Goal: Information Seeking & Learning: Learn about a topic

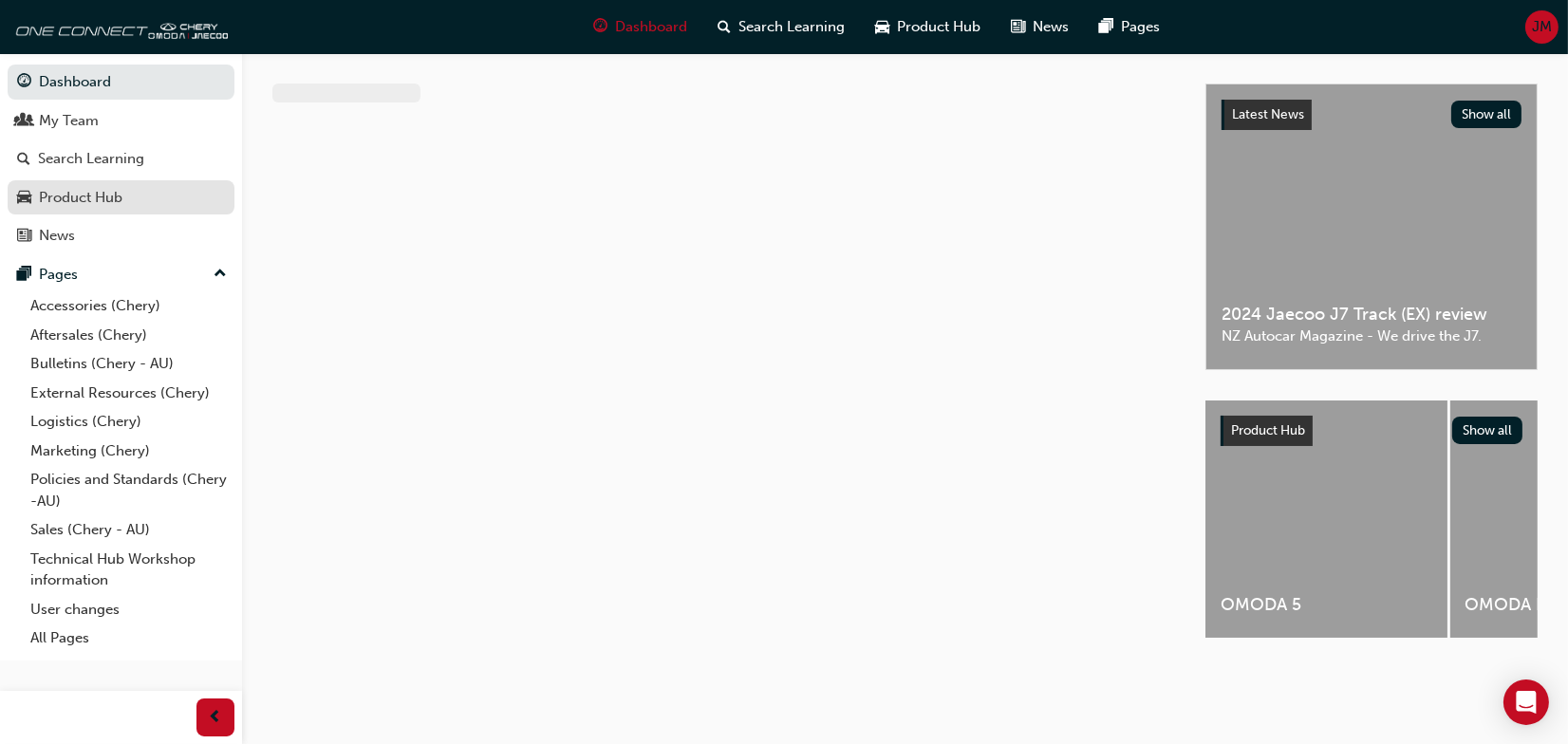
click at [88, 214] on link "Product Hub" at bounding box center [121, 198] width 227 height 35
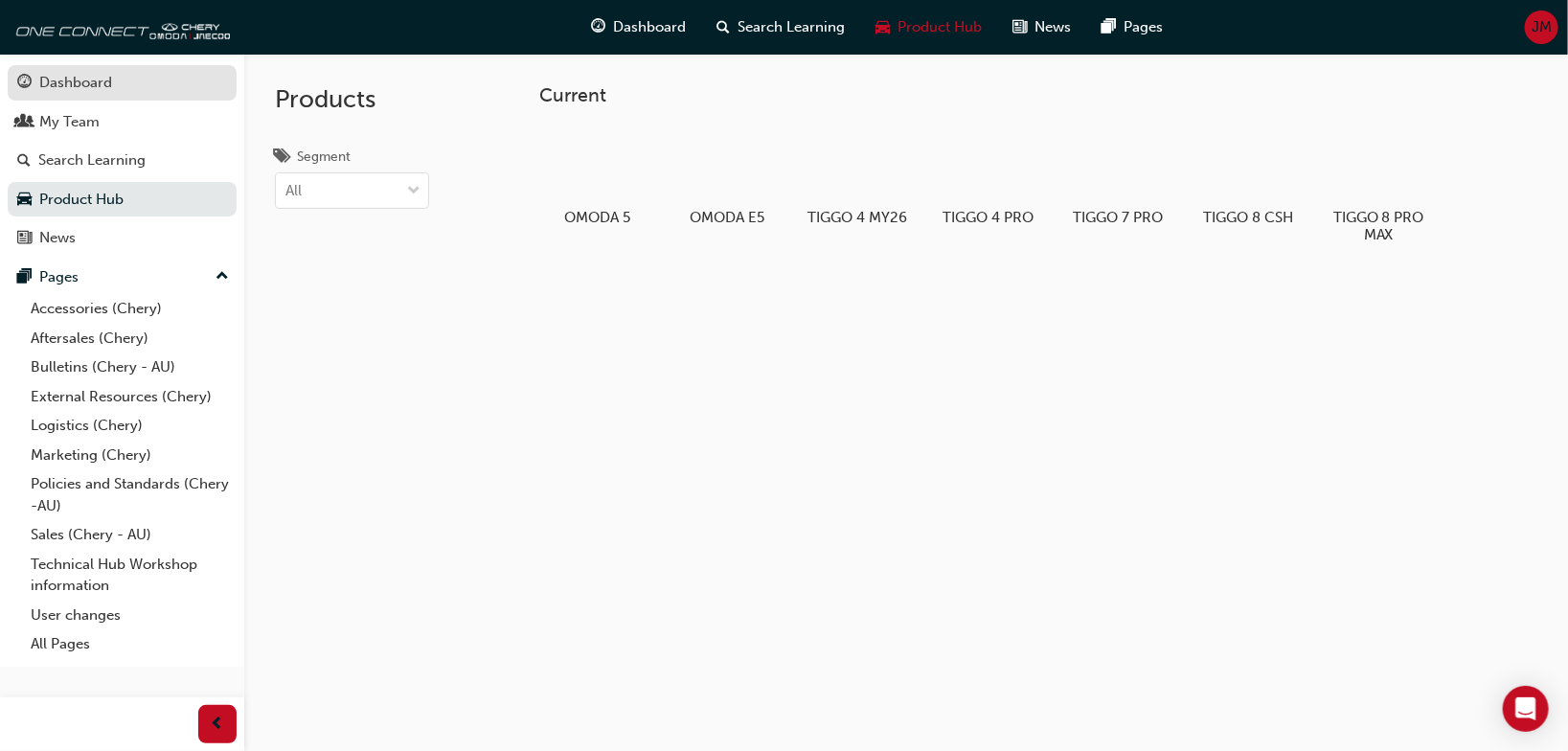
click at [80, 81] on div "Dashboard" at bounding box center [75, 83] width 73 height 22
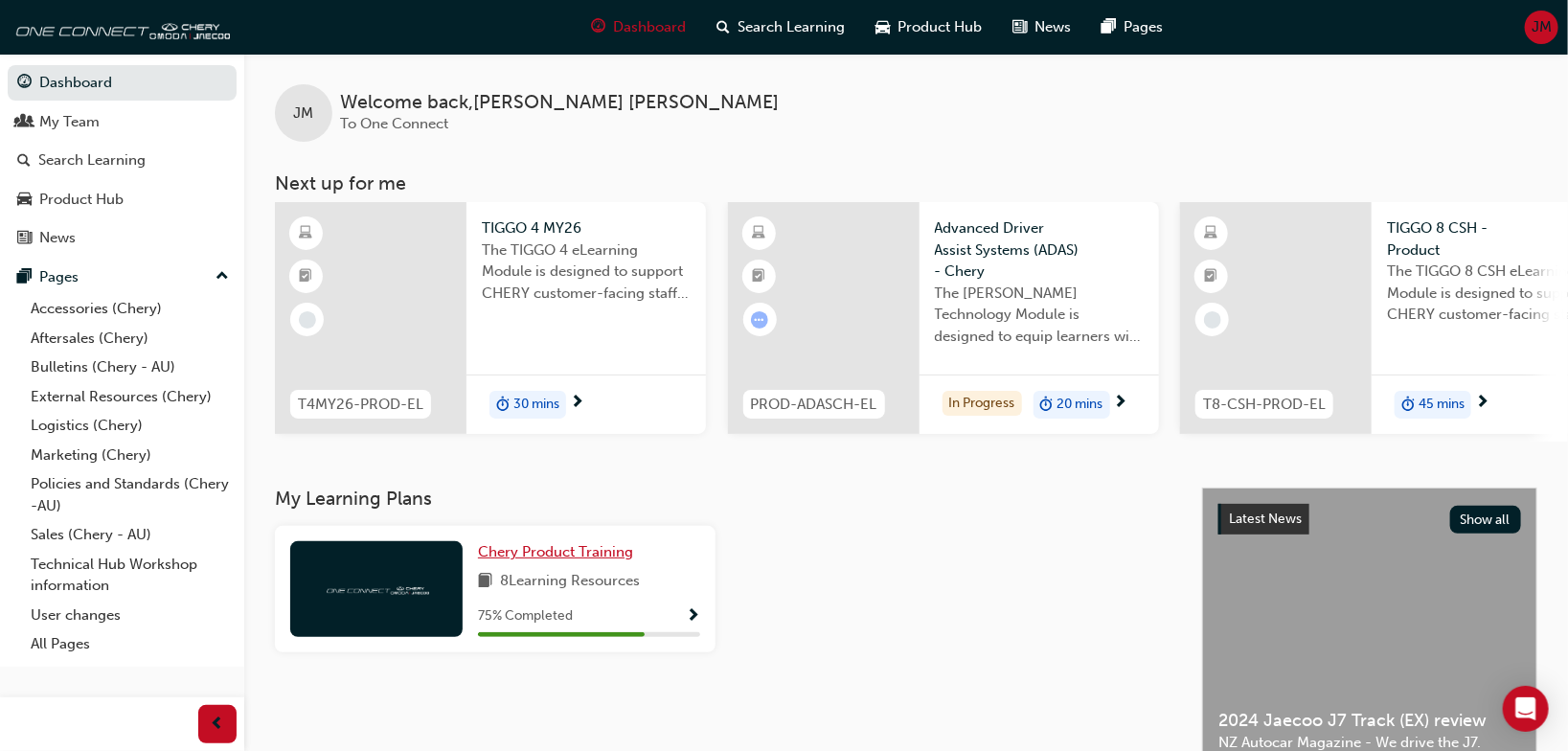
click at [573, 560] on span "Chery Product Training" at bounding box center [555, 552] width 155 height 18
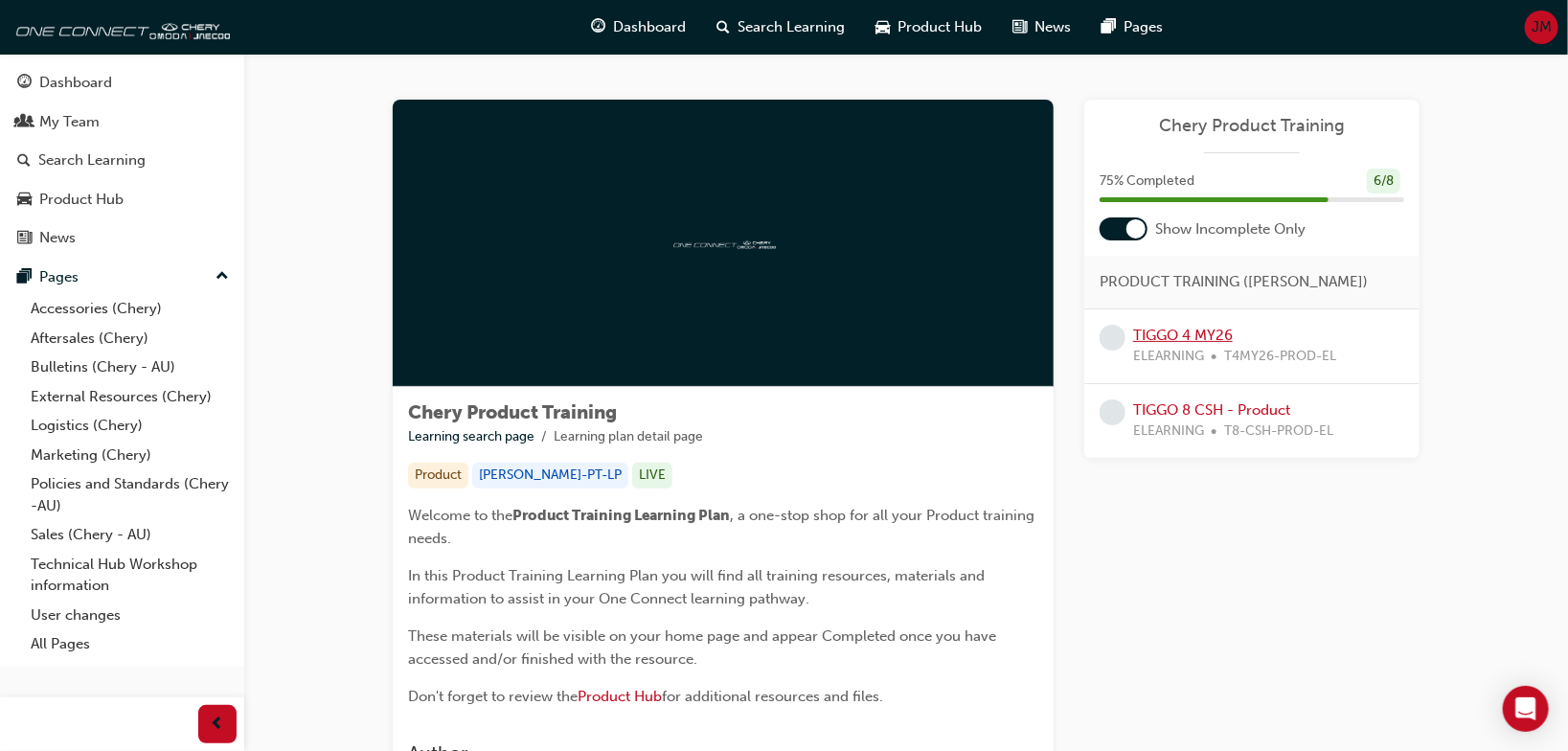
click at [1201, 332] on link "TIGGO 4 MY26" at bounding box center [1183, 336] width 99 height 18
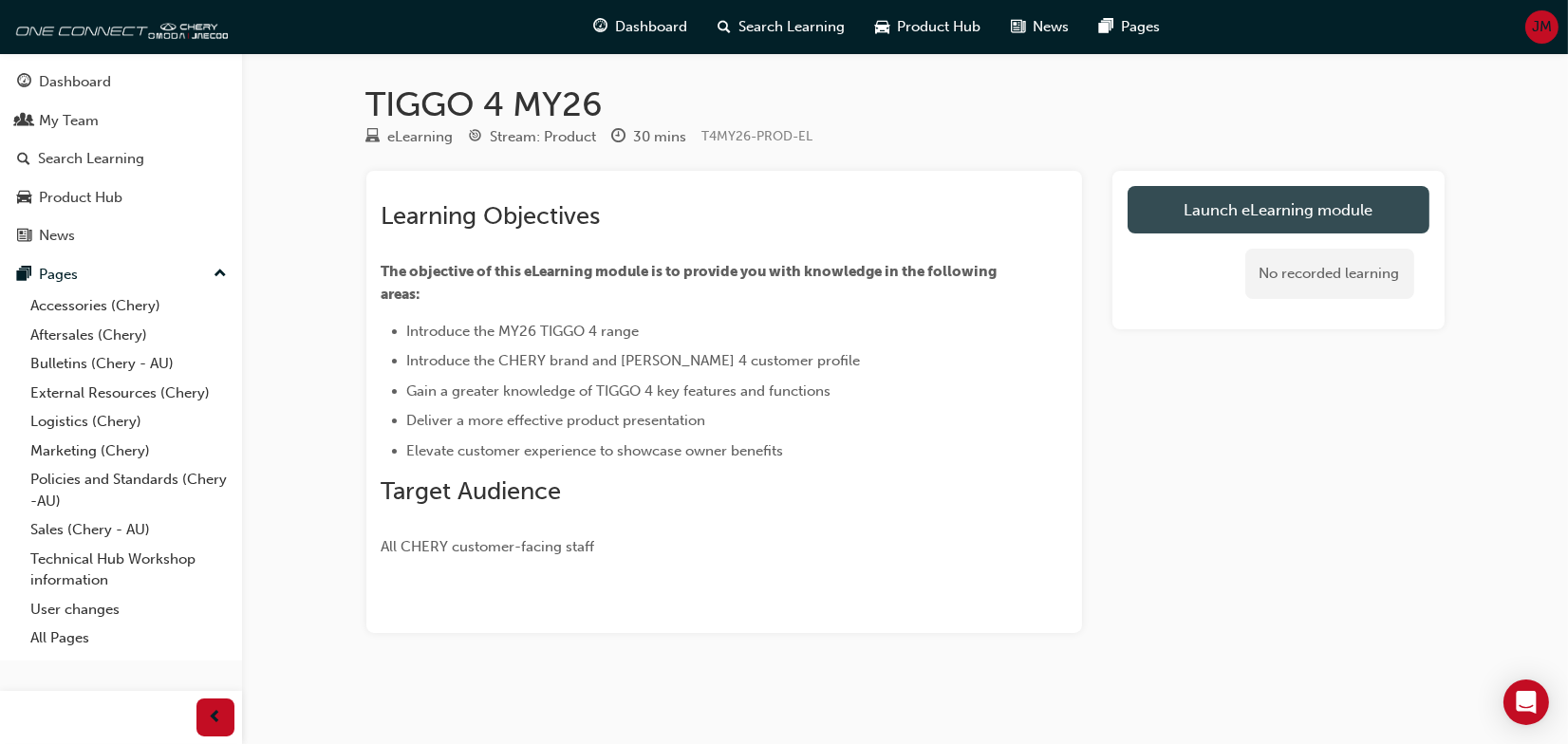
click at [1286, 208] on link "Launch eLearning module" at bounding box center [1278, 209] width 302 height 47
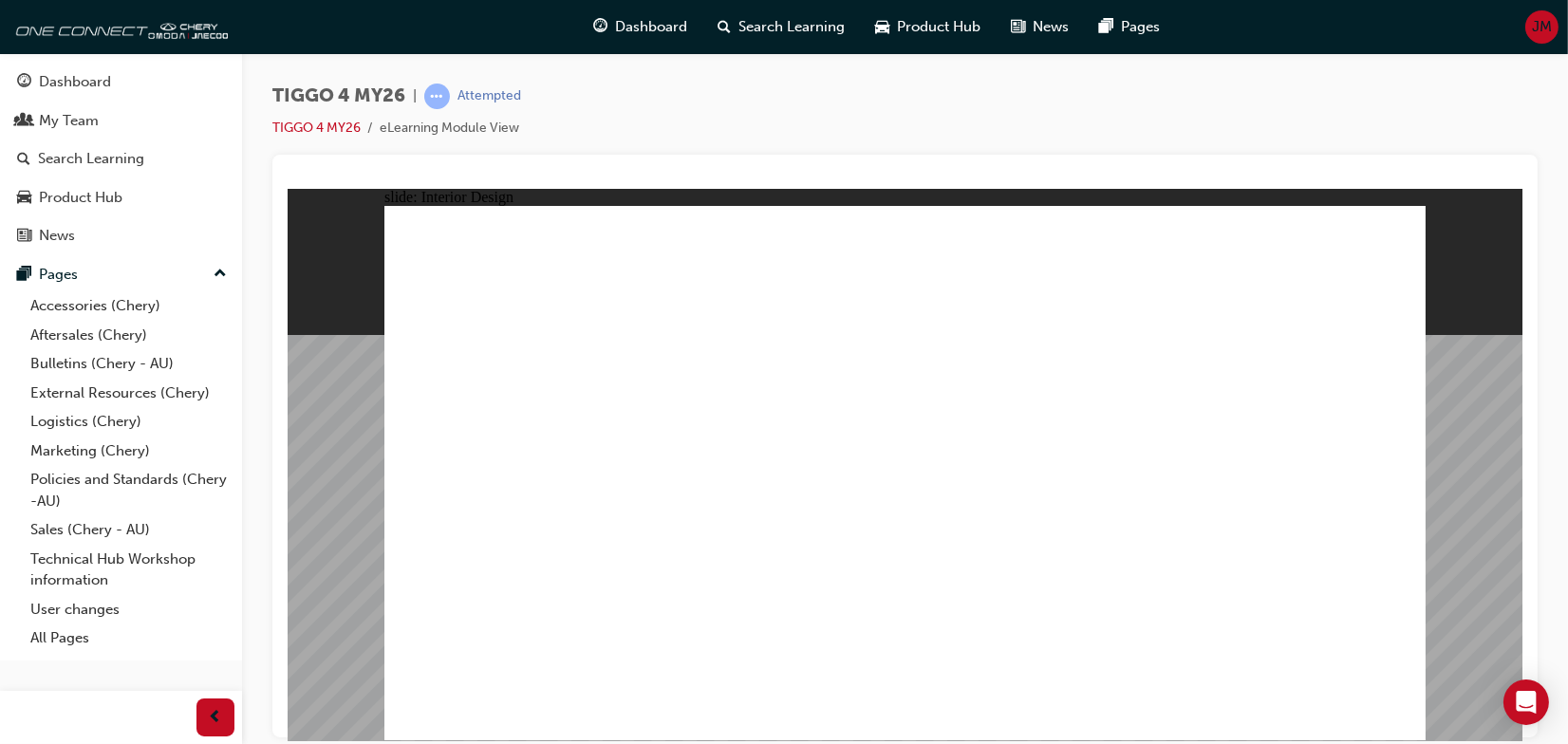
click at [1378, 148] on div "TIGGO 4 MY26 | Attempted TIGGO 4 MY26 eLearning Module View" at bounding box center [905, 120] width 1265 height 71
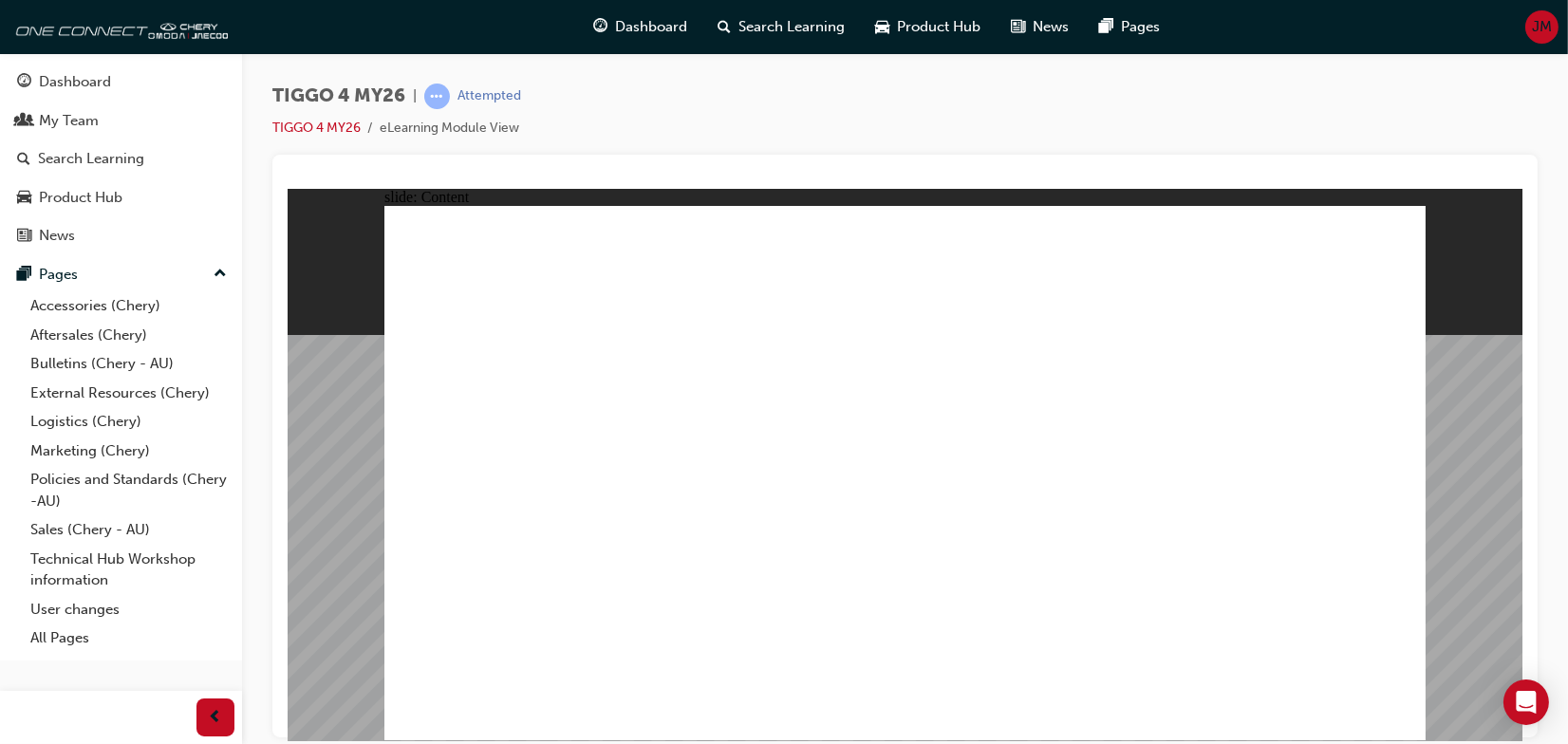
drag, startPoint x: 680, startPoint y: 642, endPoint x: 694, endPoint y: 641, distance: 14.0
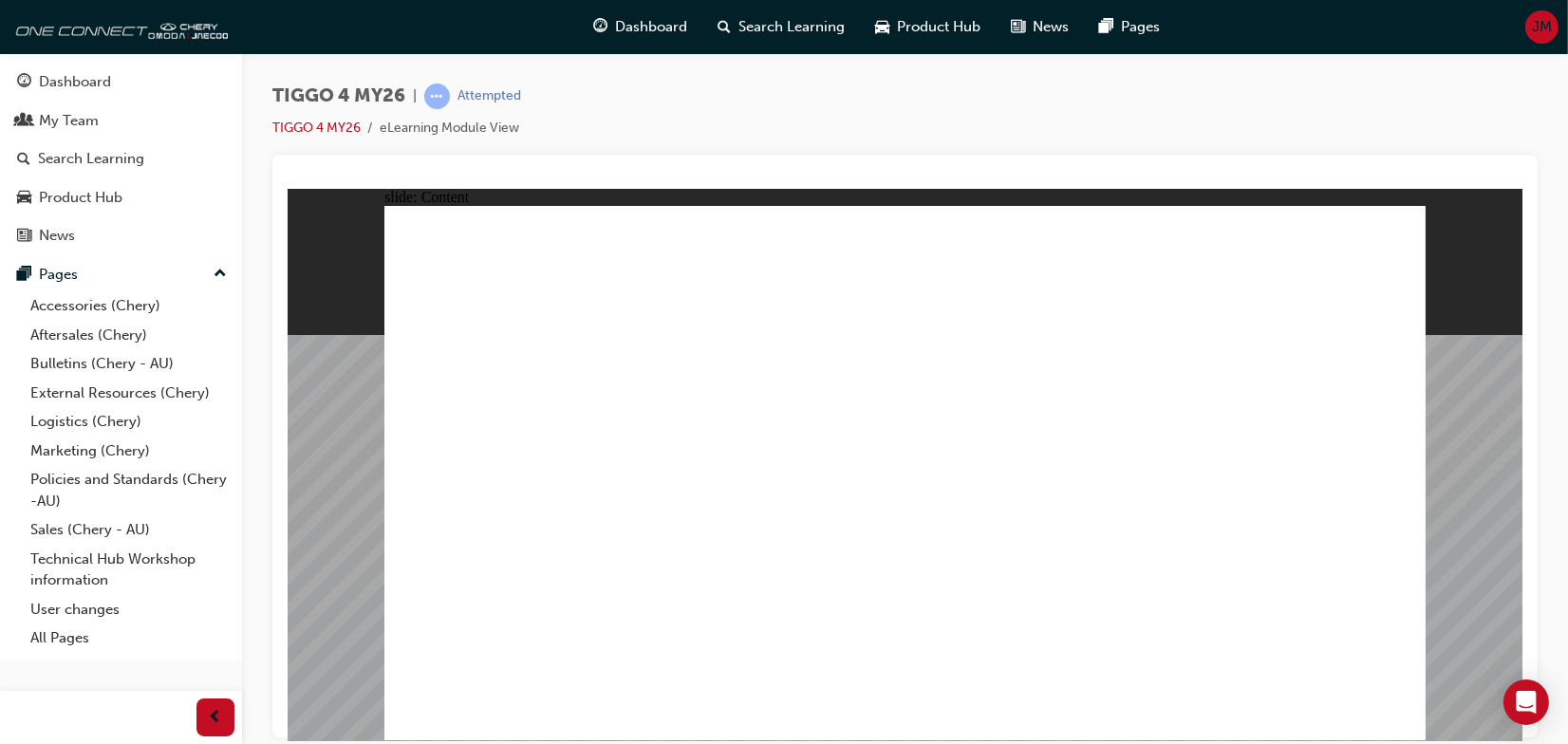
drag, startPoint x: 1203, startPoint y: 544, endPoint x: 1284, endPoint y: 617, distance: 109.0
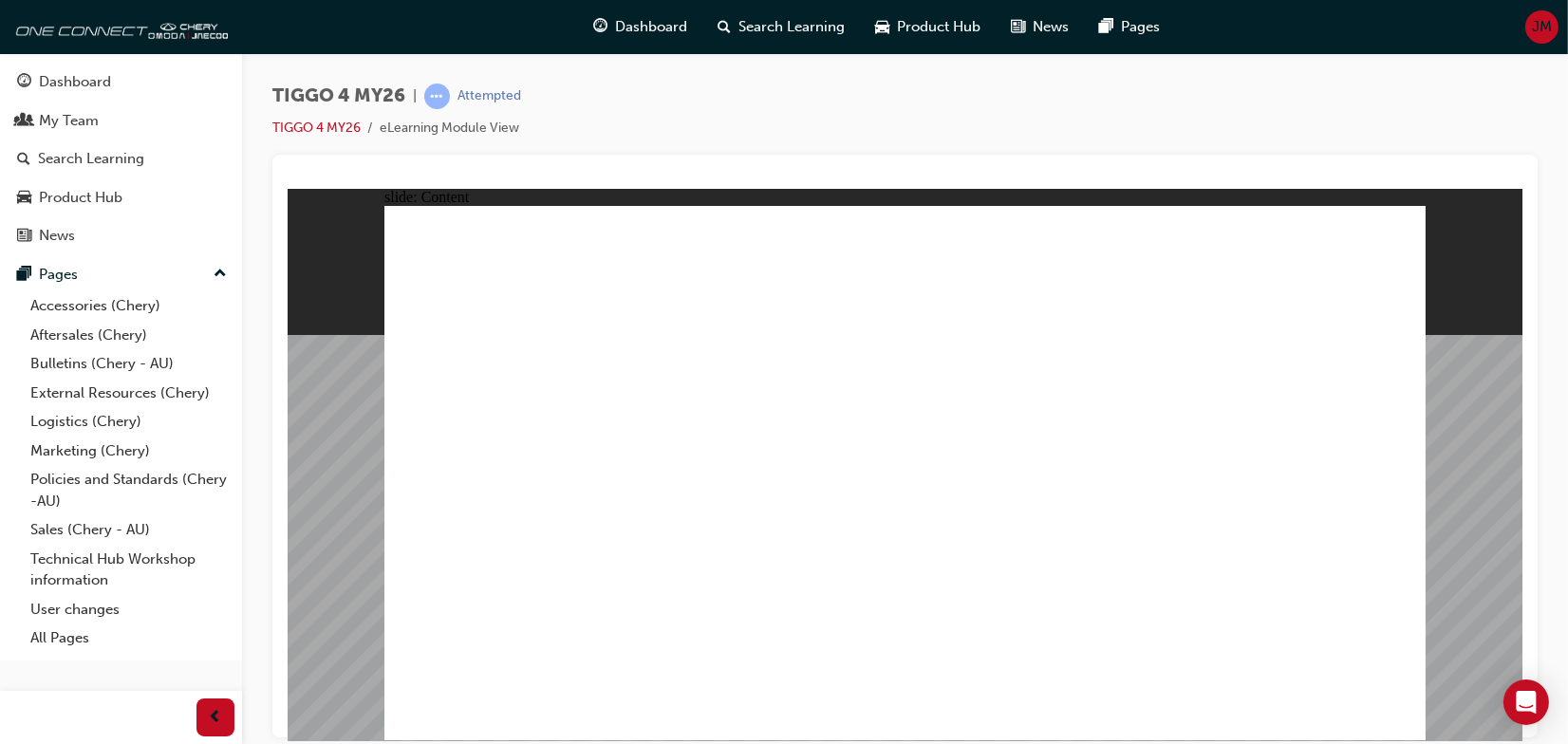
drag, startPoint x: 1099, startPoint y: 301, endPoint x: 1148, endPoint y: 300, distance: 49.0
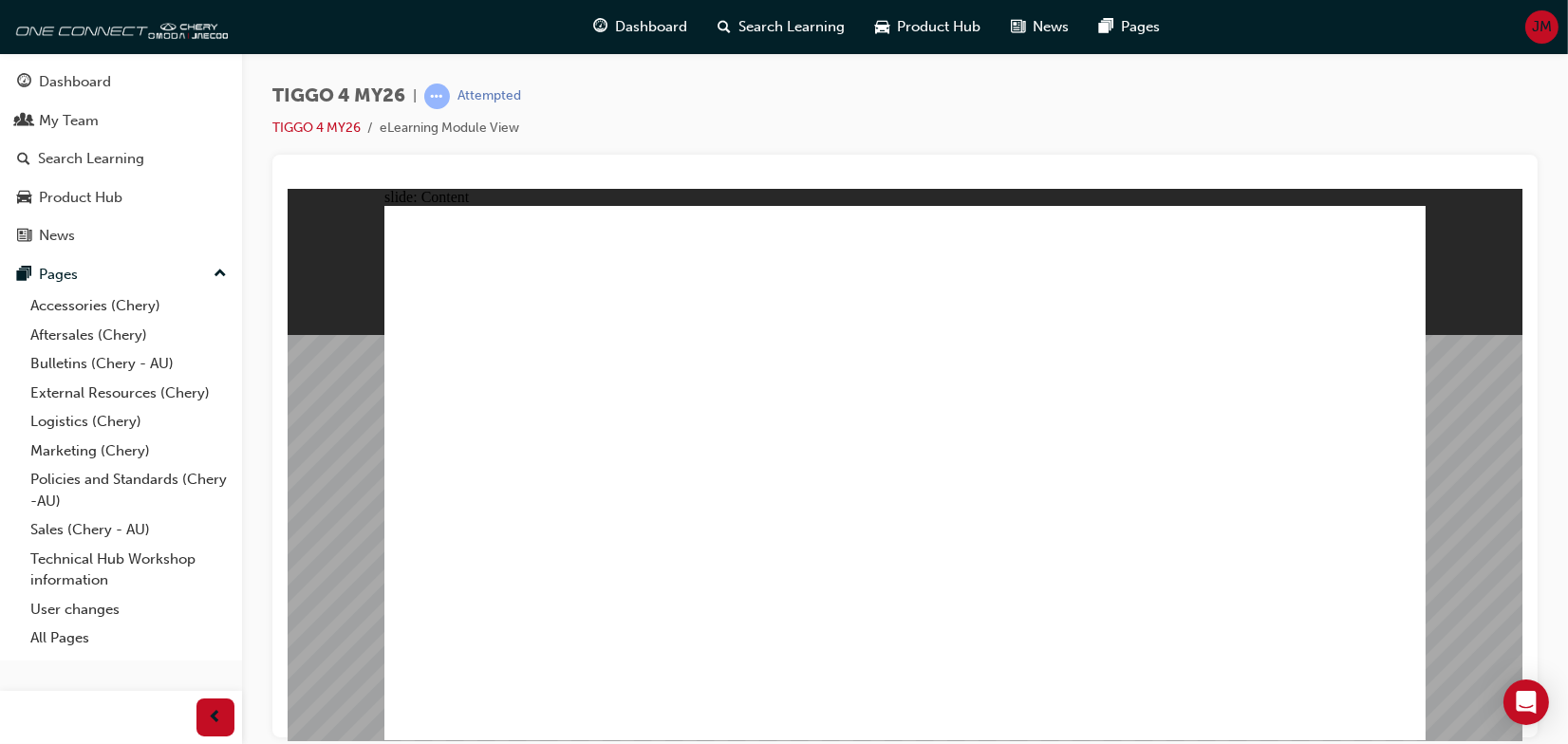
drag, startPoint x: 1043, startPoint y: 447, endPoint x: 1038, endPoint y: 471, distance: 24.5
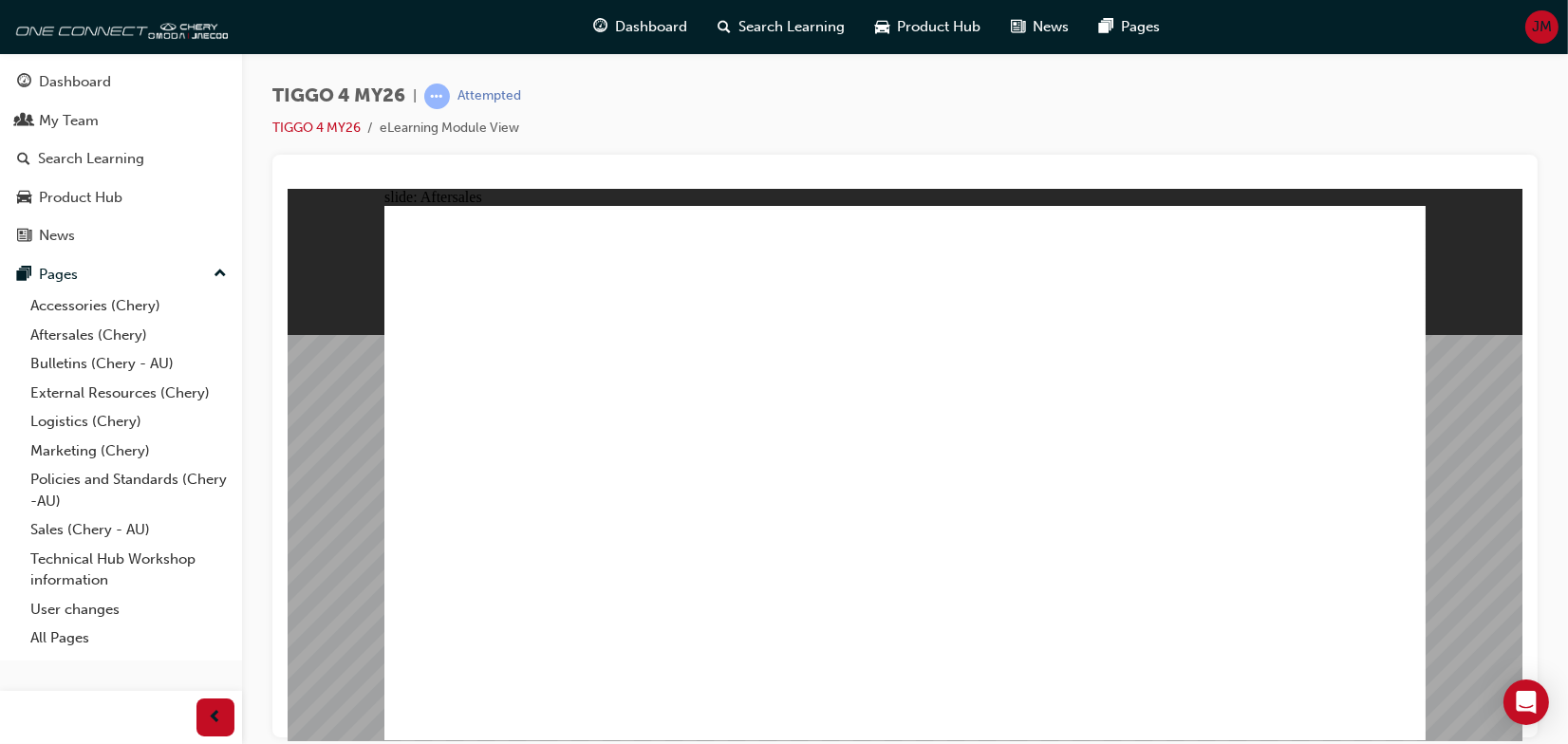
drag, startPoint x: 526, startPoint y: 483, endPoint x: 502, endPoint y: 479, distance: 24.3
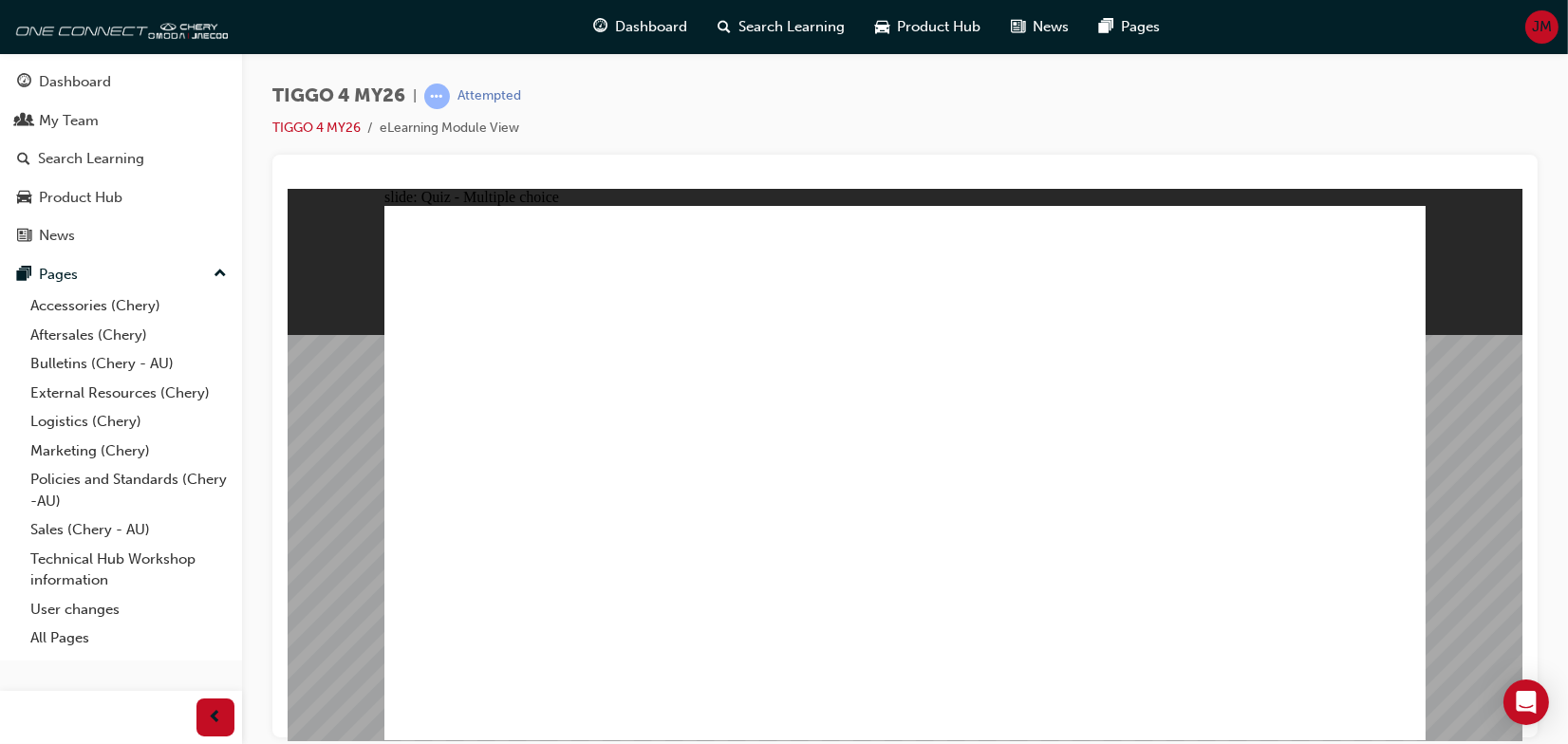
radio input "true"
drag, startPoint x: 829, startPoint y: 417, endPoint x: 540, endPoint y: 588, distance: 335.8
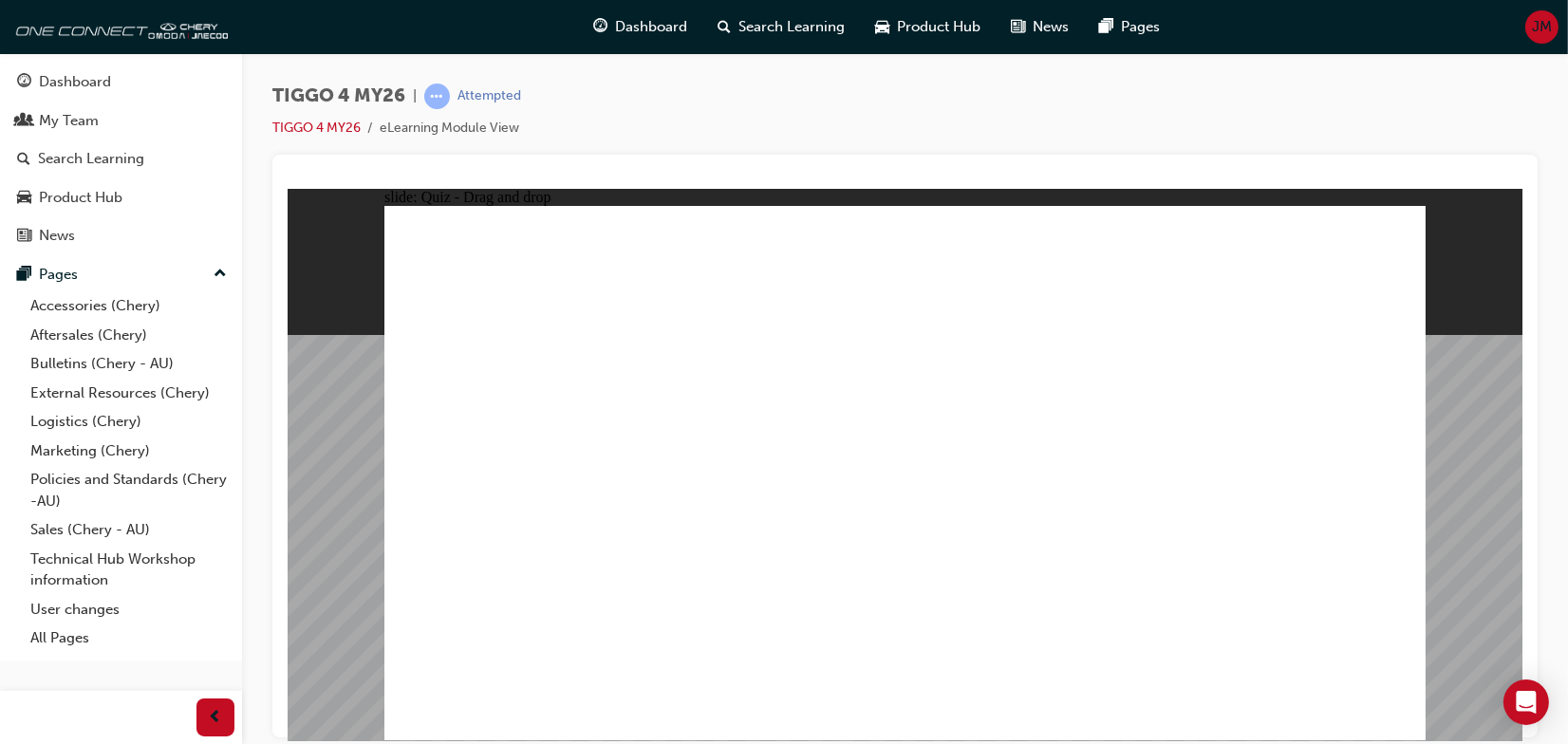
drag, startPoint x: 659, startPoint y: 385, endPoint x: 660, endPoint y: 586, distance: 201.0
drag, startPoint x: 915, startPoint y: 417, endPoint x: 1109, endPoint y: 579, distance: 252.7
drag, startPoint x: 1329, startPoint y: 392, endPoint x: 1271, endPoint y: 579, distance: 195.8
drag, startPoint x: 492, startPoint y: 394, endPoint x: 897, endPoint y: 608, distance: 458.1
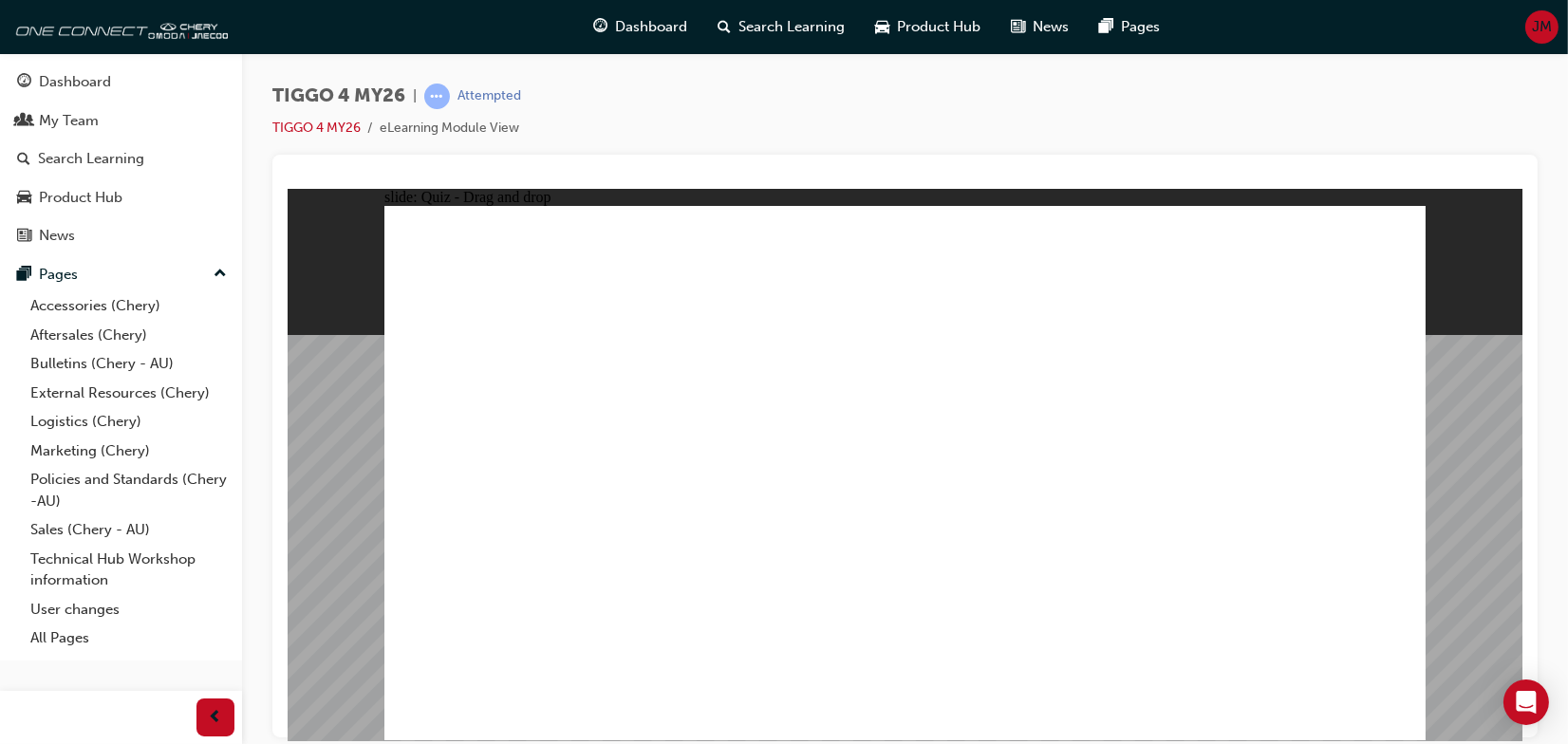
radio input "true"
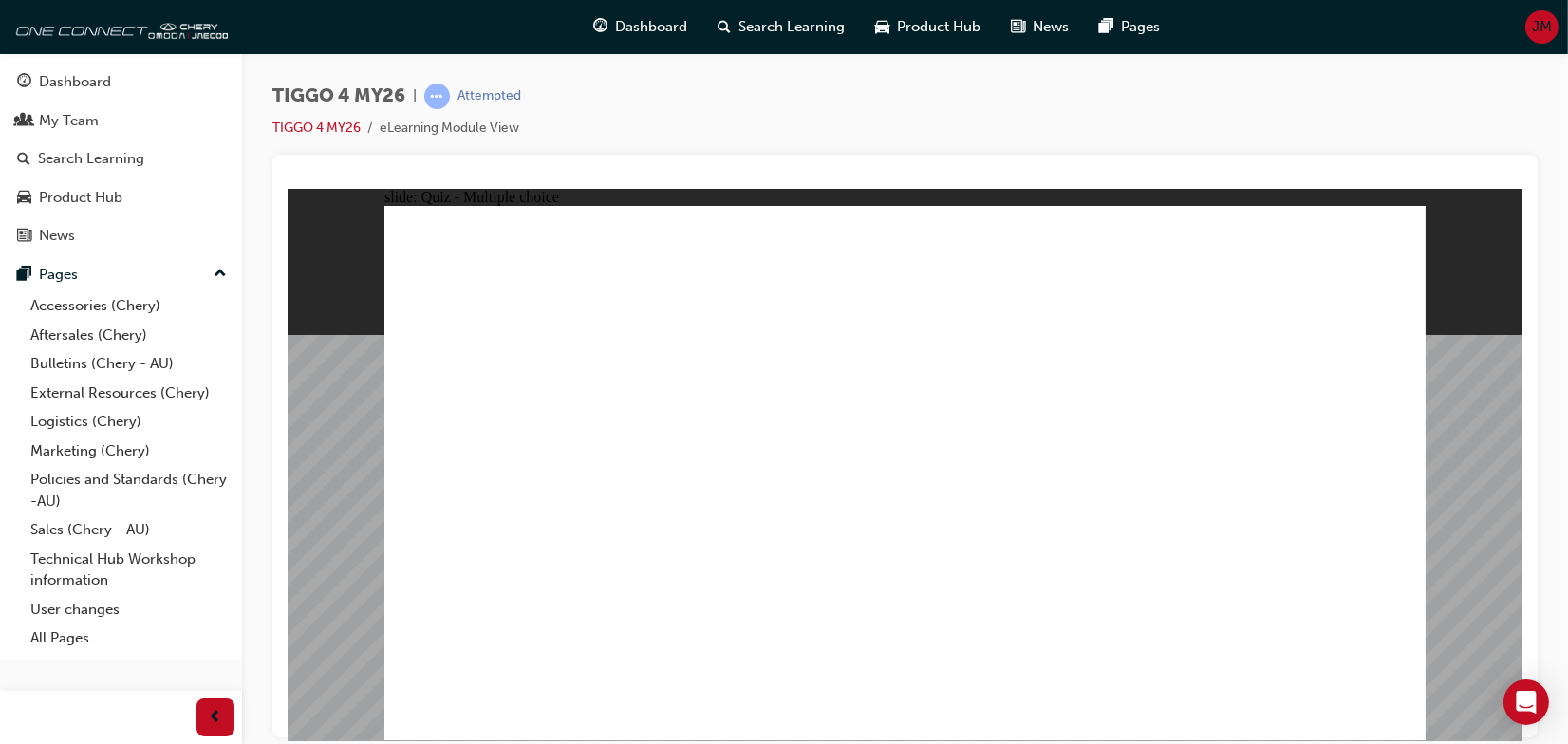
radio input "true"
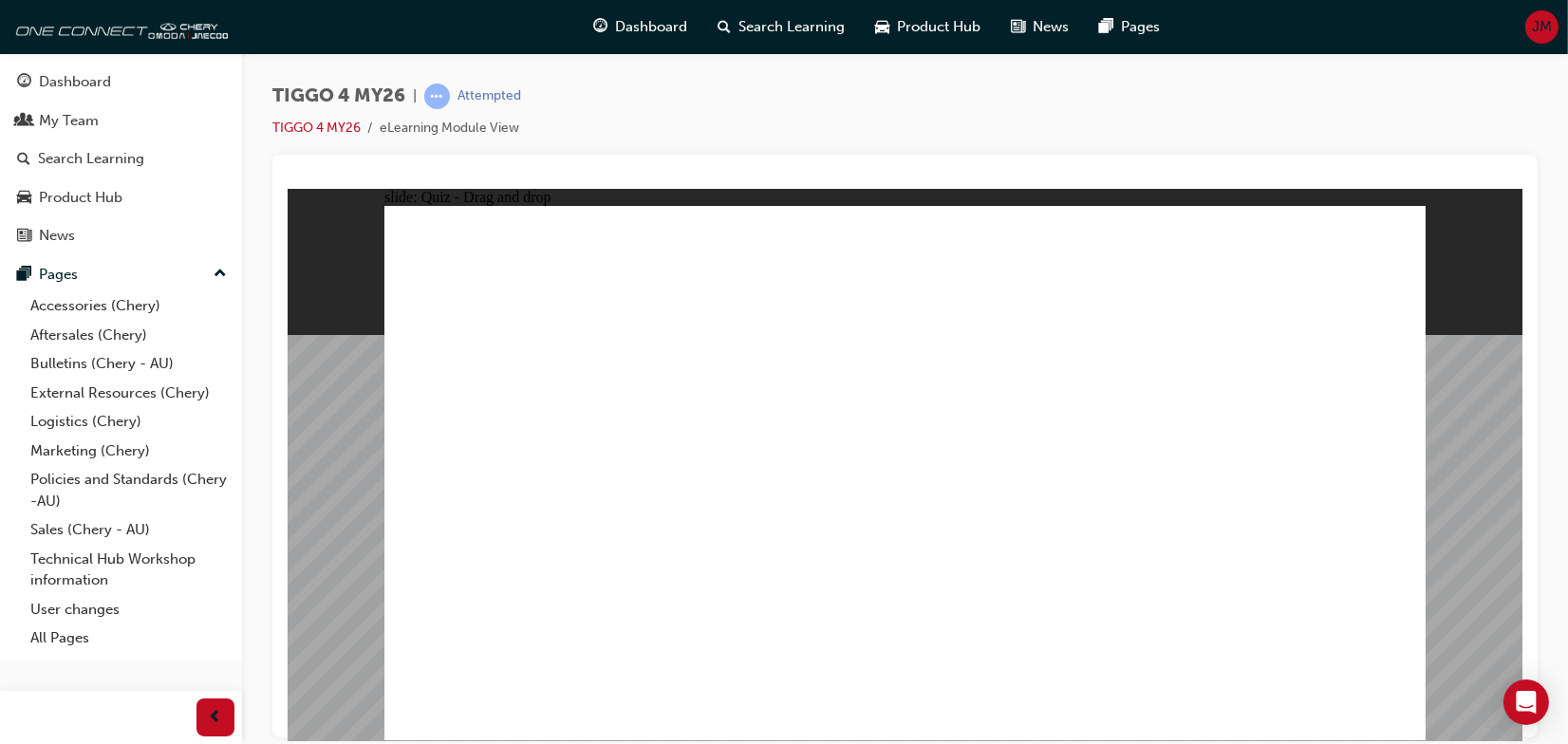
drag, startPoint x: 526, startPoint y: 420, endPoint x: 1049, endPoint y: 359, distance: 526.5
drag, startPoint x: 990, startPoint y: 326, endPoint x: 1176, endPoint y: 359, distance: 188.9
drag, startPoint x: 896, startPoint y: 545, endPoint x: 1218, endPoint y: 421, distance: 345.1
drag, startPoint x: 524, startPoint y: 582, endPoint x: 1255, endPoint y: 431, distance: 746.4
drag, startPoint x: 452, startPoint y: 537, endPoint x: 822, endPoint y: 408, distance: 391.8
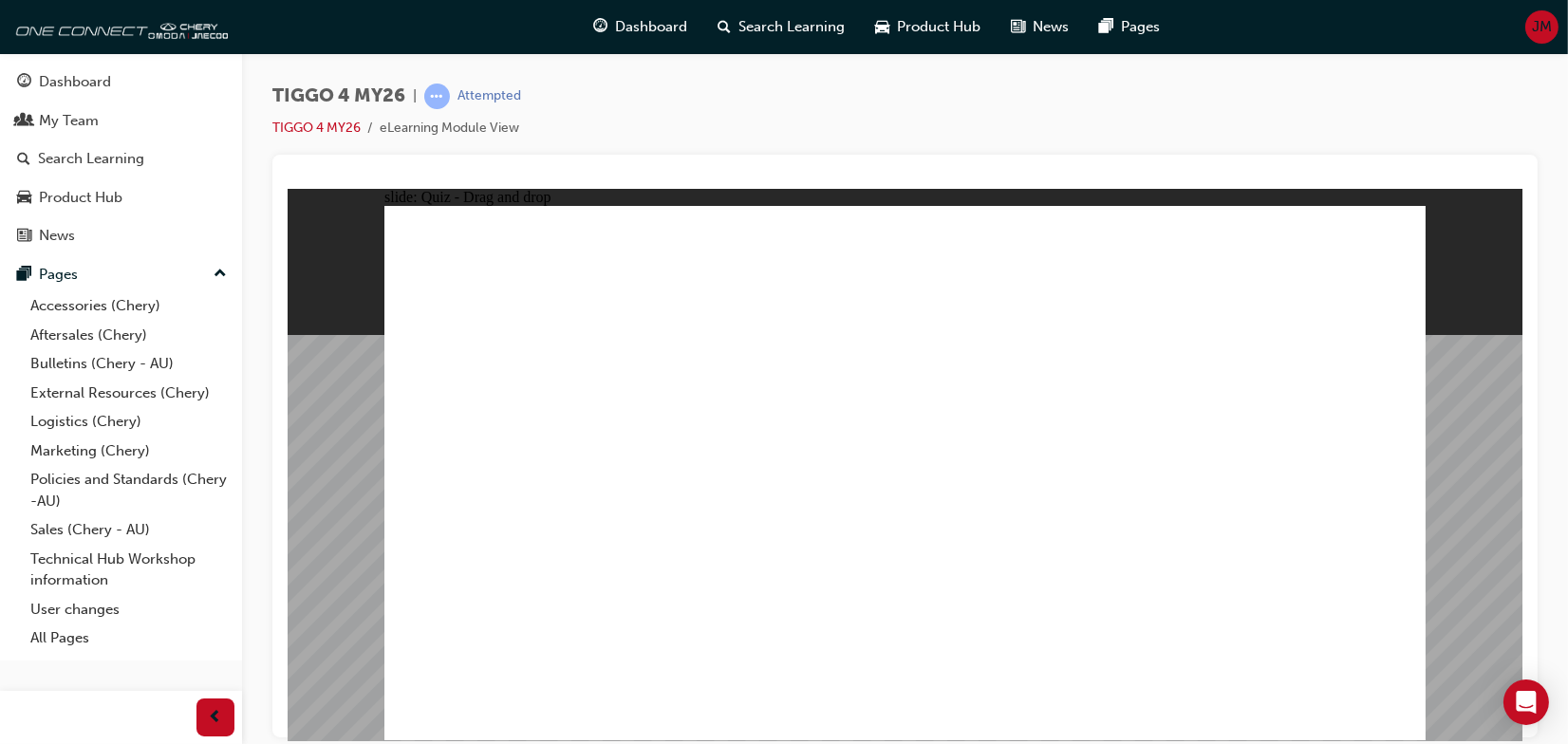
drag, startPoint x: 712, startPoint y: 520, endPoint x: 1256, endPoint y: 470, distance: 546.3
drag, startPoint x: 700, startPoint y: 477, endPoint x: 1203, endPoint y: 491, distance: 503.2
drag, startPoint x: 662, startPoint y: 426, endPoint x: 953, endPoint y: 392, distance: 293.0
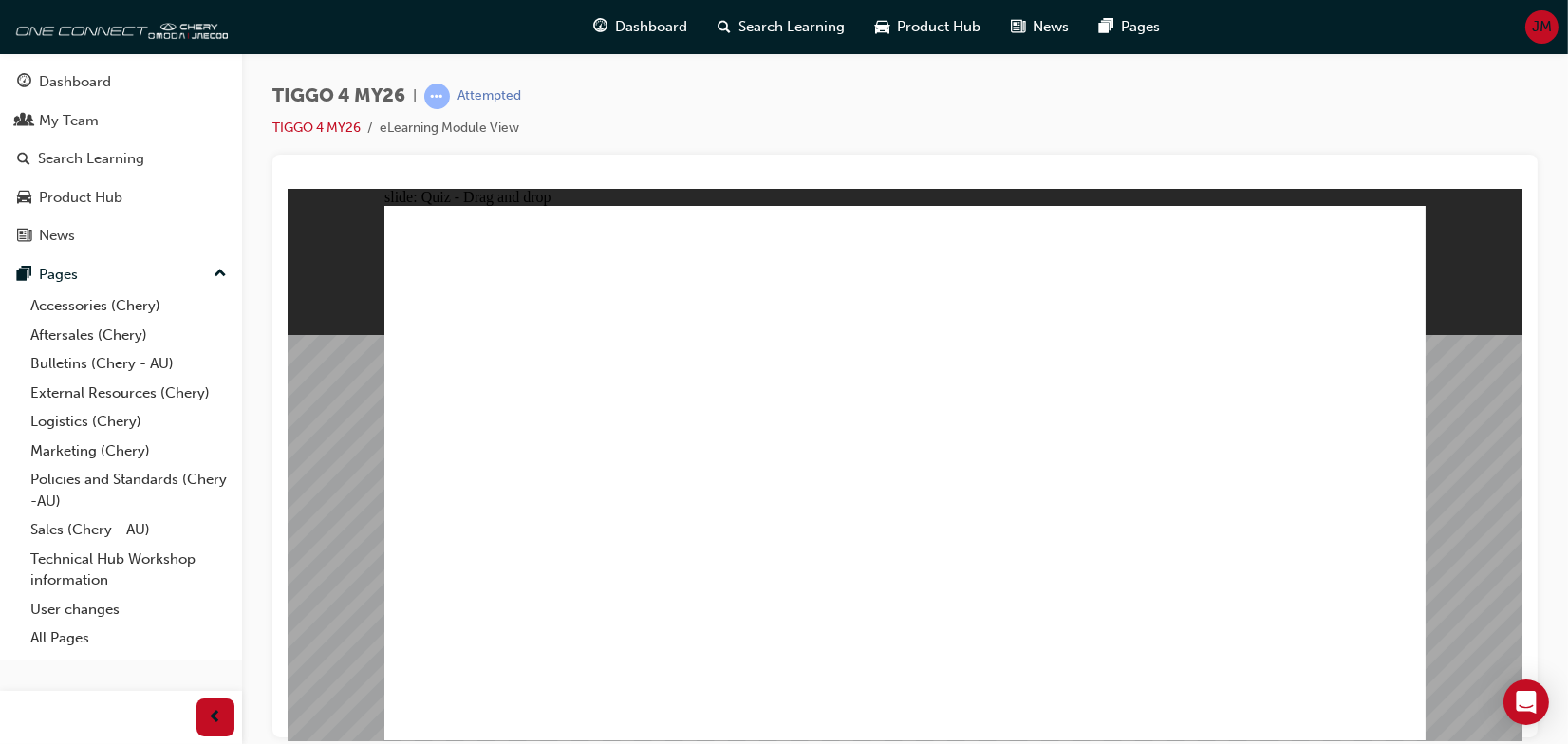
radio input "true"
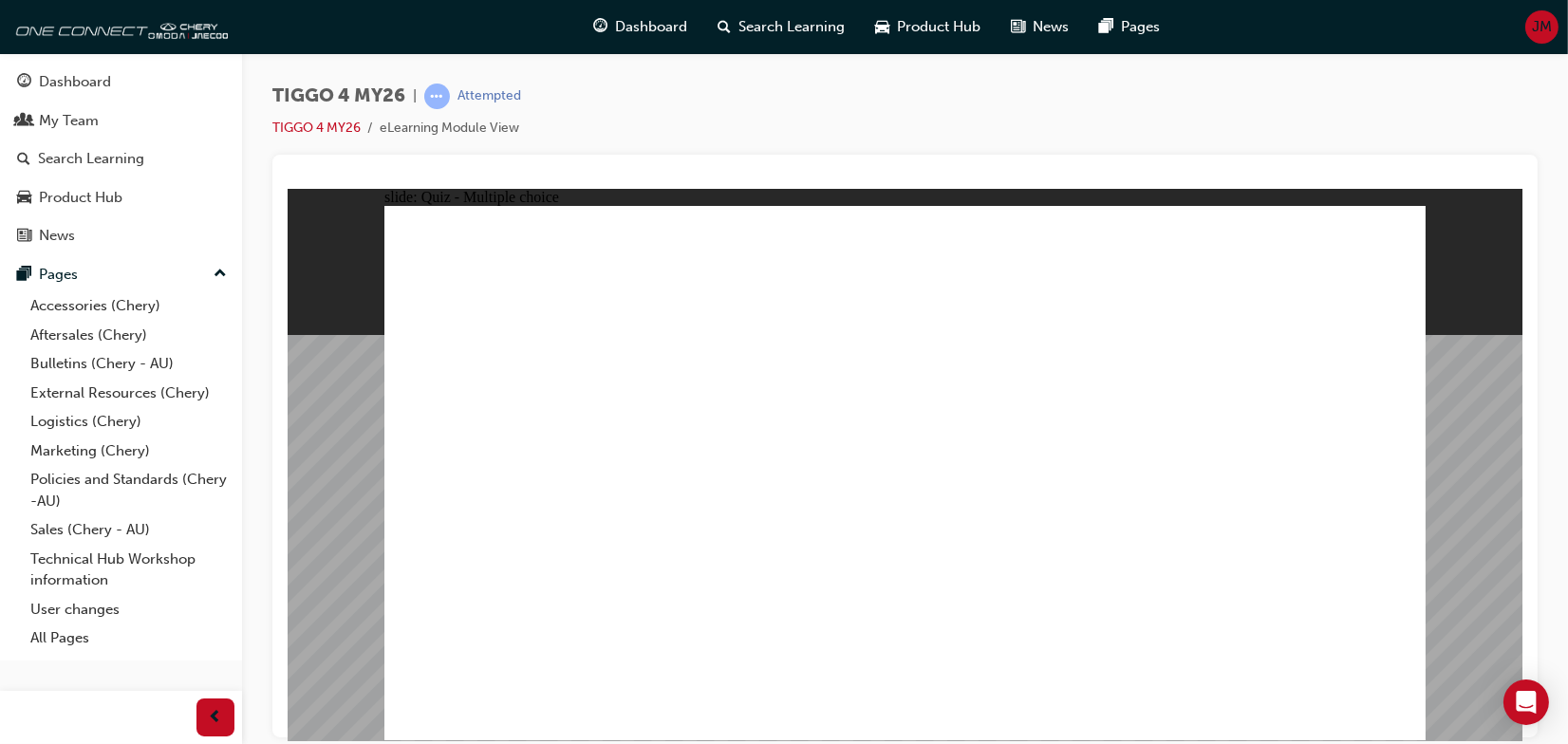
radio input "true"
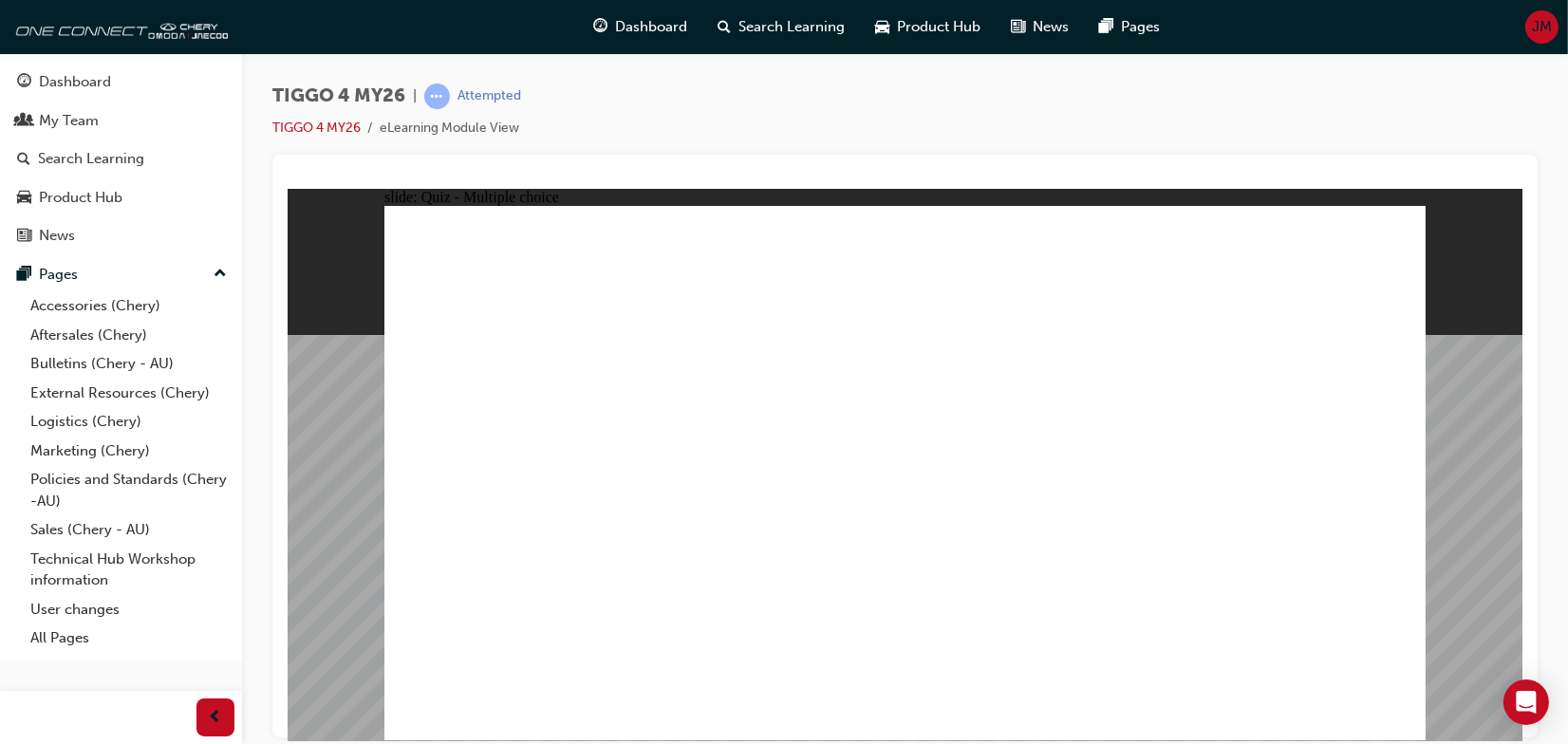
radio input "true"
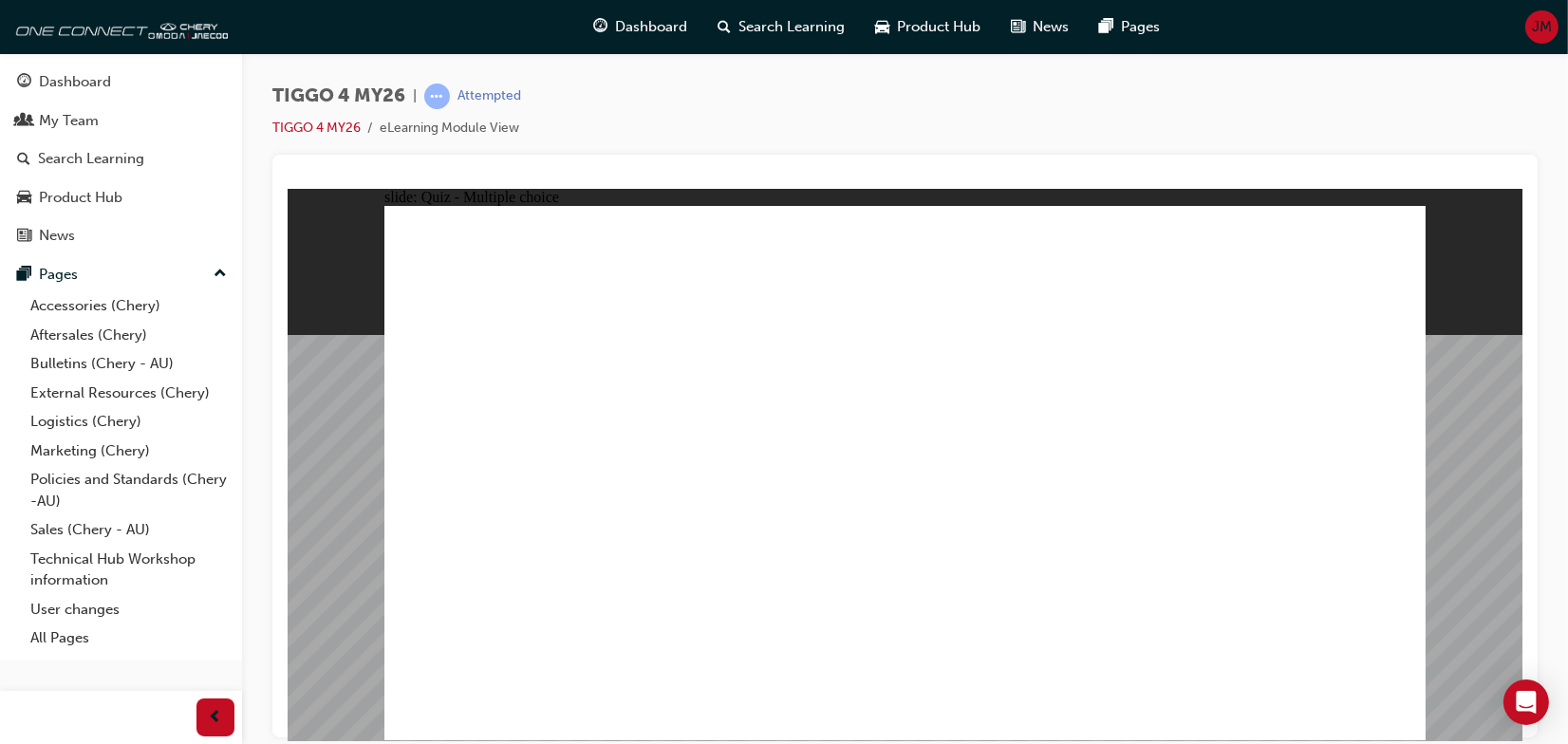
radio input "true"
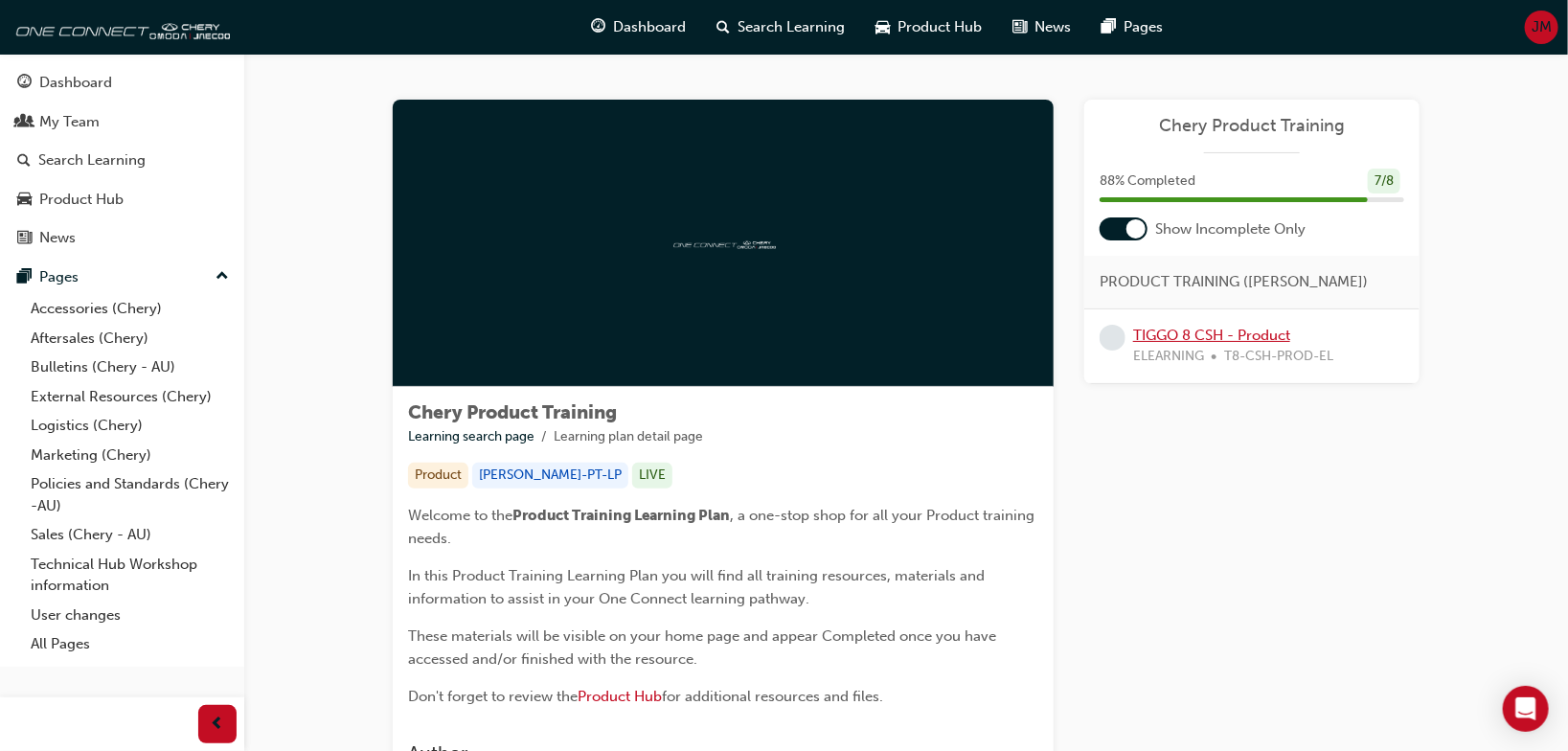
click at [1214, 332] on link "TIGGO 8 CSH - Product" at bounding box center [1211, 336] width 157 height 18
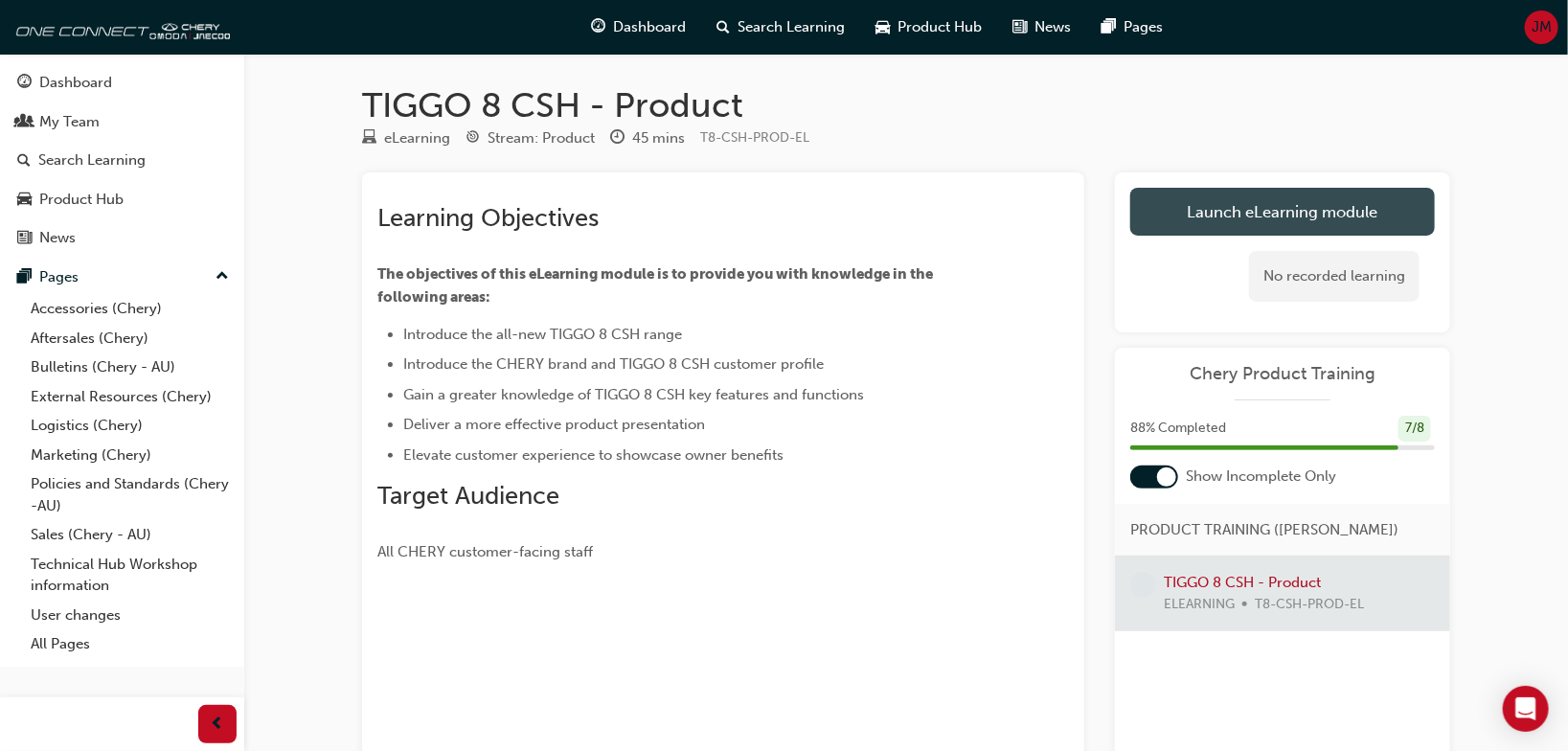
click at [1306, 212] on link "Launch eLearning module" at bounding box center [1282, 211] width 305 height 48
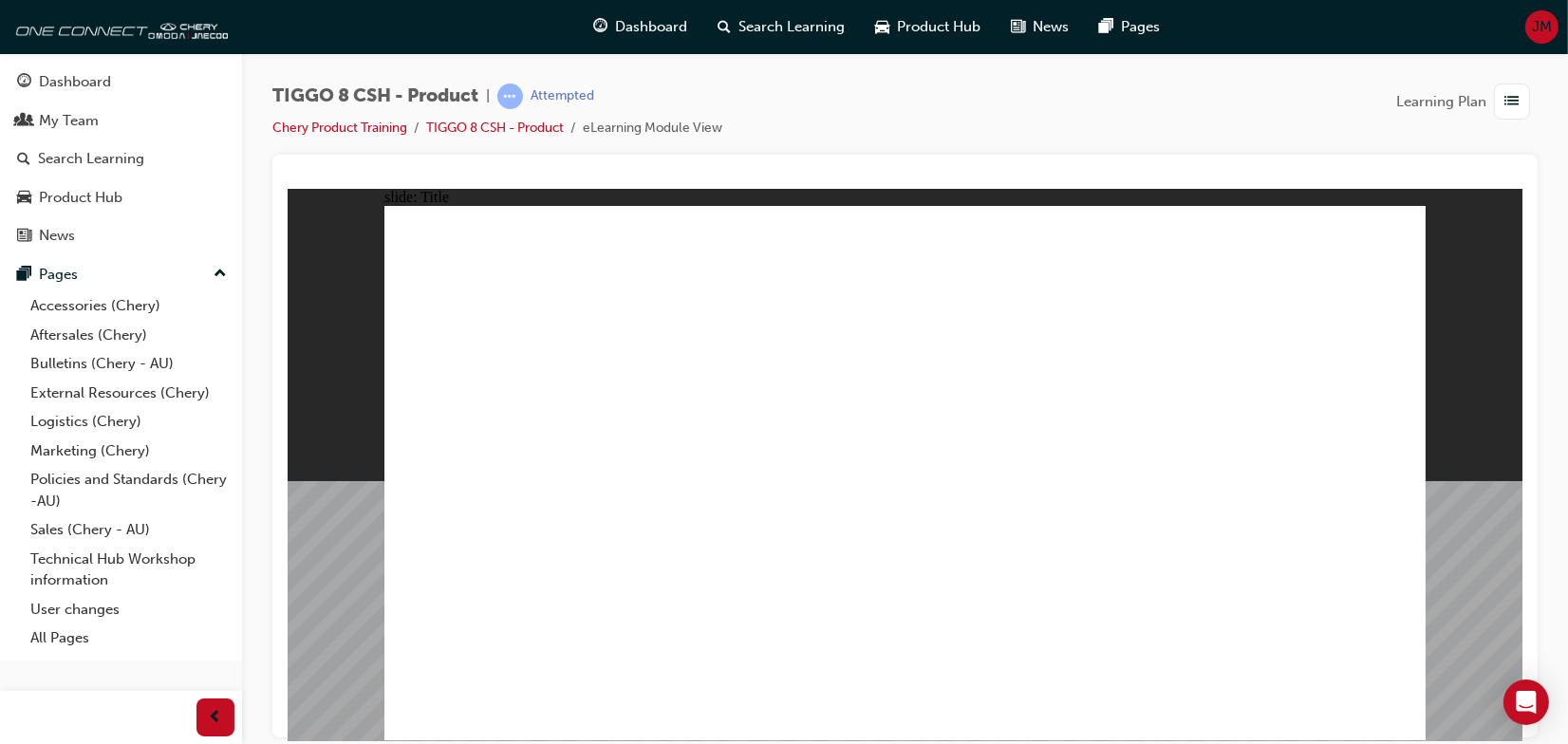
drag, startPoint x: 528, startPoint y: 603, endPoint x: 523, endPoint y: 614, distance: 12.1
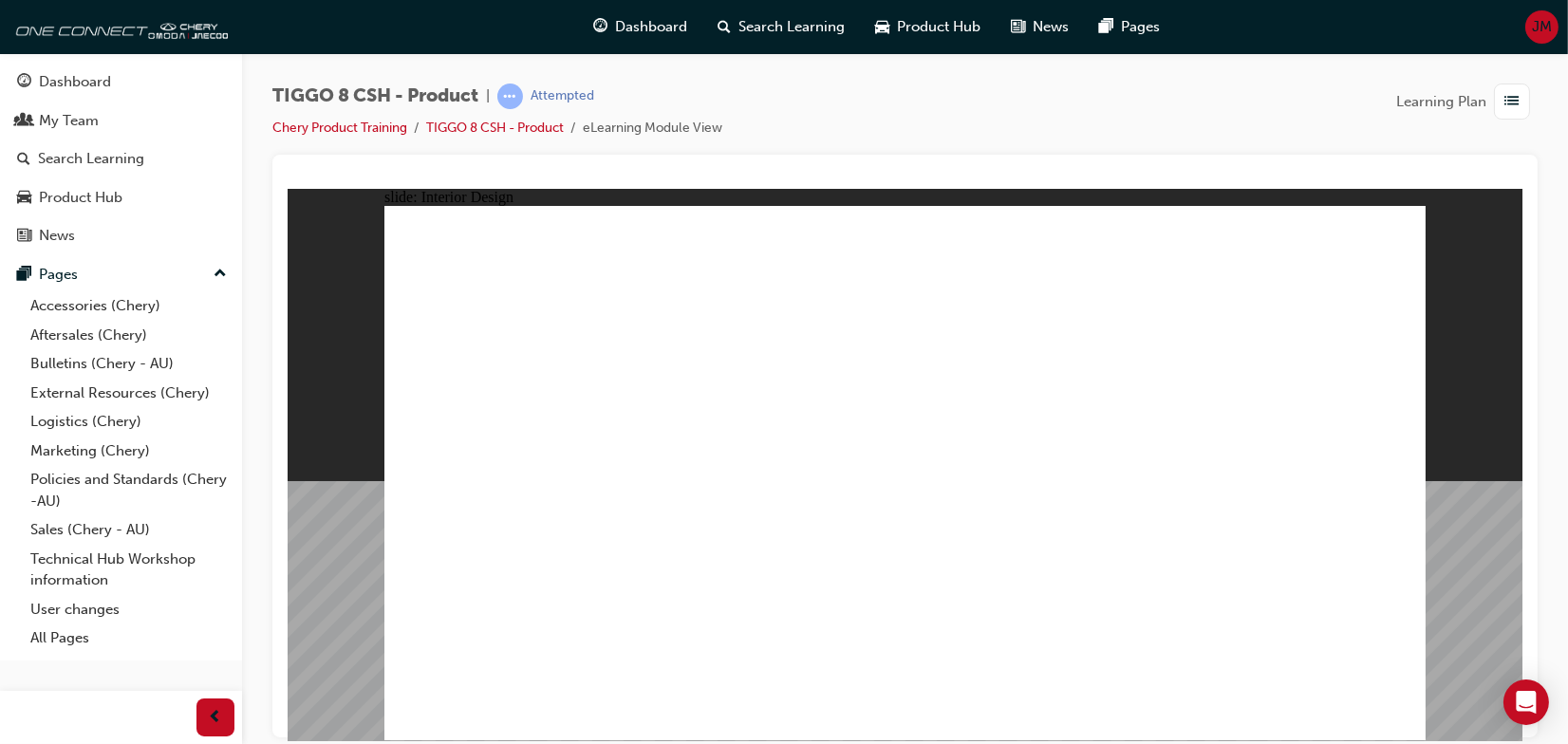
drag, startPoint x: 509, startPoint y: 566, endPoint x: 495, endPoint y: 594, distance: 31.3
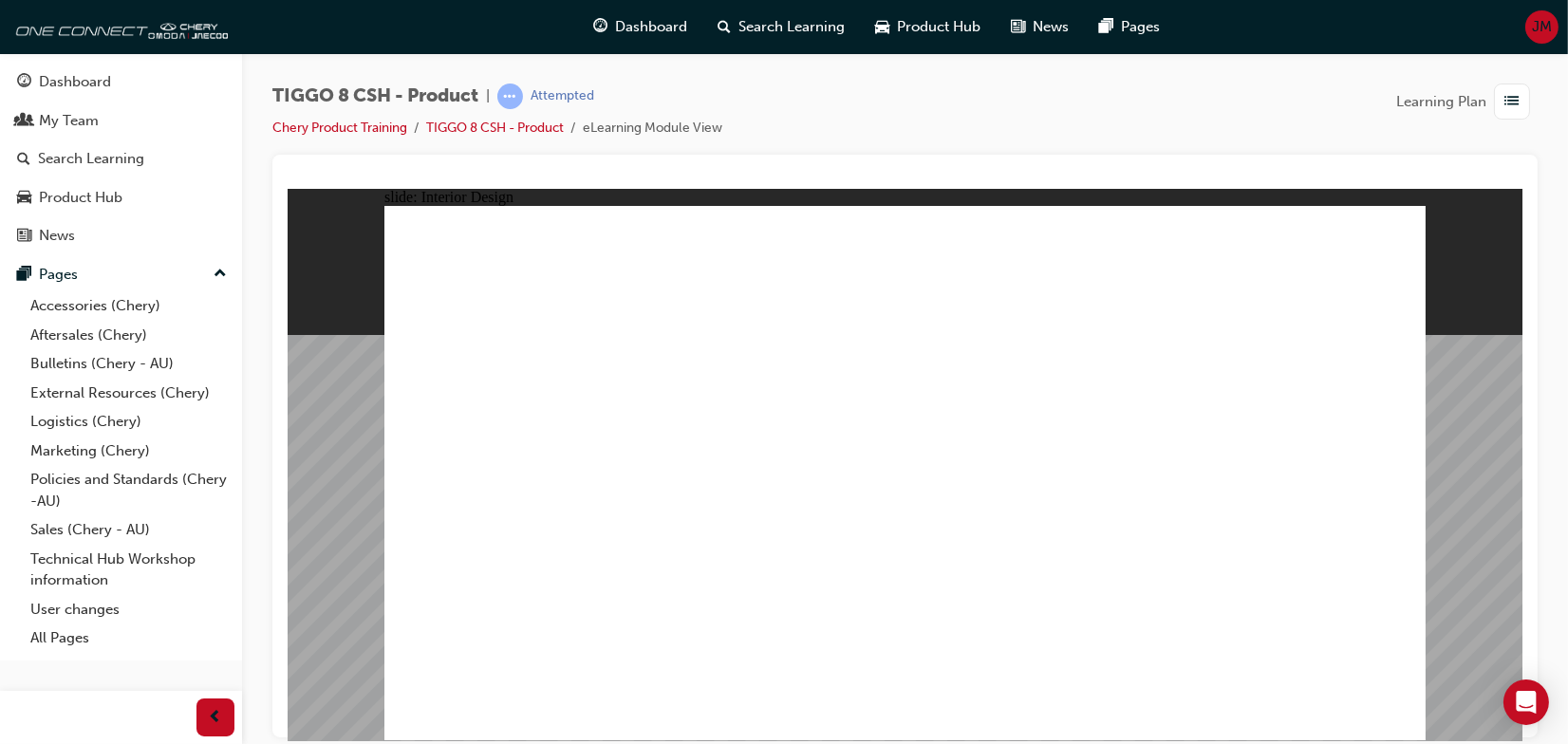
click at [1473, 249] on div "slide: Interior Design Rectangle 1 close.png Lifestyle Made Easier Line 1 Click…" at bounding box center [904, 464] width 1234 height 551
drag, startPoint x: 1434, startPoint y: 275, endPoint x: 1006, endPoint y: 357, distance: 435.8
click at [1435, 275] on div "slide: Interior Design Rectangle 1 close.png Lifestyle Made Easier Line 1 Click…" at bounding box center [904, 464] width 1234 height 551
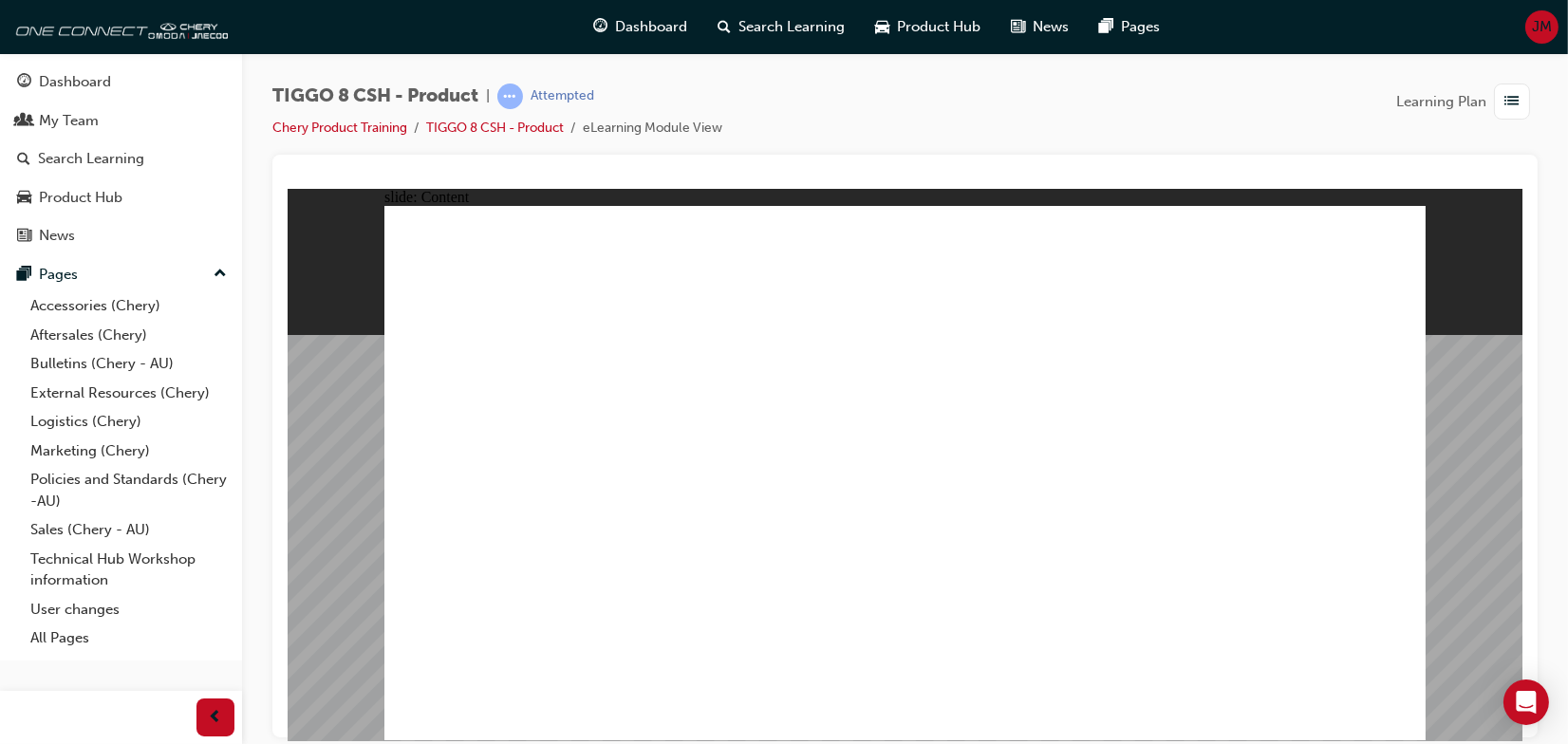
drag, startPoint x: 1098, startPoint y: 369, endPoint x: 1242, endPoint y: 369, distance: 144.0
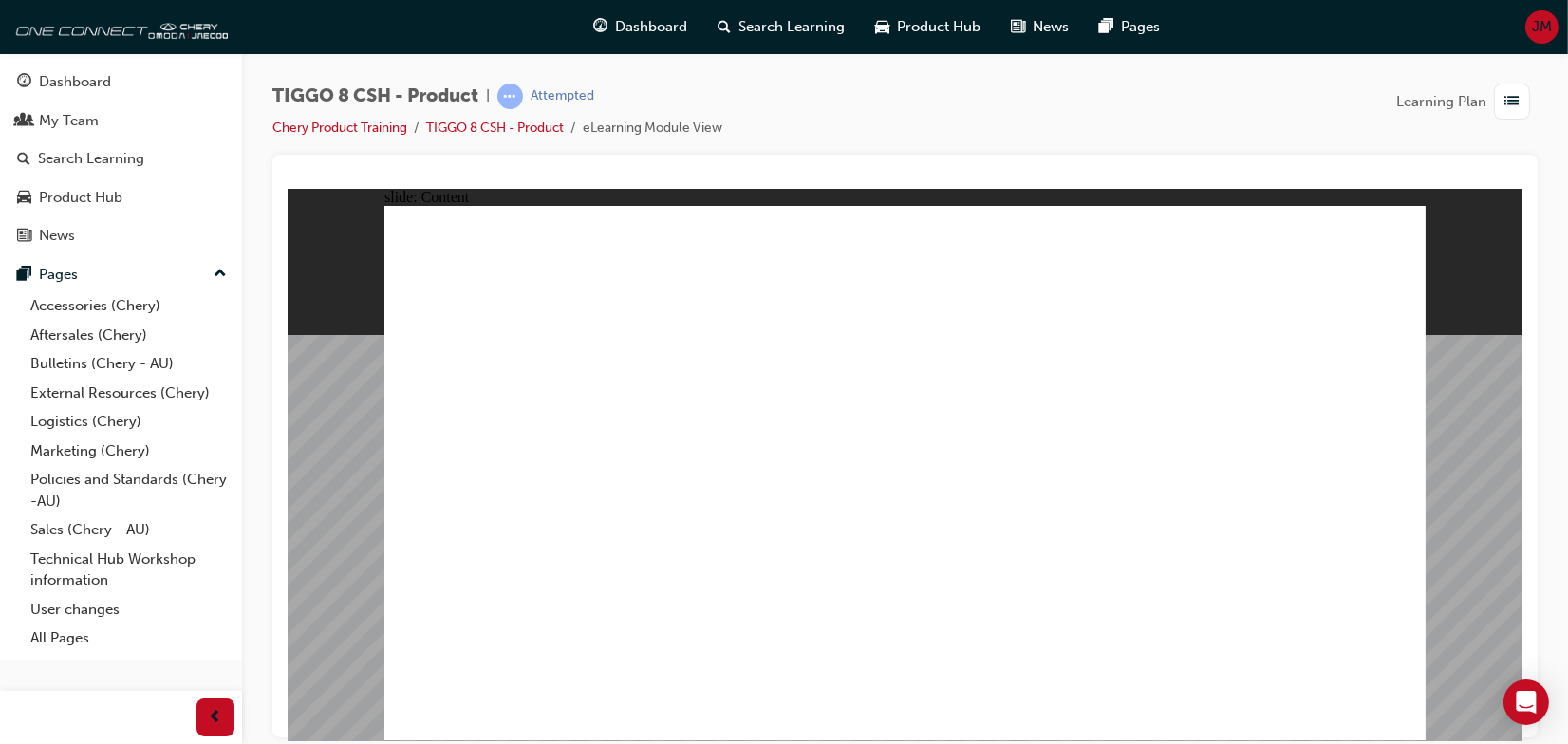
drag, startPoint x: 718, startPoint y: 651, endPoint x: 731, endPoint y: 649, distance: 13.2
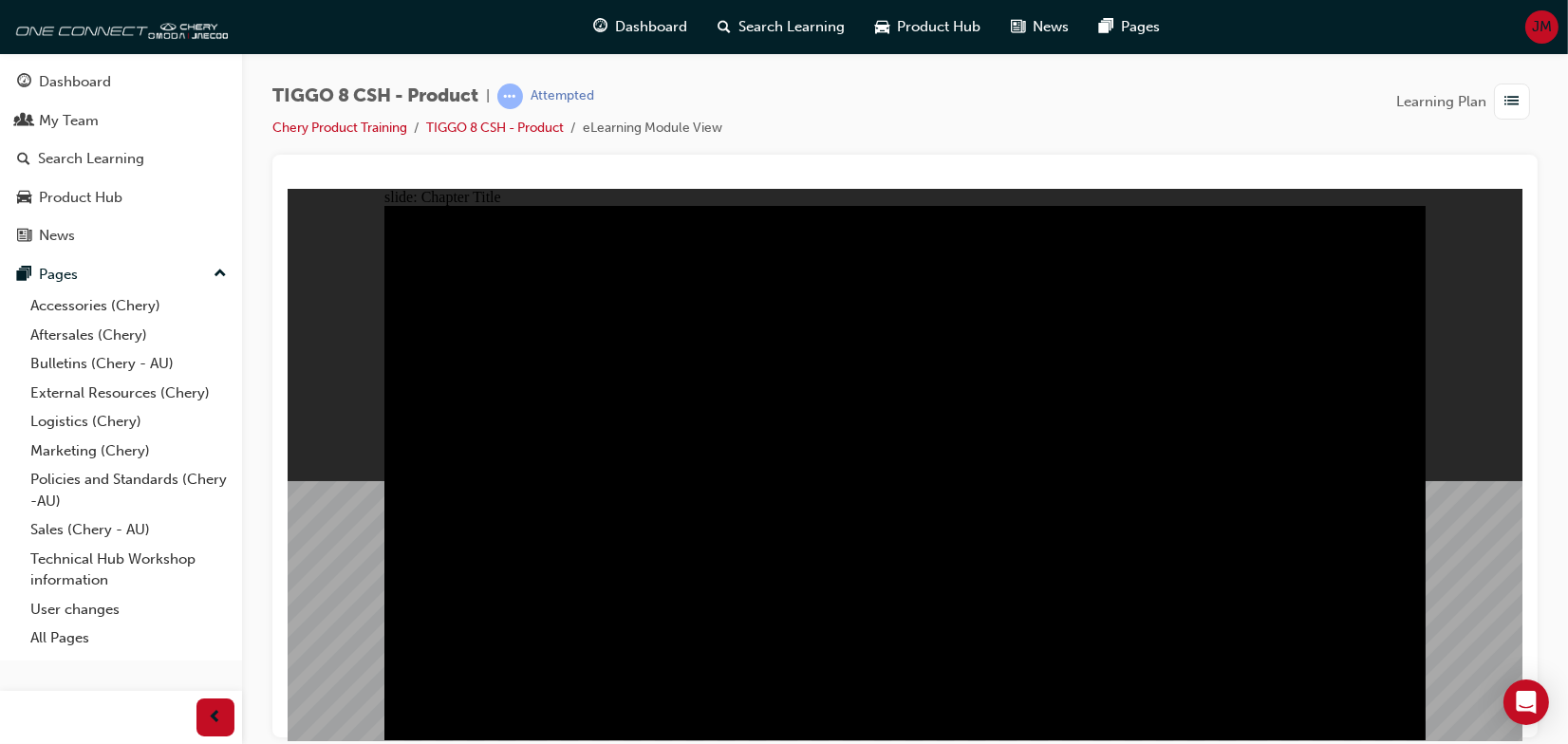
radio input "true"
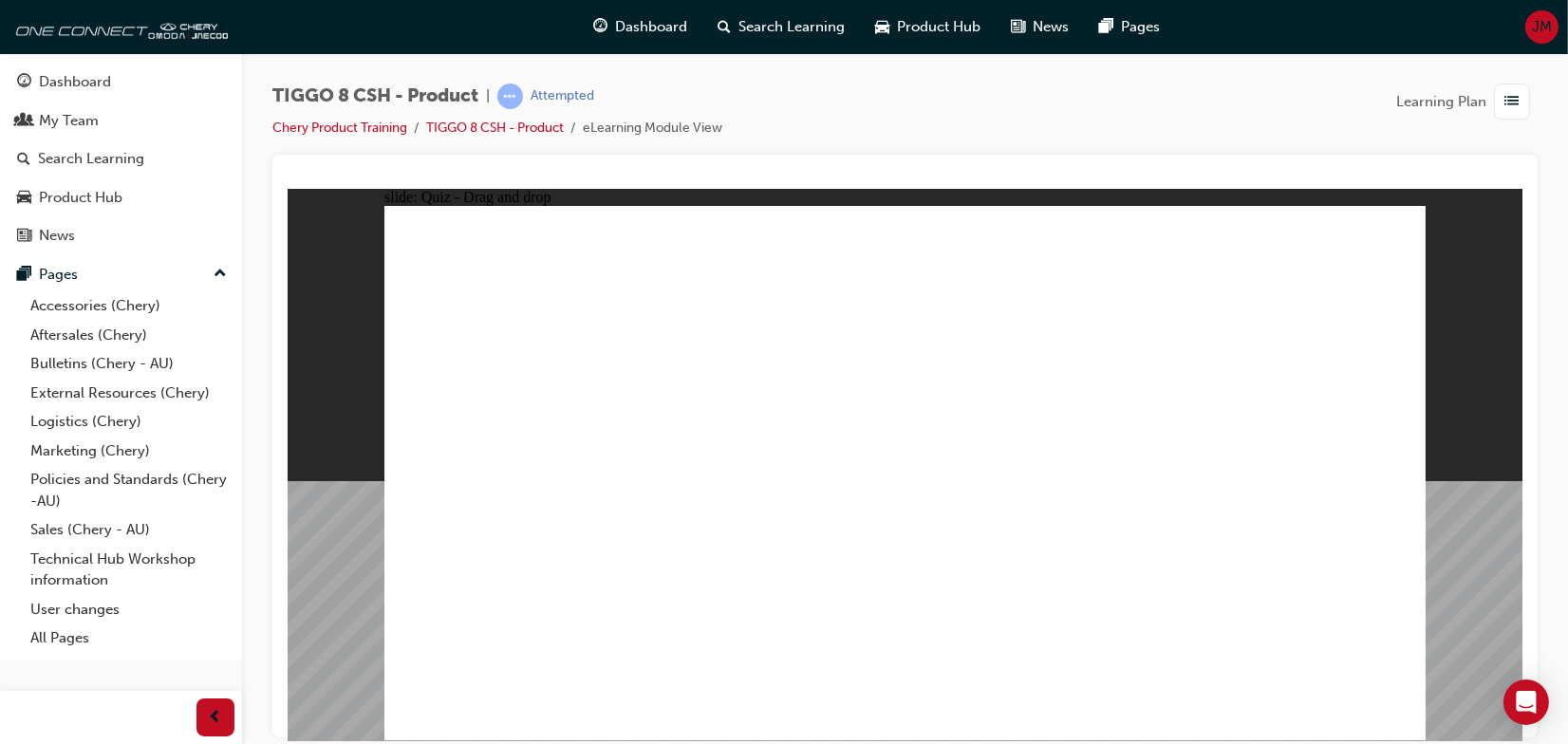
drag, startPoint x: 864, startPoint y: 263, endPoint x: 881, endPoint y: 507, distance: 244.6
drag, startPoint x: 912, startPoint y: 496, endPoint x: 855, endPoint y: 268, distance: 235.0
drag, startPoint x: 930, startPoint y: 351, endPoint x: 851, endPoint y: 472, distance: 144.5
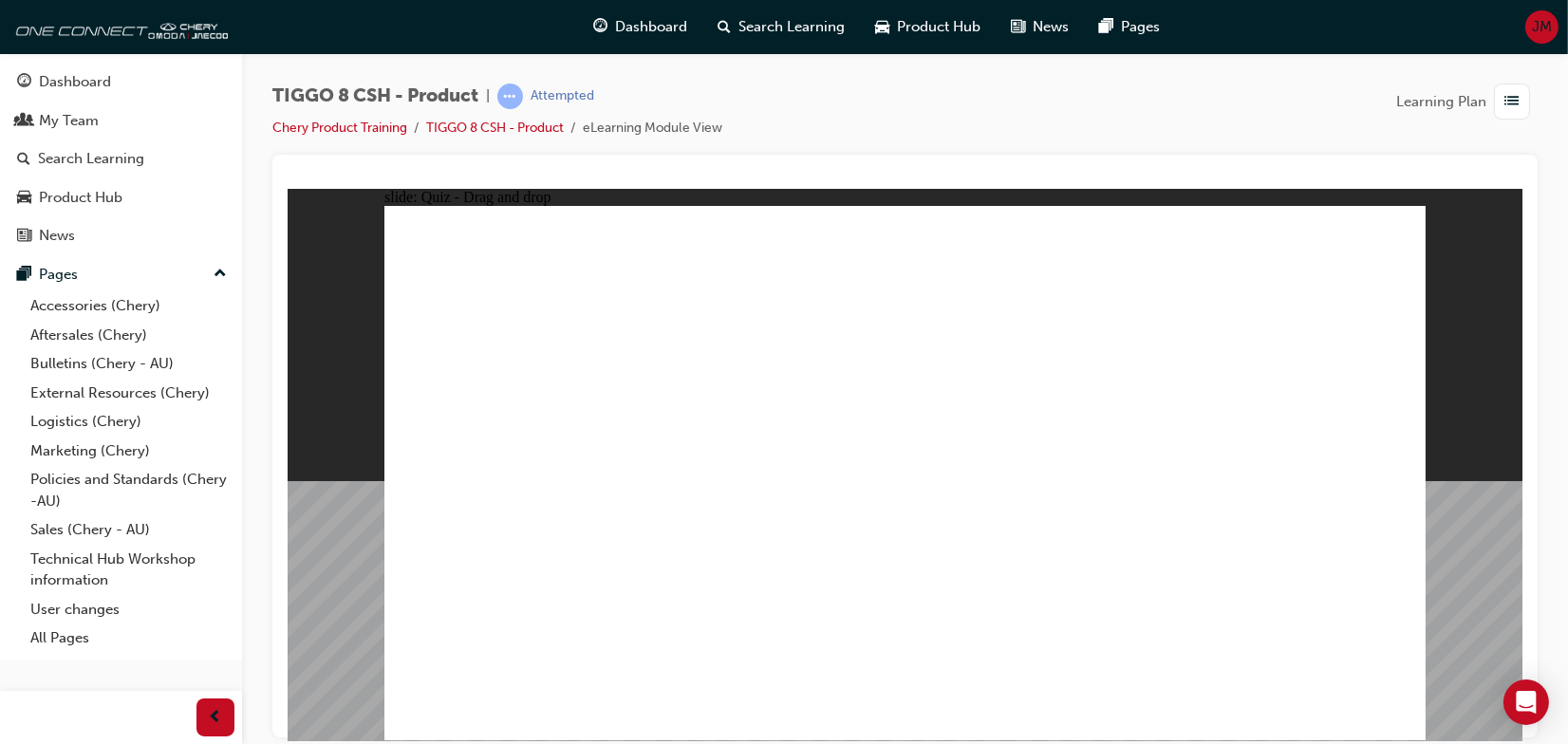
drag, startPoint x: 1097, startPoint y: 267, endPoint x: 739, endPoint y: 493, distance: 423.4
drag, startPoint x: 1291, startPoint y: 257, endPoint x: 526, endPoint y: 506, distance: 804.5
drag, startPoint x: 864, startPoint y: 310, endPoint x: 1050, endPoint y: 482, distance: 253.3
drag, startPoint x: 933, startPoint y: 494, endPoint x: 966, endPoint y: 264, distance: 232.4
drag, startPoint x: 1066, startPoint y: 487, endPoint x: 889, endPoint y: 477, distance: 177.3
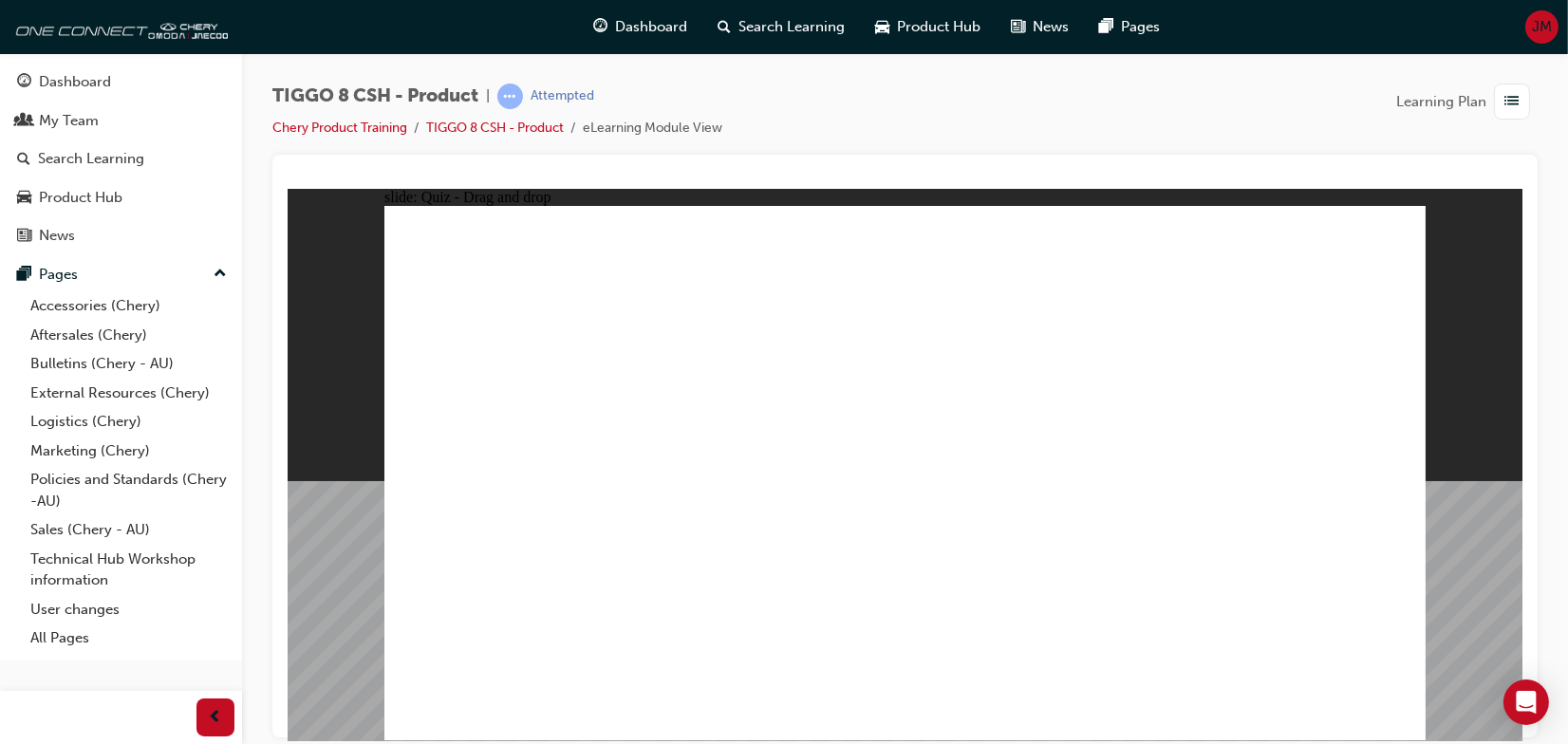
drag, startPoint x: 1023, startPoint y: 470, endPoint x: 1062, endPoint y: 519, distance: 62.6
drag, startPoint x: 1133, startPoint y: 376, endPoint x: 1056, endPoint y: 324, distance: 92.9
drag, startPoint x: 1229, startPoint y: 403, endPoint x: 1324, endPoint y: 476, distance: 119.8
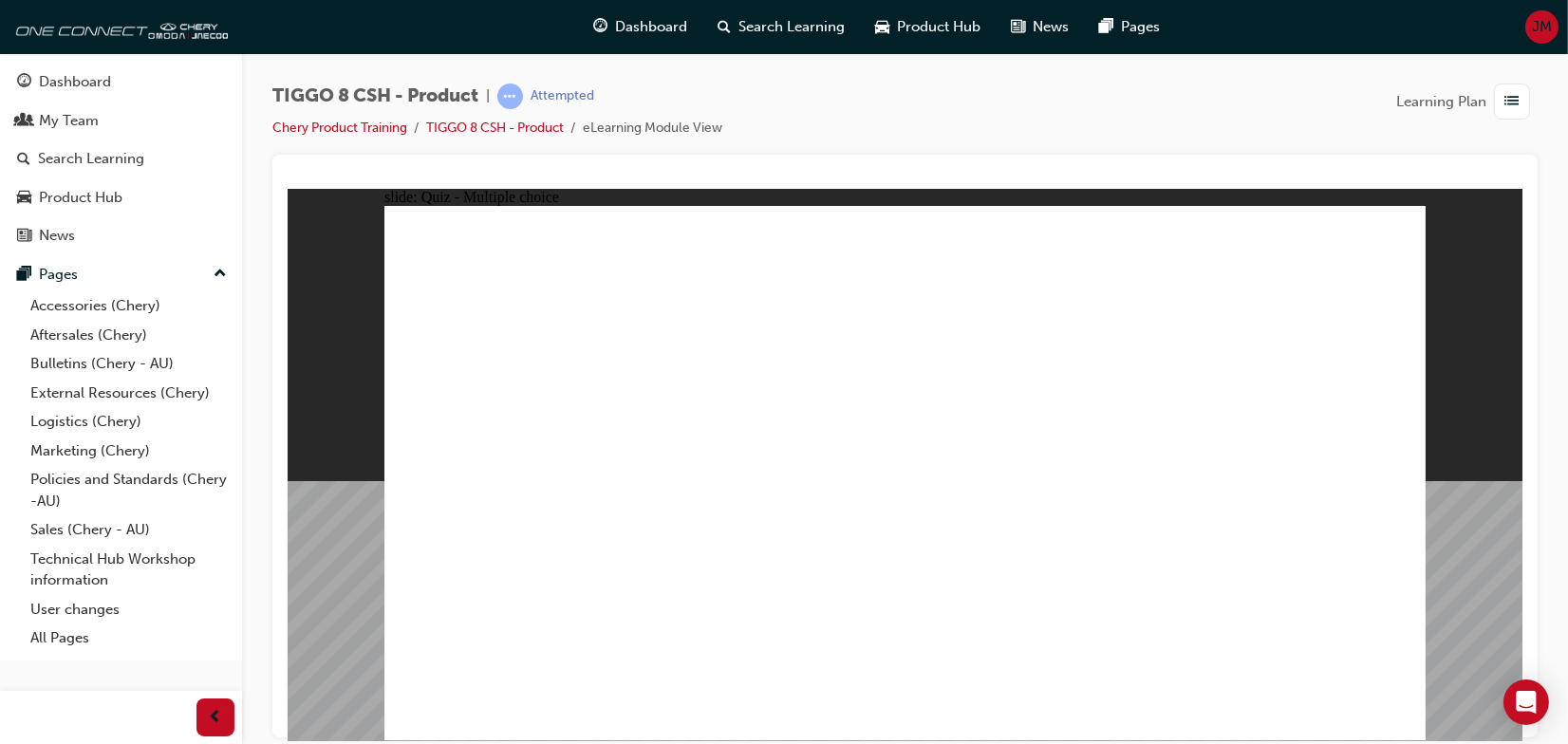
checkbox input "true"
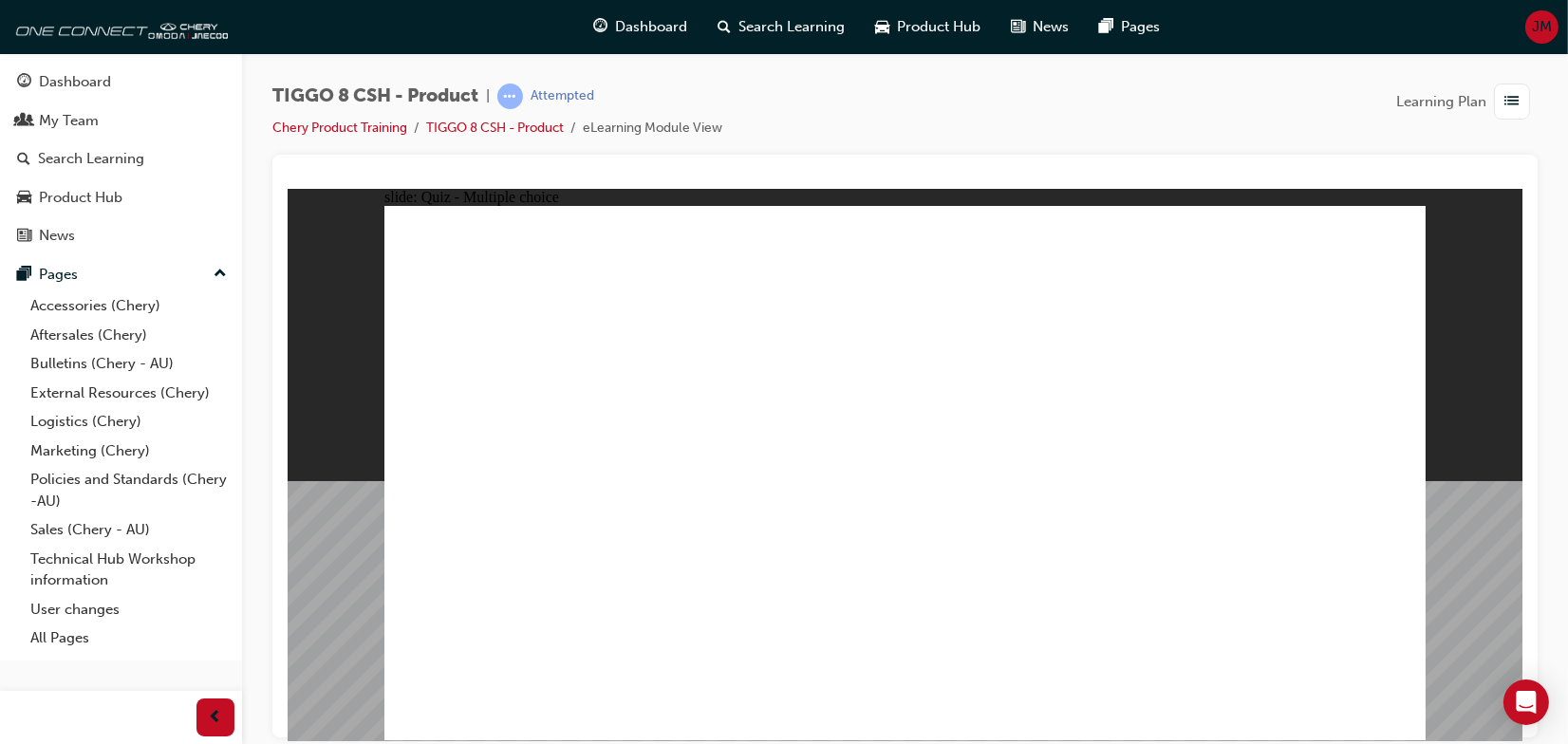
radio input "true"
drag, startPoint x: 876, startPoint y: 540, endPoint x: 876, endPoint y: 562, distance: 22.0
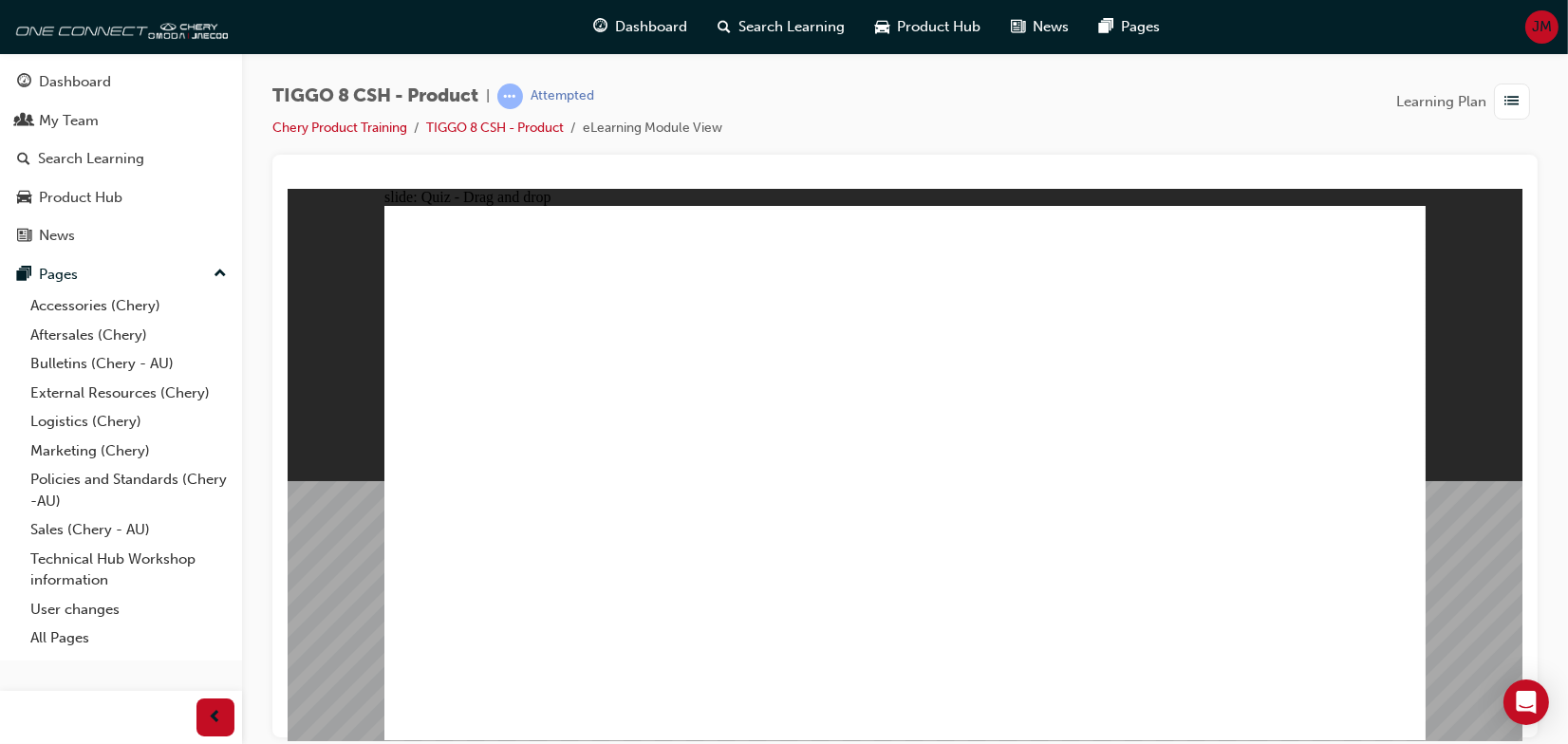
drag, startPoint x: 882, startPoint y: 302, endPoint x: 937, endPoint y: 532, distance: 236.5
drag, startPoint x: 1133, startPoint y: 261, endPoint x: 1088, endPoint y: 559, distance: 301.4
drag, startPoint x: 1304, startPoint y: 264, endPoint x: 1002, endPoint y: 569, distance: 429.2
drag, startPoint x: 1152, startPoint y: 334, endPoint x: 1128, endPoint y: 548, distance: 215.3
drag, startPoint x: 1081, startPoint y: 340, endPoint x: 1038, endPoint y: 511, distance: 176.3
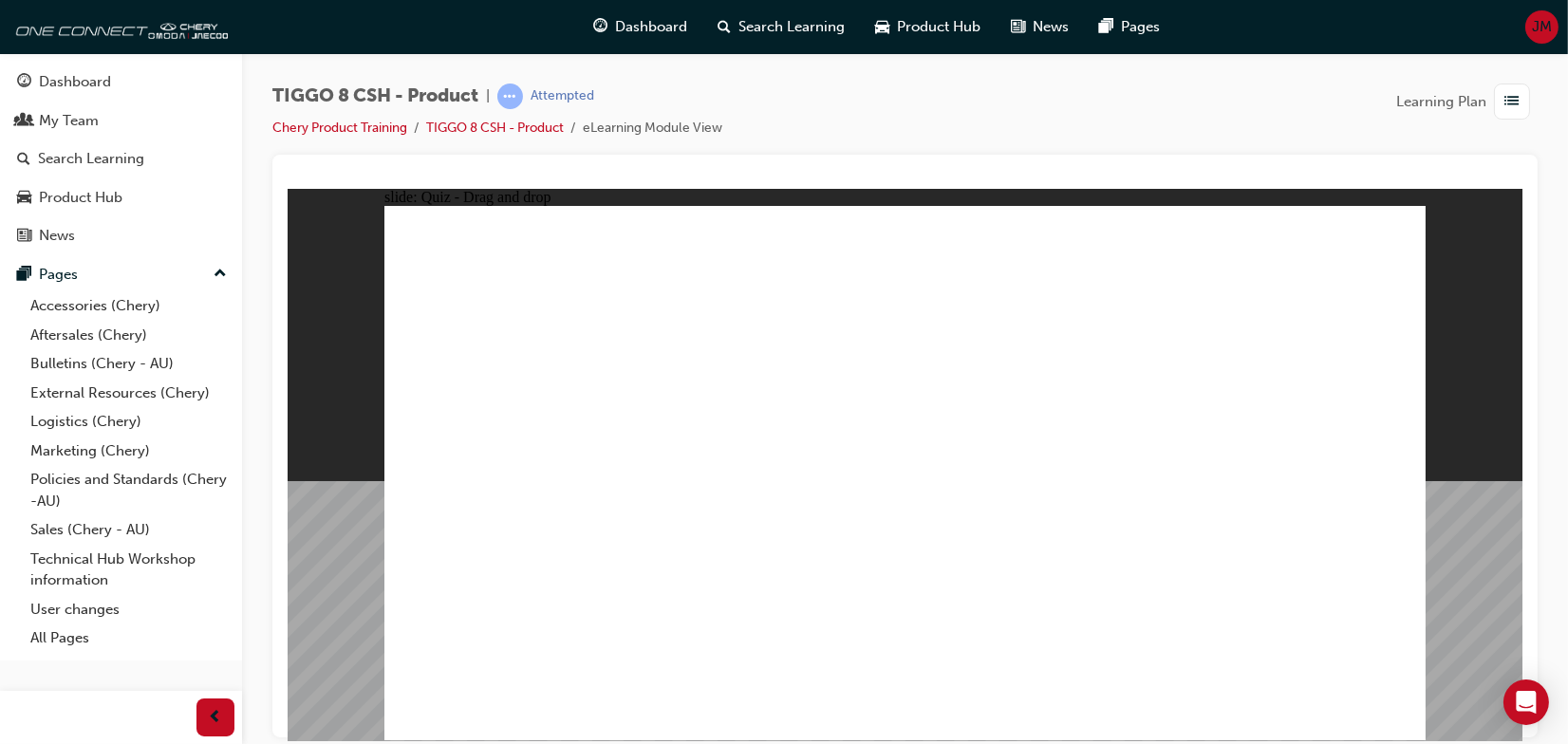
drag, startPoint x: 1266, startPoint y: 302, endPoint x: 1139, endPoint y: 547, distance: 276.0
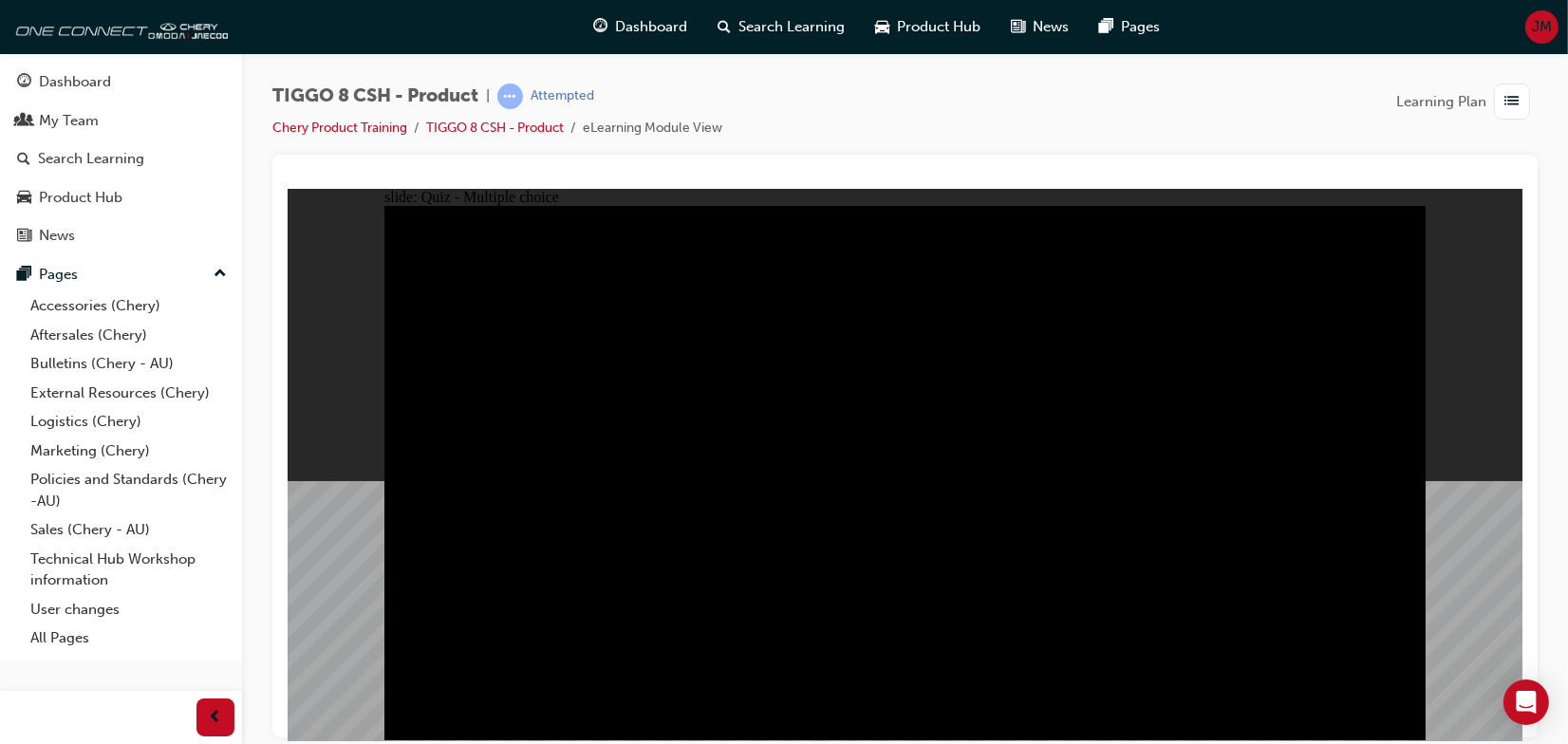
radio input "true"
drag, startPoint x: 1094, startPoint y: 338, endPoint x: 1129, endPoint y: 285, distance: 63.5
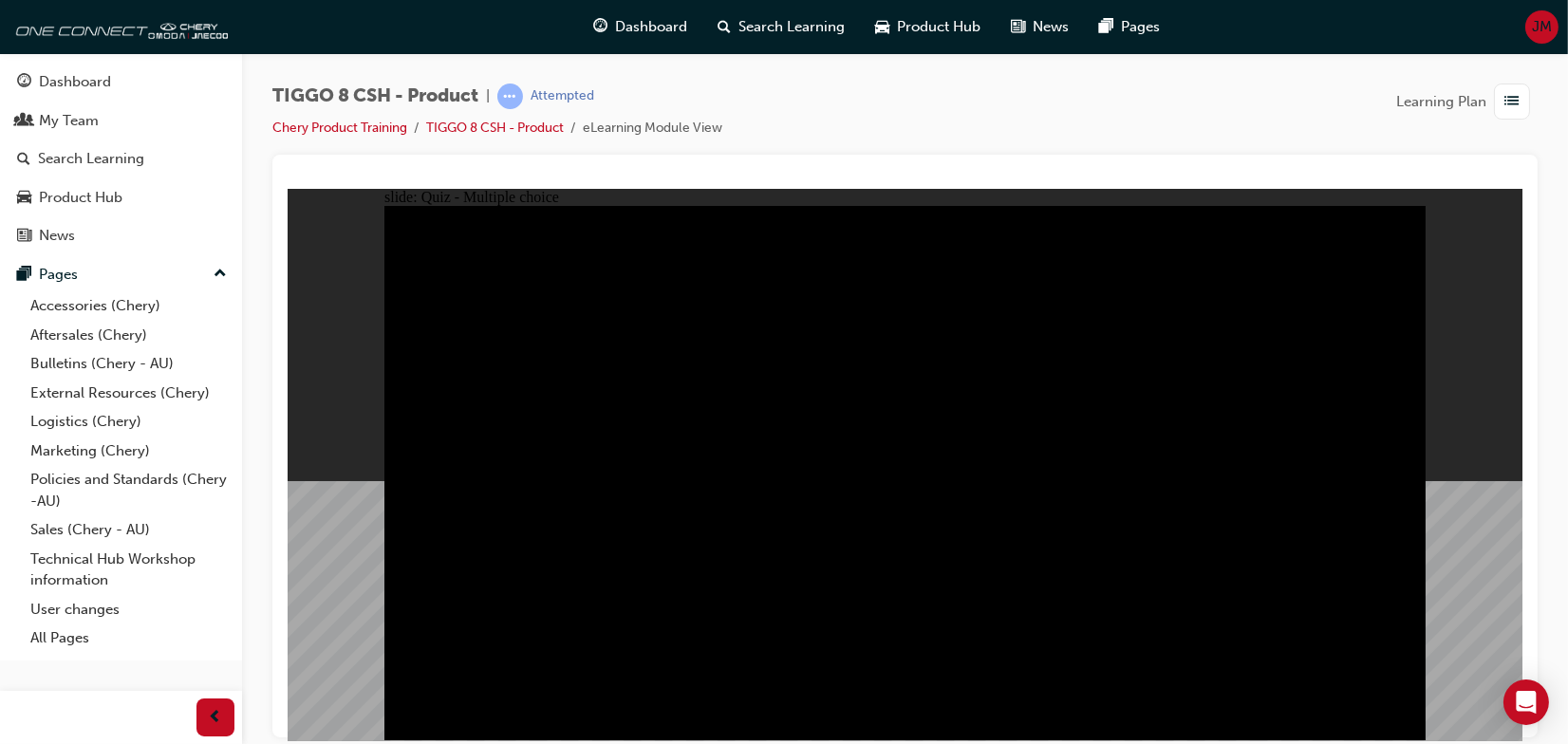
radio input "true"
drag, startPoint x: 863, startPoint y: 571, endPoint x: 1237, endPoint y: 567, distance: 374.0
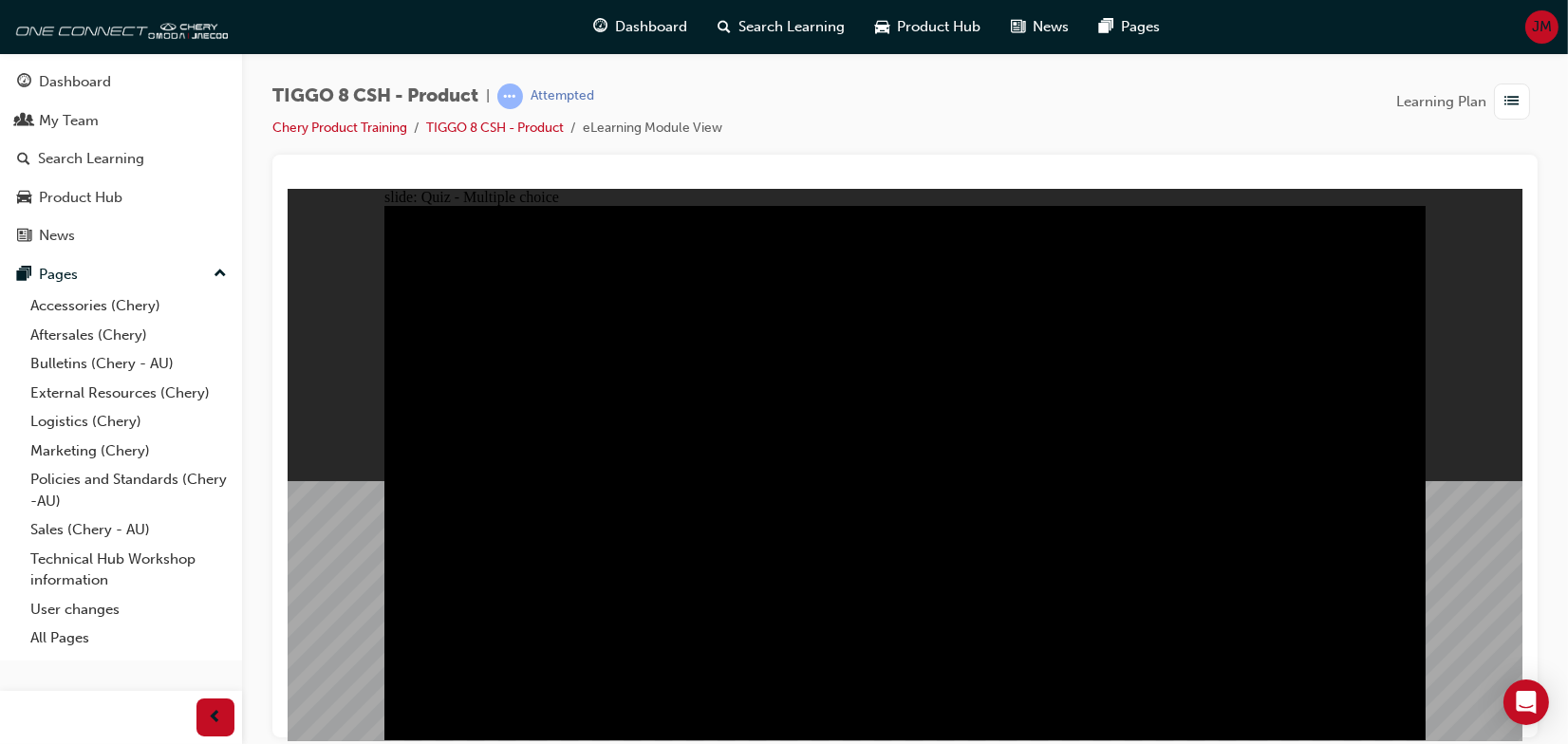
radio input "false"
radio input "true"
radio input "false"
radio input "true"
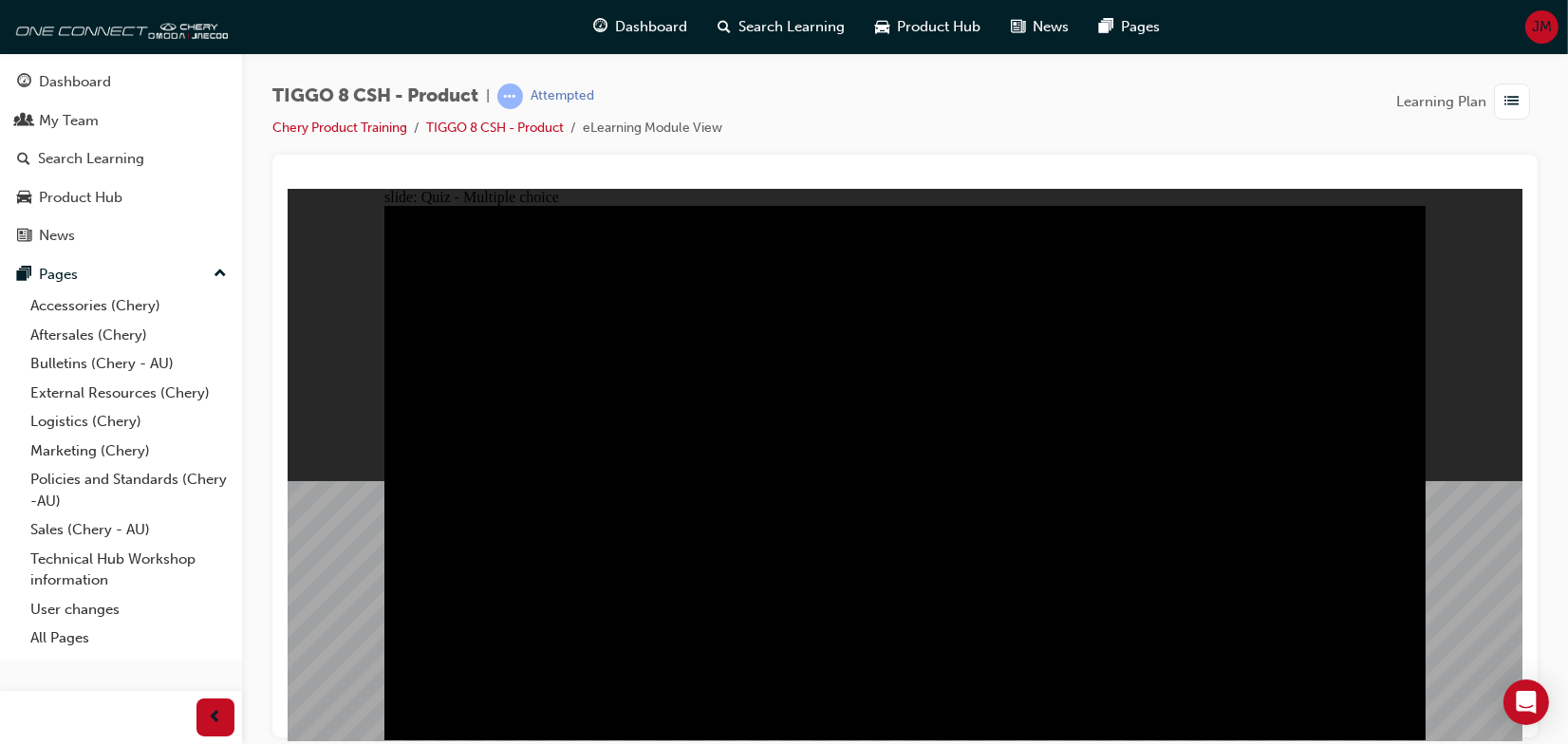
radio input "true"
checkbox input "true"
drag, startPoint x: 1009, startPoint y: 585, endPoint x: 972, endPoint y: 550, distance: 50.9
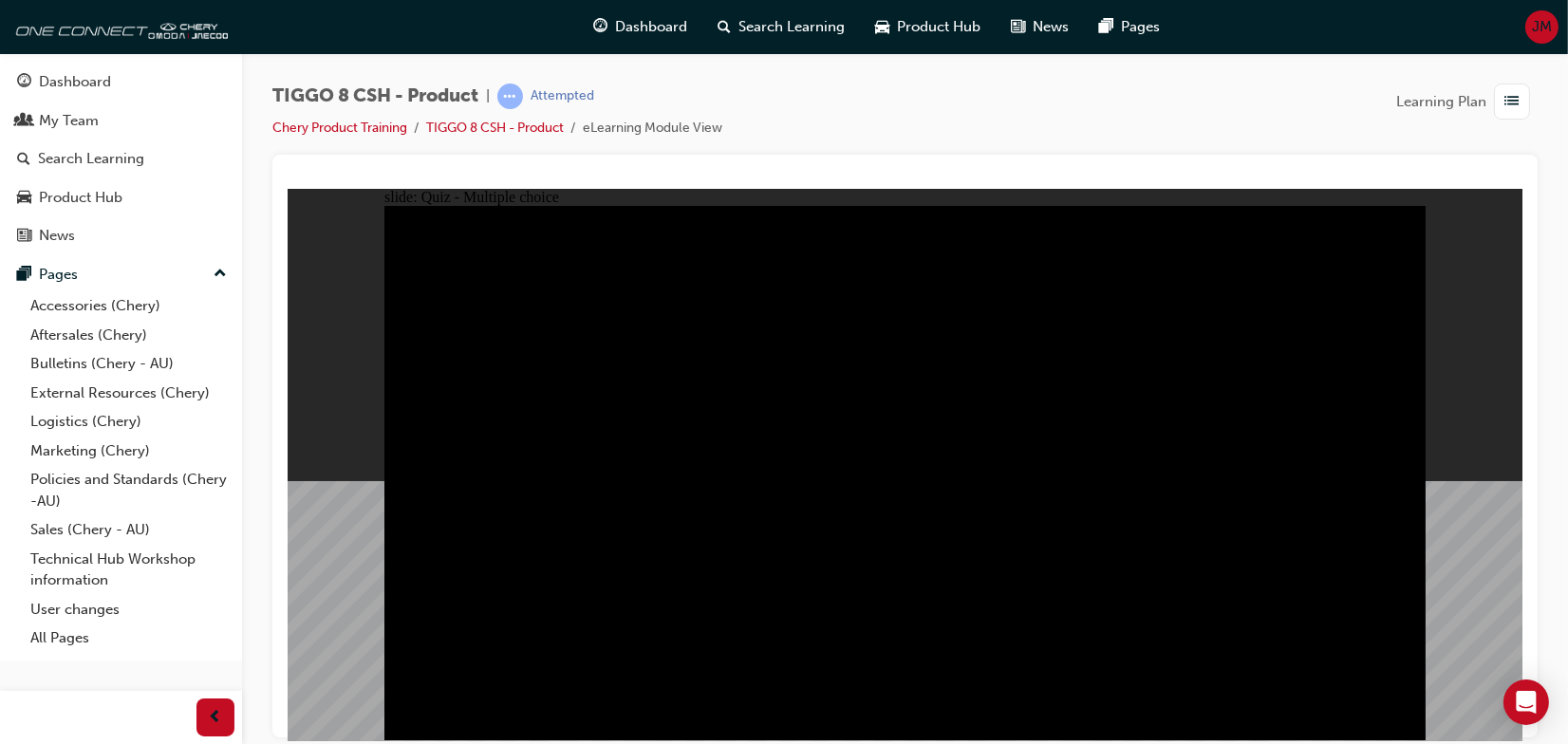
checkbox input "true"
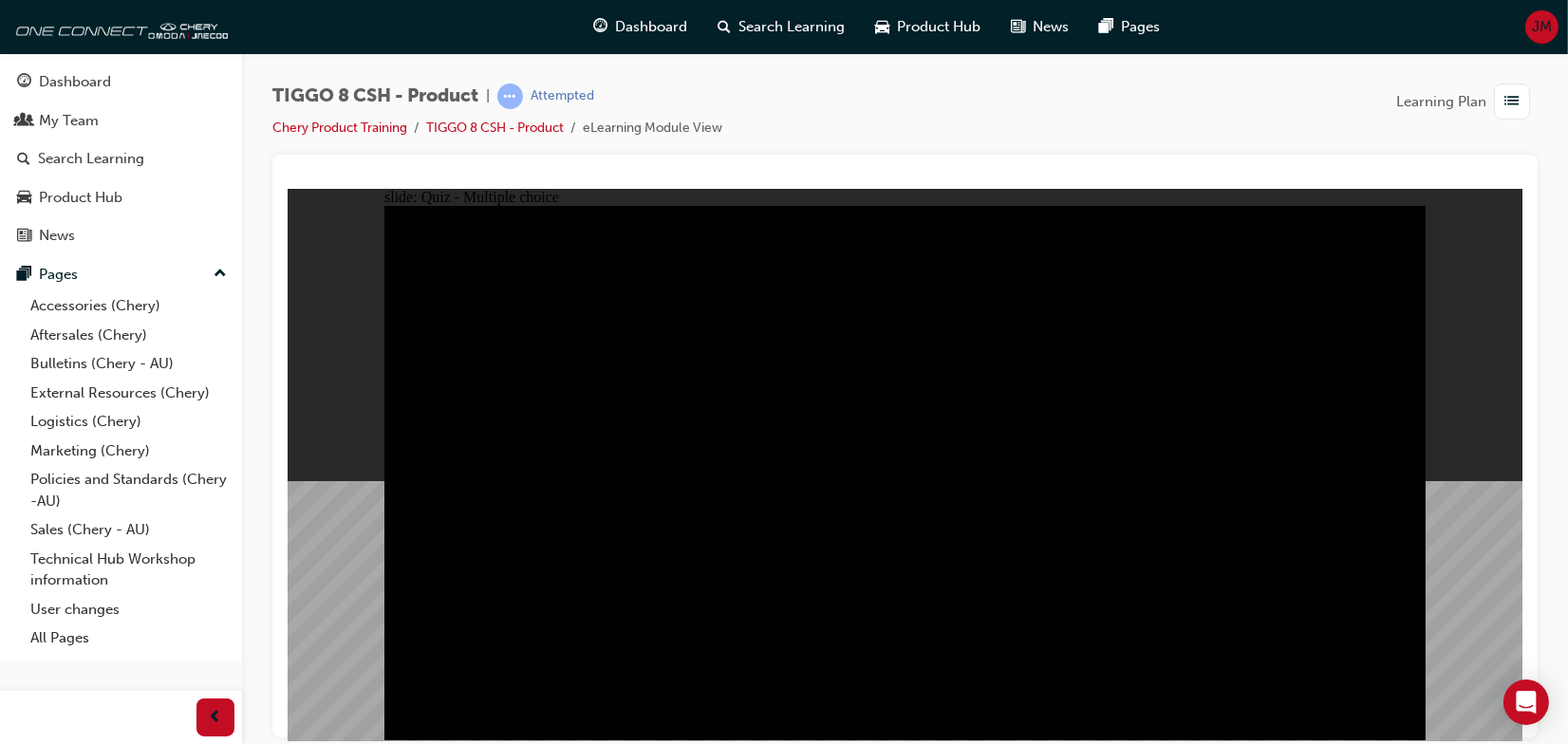
checkbox input "true"
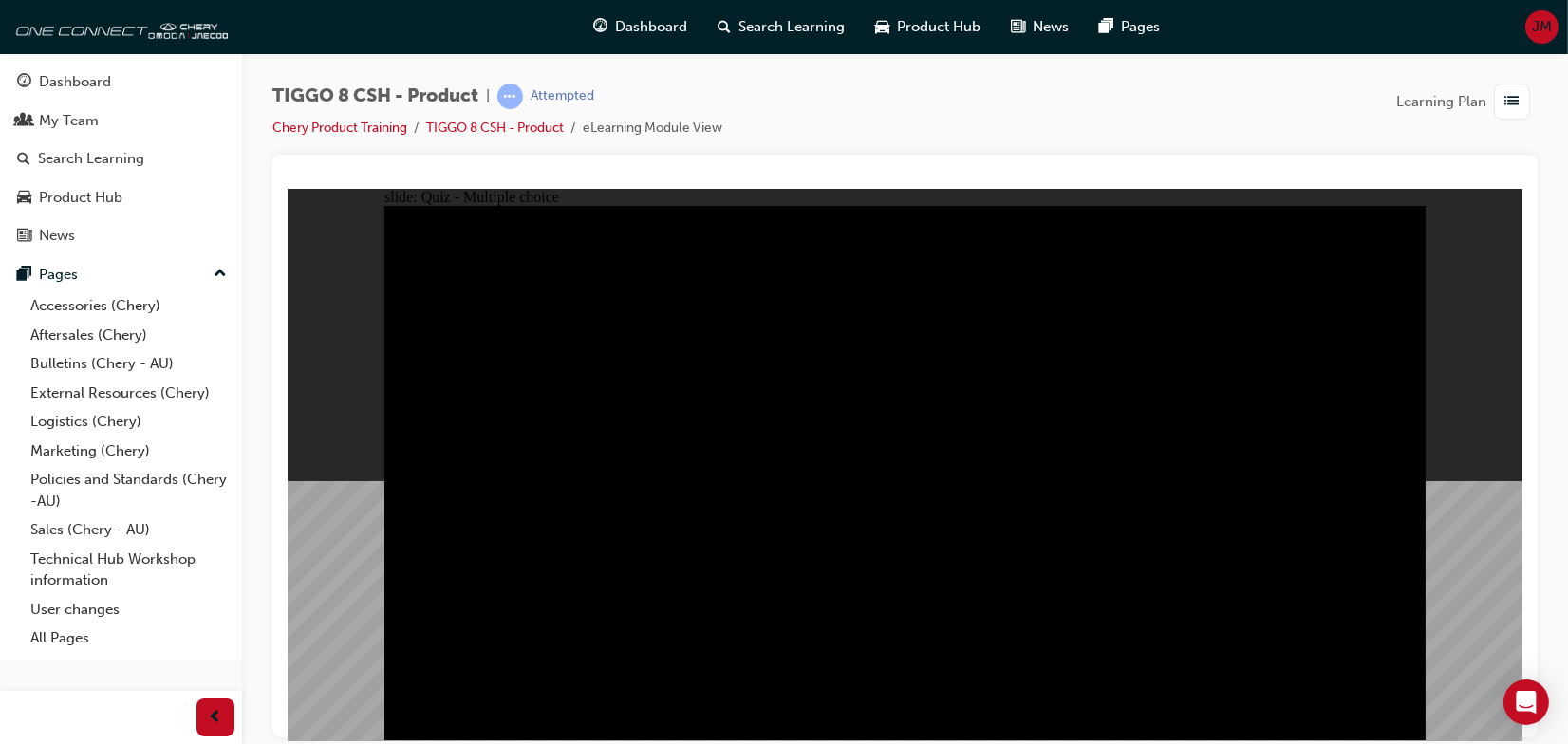
checkbox input "true"
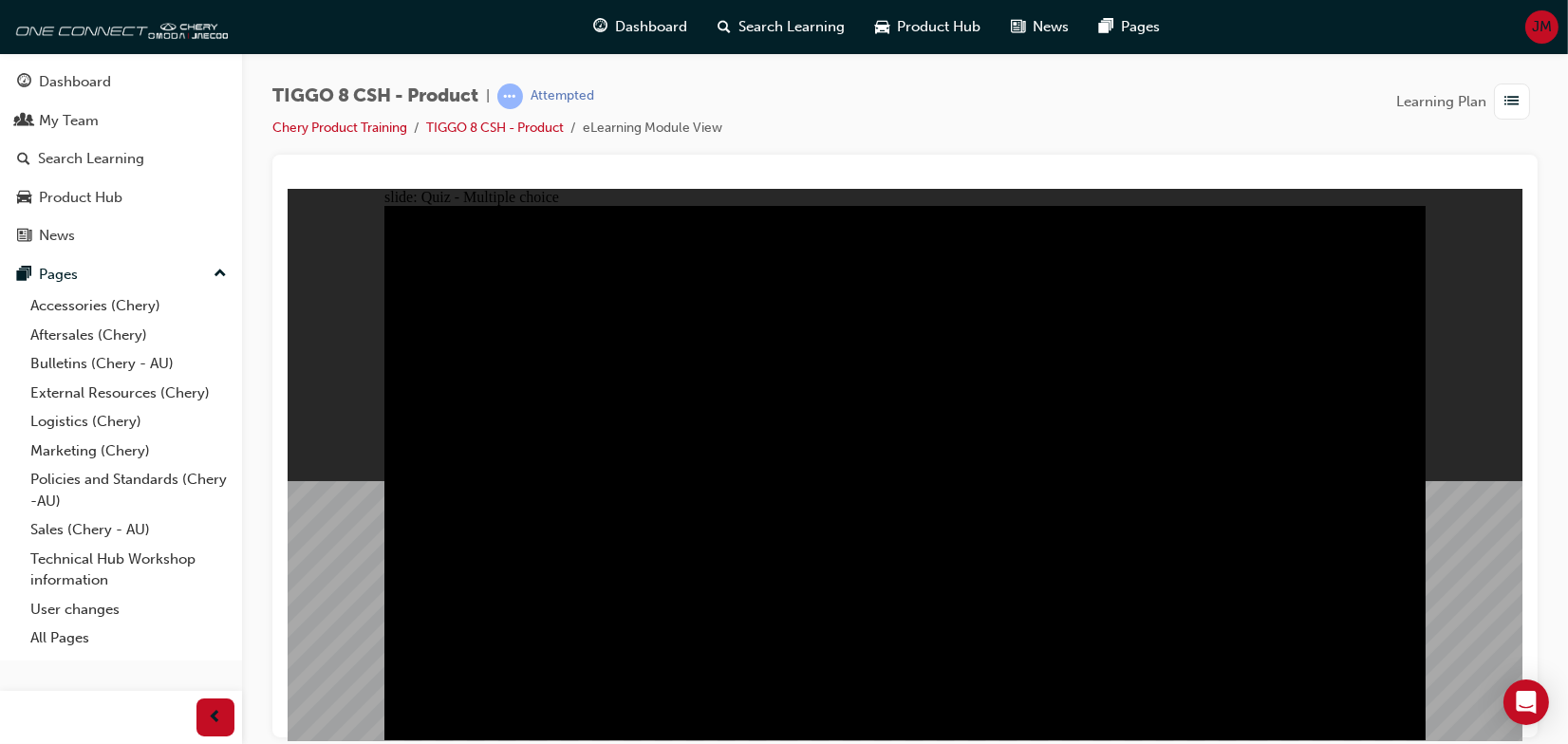
drag, startPoint x: 1369, startPoint y: 709, endPoint x: 1382, endPoint y: 713, distance: 13.6
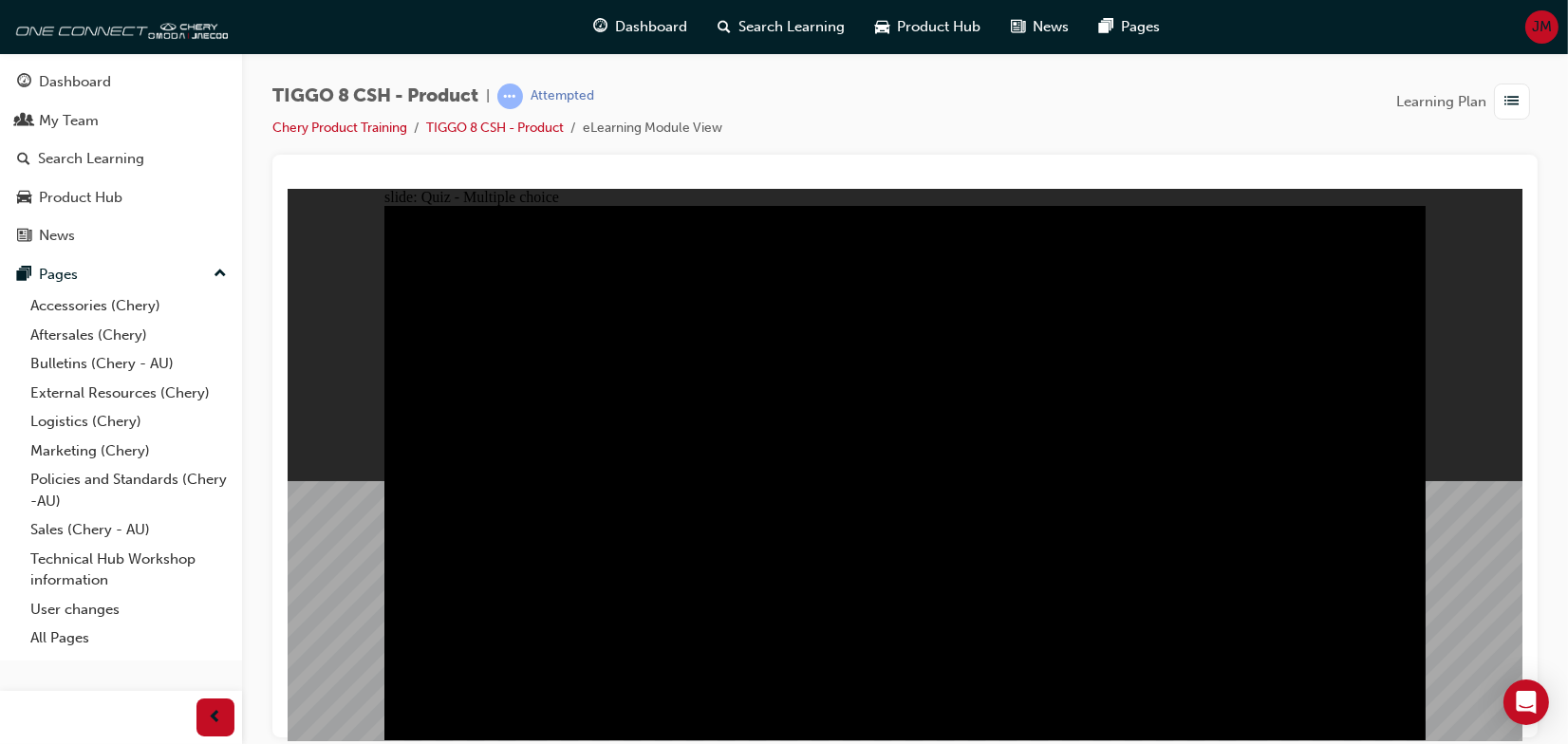
radio input "true"
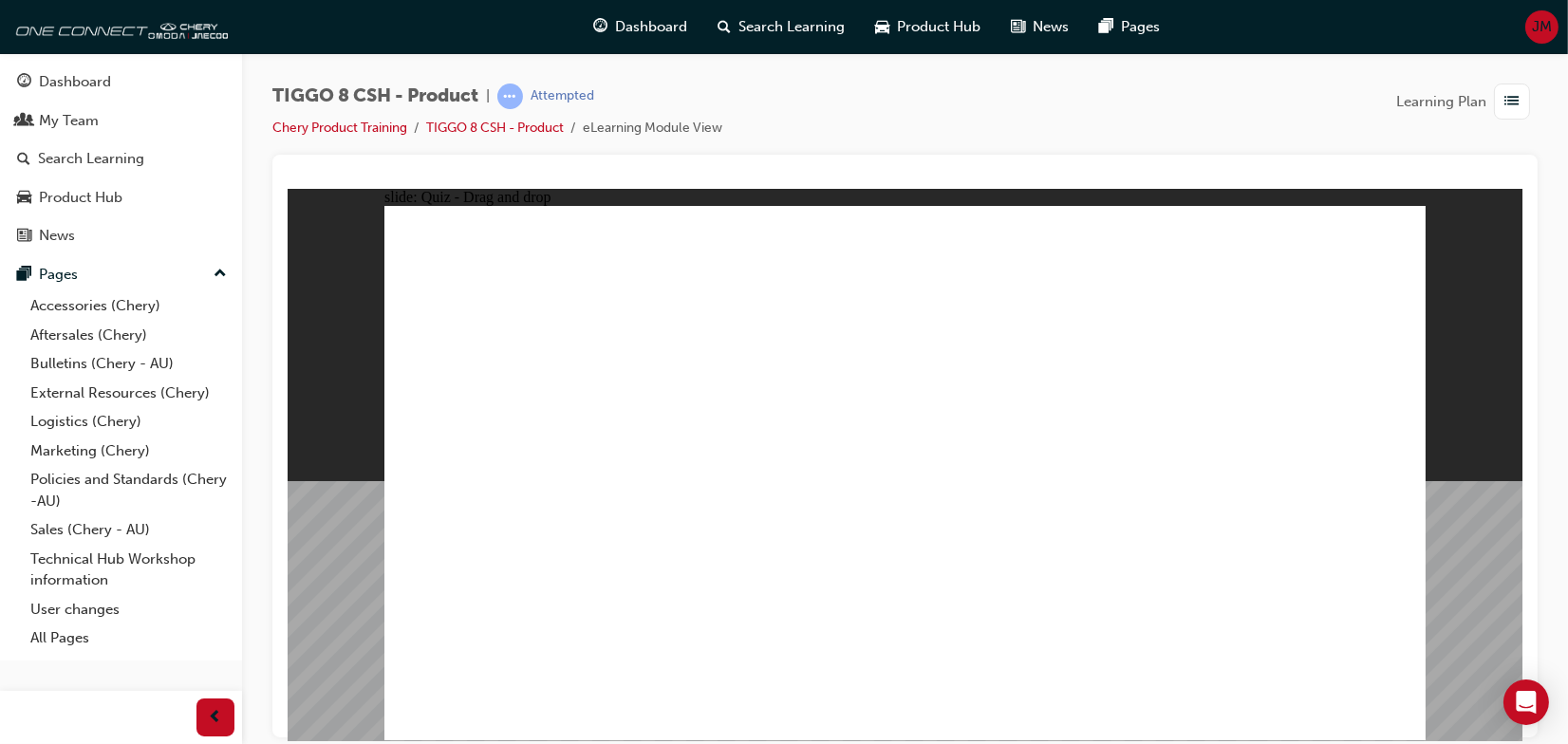
drag, startPoint x: 1311, startPoint y: 261, endPoint x: 550, endPoint y: 506, distance: 799.5
drag, startPoint x: 1153, startPoint y: 361, endPoint x: 1307, endPoint y: 484, distance: 197.1
drag, startPoint x: 1075, startPoint y: 267, endPoint x: 766, endPoint y: 455, distance: 361.7
drag, startPoint x: 848, startPoint y: 259, endPoint x: 1091, endPoint y: 492, distance: 336.7
drag, startPoint x: 1020, startPoint y: 382, endPoint x: 945, endPoint y: 504, distance: 143.2
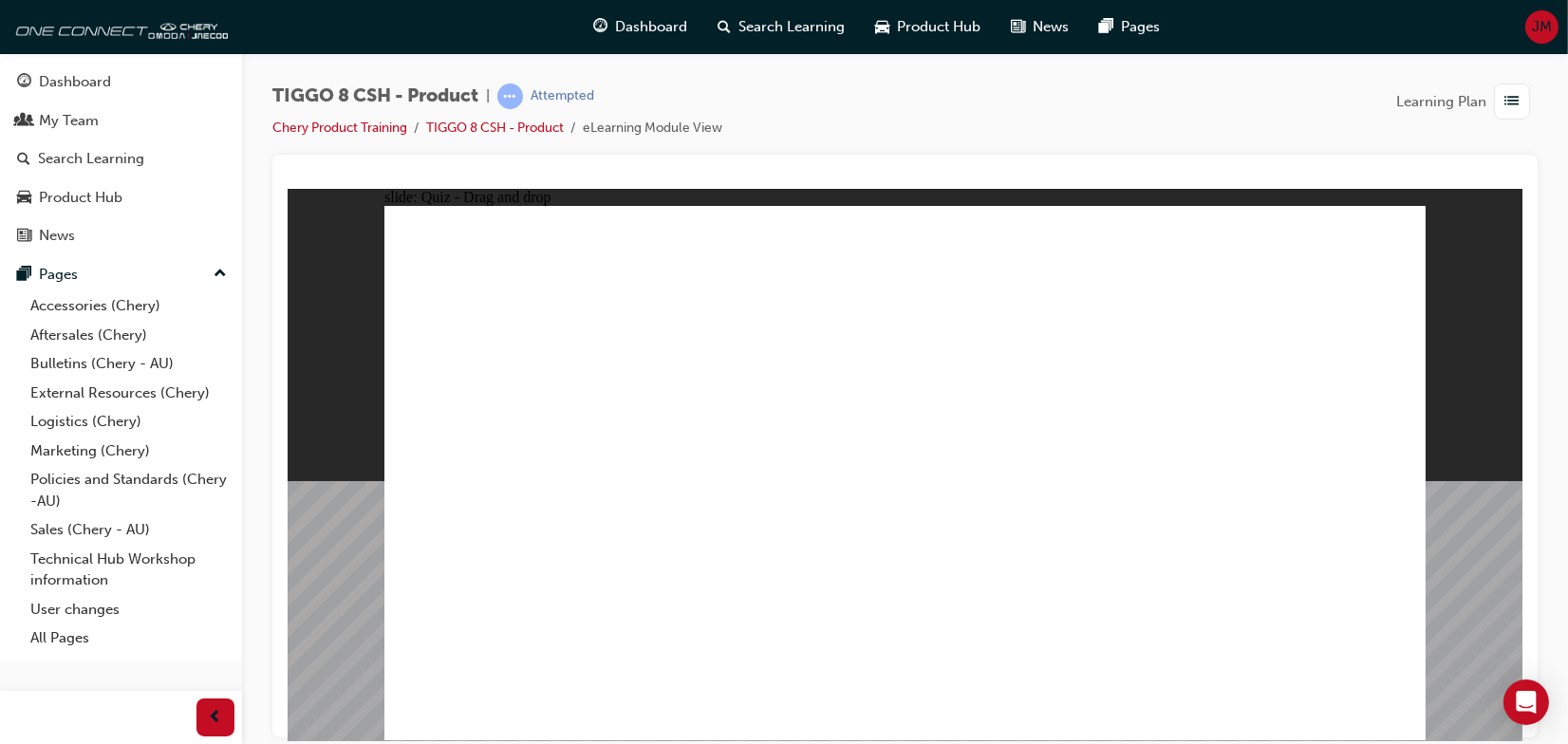
checkbox input "true"
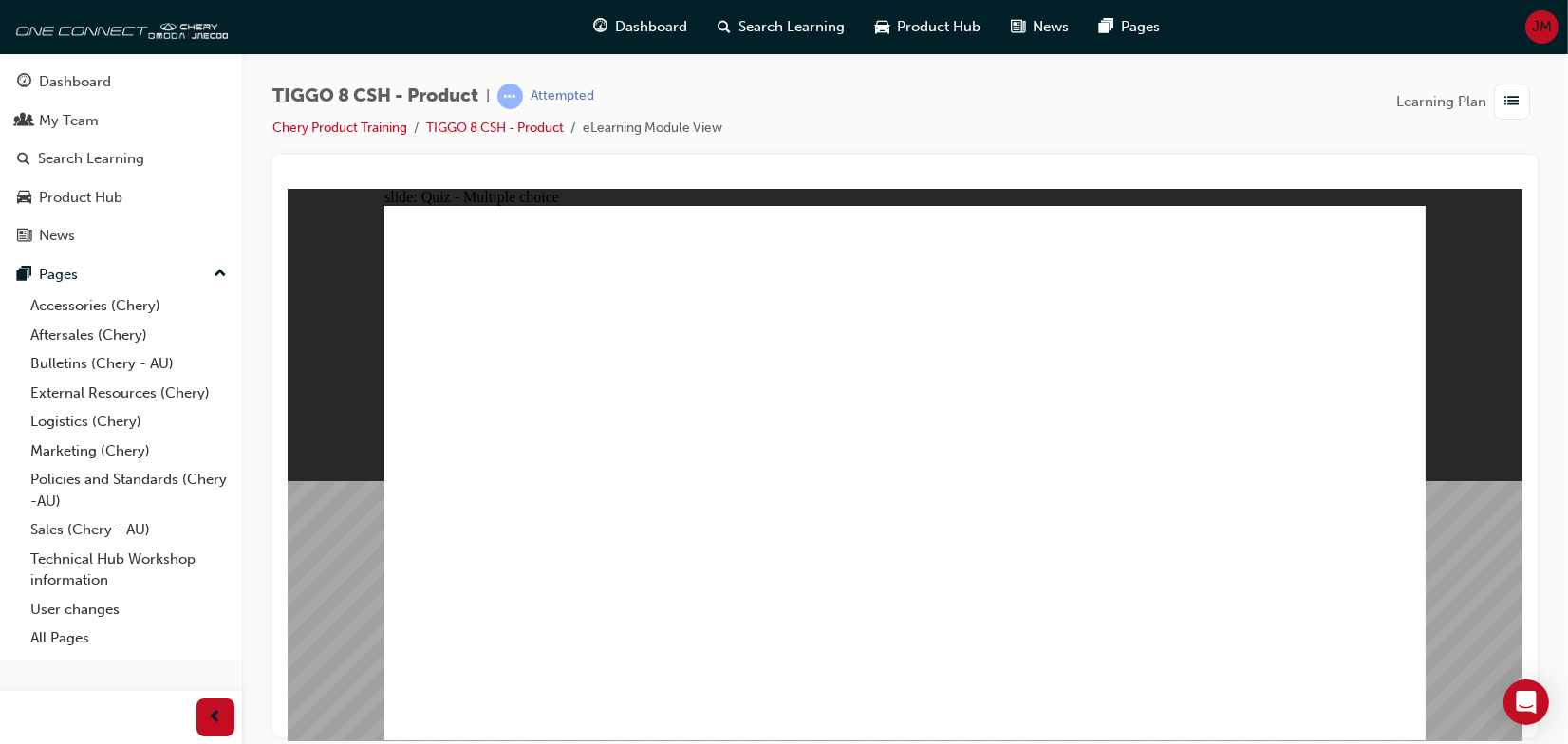
radio input "true"
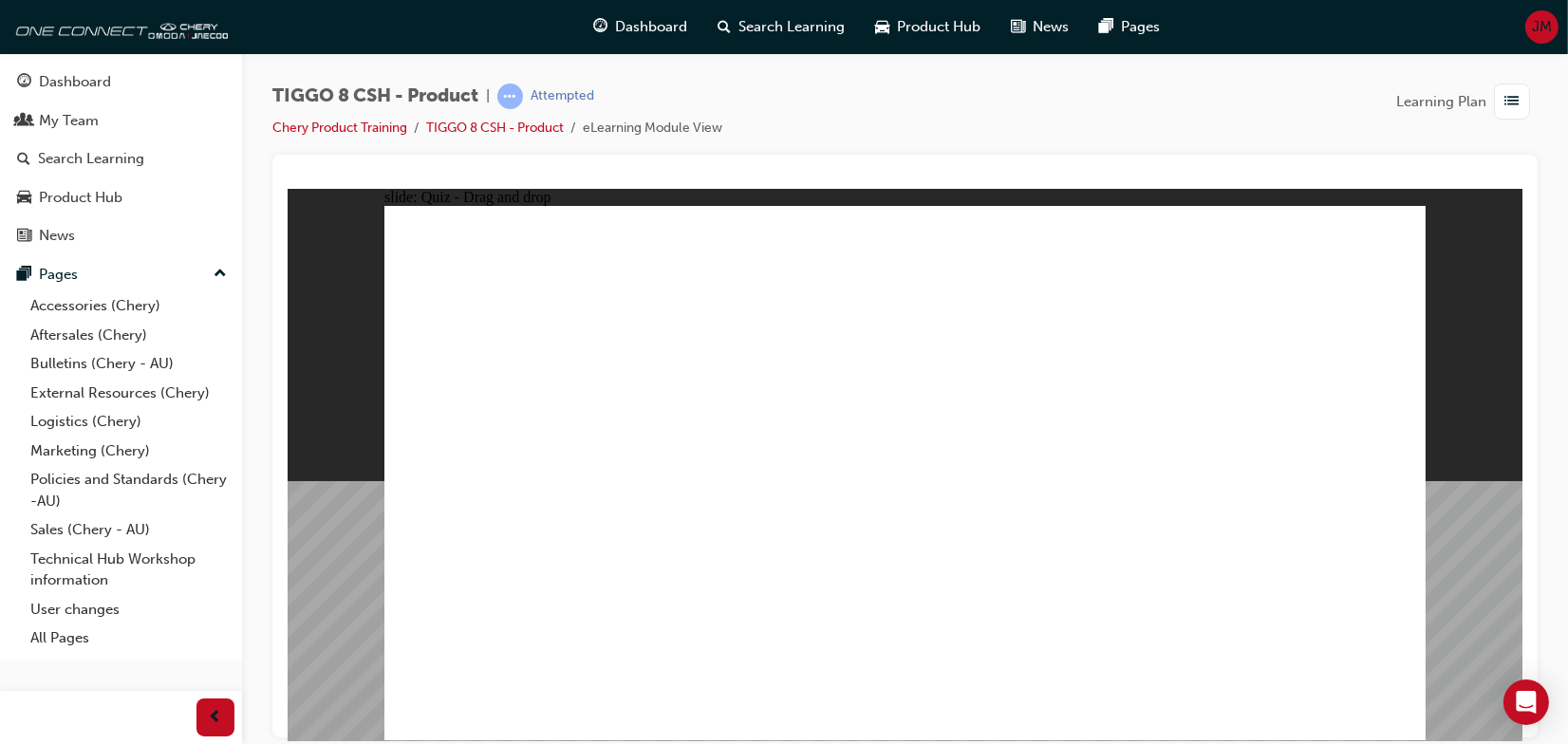
drag, startPoint x: 886, startPoint y: 290, endPoint x: 930, endPoint y: 530, distance: 244.0
drag, startPoint x: 943, startPoint y: 305, endPoint x: 992, endPoint y: 537, distance: 237.1
drag, startPoint x: 1056, startPoint y: 343, endPoint x: 1006, endPoint y: 494, distance: 159.1
drag, startPoint x: 1064, startPoint y: 310, endPoint x: 1065, endPoint y: 556, distance: 246.0
drag, startPoint x: 1067, startPoint y: 268, endPoint x: 944, endPoint y: 554, distance: 311.3
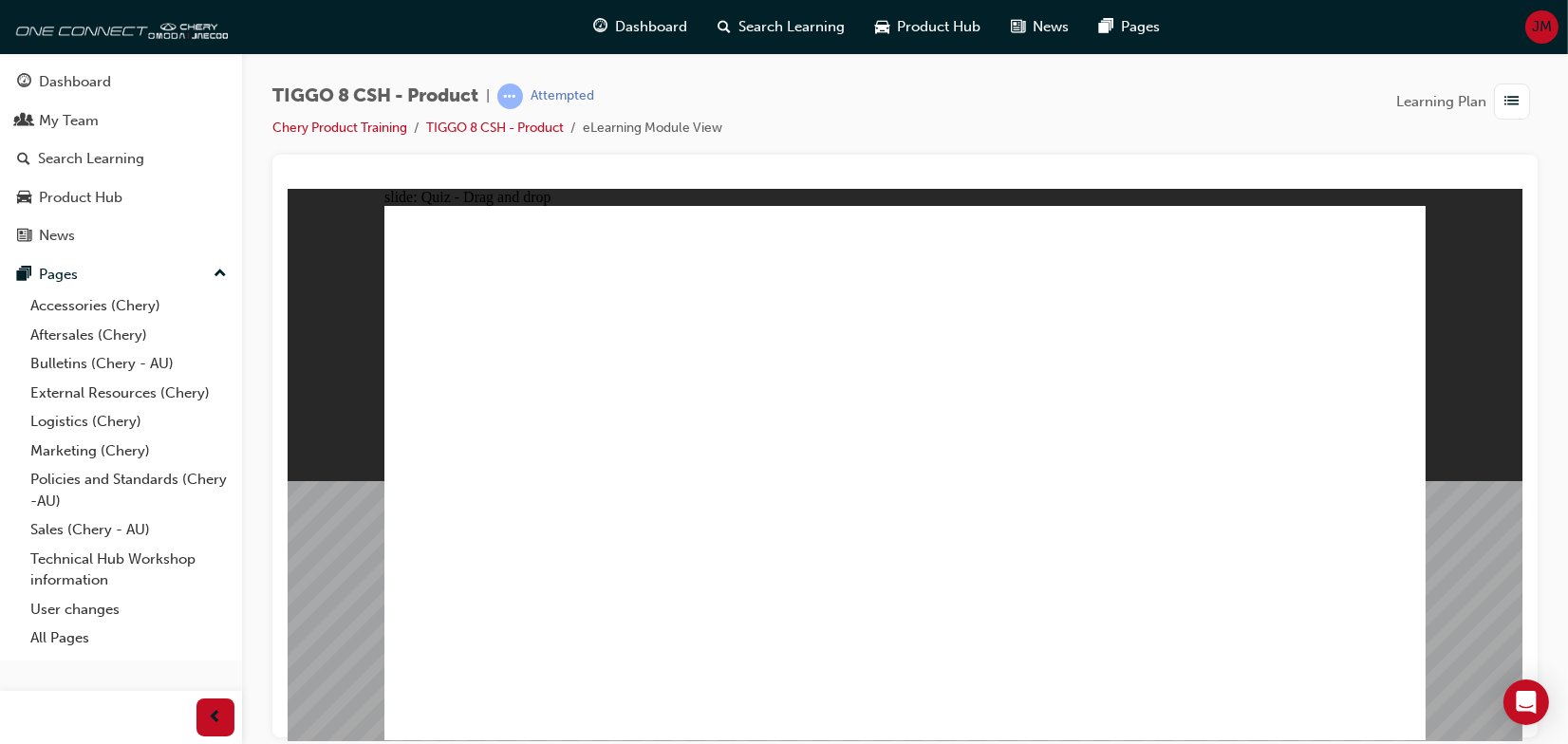
drag, startPoint x: 1279, startPoint y: 264, endPoint x: 1060, endPoint y: 563, distance: 370.6
drag, startPoint x: 1257, startPoint y: 313, endPoint x: 979, endPoint y: 610, distance: 406.8
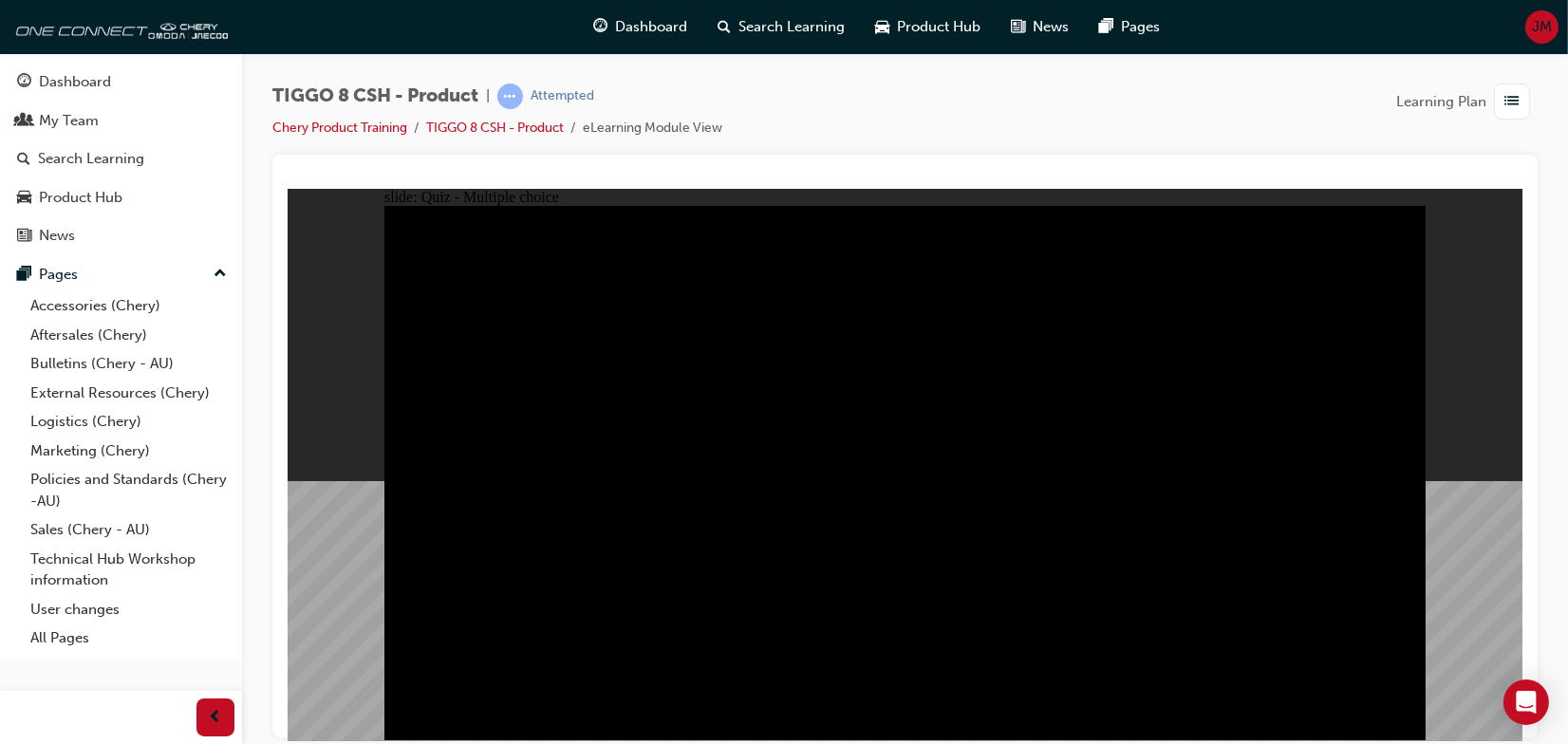
radio input "true"
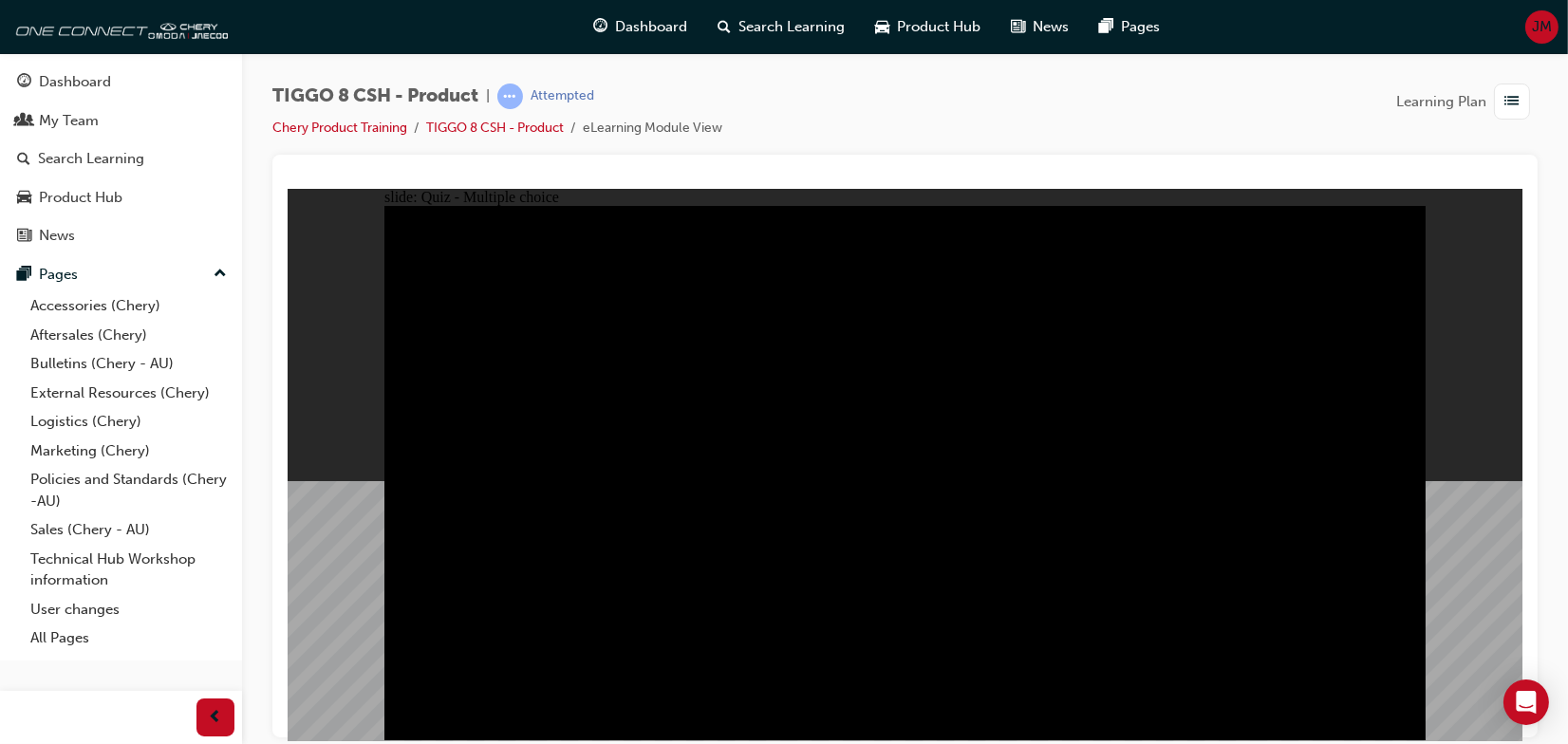
radio input "true"
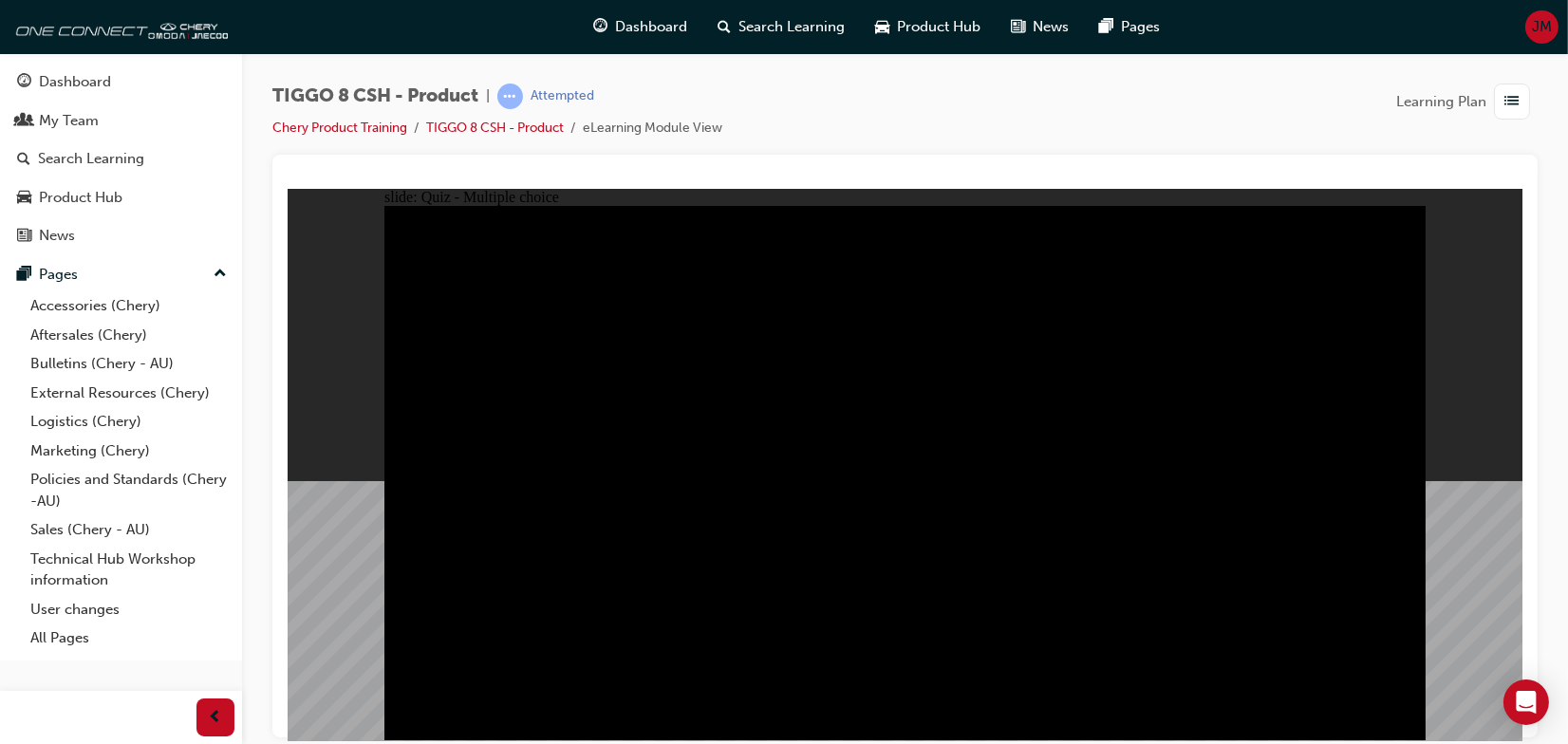
checkbox input "true"
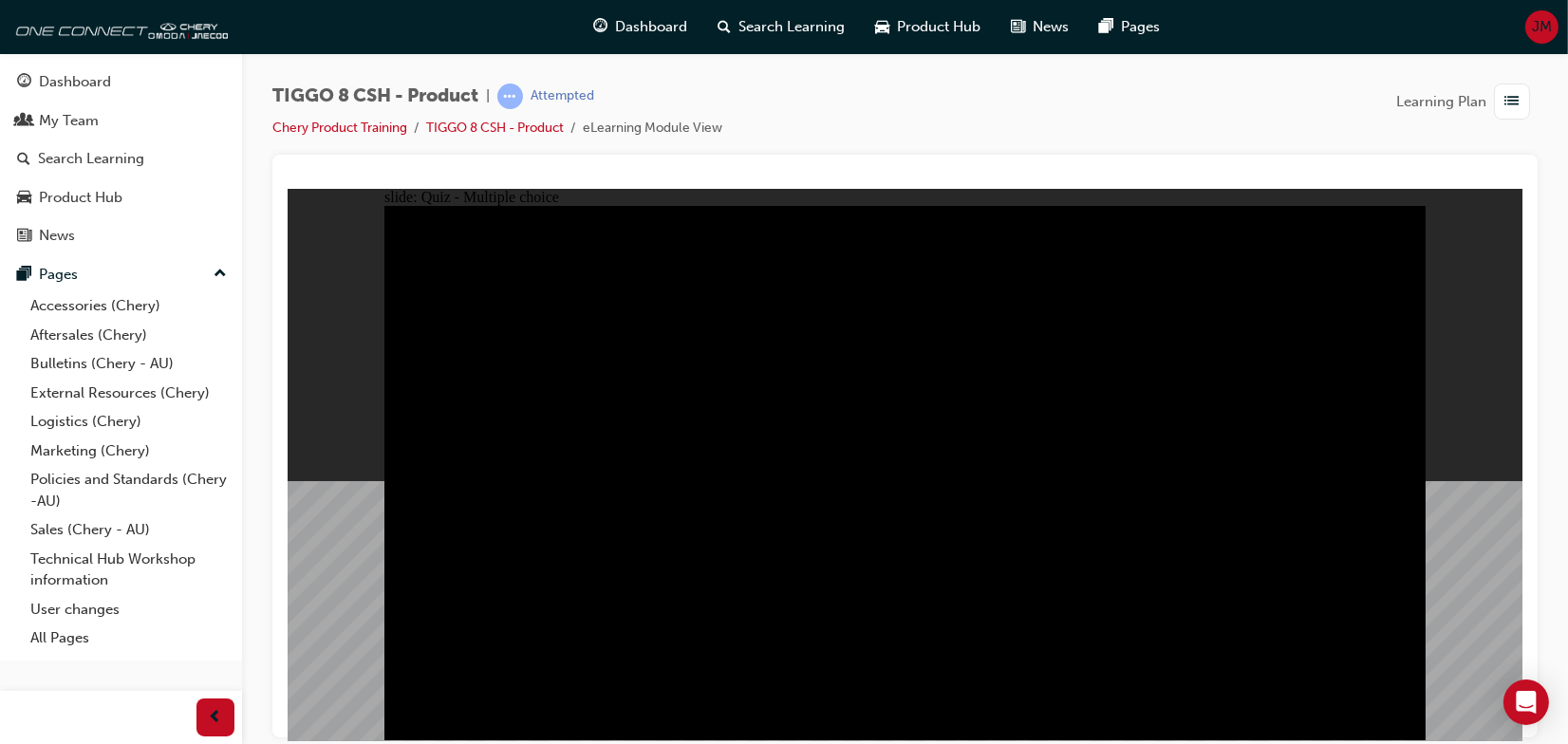
checkbox input "true"
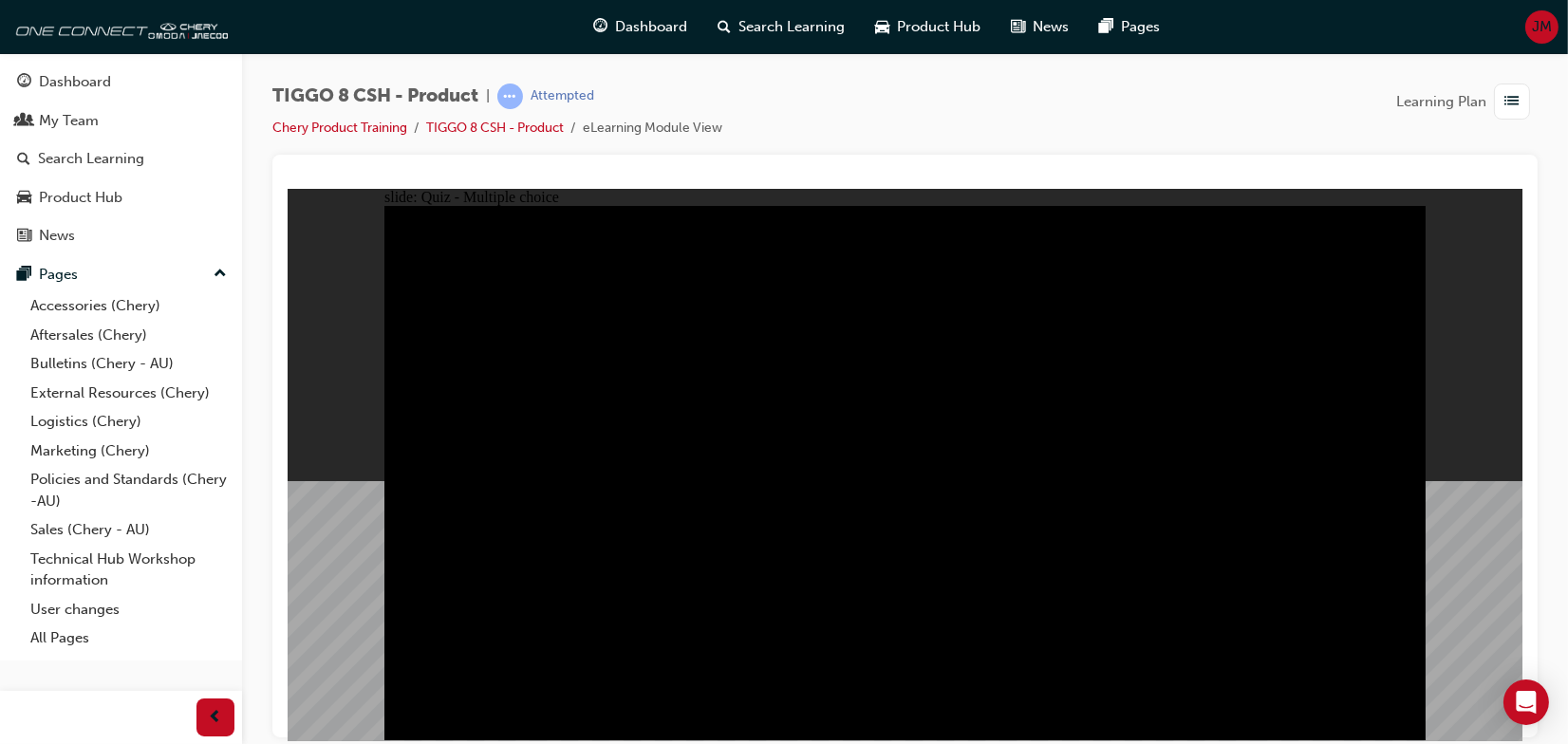
checkbox input "true"
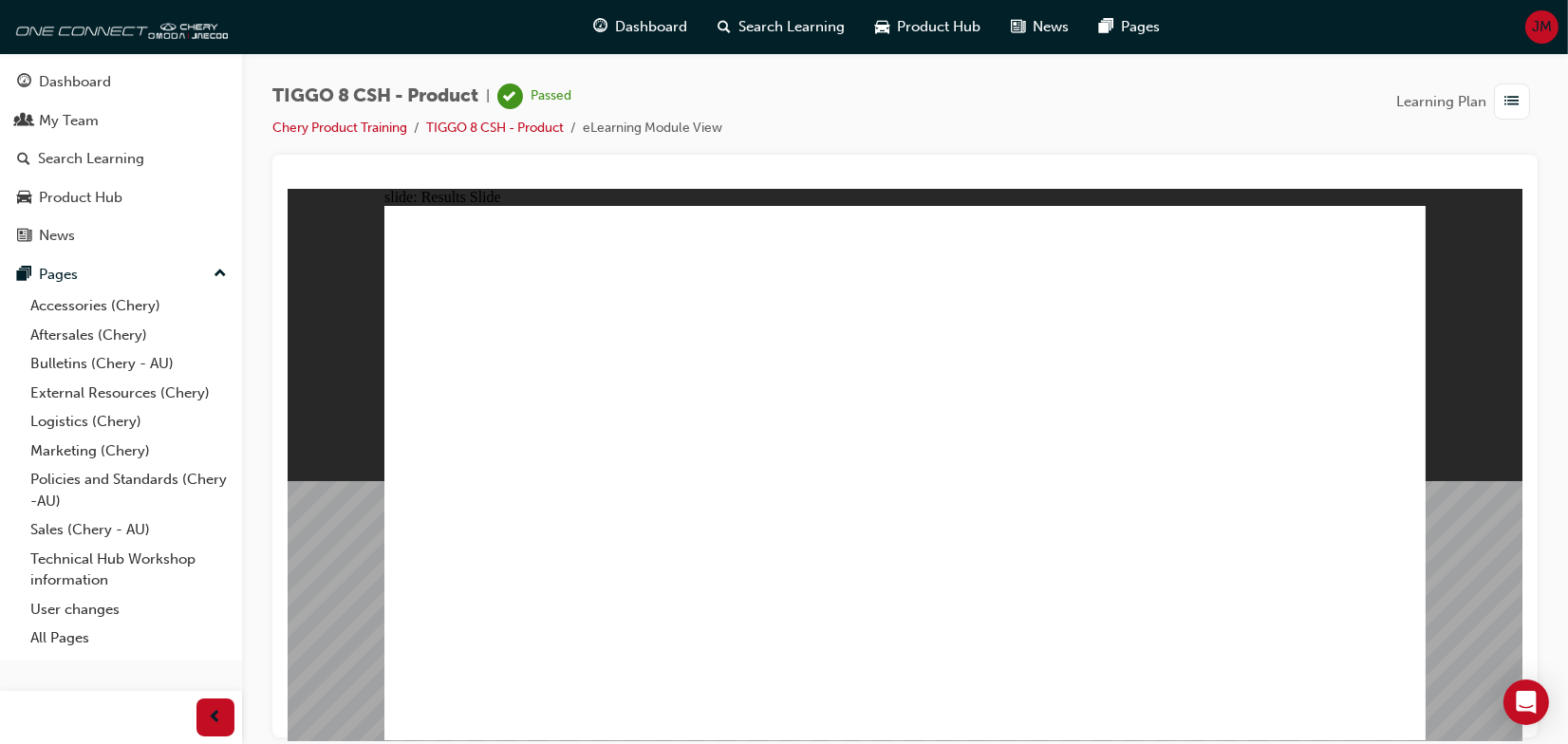
click at [74, 83] on div "Dashboard" at bounding box center [74, 82] width 72 height 22
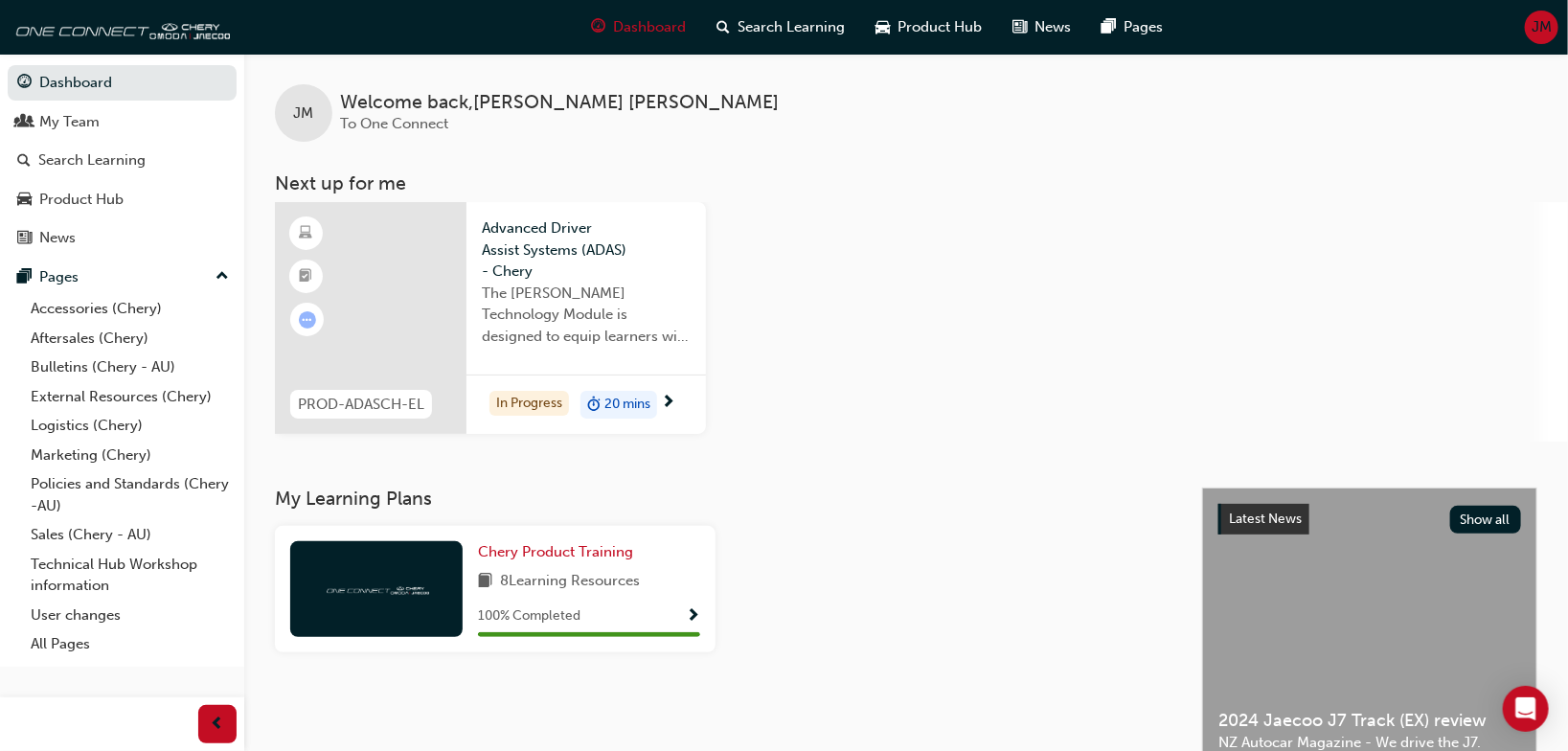
click at [559, 271] on span "Advanced Driver Assist Systems (ADAS) - Chery" at bounding box center [586, 249] width 209 height 65
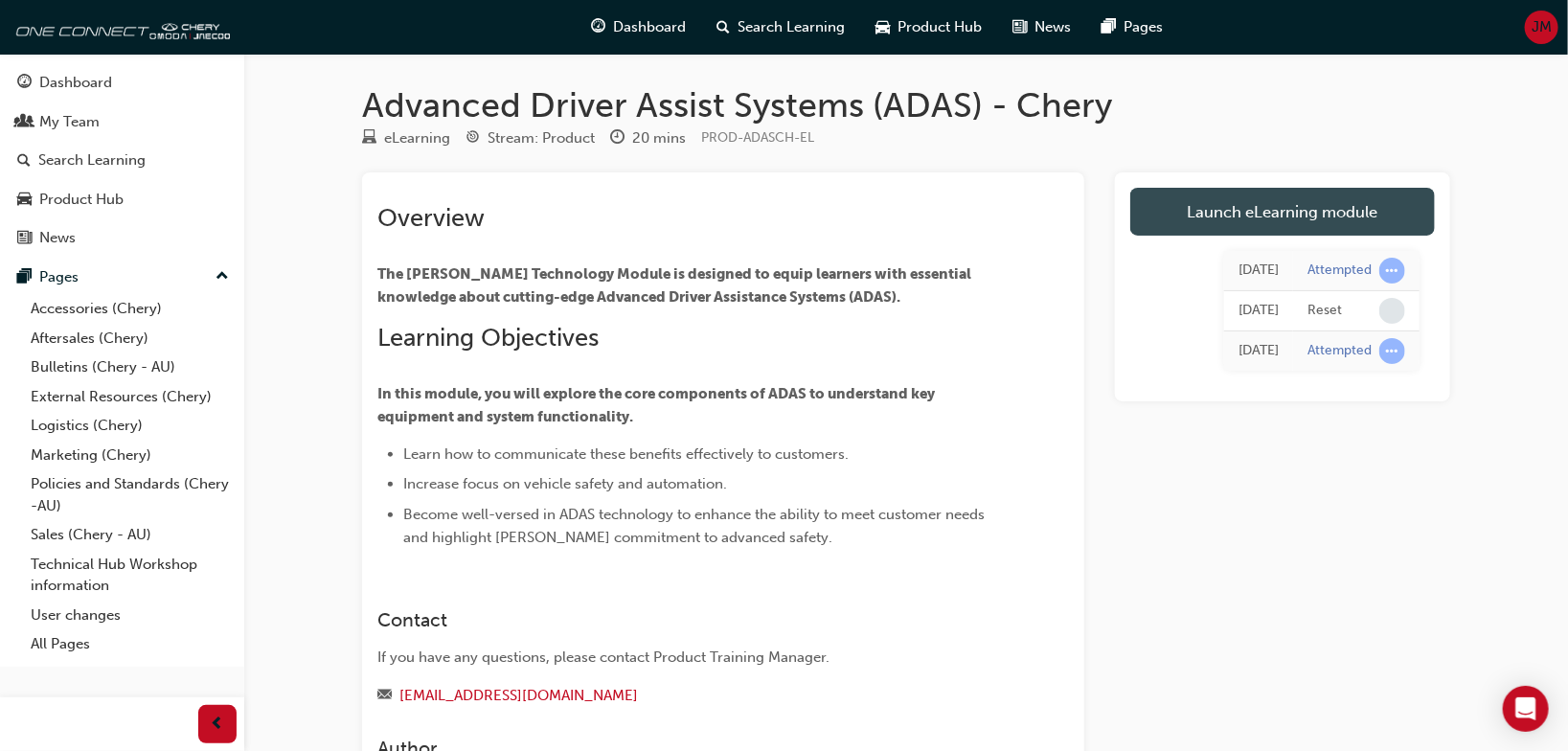
click at [1181, 204] on link "Launch eLearning module" at bounding box center [1282, 211] width 305 height 48
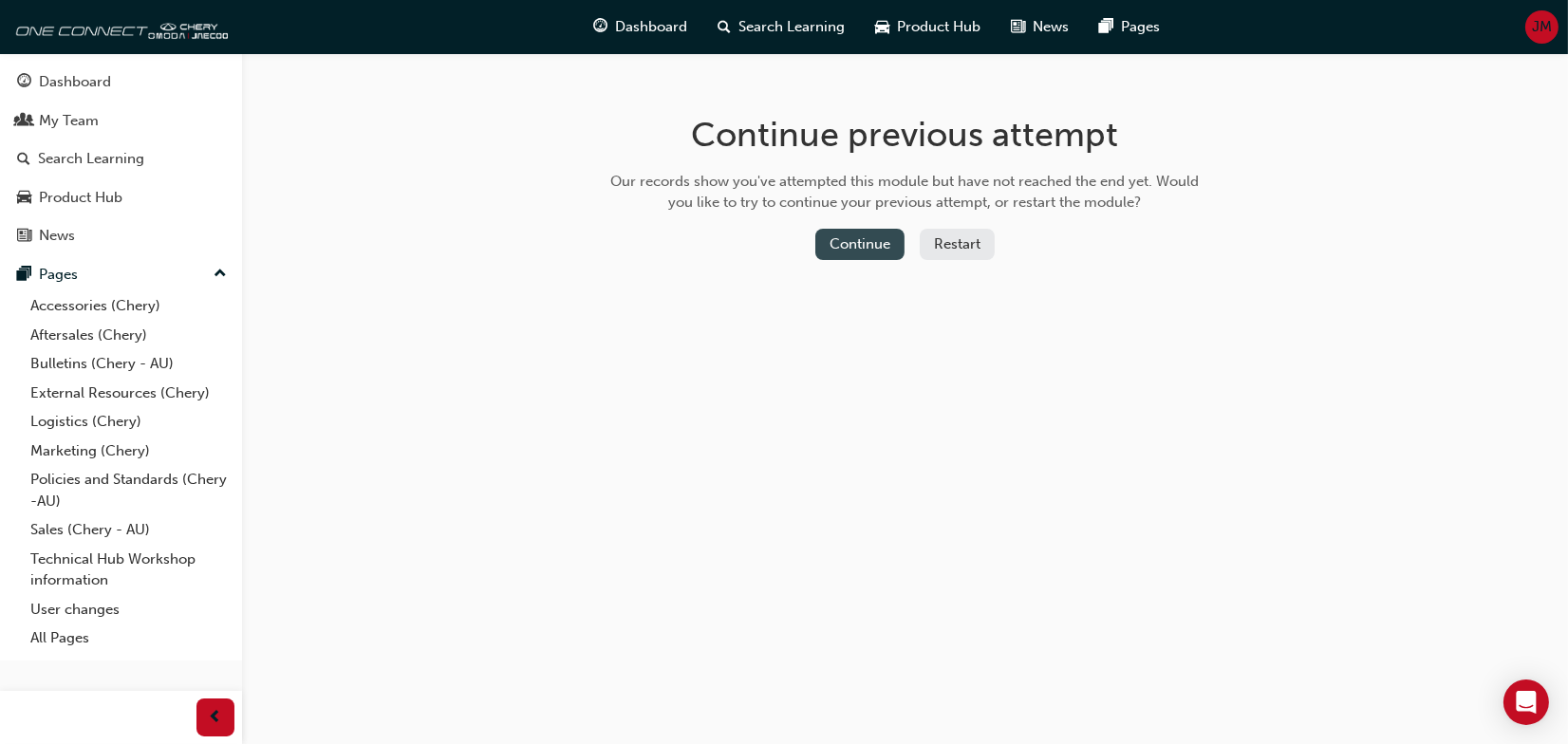
click at [885, 239] on button "Continue" at bounding box center [859, 244] width 90 height 31
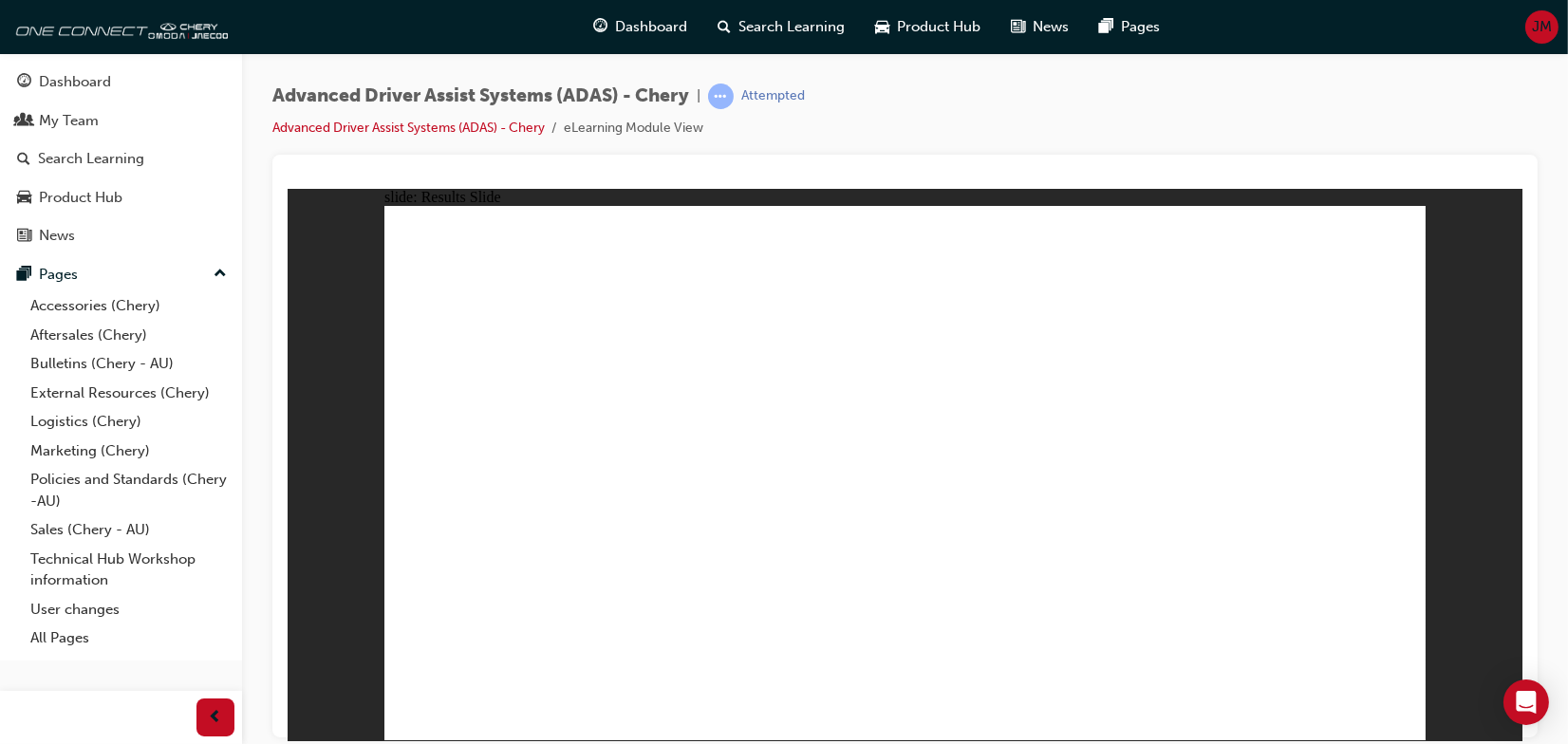
click at [532, 134] on link "Advanced Driver Assist Systems (ADAS) - Chery" at bounding box center [408, 127] width 272 height 16
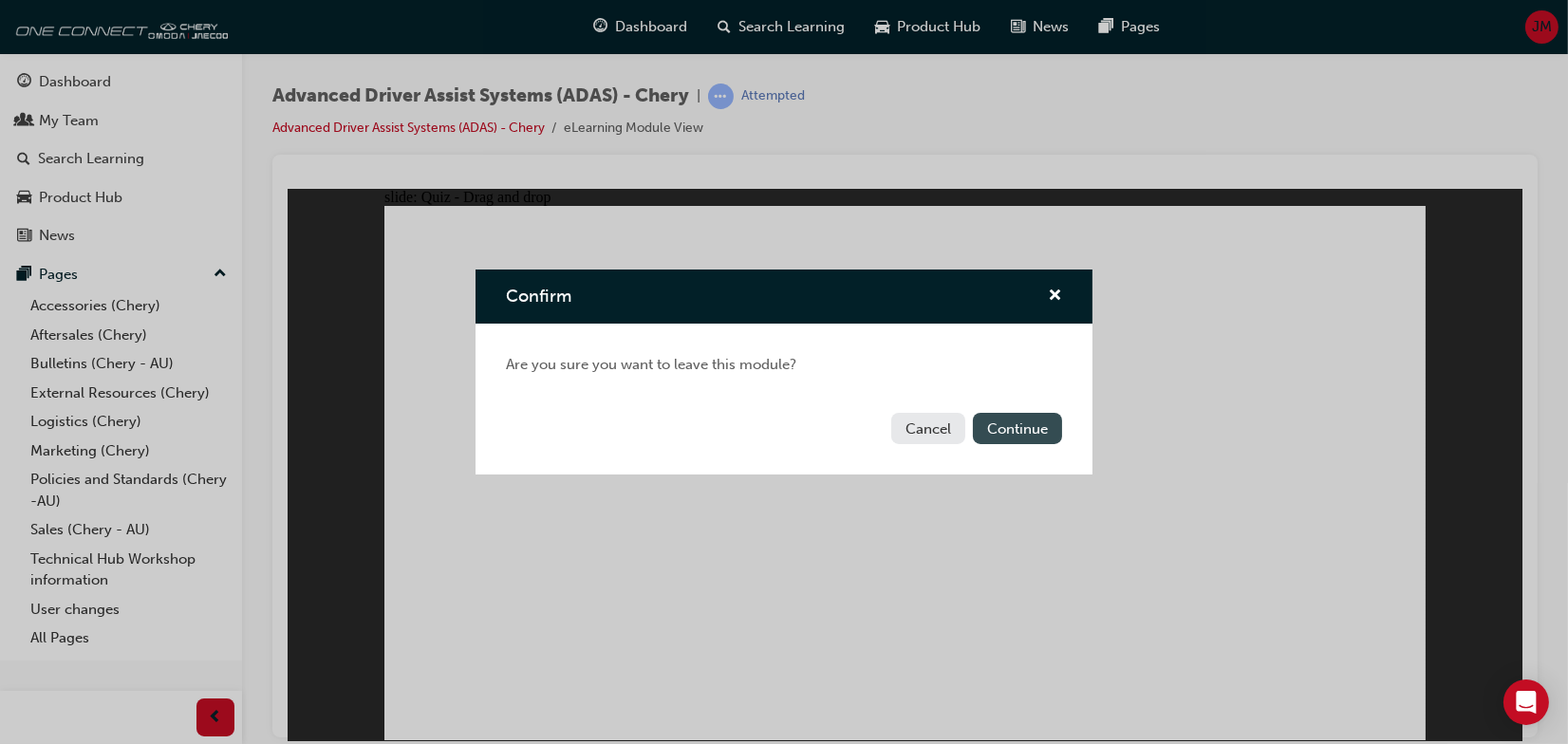
click at [1028, 429] on button "Continue" at bounding box center [1017, 428] width 90 height 31
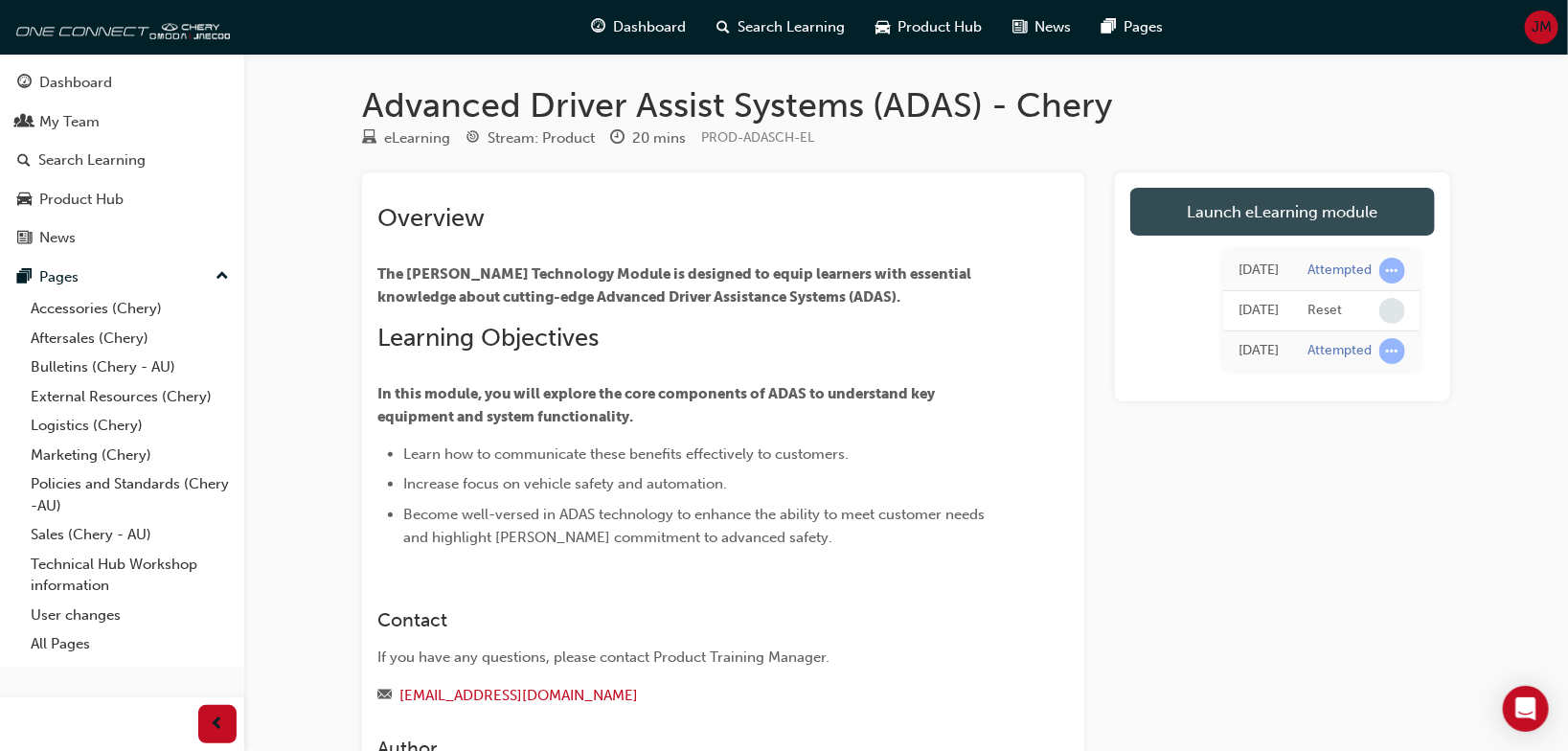
click at [1181, 219] on link "Launch eLearning module" at bounding box center [1282, 211] width 305 height 48
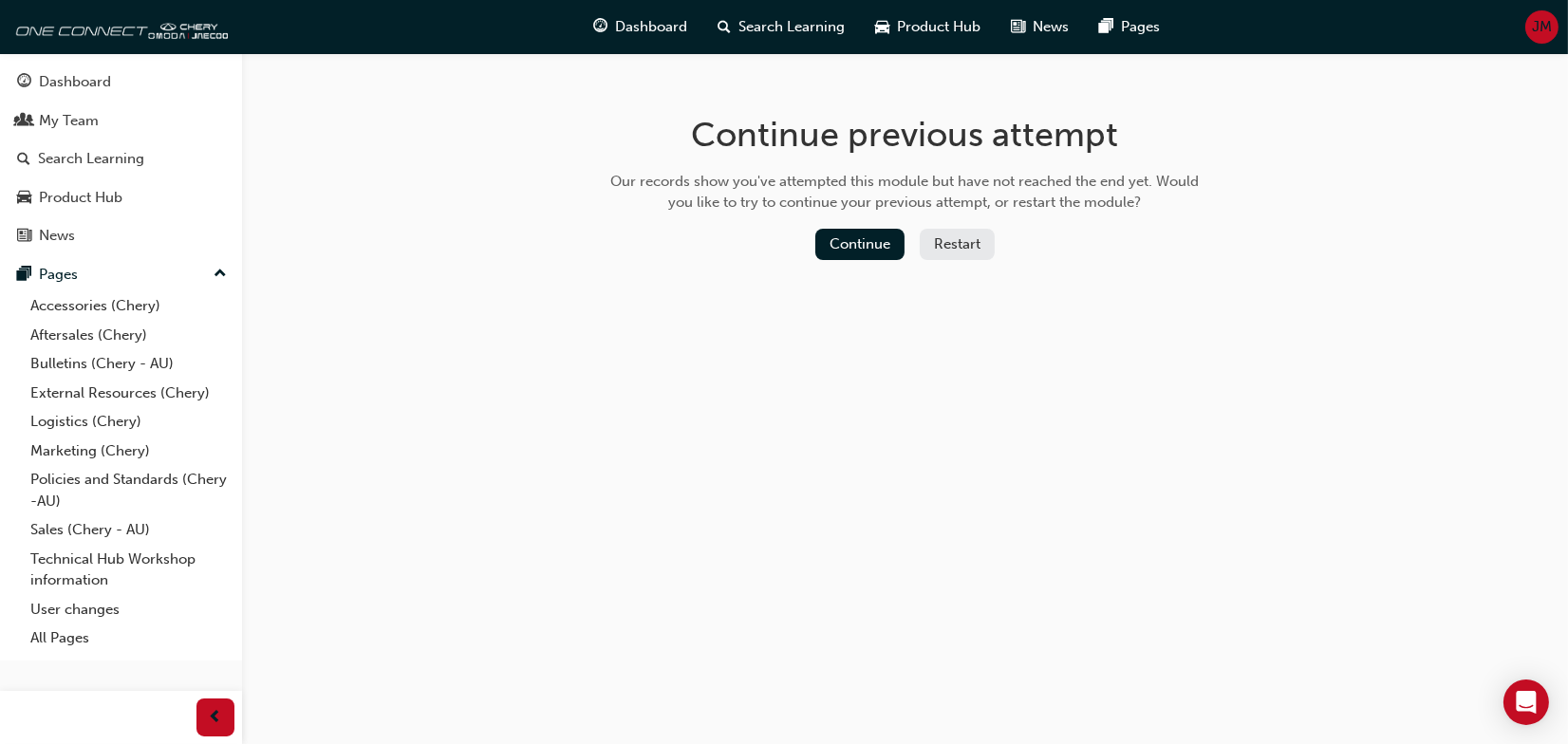
click at [952, 236] on button "Restart" at bounding box center [958, 244] width 75 height 31
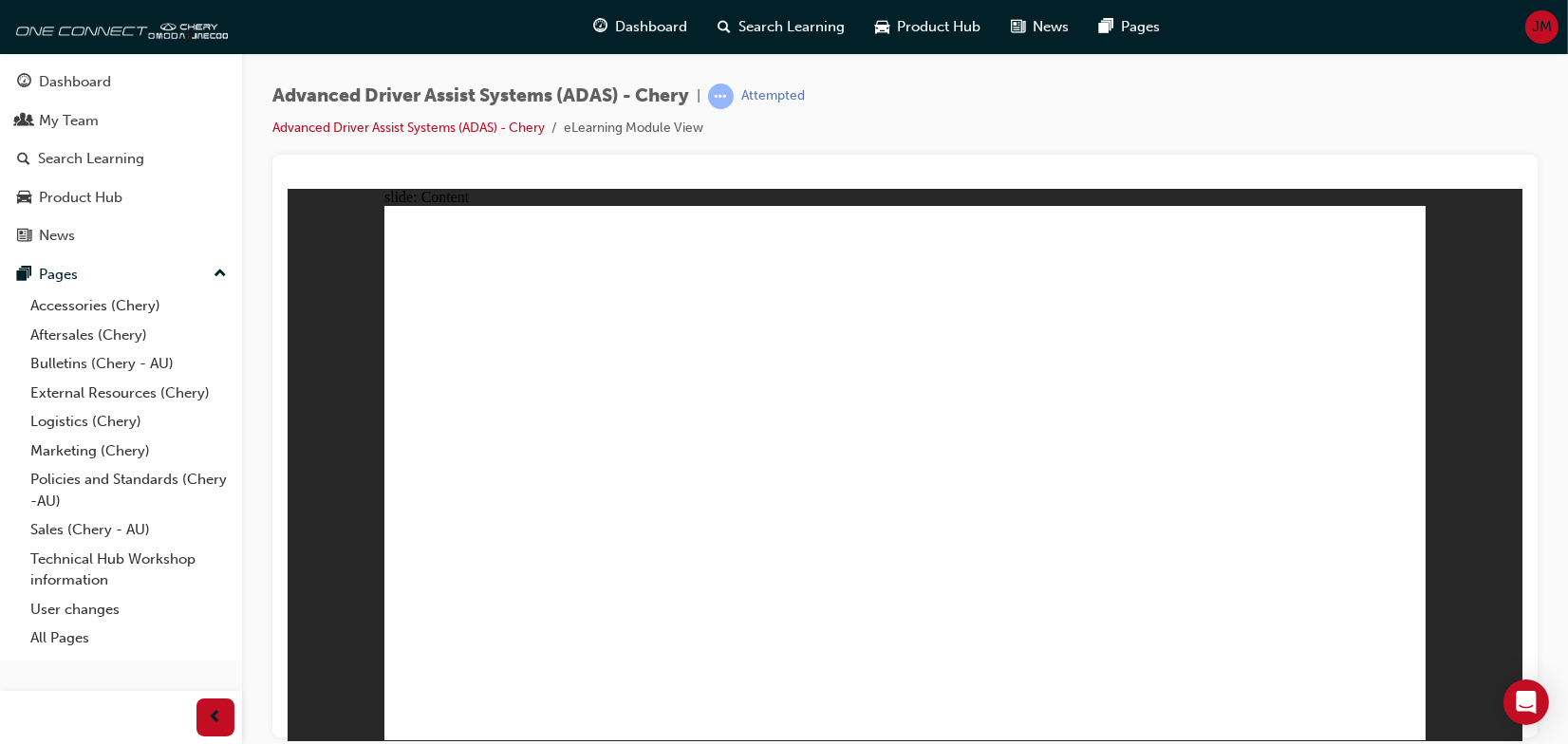
drag, startPoint x: 997, startPoint y: 448, endPoint x: 1012, endPoint y: 454, distance: 16.2
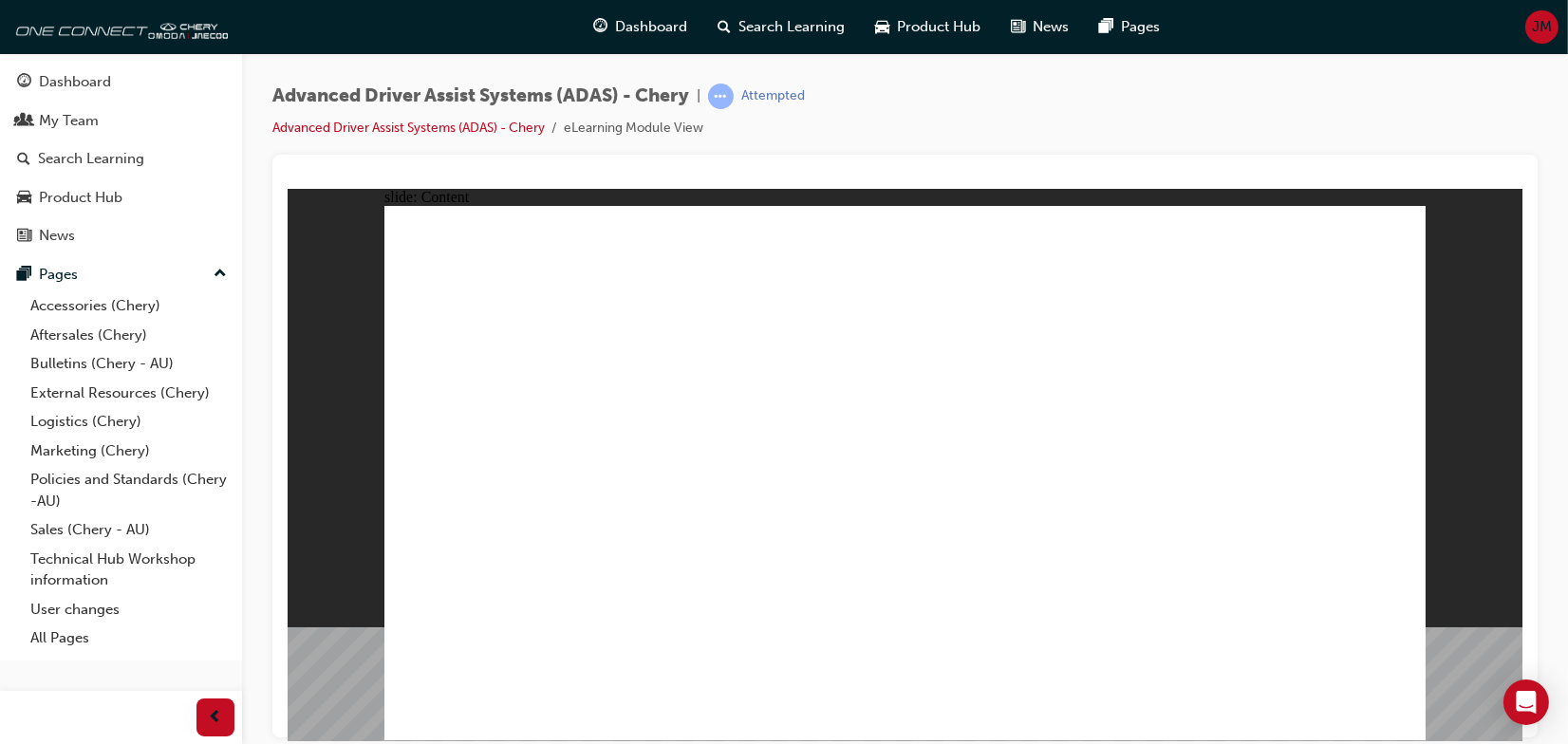
drag, startPoint x: 656, startPoint y: 318, endPoint x: 665, endPoint y: 316, distance: 9.2
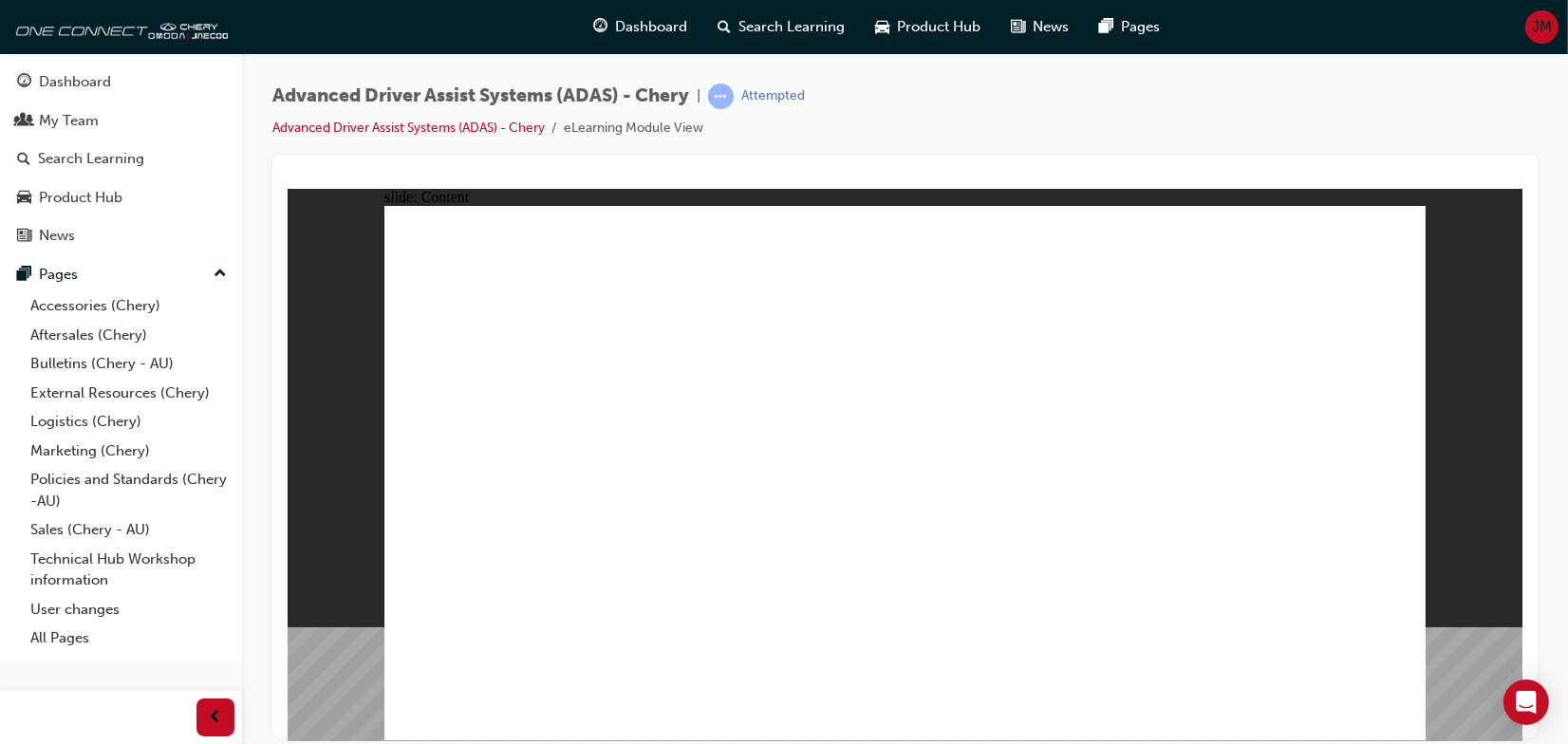
drag, startPoint x: 1389, startPoint y: 226, endPoint x: 1281, endPoint y: 249, distance: 110.4
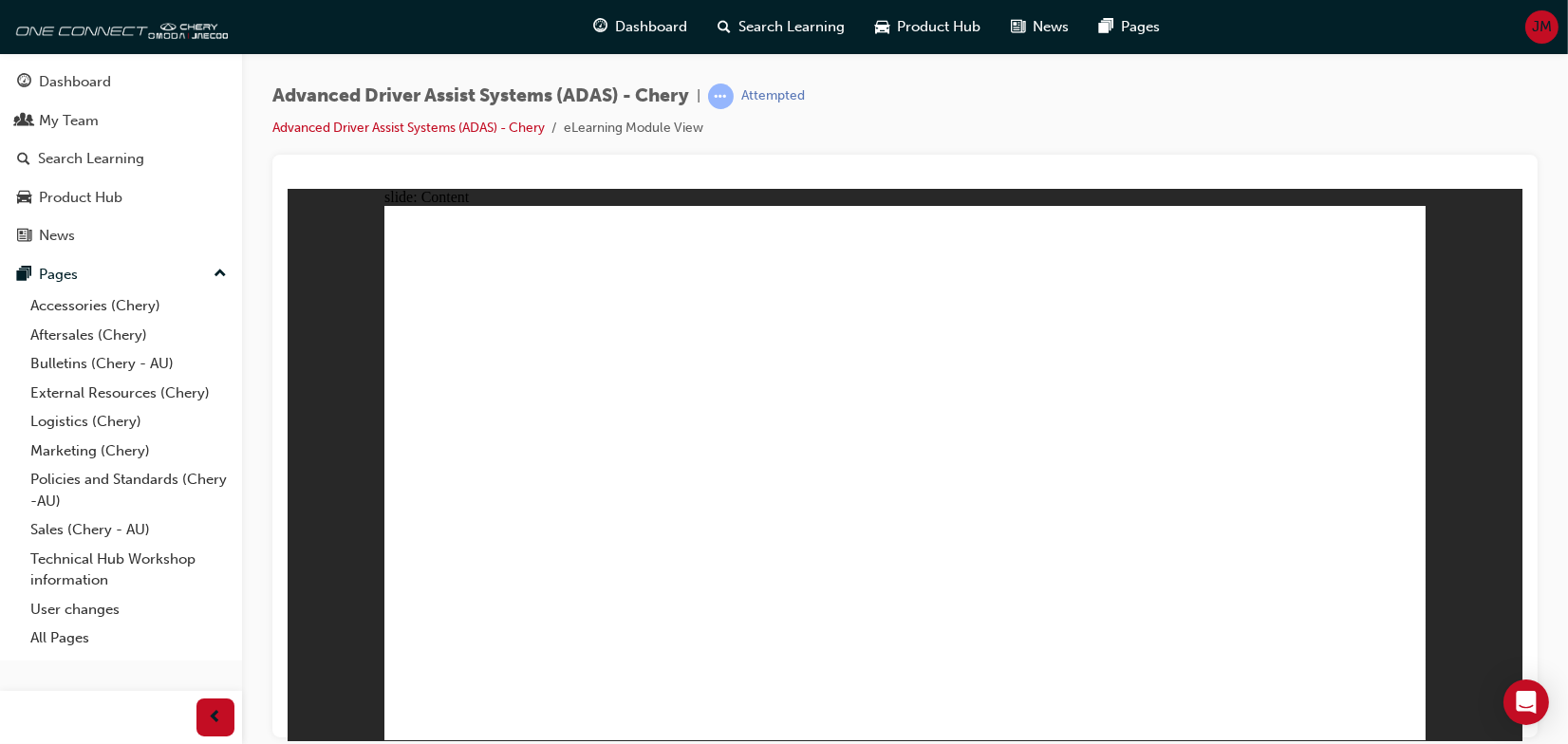
drag, startPoint x: 1061, startPoint y: 556, endPoint x: 1068, endPoint y: 579, distance: 24.0
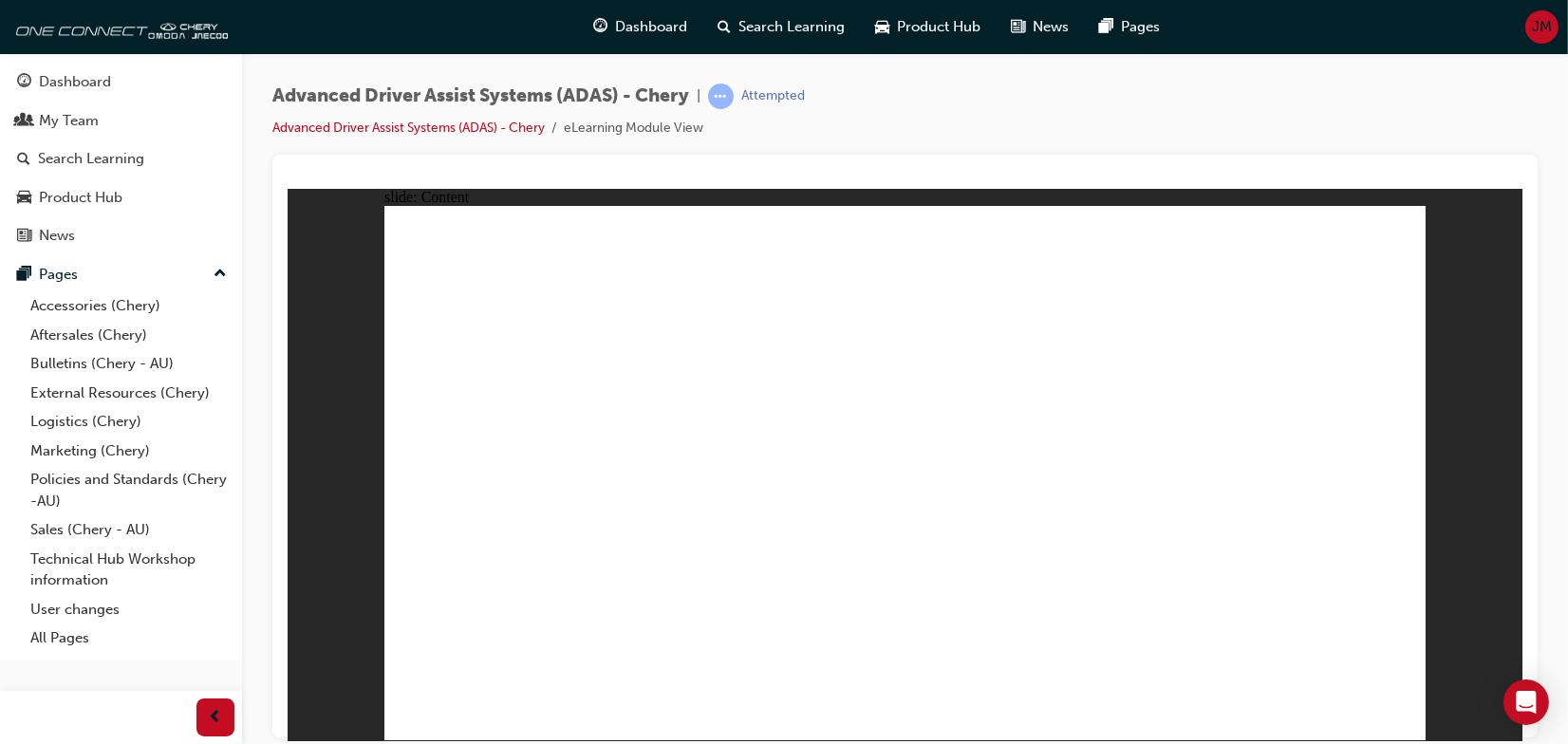
drag, startPoint x: 867, startPoint y: 645, endPoint x: 1268, endPoint y: 295, distance: 532.3
drag, startPoint x: 532, startPoint y: 632, endPoint x: 534, endPoint y: 608, distance: 24.1
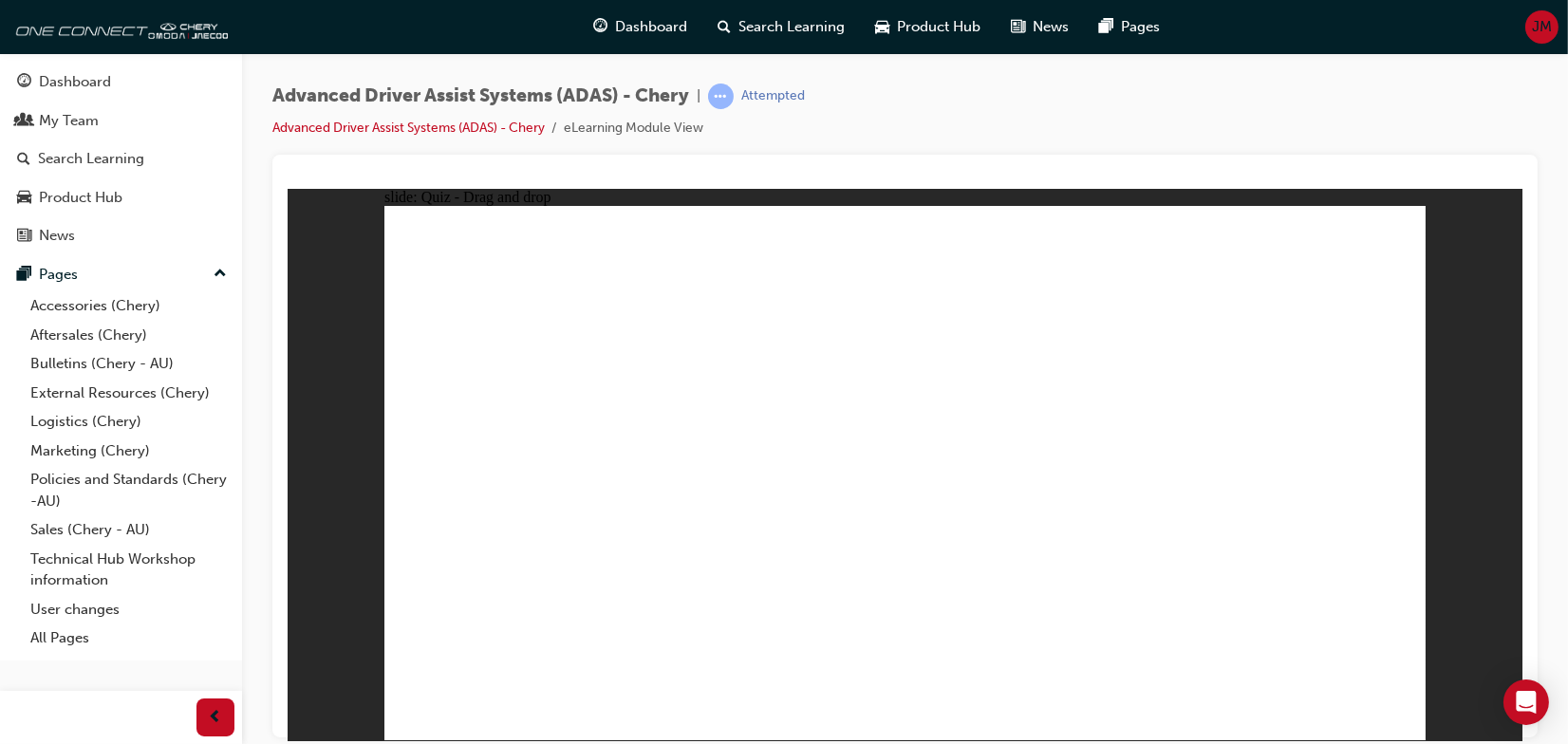
drag, startPoint x: 671, startPoint y: 634, endPoint x: 984, endPoint y: 465, distance: 355.7
drag, startPoint x: 625, startPoint y: 586, endPoint x: 977, endPoint y: 413, distance: 392.2
drag, startPoint x: 982, startPoint y: 486, endPoint x: 952, endPoint y: 342, distance: 147.1
drag, startPoint x: 1075, startPoint y: 554, endPoint x: 856, endPoint y: 349, distance: 300.0
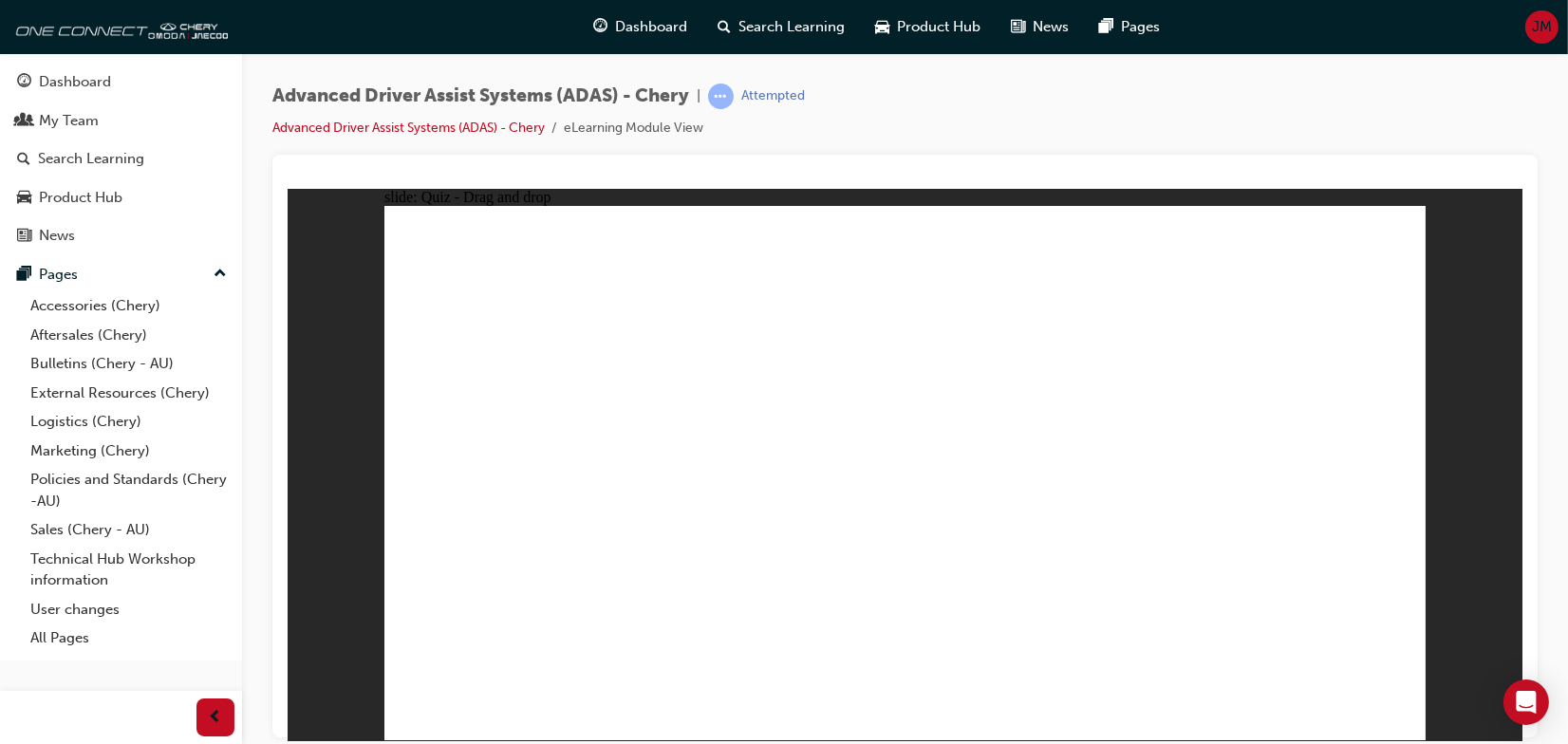
checkbox input "true"
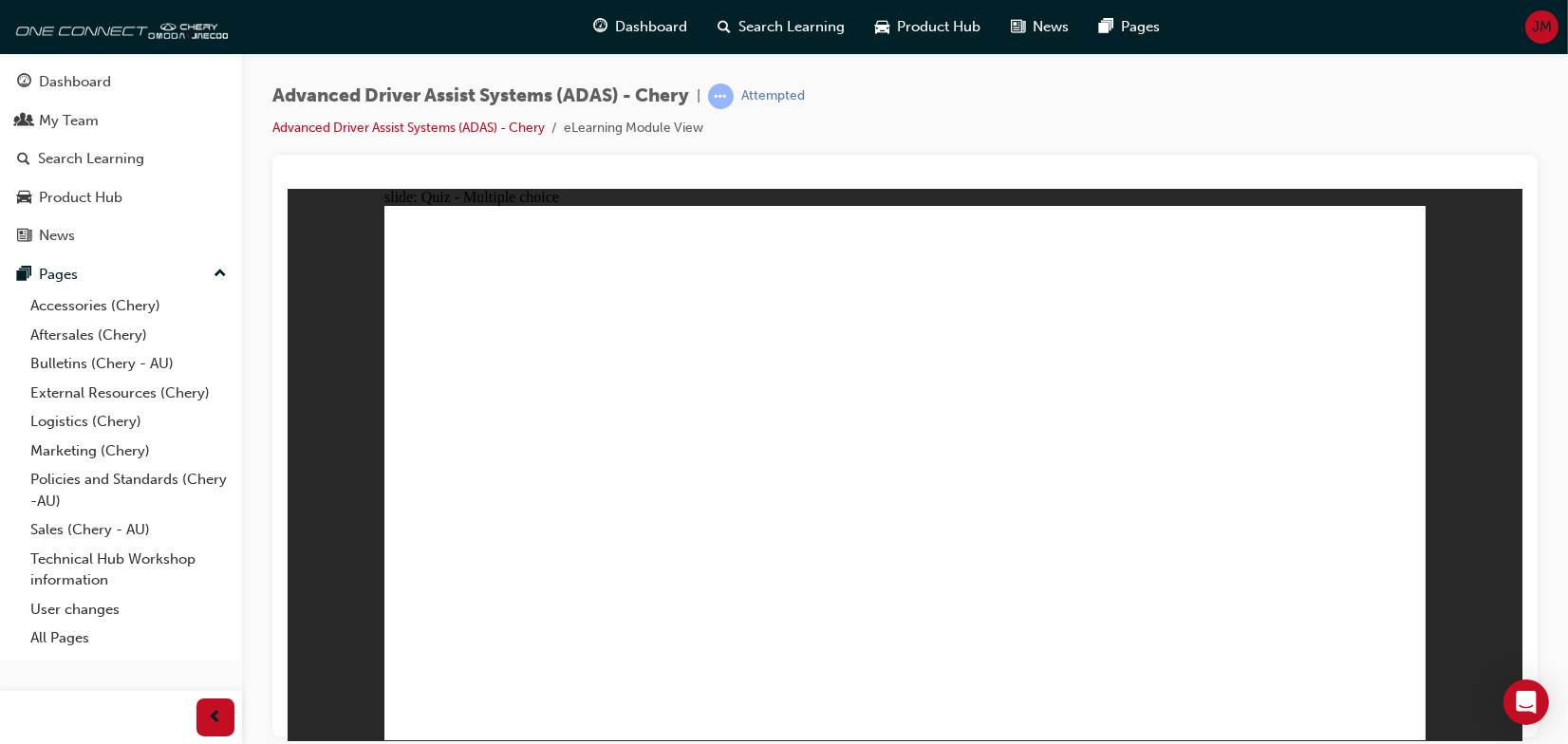
checkbox input "true"
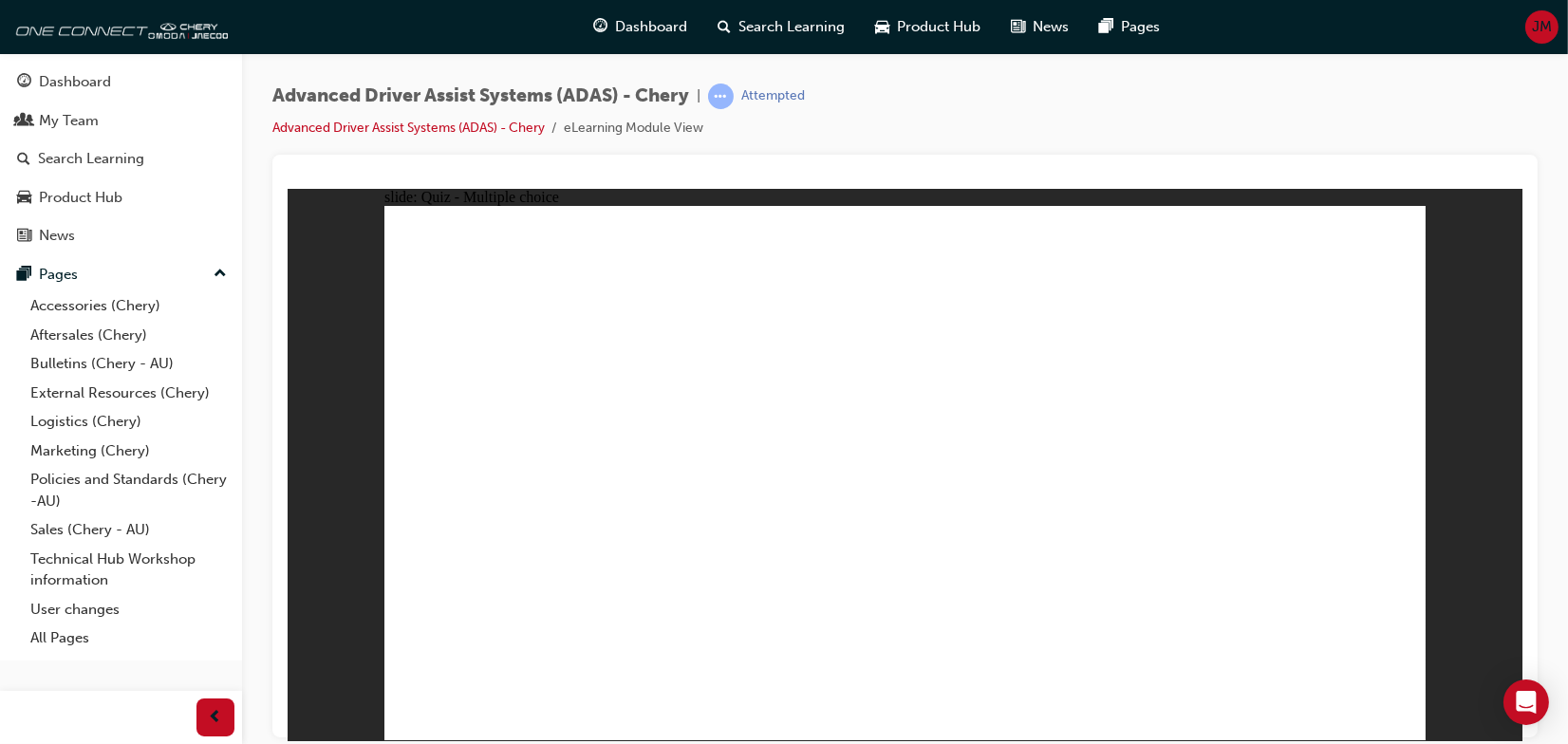
click at [1118, 180] on div at bounding box center [905, 179] width 1234 height 19
checkbox input "false"
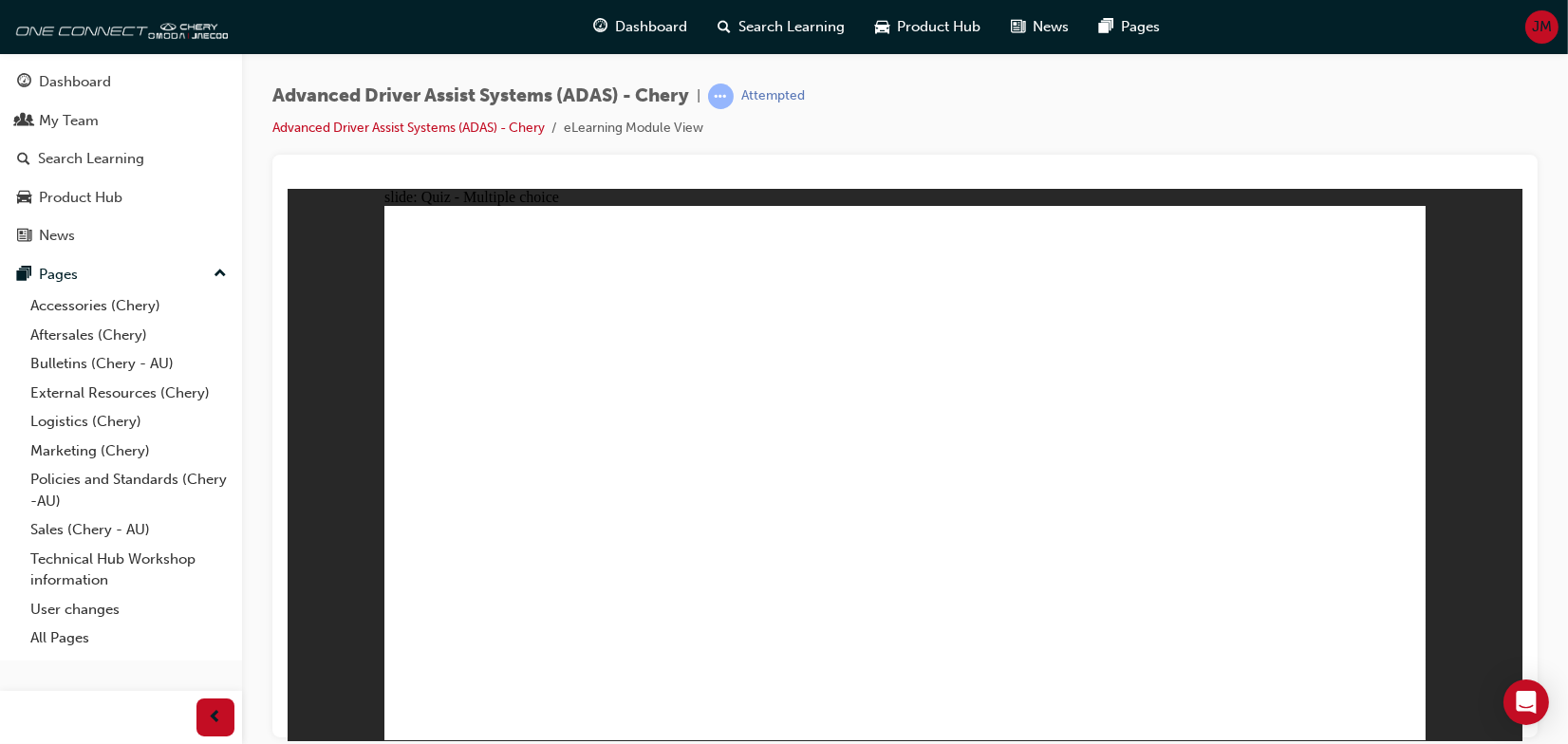
checkbox input "false"
drag, startPoint x: 956, startPoint y: 598, endPoint x: 613, endPoint y: 427, distance: 383.3
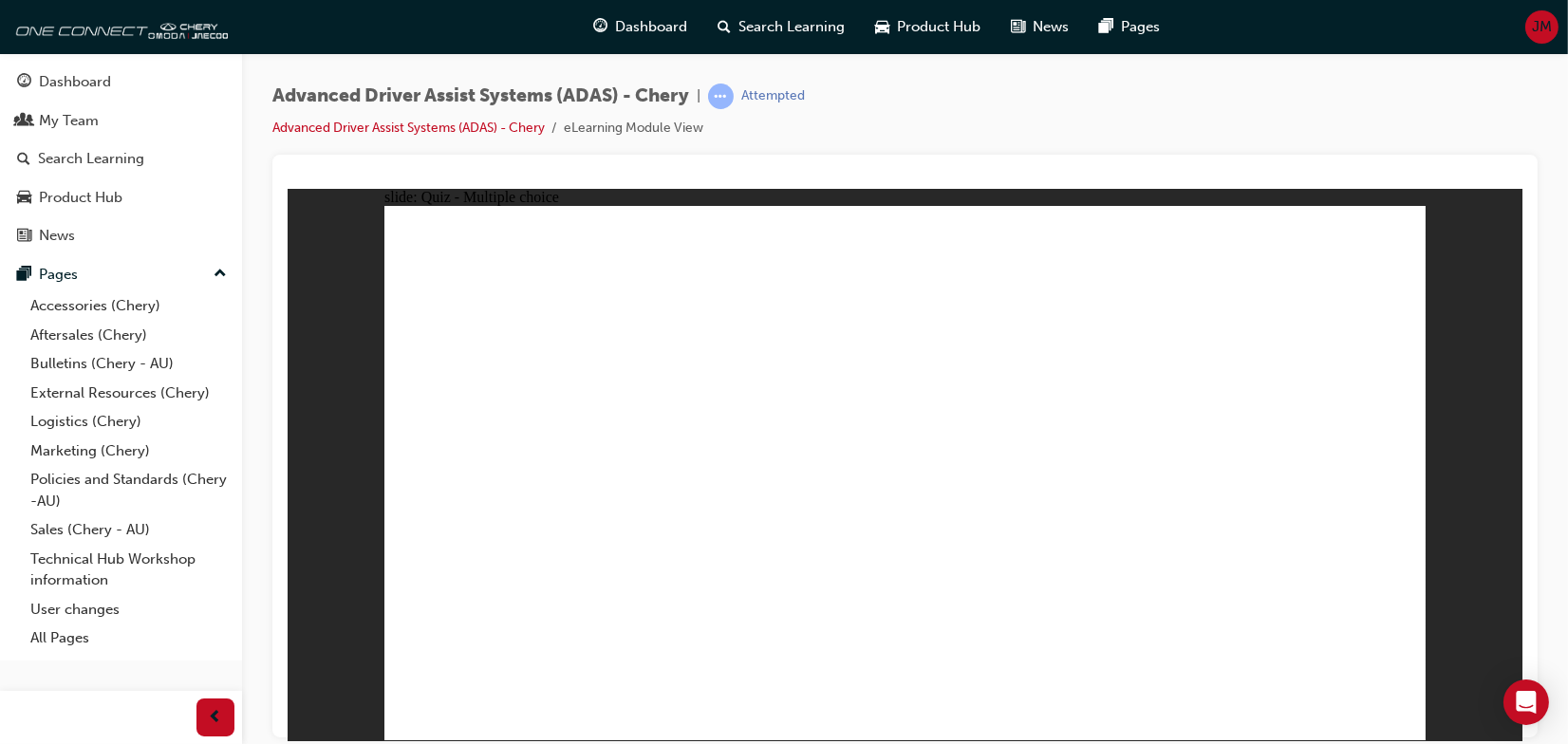
checkbox input "false"
drag, startPoint x: 1112, startPoint y: 334, endPoint x: 1107, endPoint y: 345, distance: 12.1
checkbox input "true"
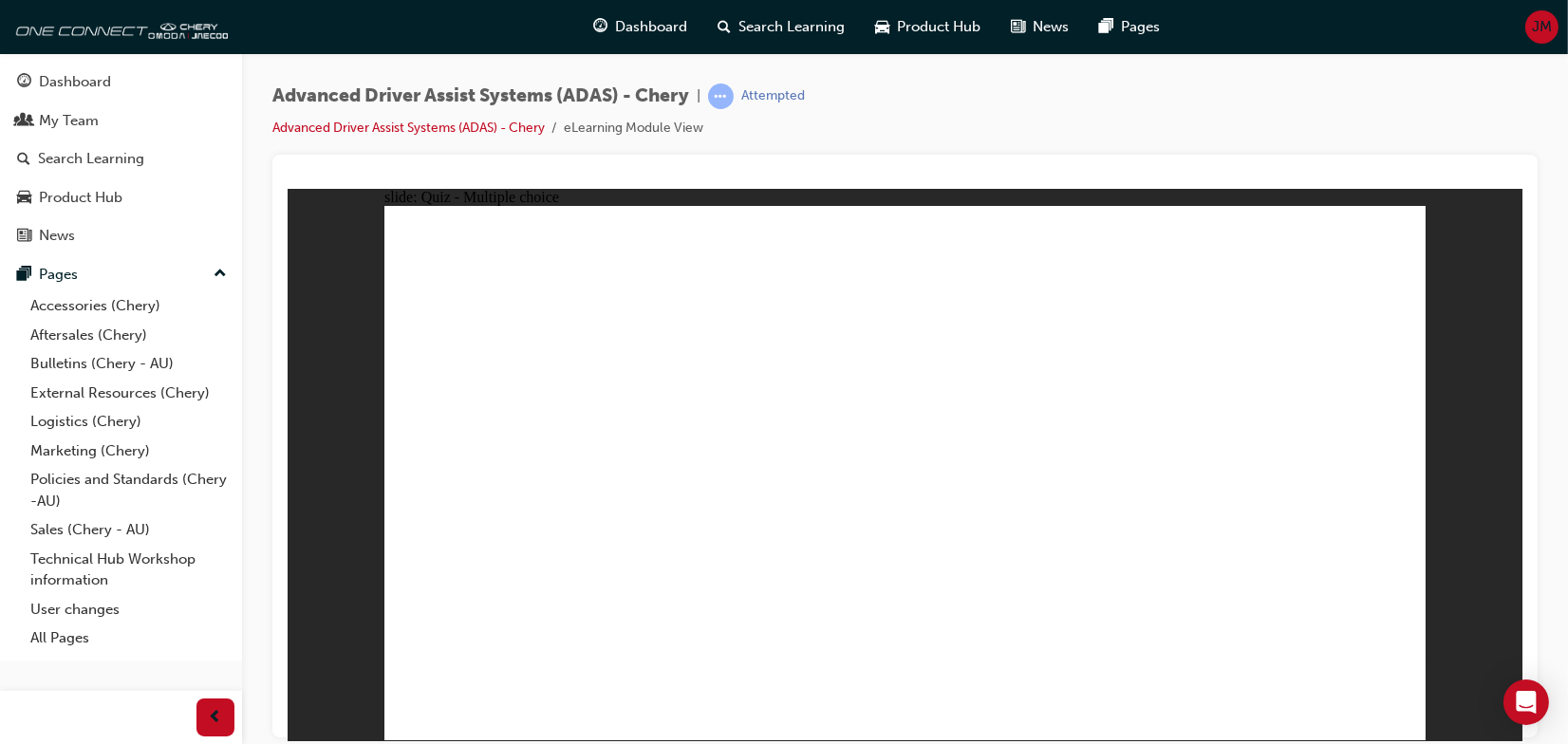
checkbox input "true"
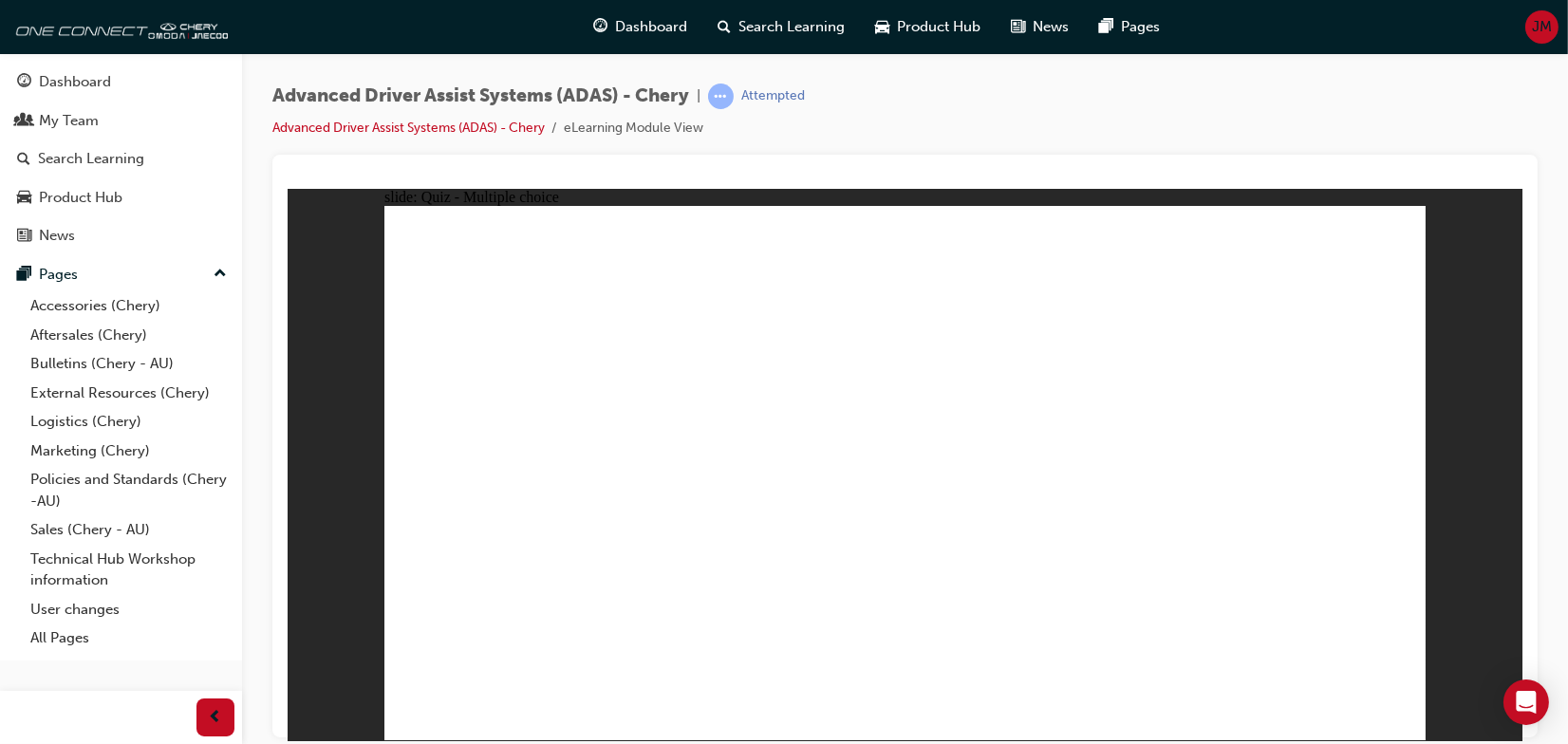
checkbox input "true"
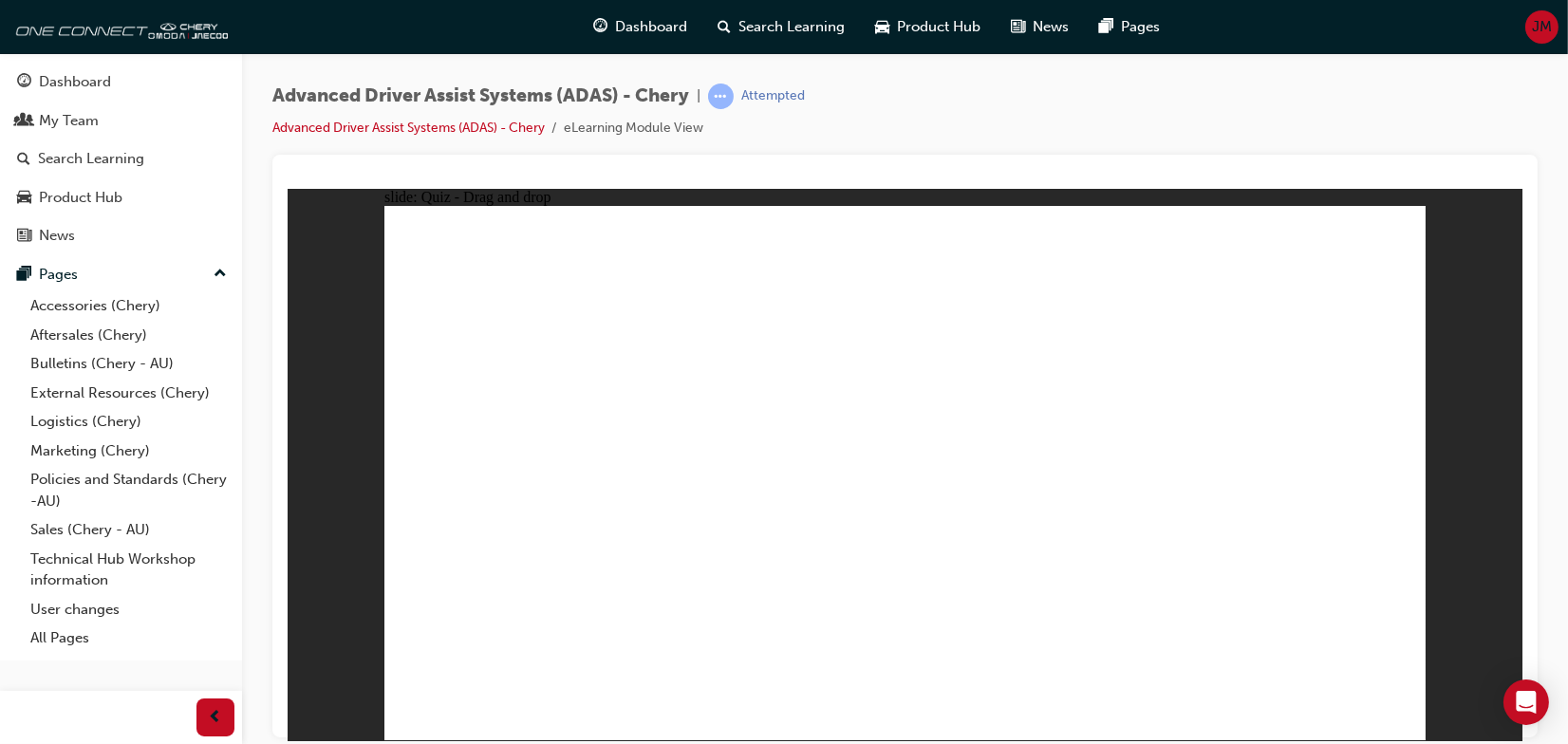
drag, startPoint x: 928, startPoint y: 255, endPoint x: 569, endPoint y: 538, distance: 457.1
drag, startPoint x: 928, startPoint y: 305, endPoint x: 584, endPoint y: 543, distance: 418.3
drag, startPoint x: 1036, startPoint y: 260, endPoint x: 820, endPoint y: 474, distance: 304.1
drag, startPoint x: 1022, startPoint y: 304, endPoint x: 636, endPoint y: 617, distance: 497.0
drag, startPoint x: 1148, startPoint y: 254, endPoint x: 560, endPoint y: 571, distance: 668.0
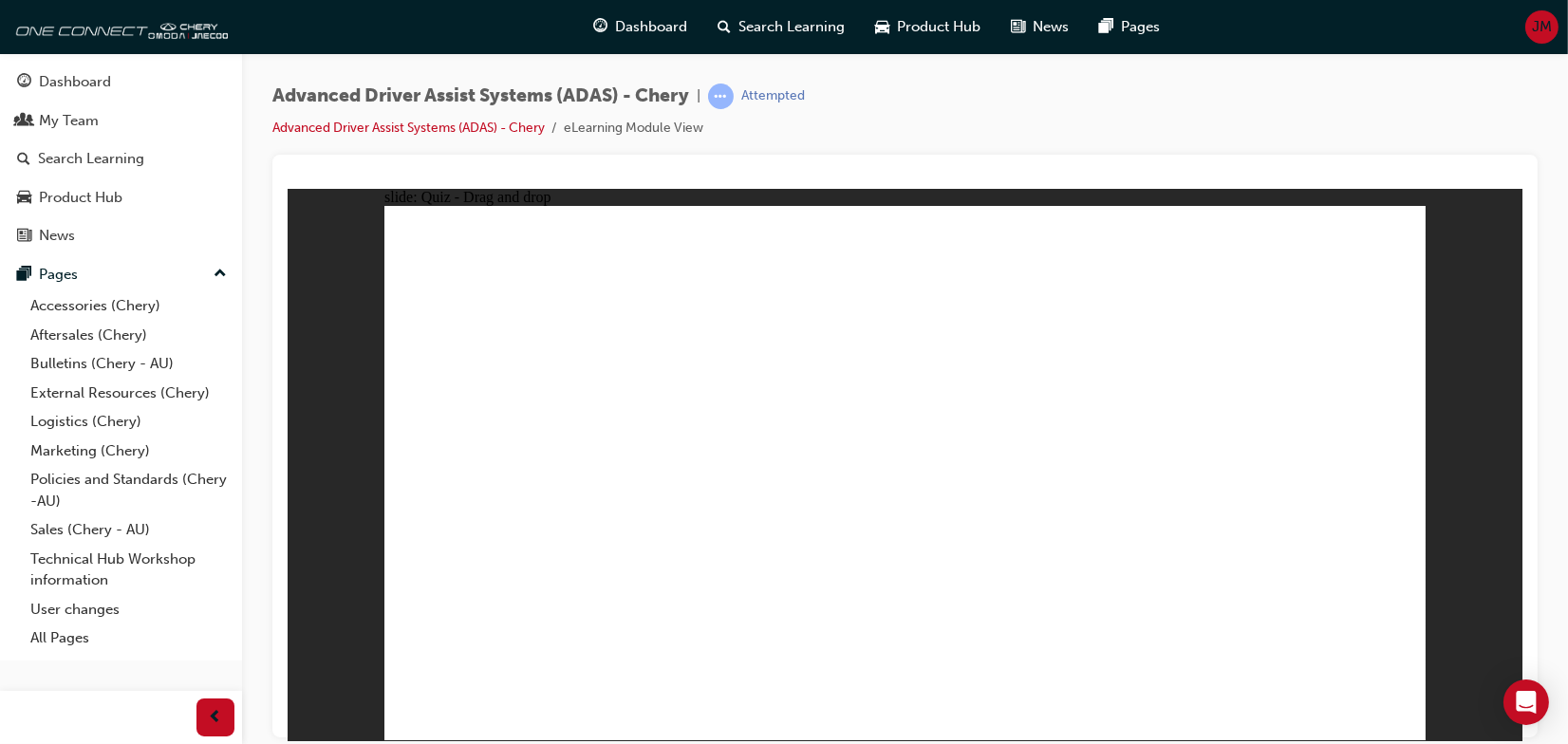
drag, startPoint x: 1114, startPoint y: 306, endPoint x: 615, endPoint y: 580, distance: 569.3
drag, startPoint x: 1009, startPoint y: 385, endPoint x: 687, endPoint y: 559, distance: 366.0
drag, startPoint x: 1135, startPoint y: 304, endPoint x: 772, endPoint y: 573, distance: 451.8
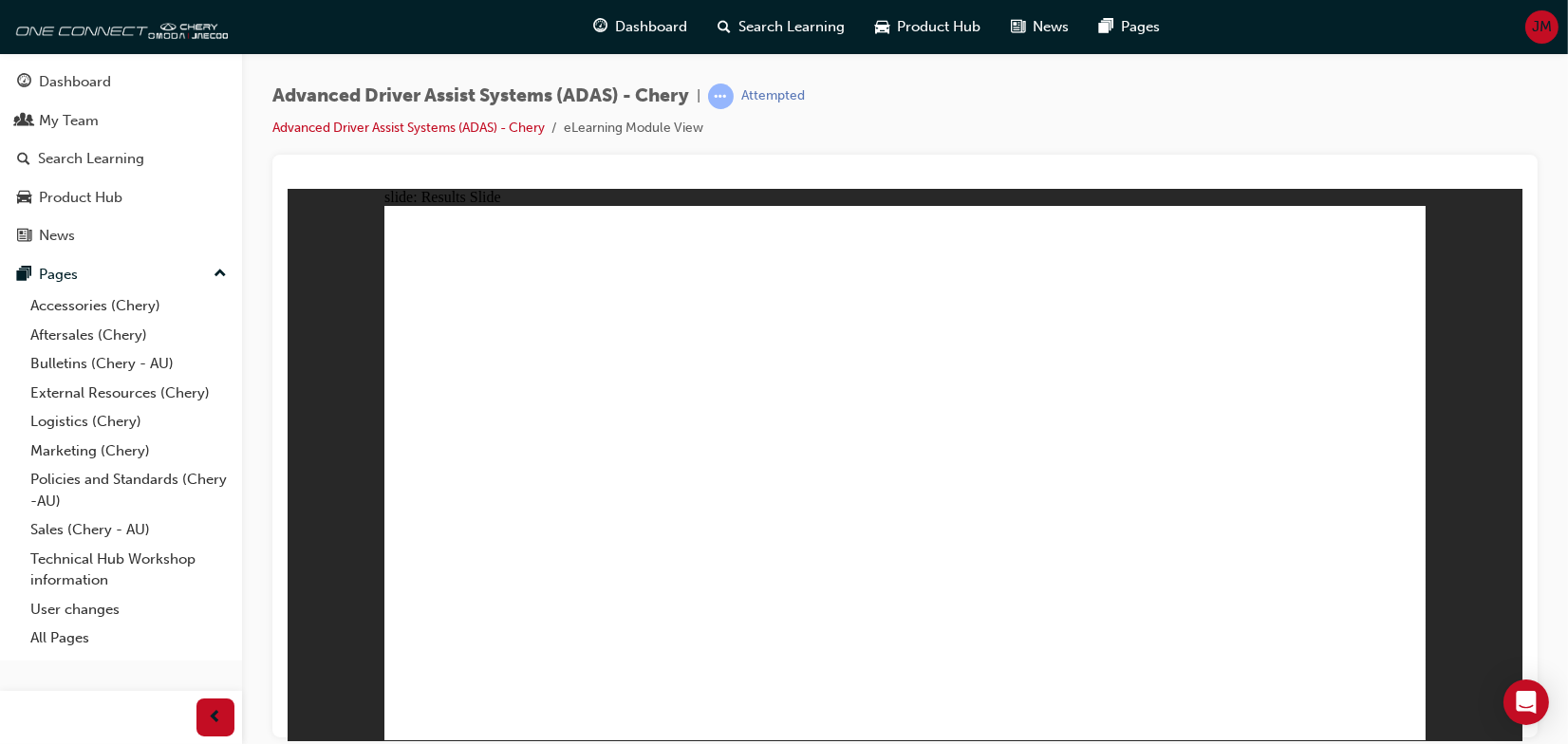
drag, startPoint x: 507, startPoint y: 628, endPoint x: 1163, endPoint y: 281, distance: 742.1
drag, startPoint x: 1014, startPoint y: 625, endPoint x: 1256, endPoint y: 320, distance: 389.3
drag, startPoint x: 1185, startPoint y: 590, endPoint x: 1231, endPoint y: 332, distance: 262.1
drag, startPoint x: 864, startPoint y: 594, endPoint x: 881, endPoint y: 365, distance: 229.6
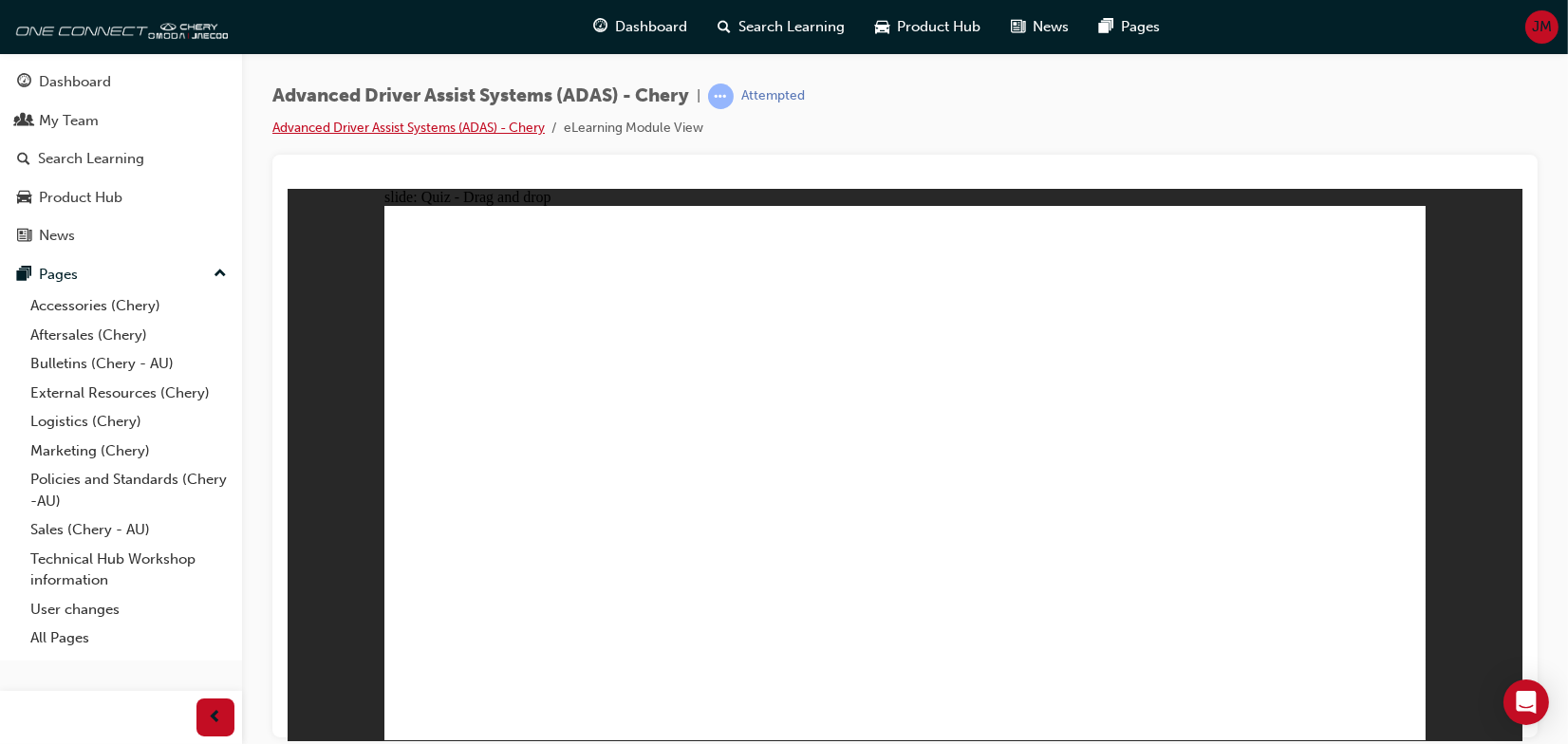
drag, startPoint x: 691, startPoint y: 662, endPoint x: 845, endPoint y: 385, distance: 316.9
checkbox input "true"
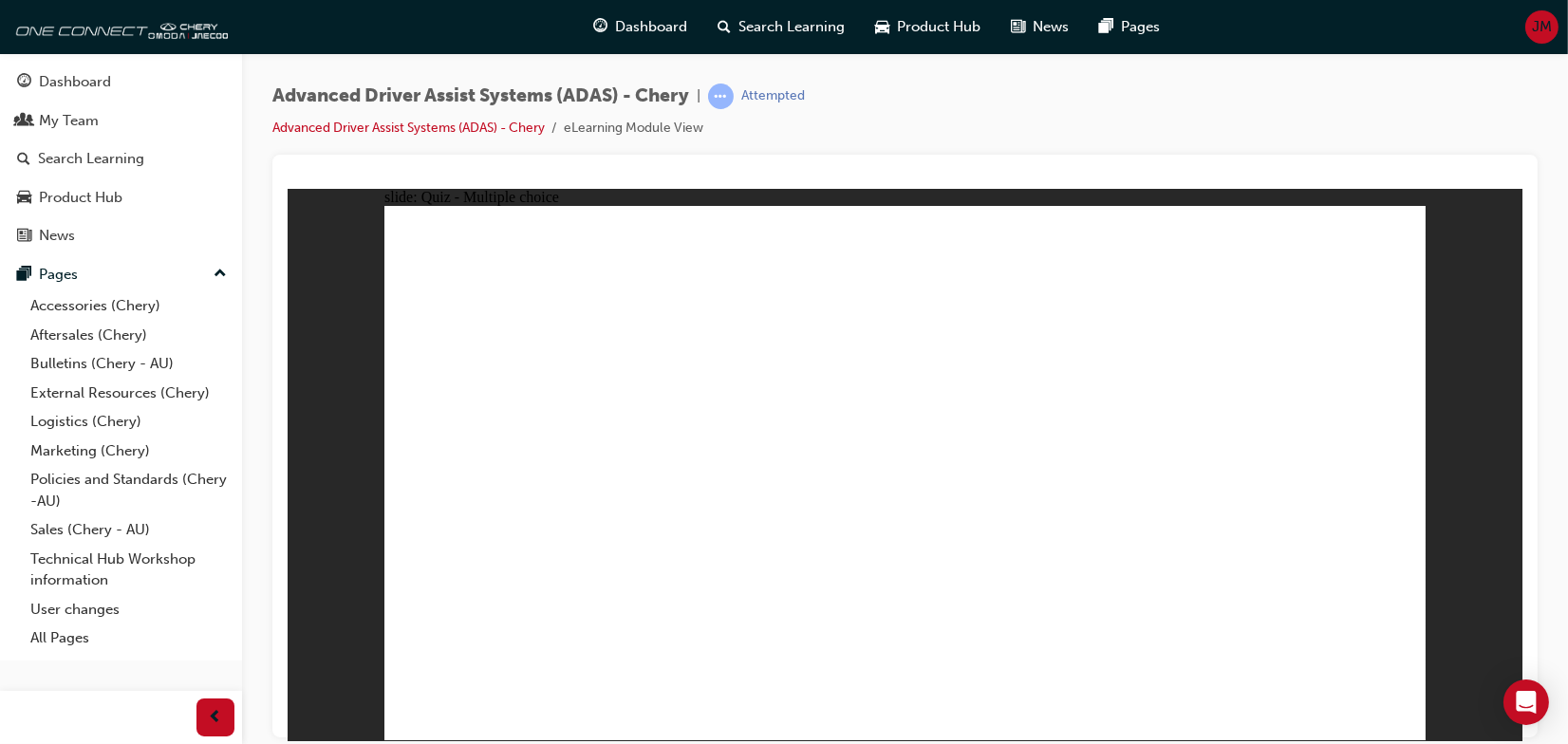
checkbox input "true"
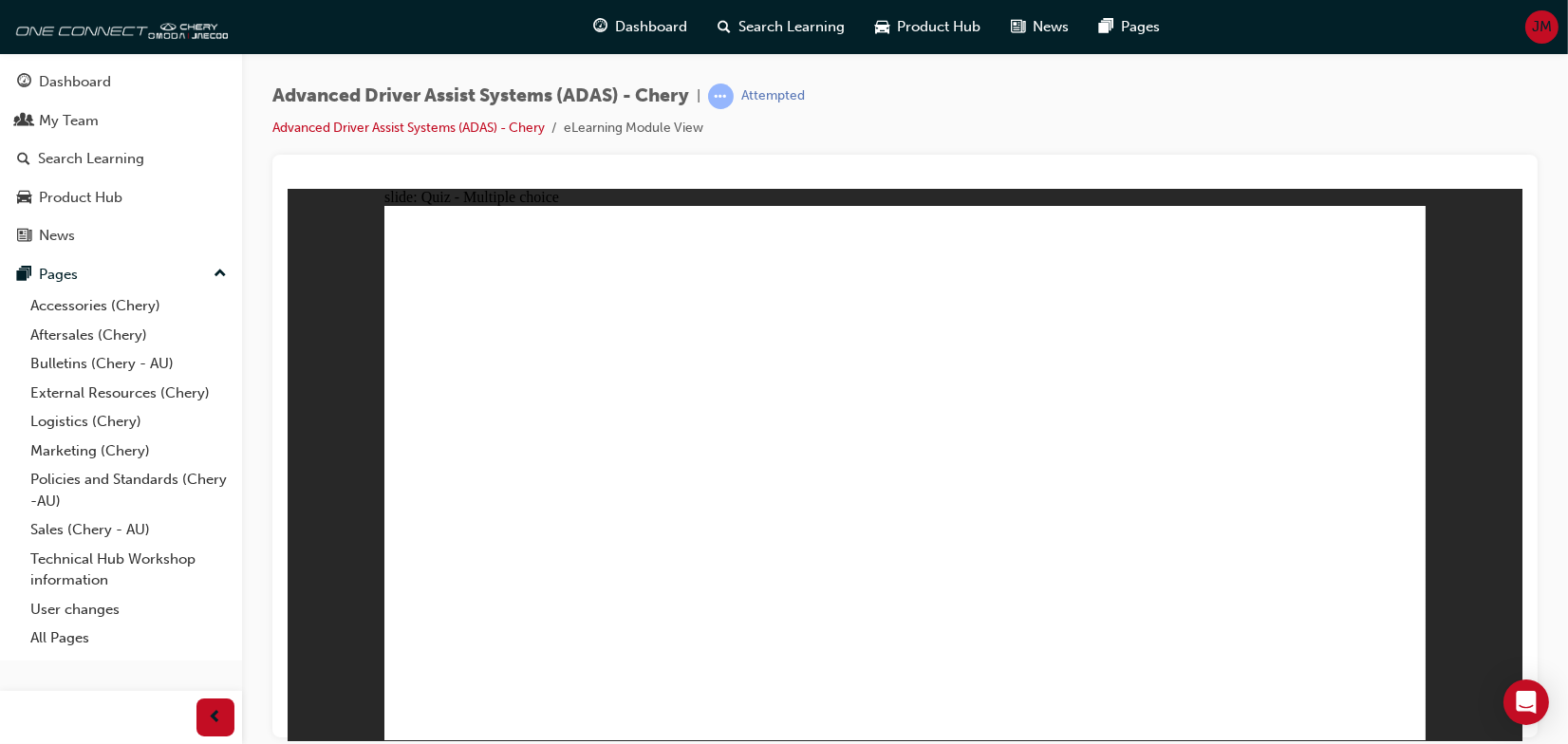
checkbox input "true"
drag, startPoint x: 894, startPoint y: 301, endPoint x: 919, endPoint y: 566, distance: 266.2
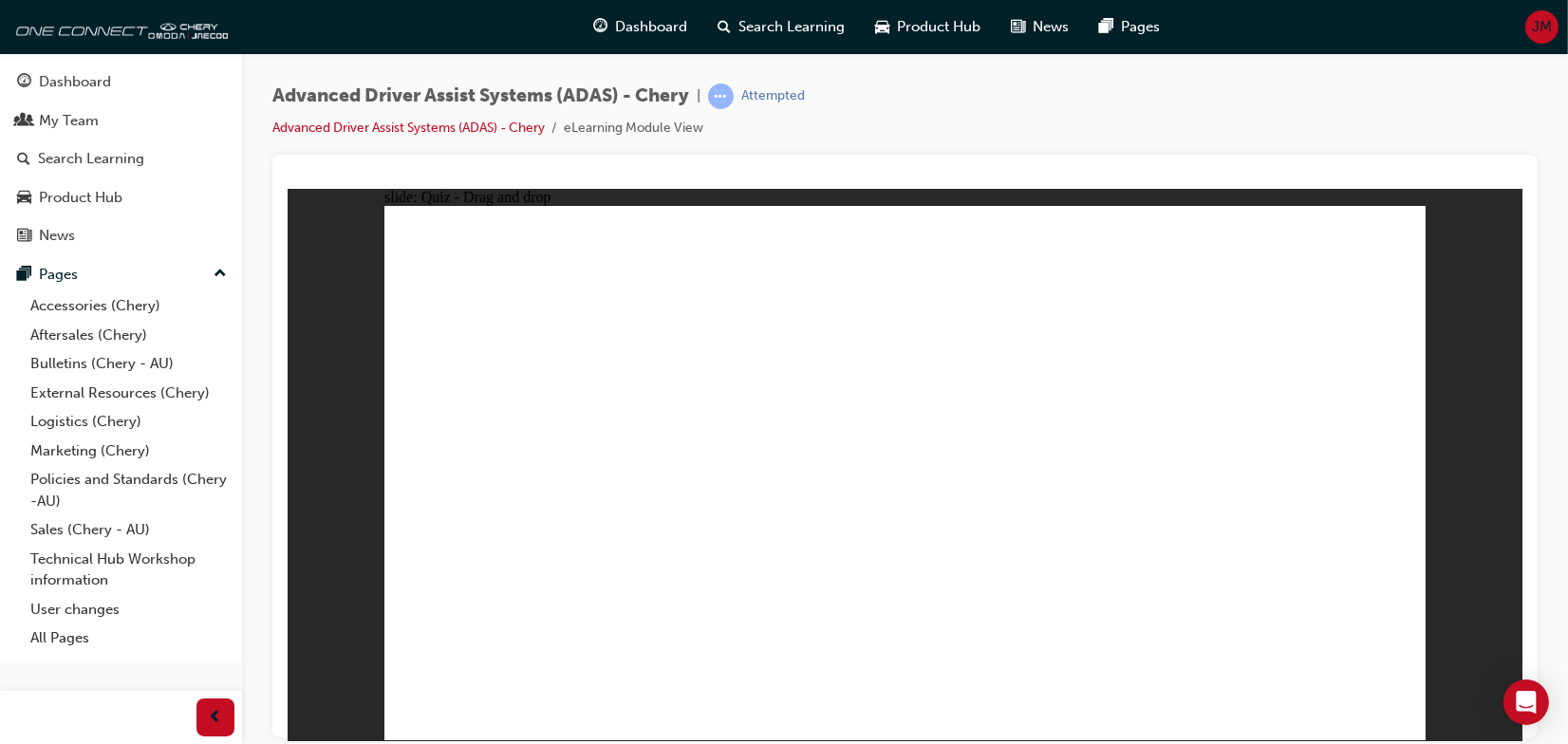
drag, startPoint x: 906, startPoint y: 344, endPoint x: 1030, endPoint y: 534, distance: 226.9
drag, startPoint x: 1030, startPoint y: 261, endPoint x: 1129, endPoint y: 544, distance: 299.8
drag, startPoint x: 1240, startPoint y: 258, endPoint x: 618, endPoint y: 541, distance: 683.4
drag, startPoint x: 1033, startPoint y: 303, endPoint x: 1184, endPoint y: 545, distance: 285.2
drag, startPoint x: 1063, startPoint y: 379, endPoint x: 958, endPoint y: 584, distance: 230.3
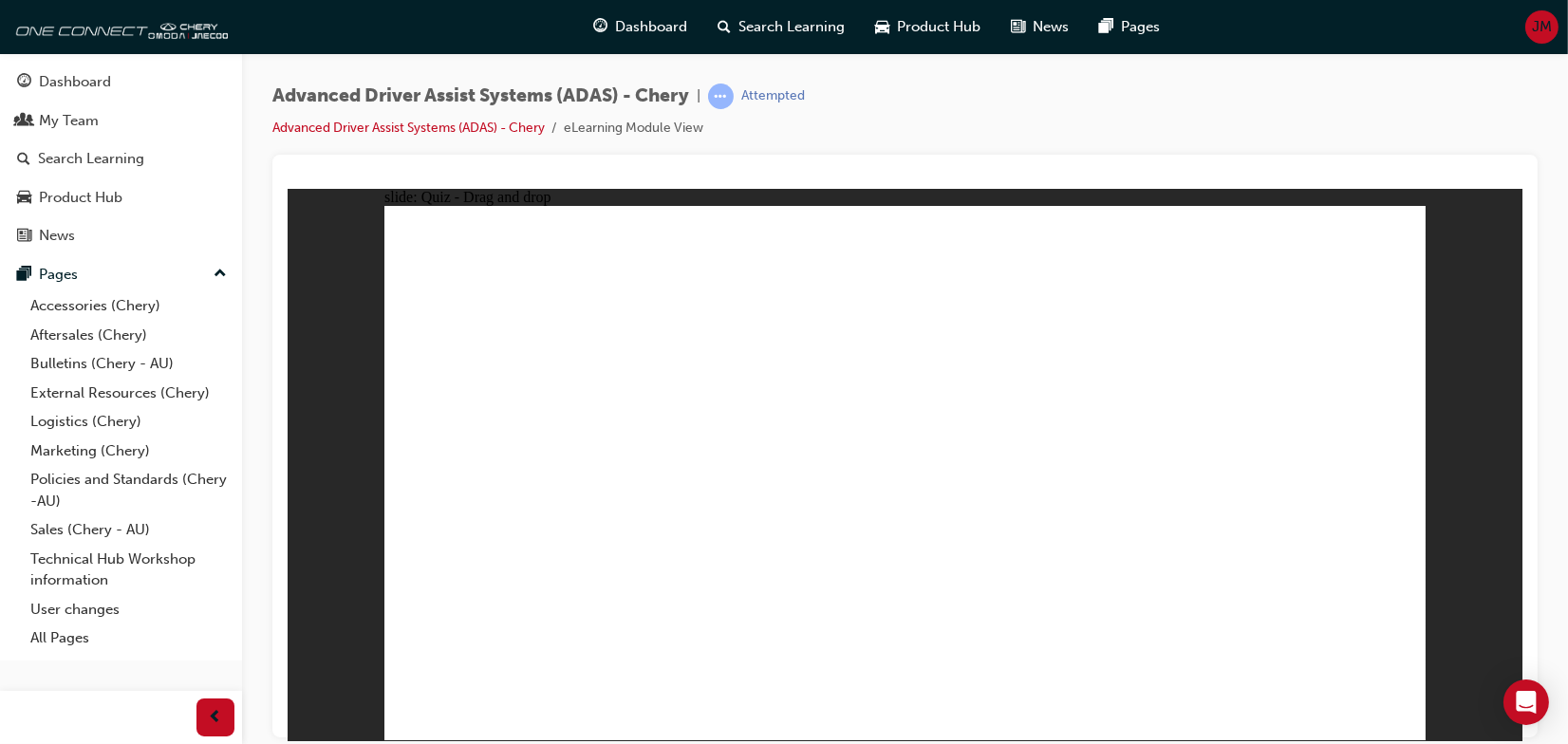
drag, startPoint x: 1191, startPoint y: 306, endPoint x: 634, endPoint y: 544, distance: 605.7
drag, startPoint x: 1115, startPoint y: 252, endPoint x: 711, endPoint y: 532, distance: 491.5
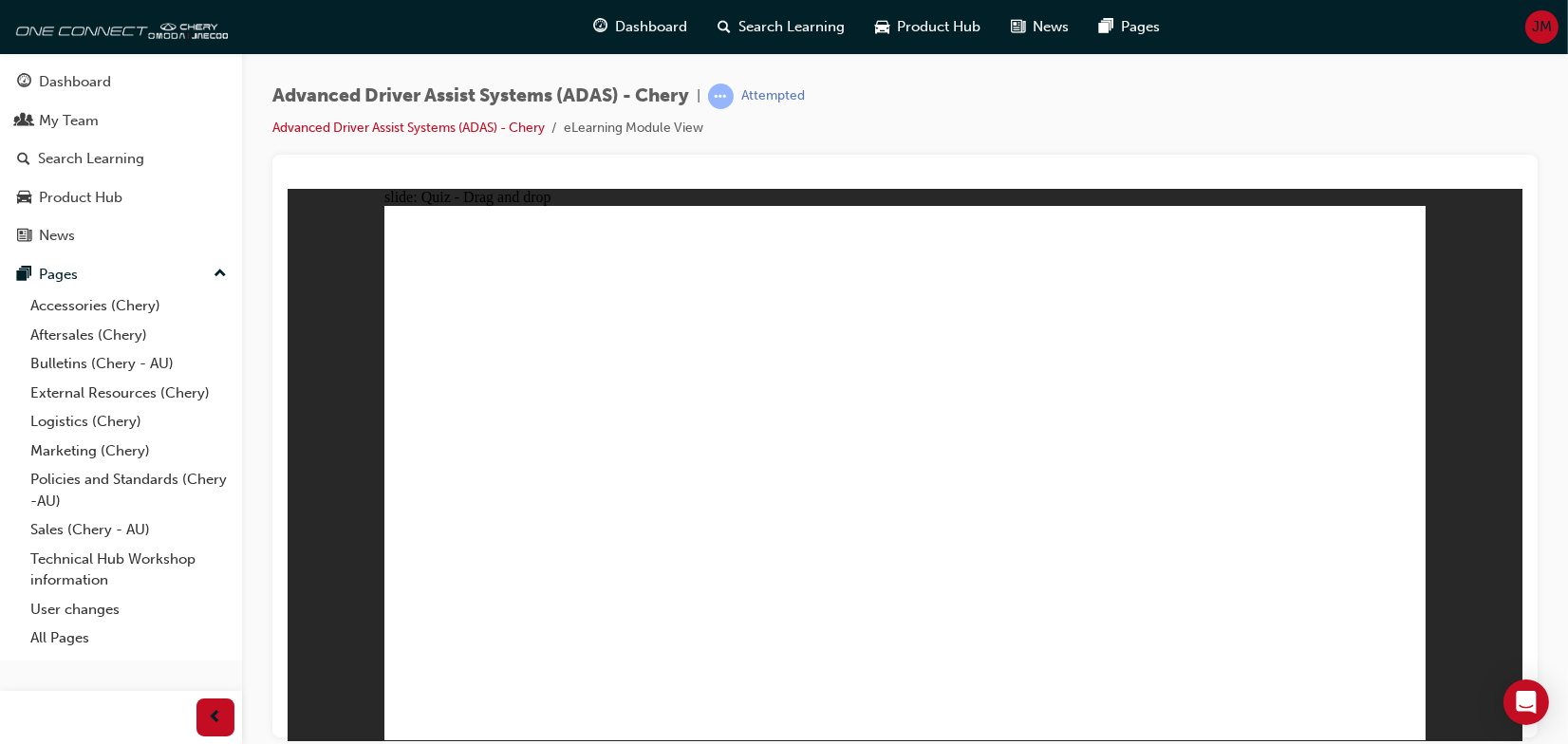
drag, startPoint x: 502, startPoint y: 625, endPoint x: 1256, endPoint y: 317, distance: 814.5
drag, startPoint x: 1001, startPoint y: 597, endPoint x: 1165, endPoint y: 375, distance: 276.0
drag, startPoint x: 1152, startPoint y: 625, endPoint x: 1194, endPoint y: 339, distance: 289.1
drag, startPoint x: 717, startPoint y: 617, endPoint x: 889, endPoint y: 439, distance: 247.5
drag, startPoint x: 921, startPoint y: 403, endPoint x: 948, endPoint y: 342, distance: 66.7
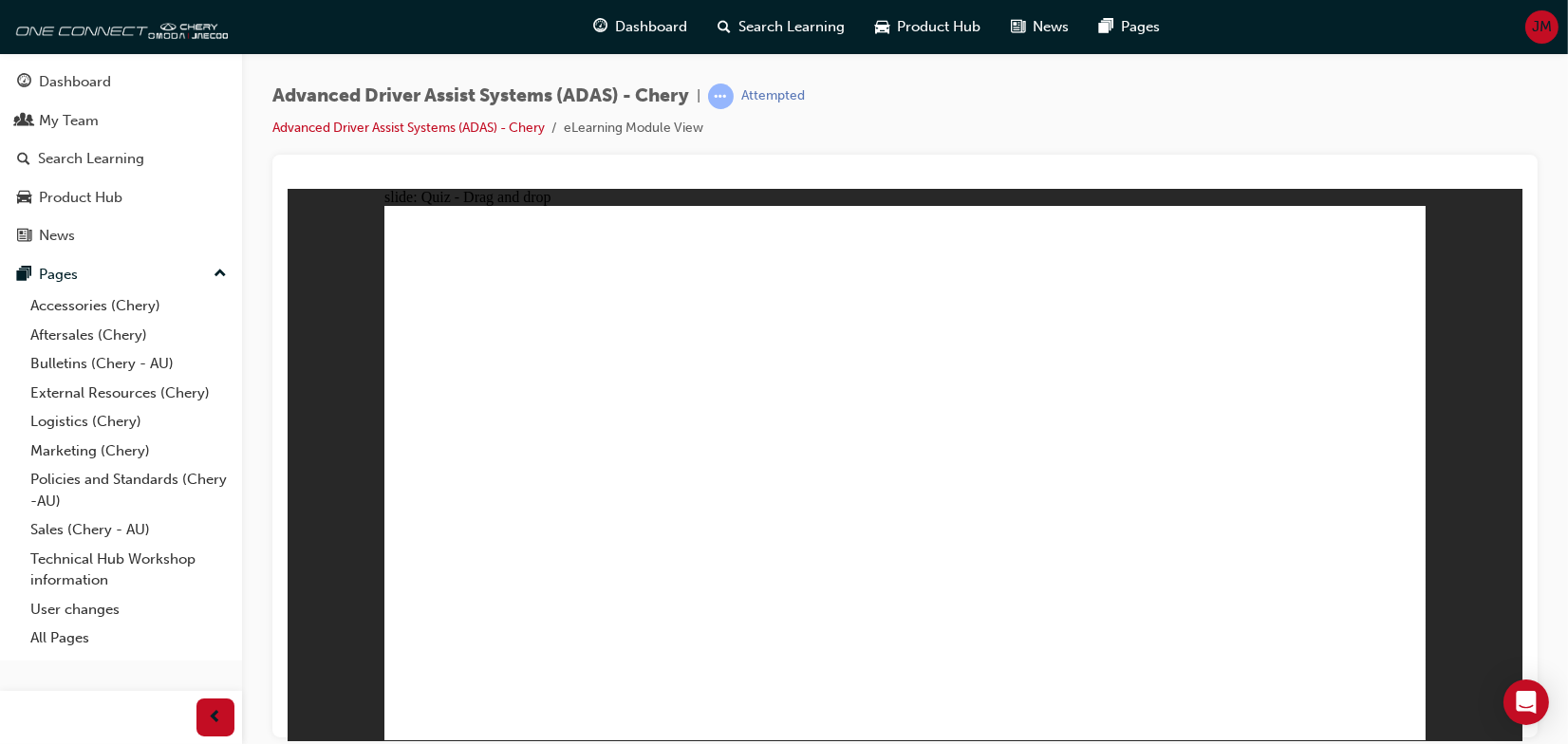
checkbox input "true"
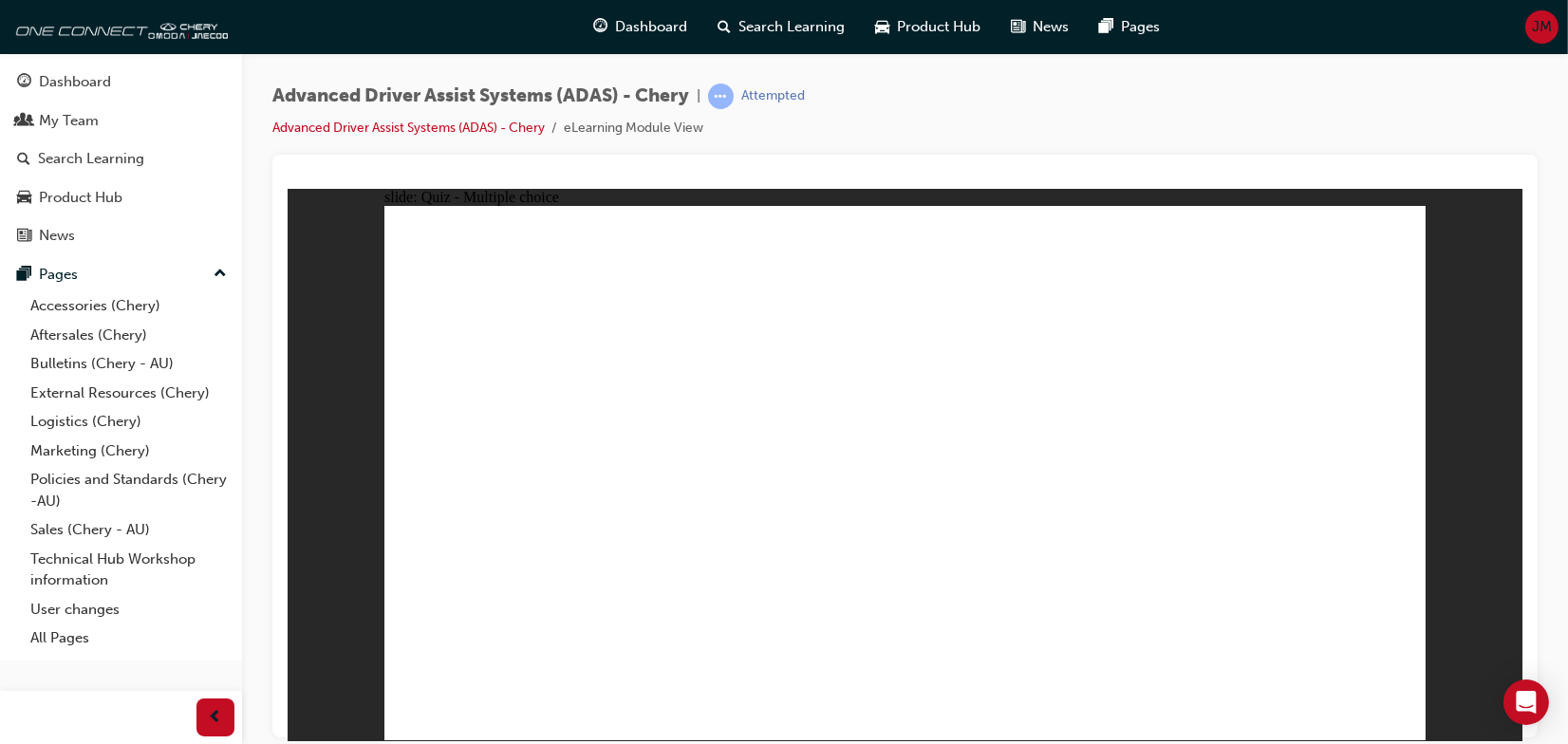
checkbox input "true"
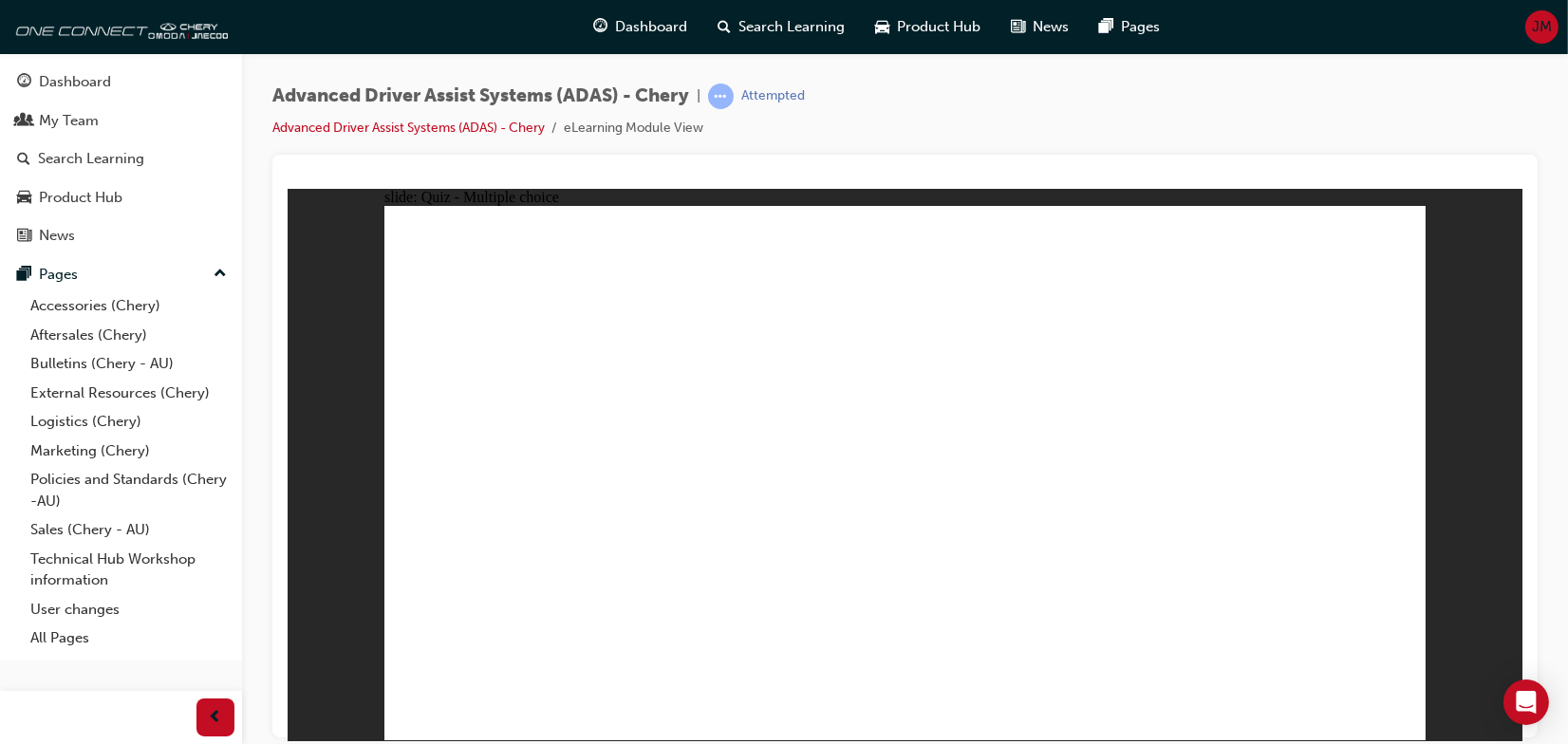
drag, startPoint x: 1238, startPoint y: 308, endPoint x: 1056, endPoint y: 572, distance: 320.7
drag, startPoint x: 920, startPoint y: 260, endPoint x: 1022, endPoint y: 543, distance: 300.8
drag, startPoint x: 915, startPoint y: 303, endPoint x: 1124, endPoint y: 543, distance: 318.2
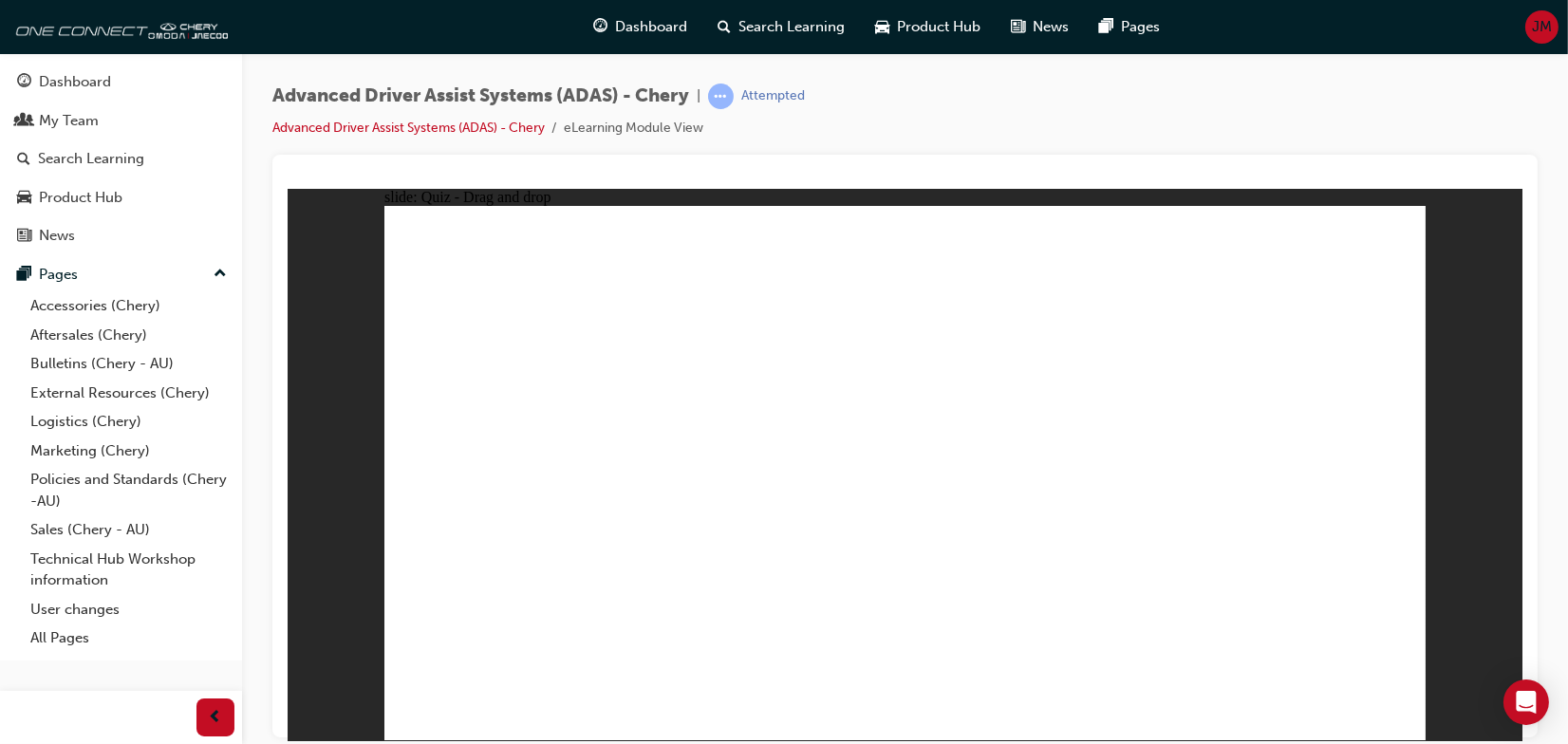
drag, startPoint x: 1027, startPoint y: 260, endPoint x: 540, endPoint y: 544, distance: 563.8
drag, startPoint x: 1105, startPoint y: 261, endPoint x: 658, endPoint y: 560, distance: 537.8
drag, startPoint x: 1235, startPoint y: 259, endPoint x: 674, endPoint y: 562, distance: 637.6
drag, startPoint x: 1115, startPoint y: 304, endPoint x: 1166, endPoint y: 547, distance: 248.3
drag, startPoint x: 1009, startPoint y: 306, endPoint x: 772, endPoint y: 546, distance: 337.3
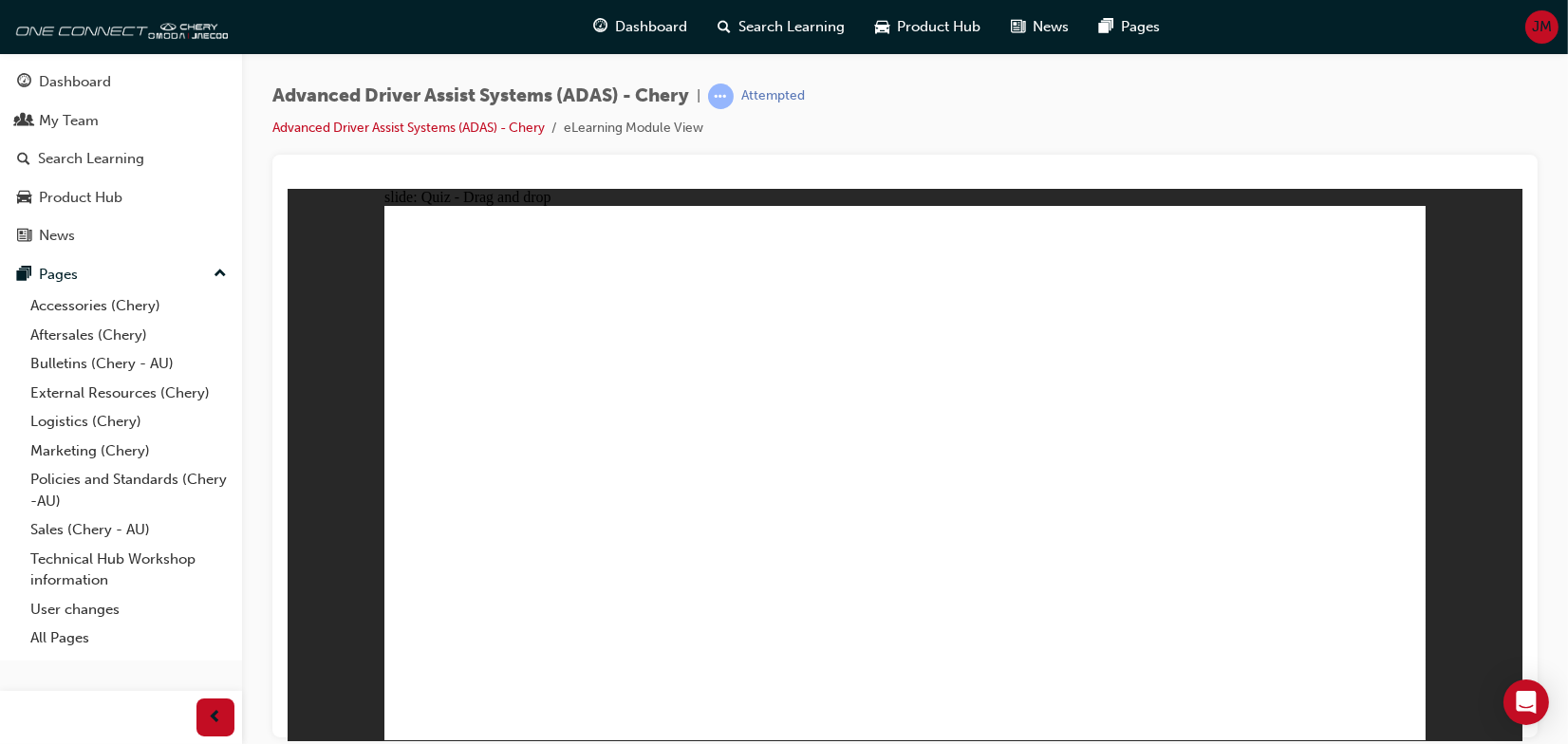
drag, startPoint x: 507, startPoint y: 623, endPoint x: 1203, endPoint y: 325, distance: 757.1
drag, startPoint x: 1158, startPoint y: 436, endPoint x: 1255, endPoint y: 304, distance: 163.8
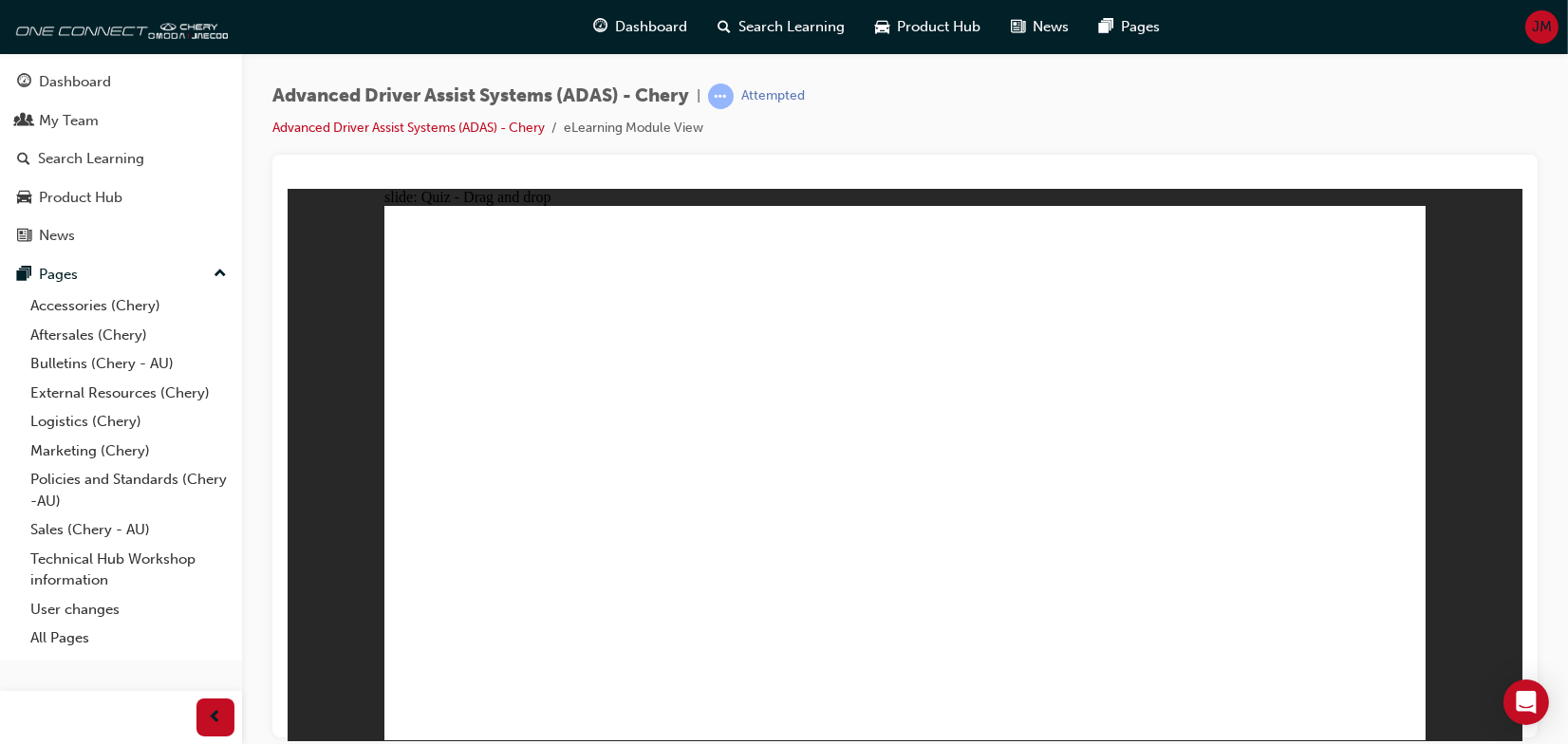
drag, startPoint x: 1160, startPoint y: 631, endPoint x: 1229, endPoint y: 365, distance: 274.8
drag, startPoint x: 866, startPoint y: 634, endPoint x: 815, endPoint y: 490, distance: 152.8
drag, startPoint x: 690, startPoint y: 644, endPoint x: 1019, endPoint y: 302, distance: 474.6
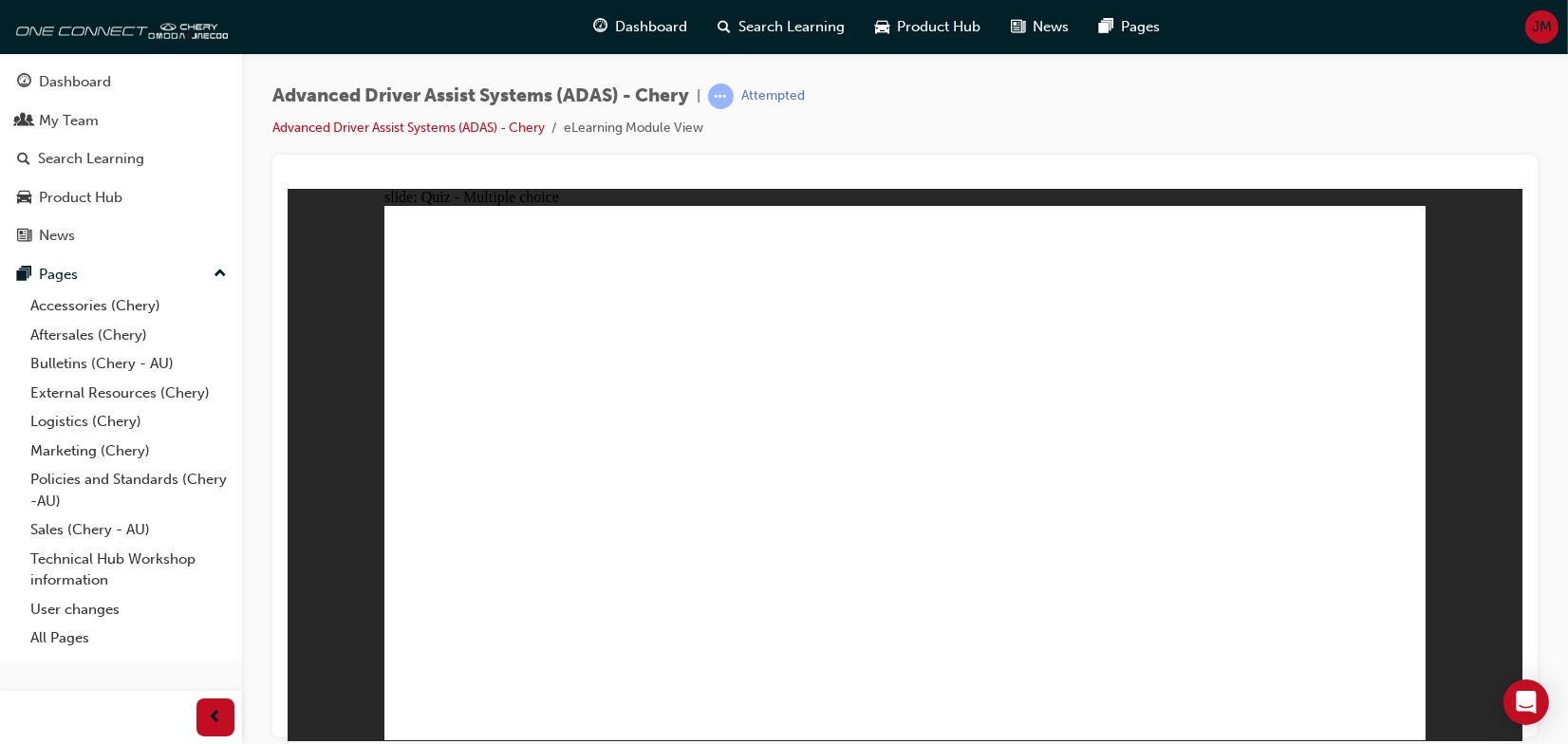
checkbox input "true"
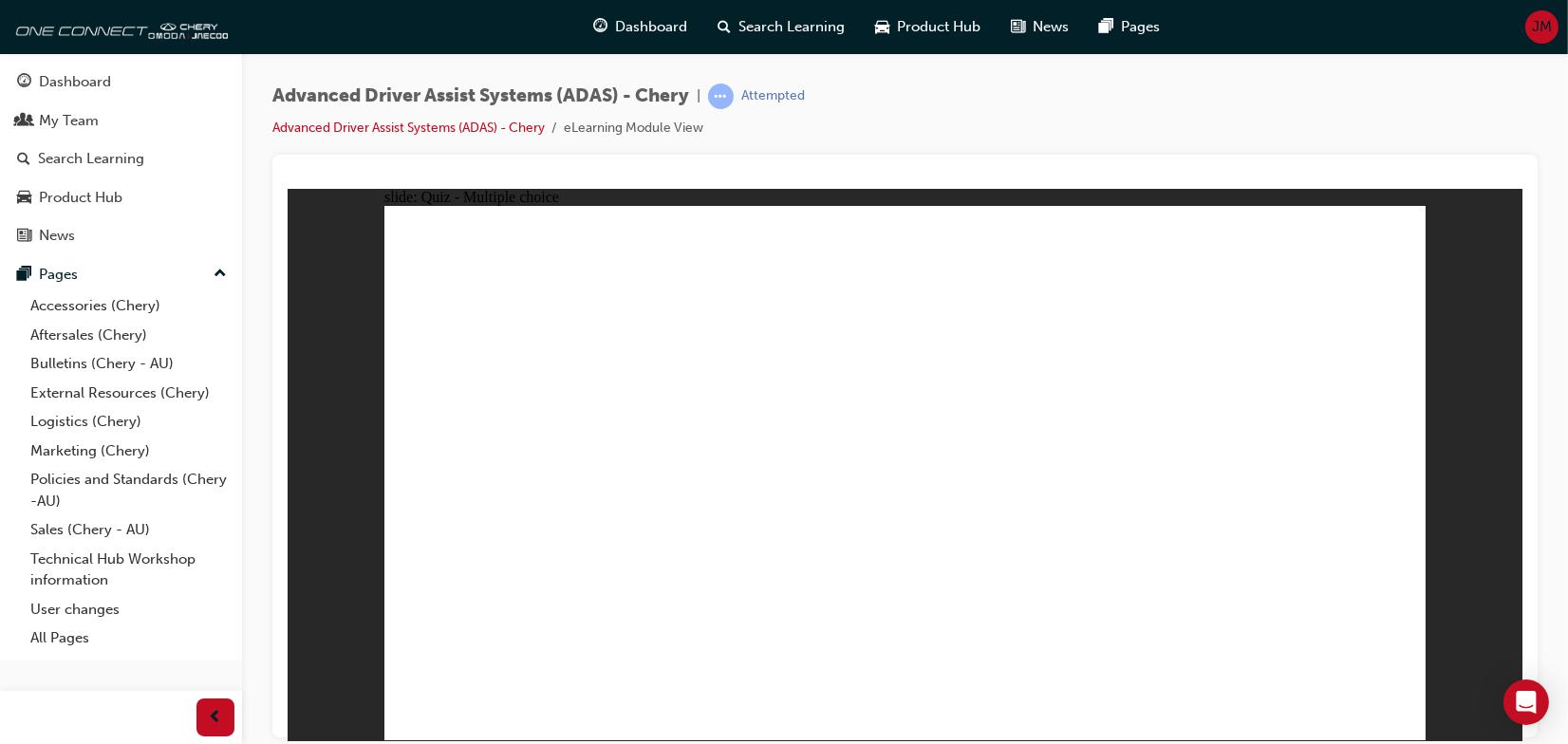
checkbox input "true"
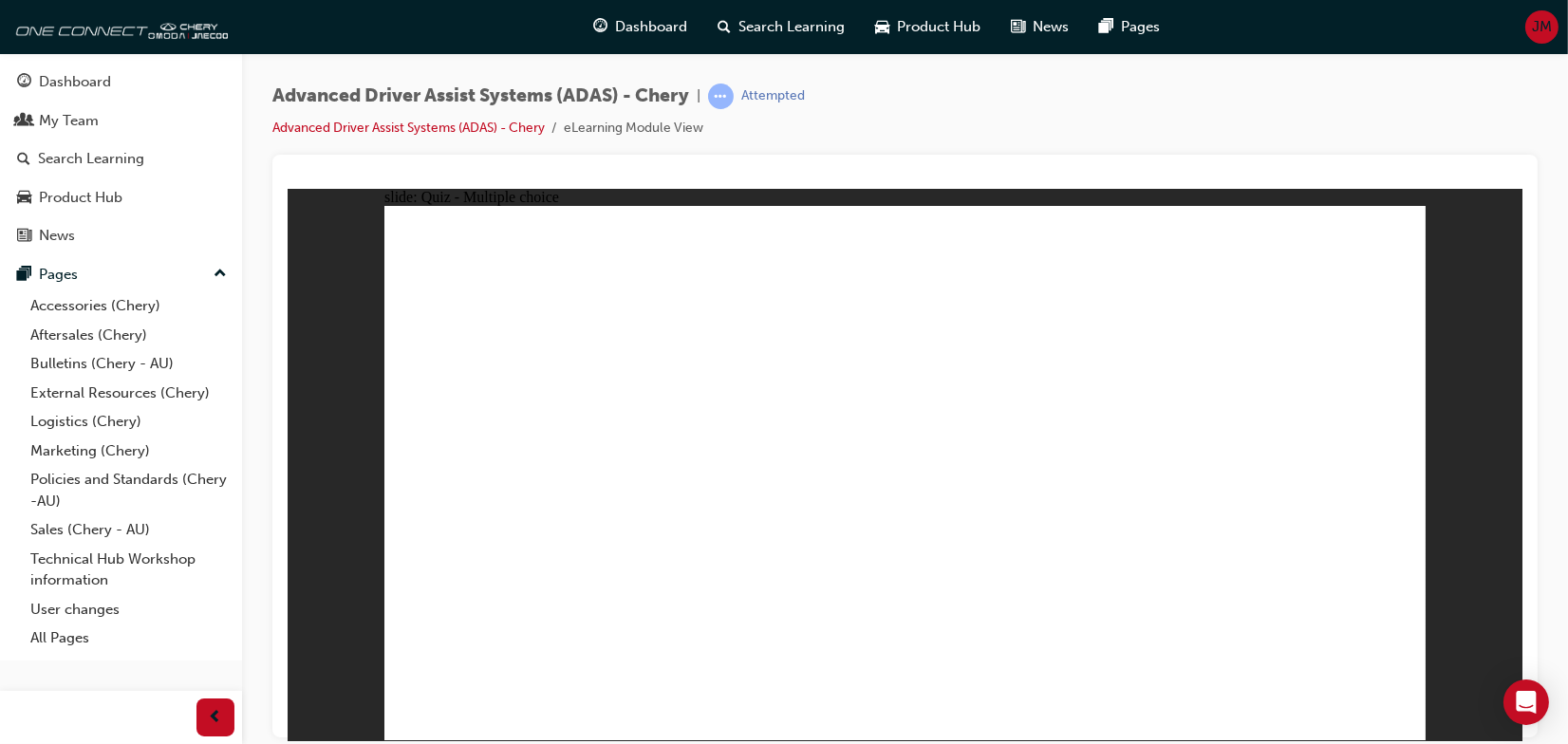
drag, startPoint x: 906, startPoint y: 297, endPoint x: 924, endPoint y: 543, distance: 246.7
drag, startPoint x: 914, startPoint y: 256, endPoint x: 1009, endPoint y: 553, distance: 311.8
drag, startPoint x: 1237, startPoint y: 257, endPoint x: 498, endPoint y: 556, distance: 797.2
drag, startPoint x: 1144, startPoint y: 256, endPoint x: 1094, endPoint y: 460, distance: 210.0
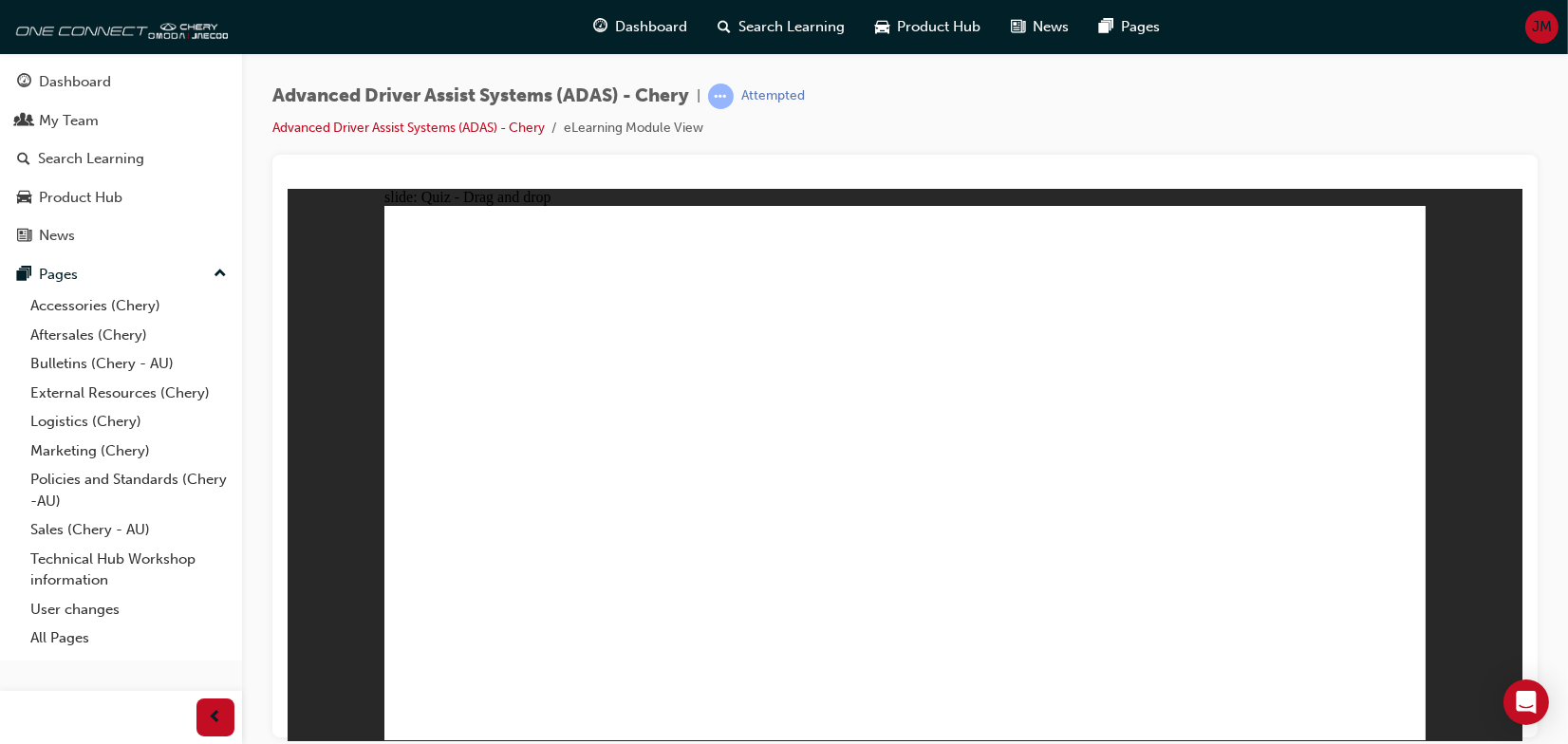
drag, startPoint x: 1031, startPoint y: 259, endPoint x: 1178, endPoint y: 556, distance: 331.4
drag, startPoint x: 1041, startPoint y: 296, endPoint x: 583, endPoint y: 544, distance: 520.8
drag, startPoint x: 1124, startPoint y: 300, endPoint x: 930, endPoint y: 583, distance: 343.1
drag, startPoint x: 1263, startPoint y: 303, endPoint x: 1090, endPoint y: 592, distance: 336.8
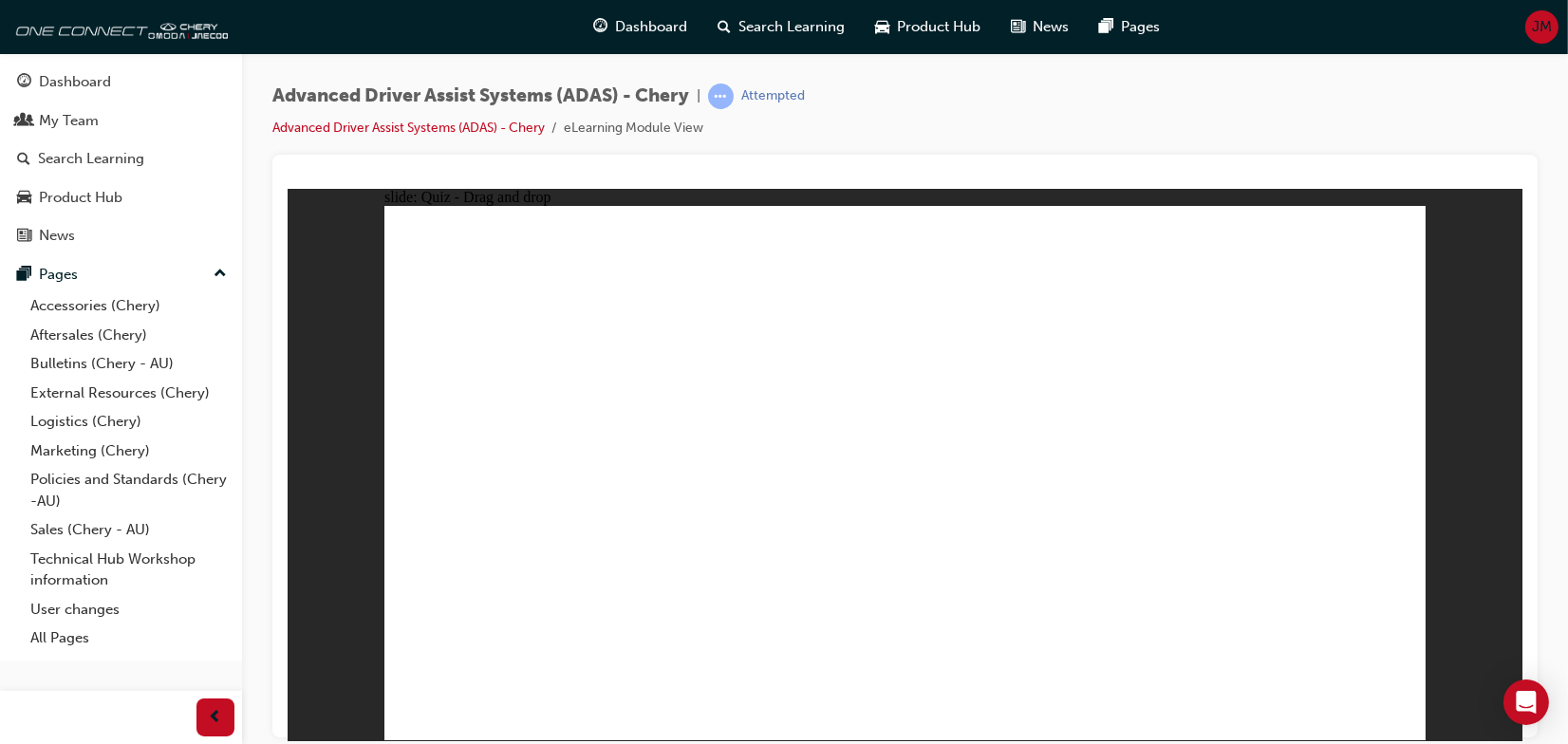
drag, startPoint x: 540, startPoint y: 610, endPoint x: 1223, endPoint y: 297, distance: 751.3
drag, startPoint x: 1121, startPoint y: 518, endPoint x: 1260, endPoint y: 383, distance: 193.8
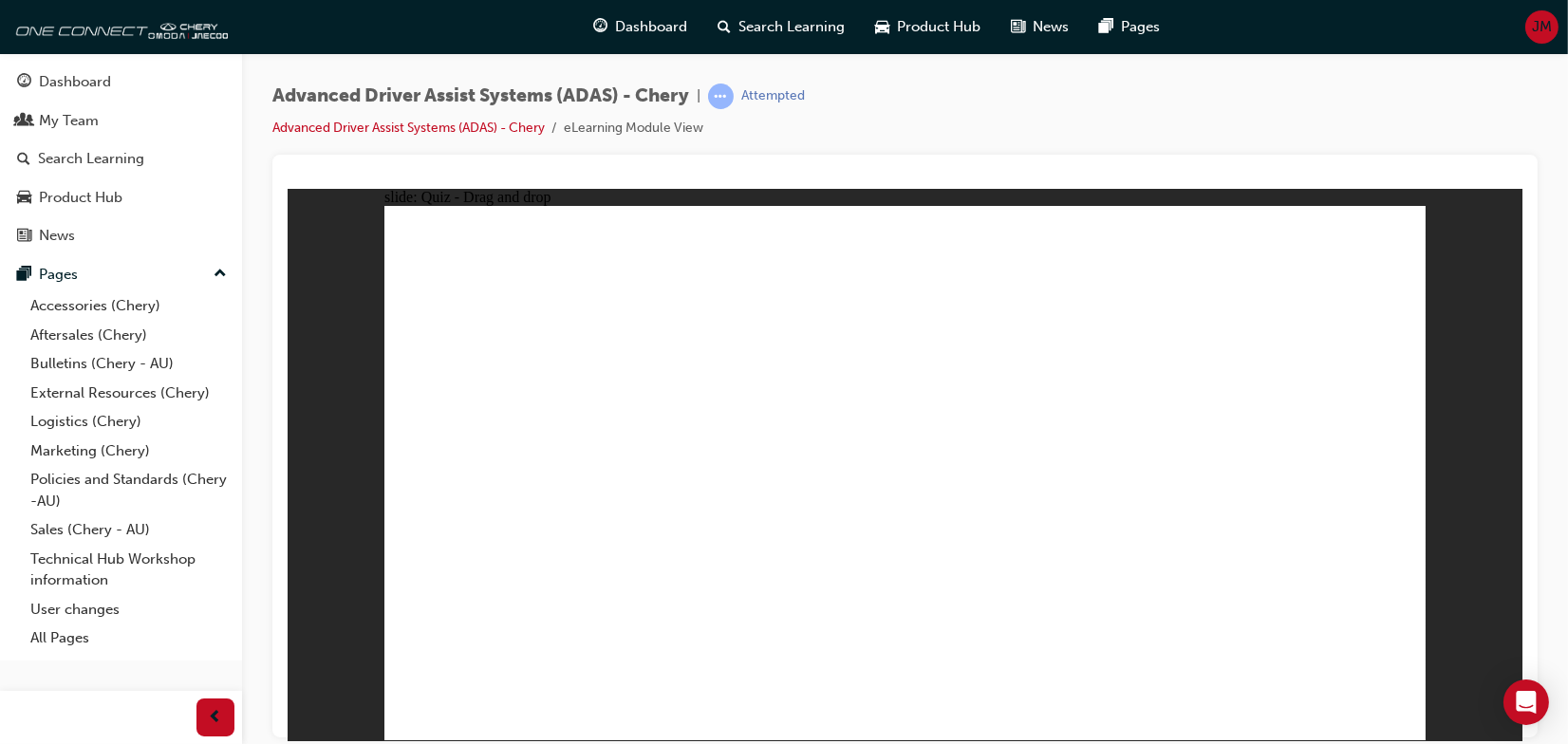
drag, startPoint x: 1172, startPoint y: 612, endPoint x: 1315, endPoint y: 325, distance: 320.7
drag, startPoint x: 890, startPoint y: 587, endPoint x: 959, endPoint y: 375, distance: 222.9
drag, startPoint x: 681, startPoint y: 627, endPoint x: 906, endPoint y: 399, distance: 320.3
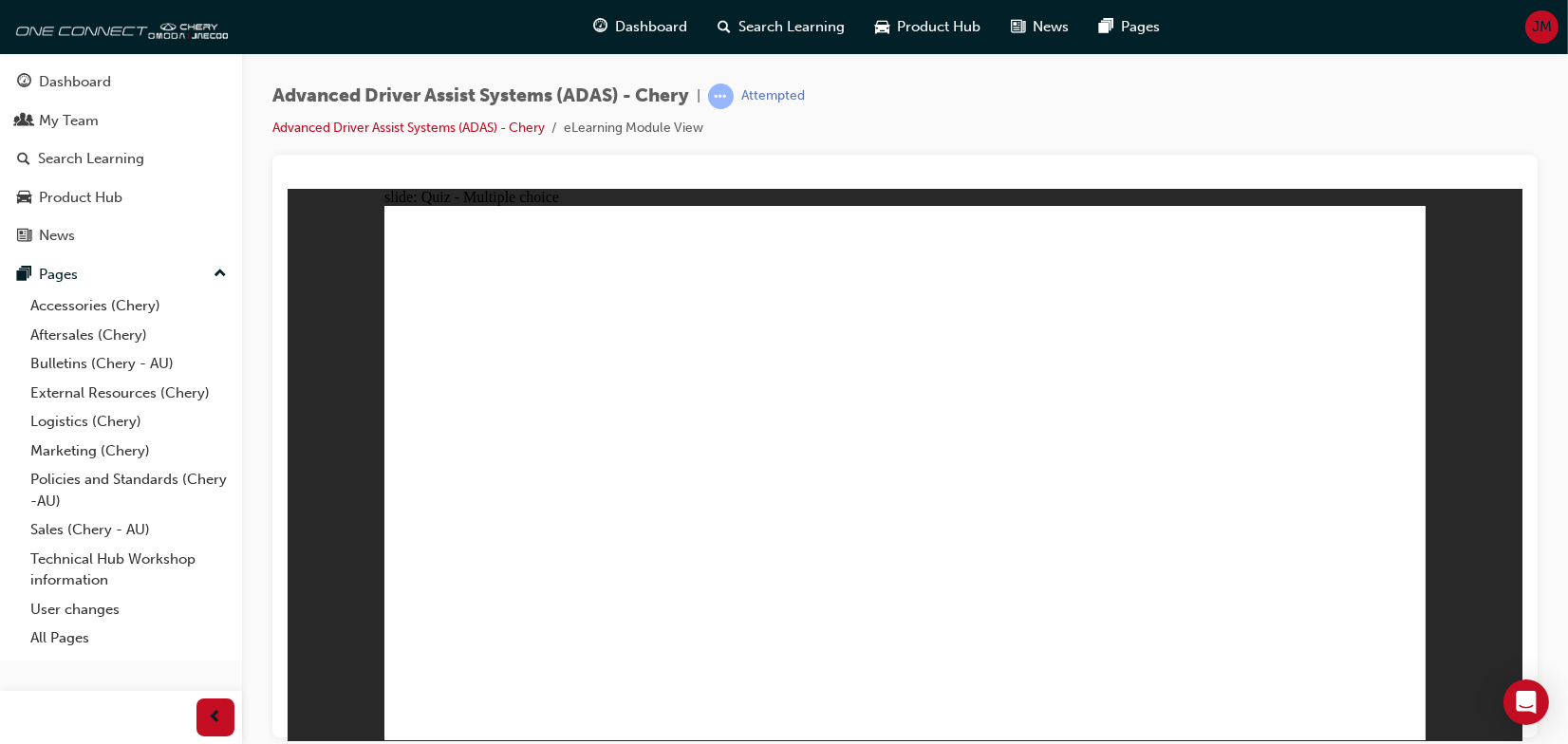
checkbox input "true"
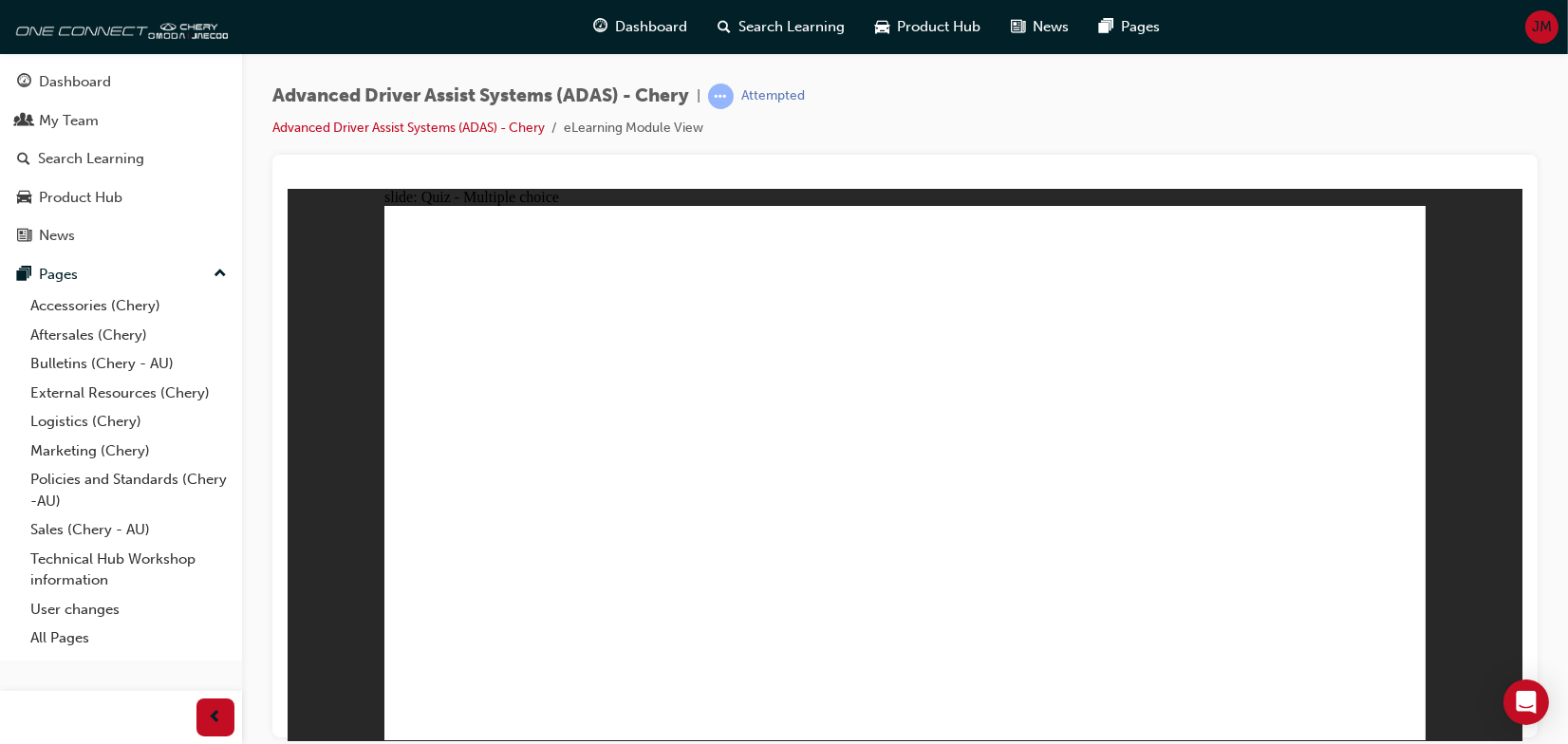
checkbox input "true"
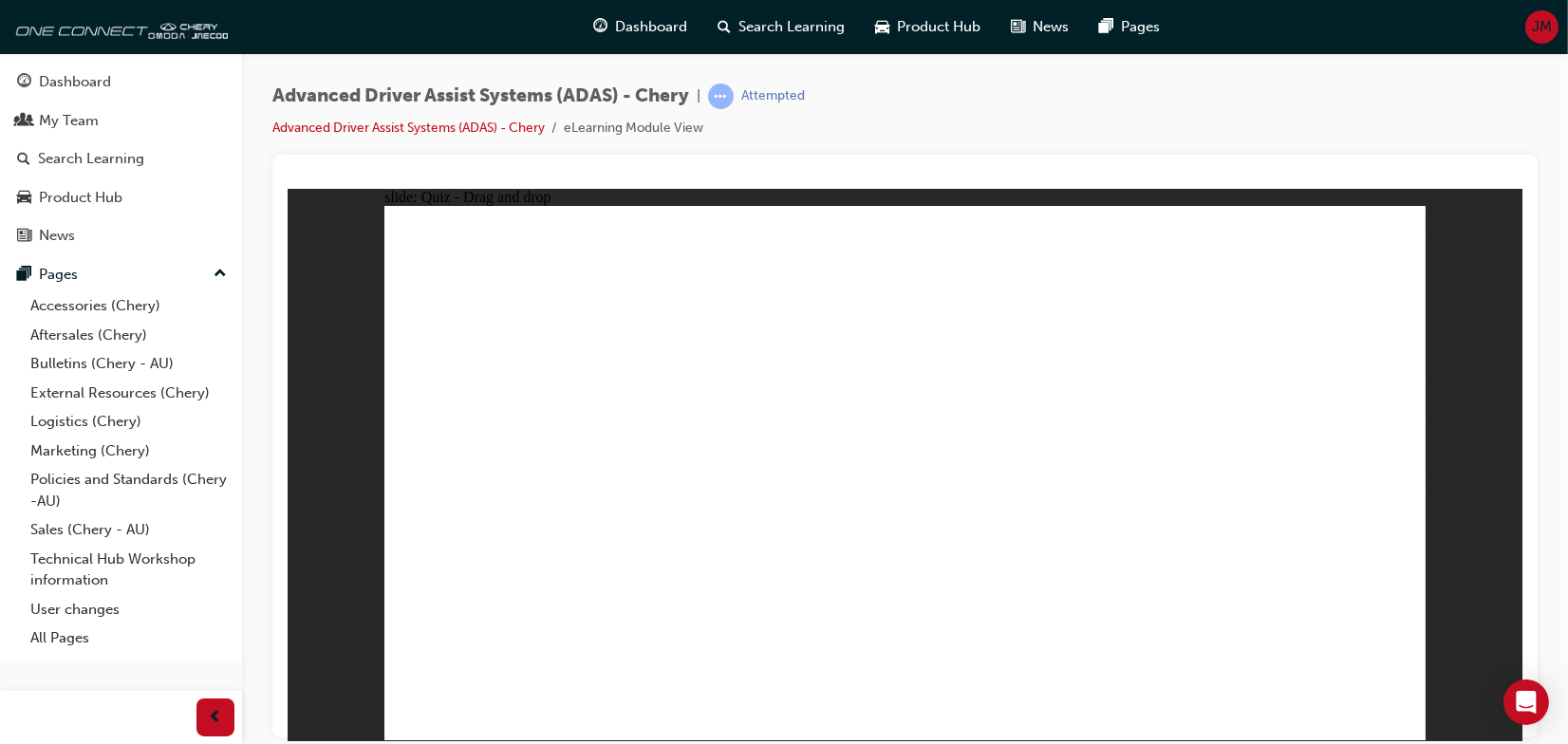
drag, startPoint x: 908, startPoint y: 255, endPoint x: 919, endPoint y: 580, distance: 325.2
drag, startPoint x: 924, startPoint y: 303, endPoint x: 1181, endPoint y: 474, distance: 308.7
drag, startPoint x: 1233, startPoint y: 307, endPoint x: 1133, endPoint y: 554, distance: 266.5
drag, startPoint x: 1009, startPoint y: 260, endPoint x: 1183, endPoint y: 574, distance: 359.0
drag, startPoint x: 1148, startPoint y: 256, endPoint x: 624, endPoint y: 567, distance: 609.3
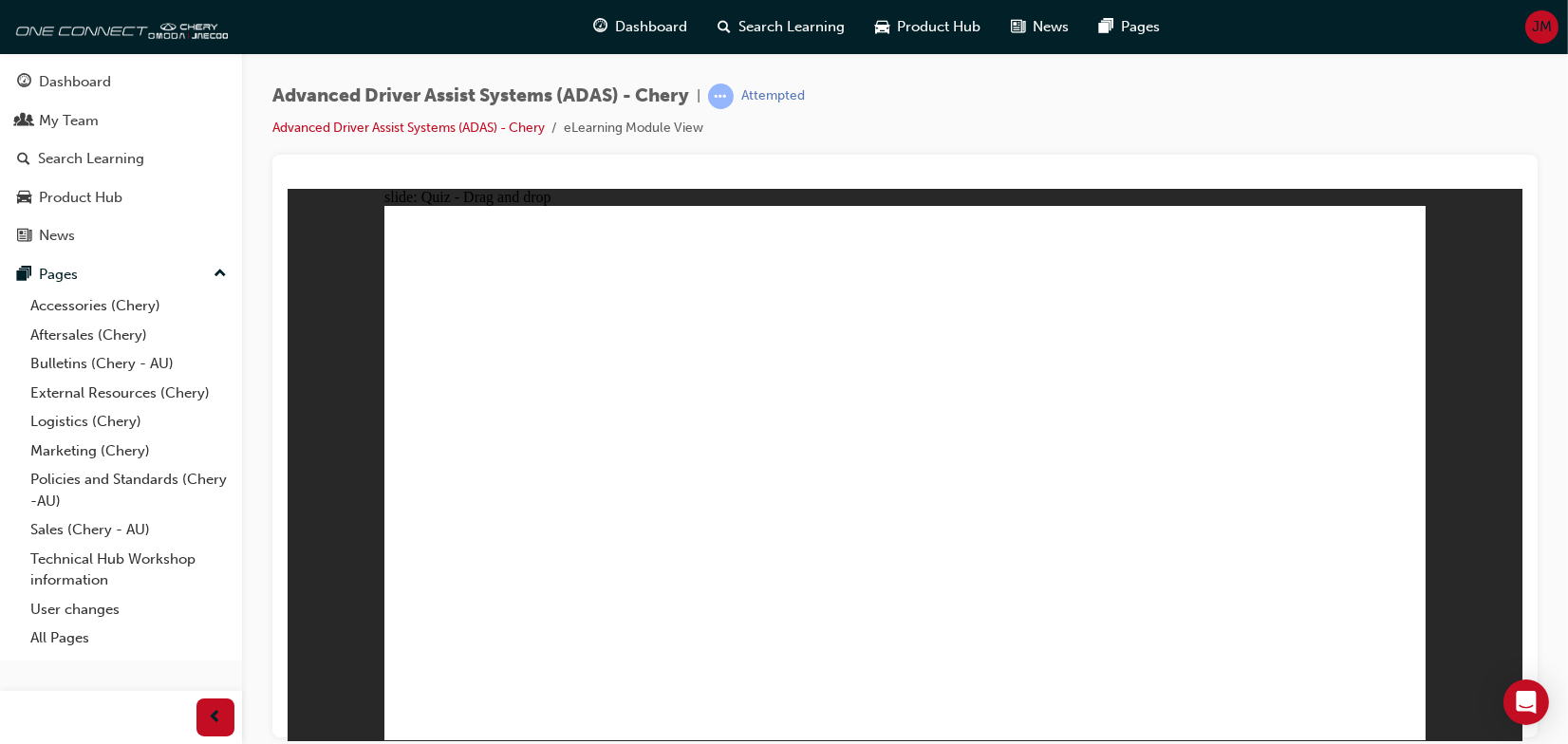
drag, startPoint x: 1244, startPoint y: 257, endPoint x: 638, endPoint y: 566, distance: 680.2
drag, startPoint x: 1032, startPoint y: 309, endPoint x: 716, endPoint y: 557, distance: 401.7
drag, startPoint x: 1144, startPoint y: 302, endPoint x: 923, endPoint y: 592, distance: 364.6
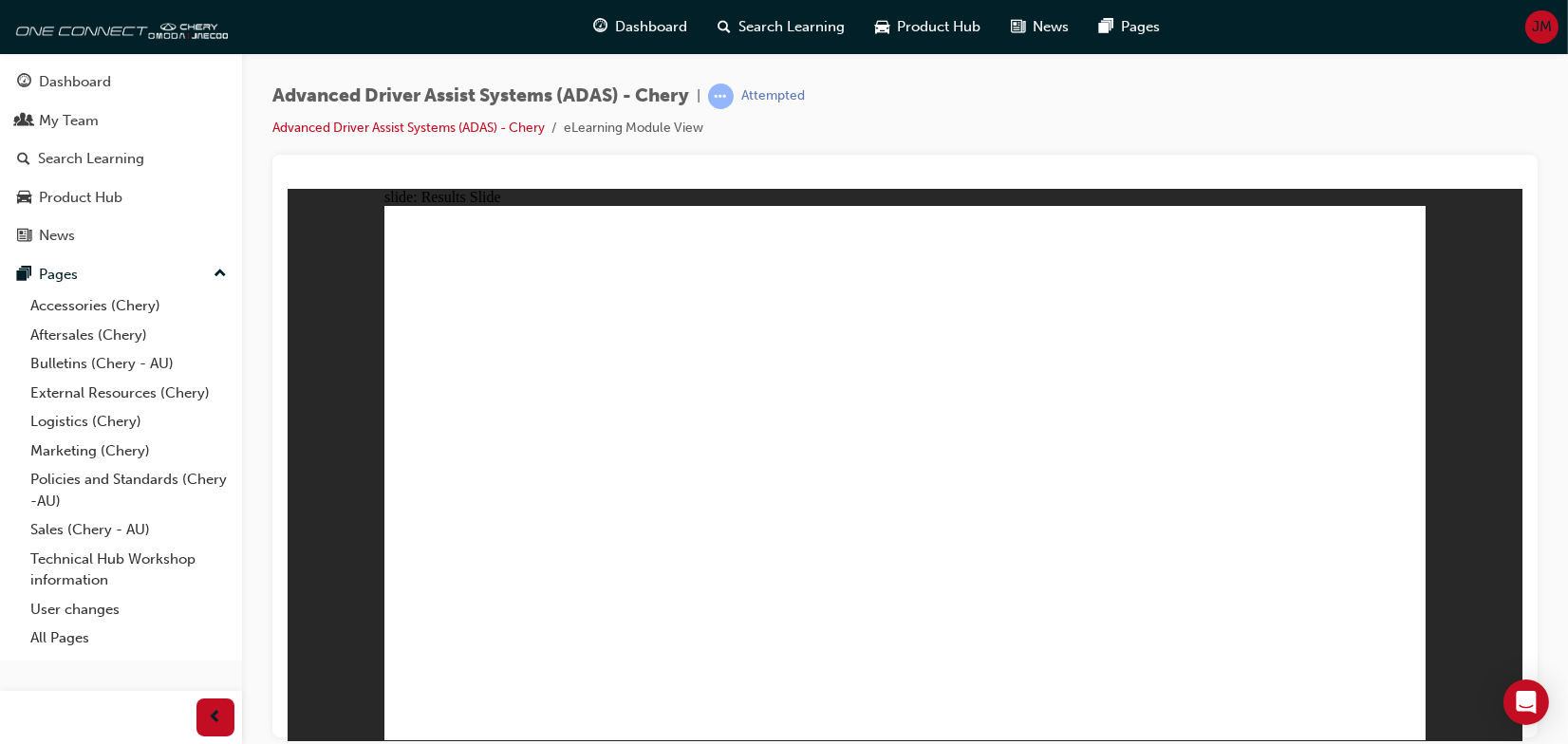
drag, startPoint x: 502, startPoint y: 632, endPoint x: 1228, endPoint y: 319, distance: 790.6
drag, startPoint x: 1016, startPoint y: 618, endPoint x: 1232, endPoint y: 330, distance: 360.0
drag, startPoint x: 1223, startPoint y: 494, endPoint x: 1231, endPoint y: 406, distance: 88.4
drag, startPoint x: 912, startPoint y: 322, endPoint x: 916, endPoint y: 291, distance: 31.3
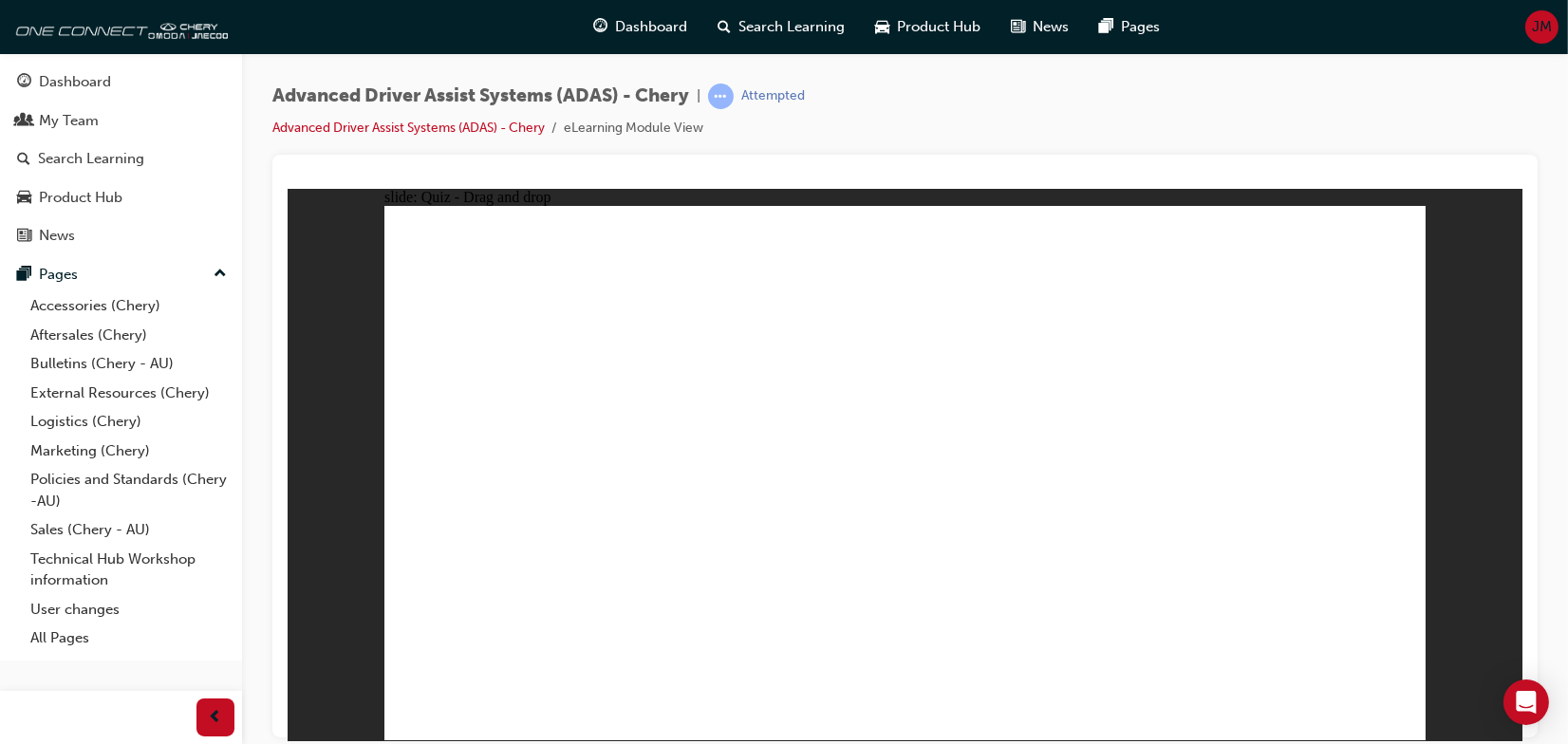
drag, startPoint x: 734, startPoint y: 561, endPoint x: 885, endPoint y: 389, distance: 228.9
checkbox input "true"
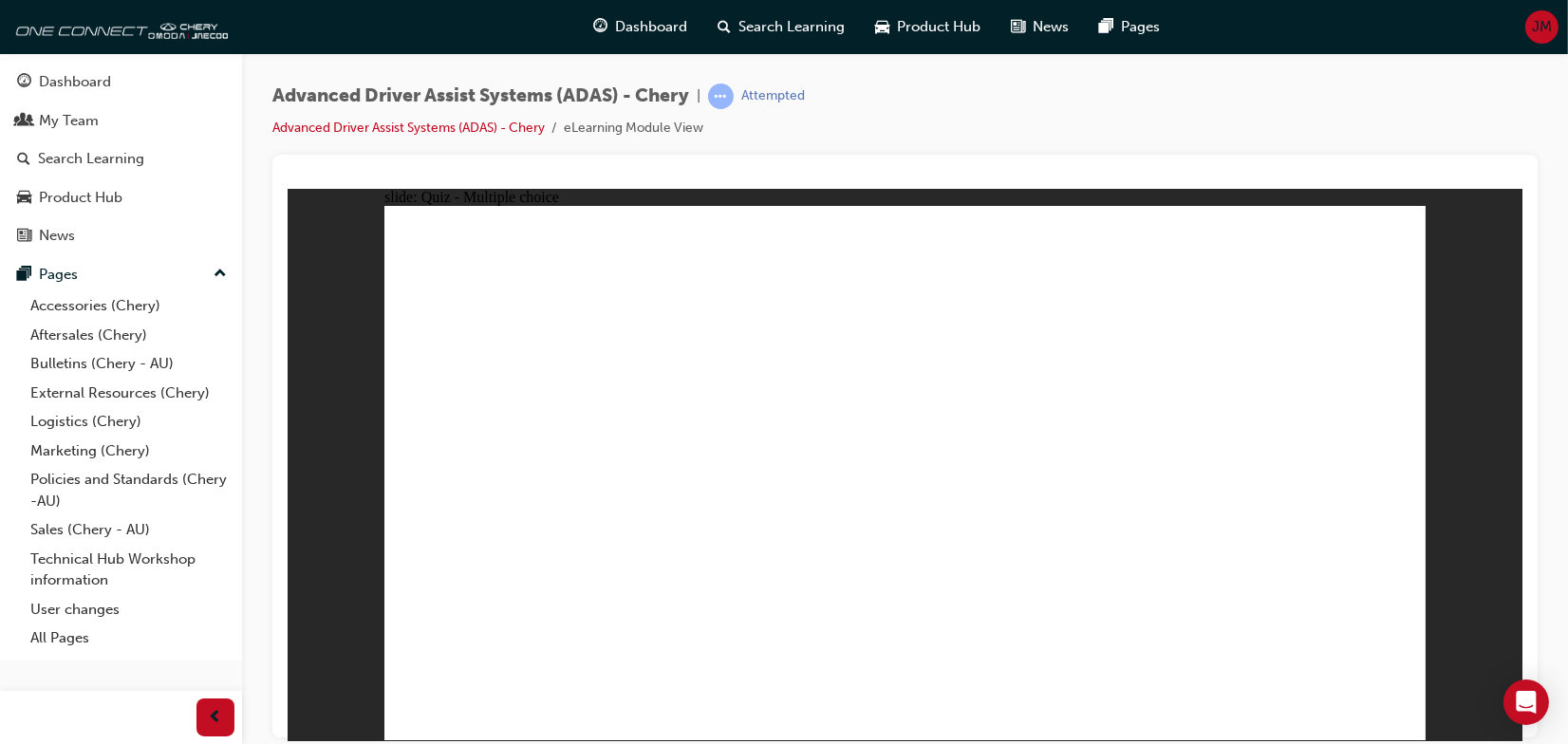
checkbox input "true"
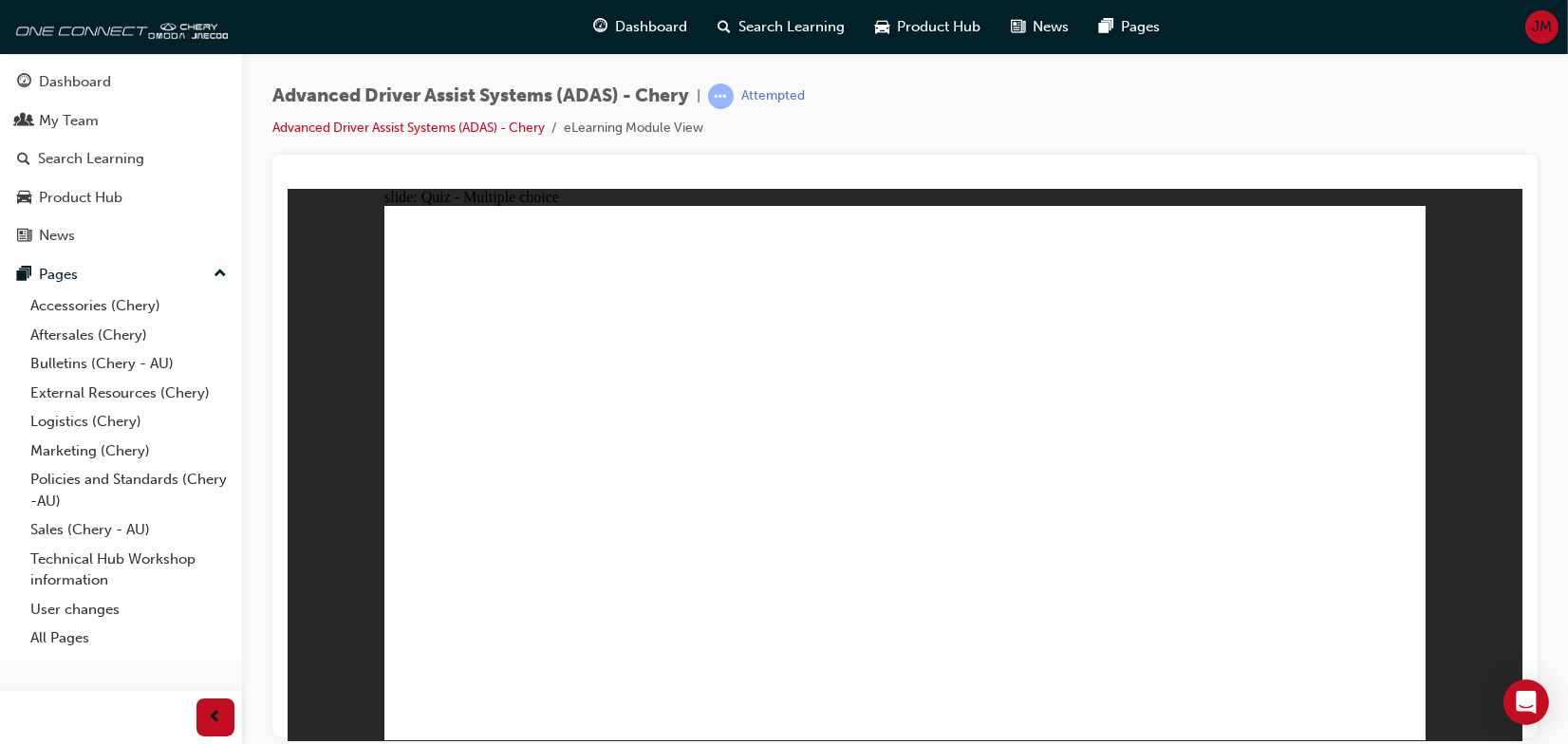
checkbox input "true"
drag, startPoint x: 905, startPoint y: 251, endPoint x: 923, endPoint y: 536, distance: 285.6
drag, startPoint x: 908, startPoint y: 300, endPoint x: 1068, endPoint y: 572, distance: 315.6
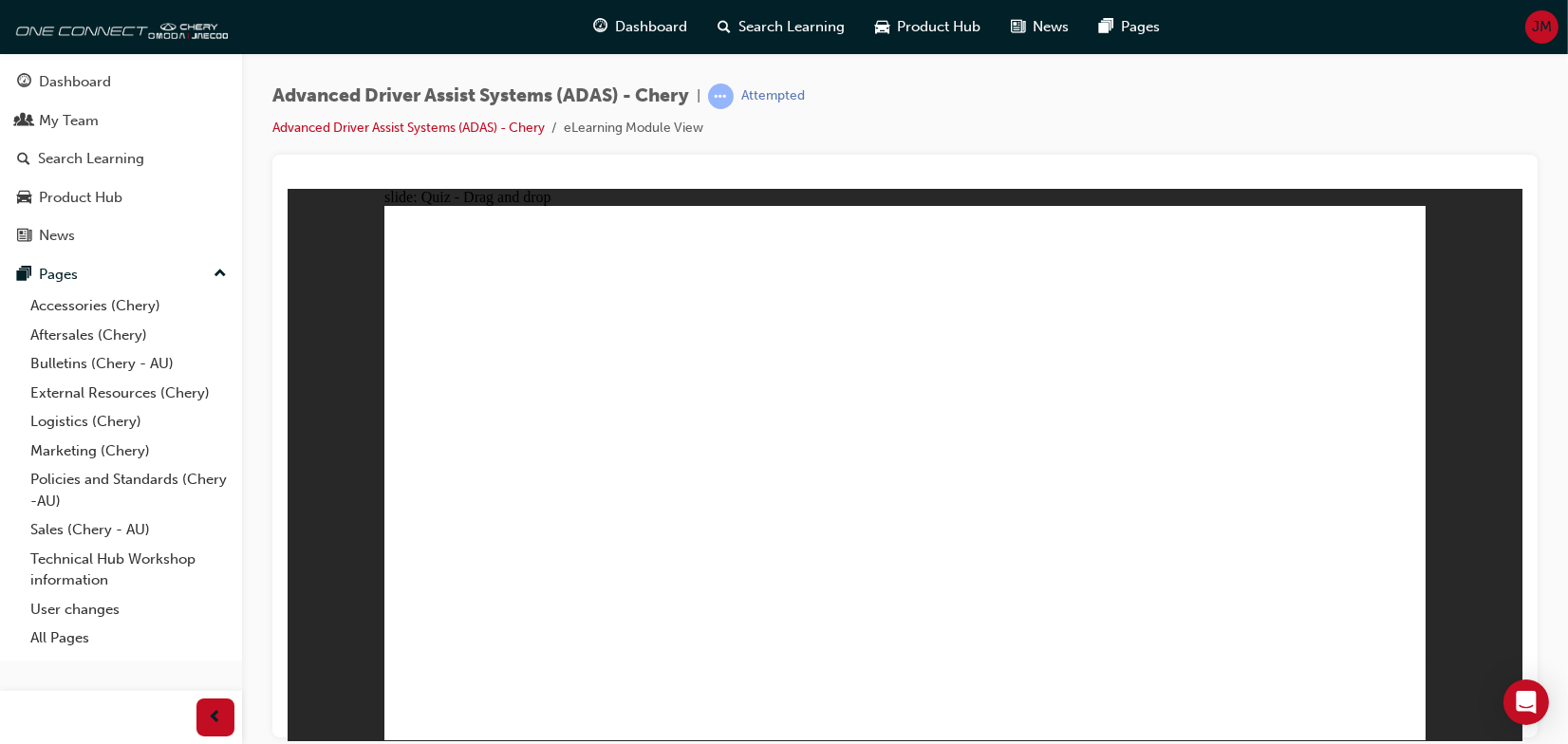
drag, startPoint x: 1213, startPoint y: 301, endPoint x: 1089, endPoint y: 567, distance: 293.5
drag, startPoint x: 1027, startPoint y: 258, endPoint x: 943, endPoint y: 567, distance: 320.2
drag, startPoint x: 1130, startPoint y: 257, endPoint x: 975, endPoint y: 573, distance: 352.0
drag, startPoint x: 927, startPoint y: 565, endPoint x: 629, endPoint y: 577, distance: 298.2
drag, startPoint x: 1257, startPoint y: 254, endPoint x: 615, endPoint y: 542, distance: 703.6
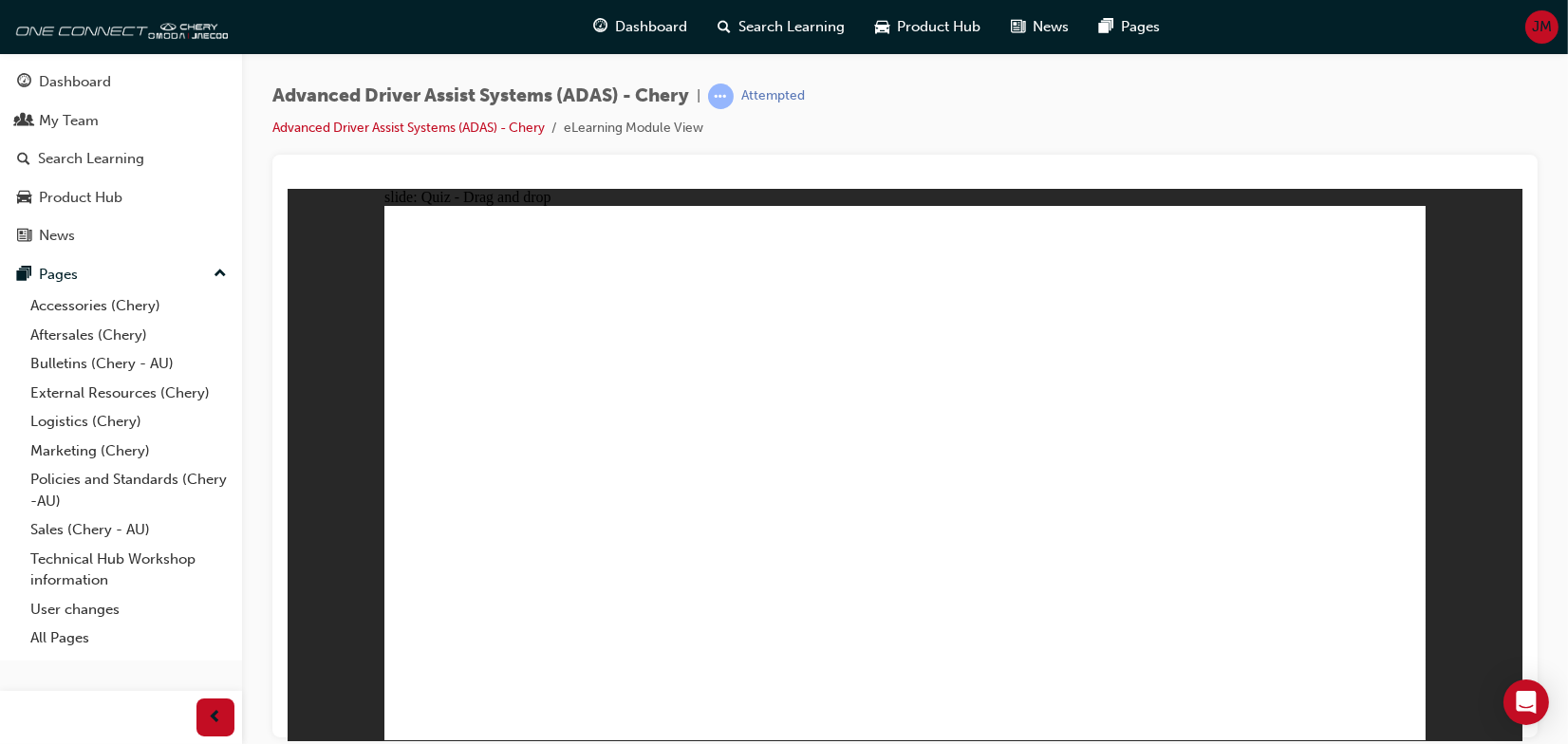
drag, startPoint x: 865, startPoint y: 390, endPoint x: 729, endPoint y: 549, distance: 209.2
drag, startPoint x: 1160, startPoint y: 300, endPoint x: 916, endPoint y: 404, distance: 265.2
drag, startPoint x: 912, startPoint y: 534, endPoint x: 765, endPoint y: 531, distance: 147.0
drag, startPoint x: 1155, startPoint y: 303, endPoint x: 1211, endPoint y: 531, distance: 234.8
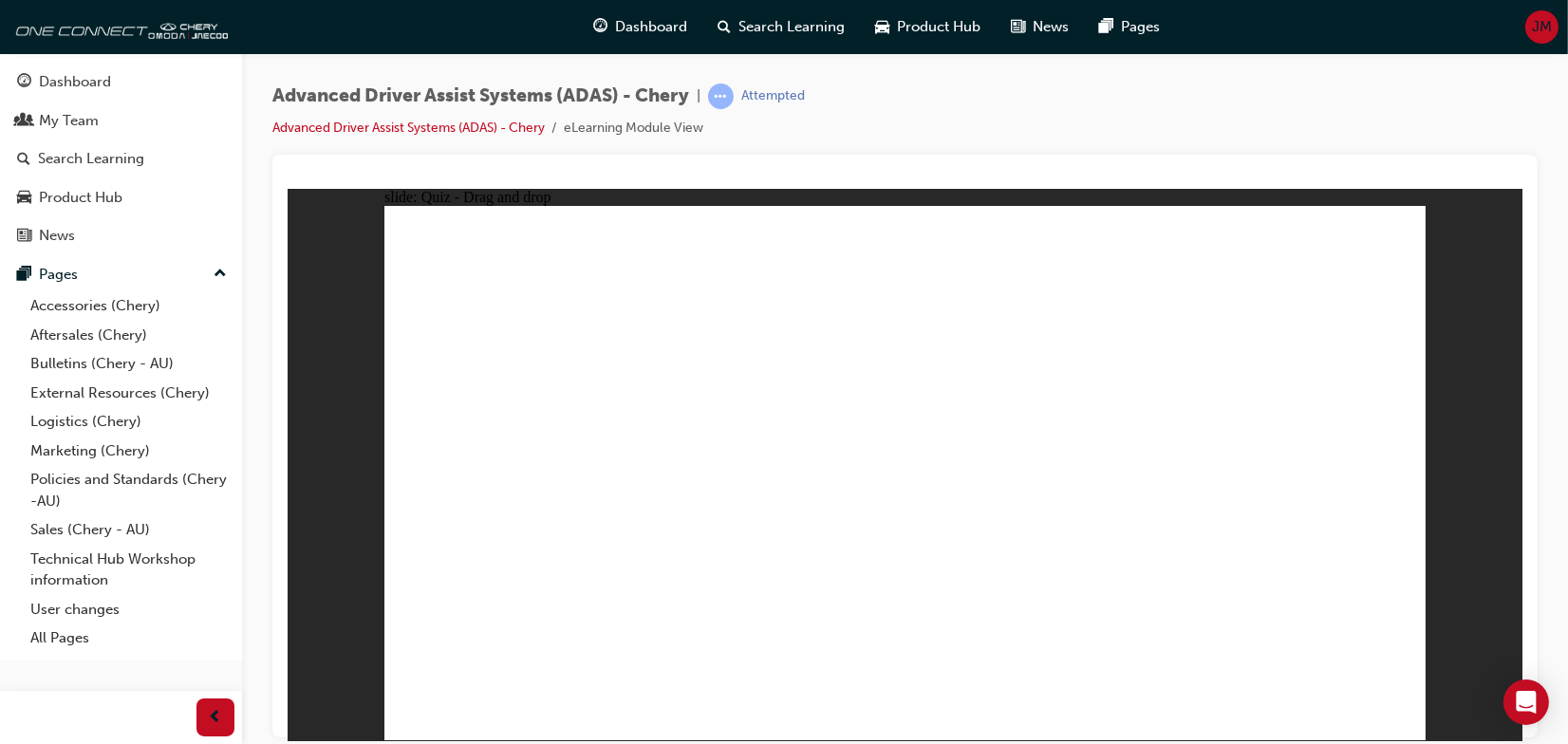
drag, startPoint x: 648, startPoint y: 570, endPoint x: 1329, endPoint y: 325, distance: 723.7
drag, startPoint x: 1104, startPoint y: 448, endPoint x: 1178, endPoint y: 349, distance: 123.6
drag, startPoint x: 1197, startPoint y: 475, endPoint x: 1211, endPoint y: 393, distance: 83.2
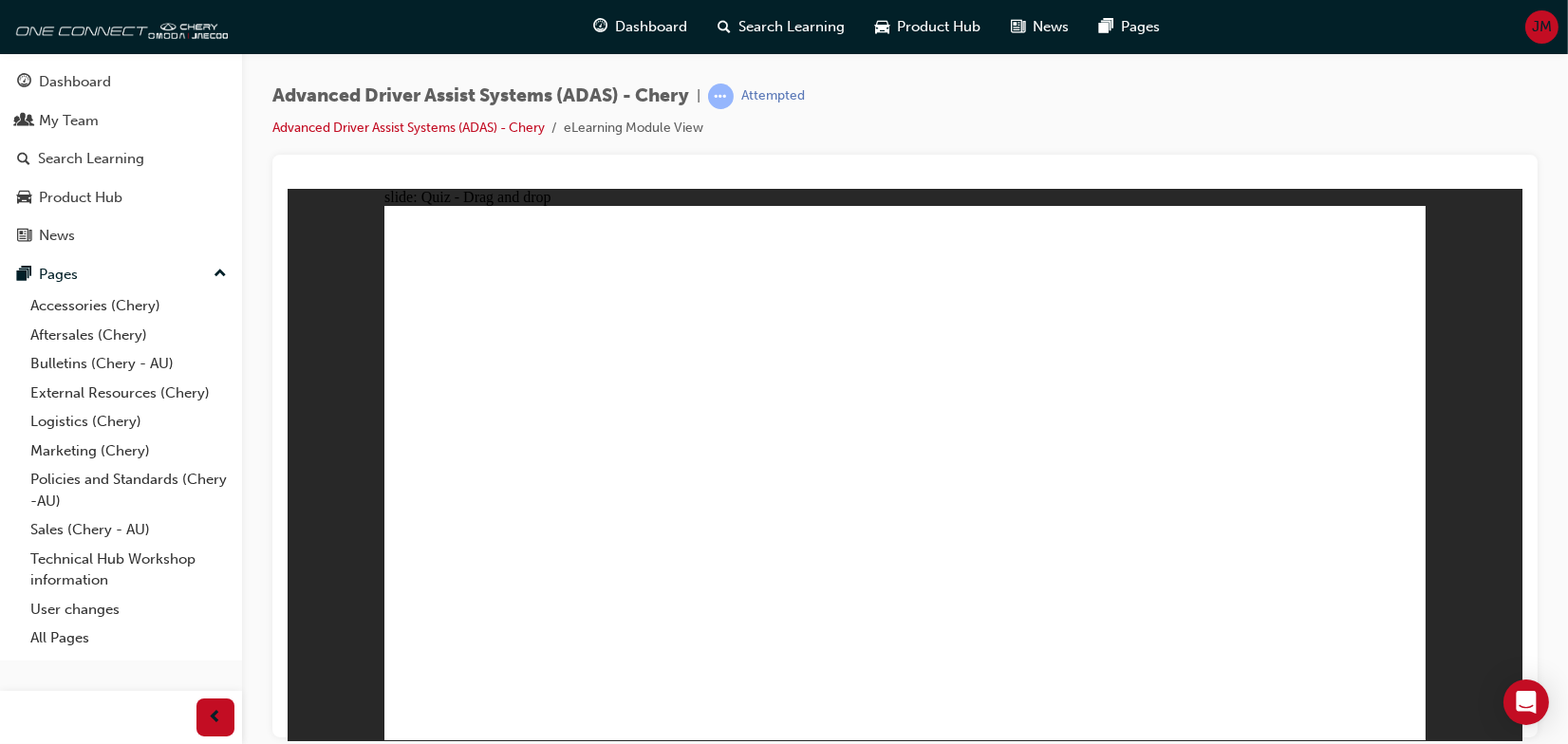
drag, startPoint x: 837, startPoint y: 595, endPoint x: 786, endPoint y: 555, distance: 64.8
drag, startPoint x: 718, startPoint y: 634, endPoint x: 922, endPoint y: 382, distance: 324.2
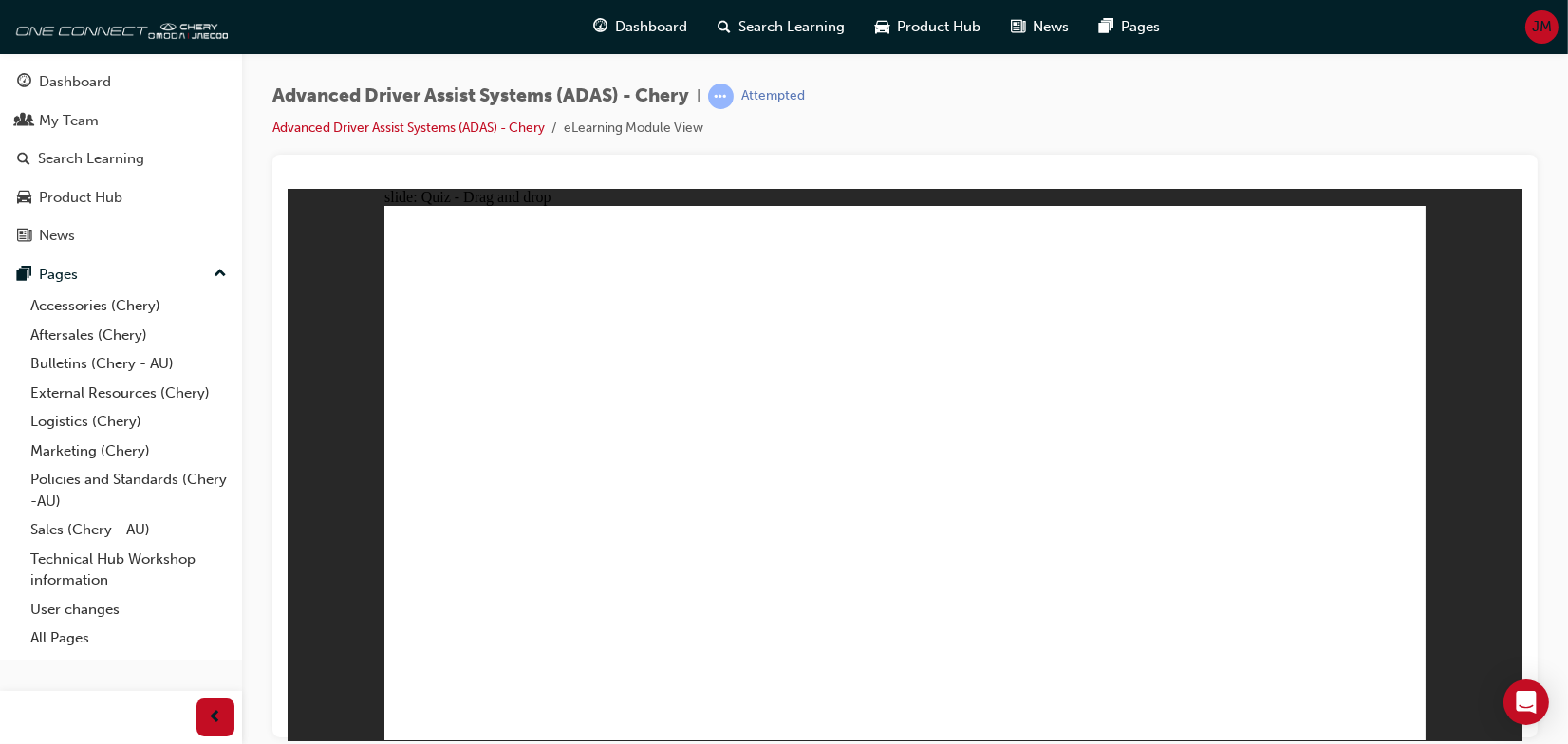
checkbox input "true"
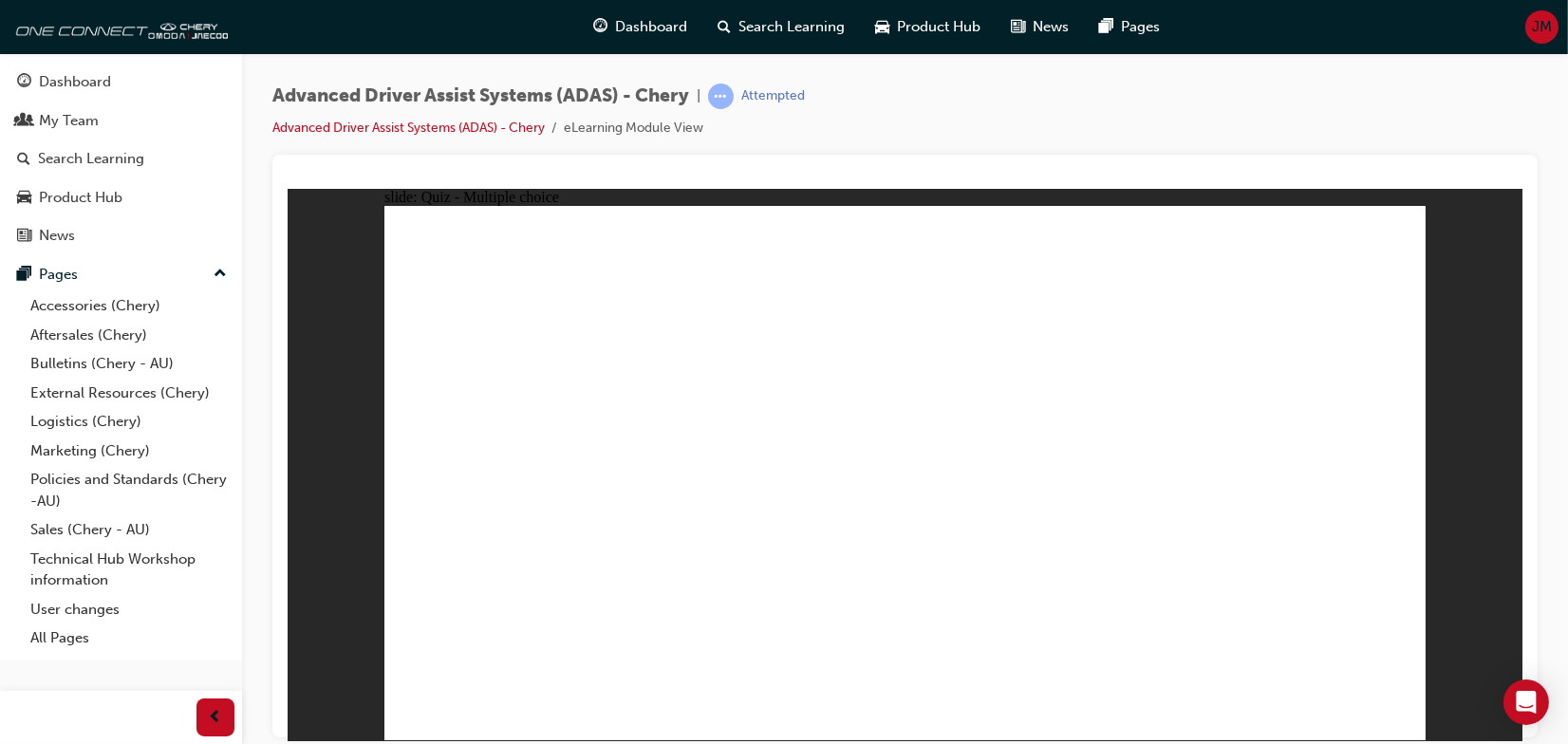
checkbox input "true"
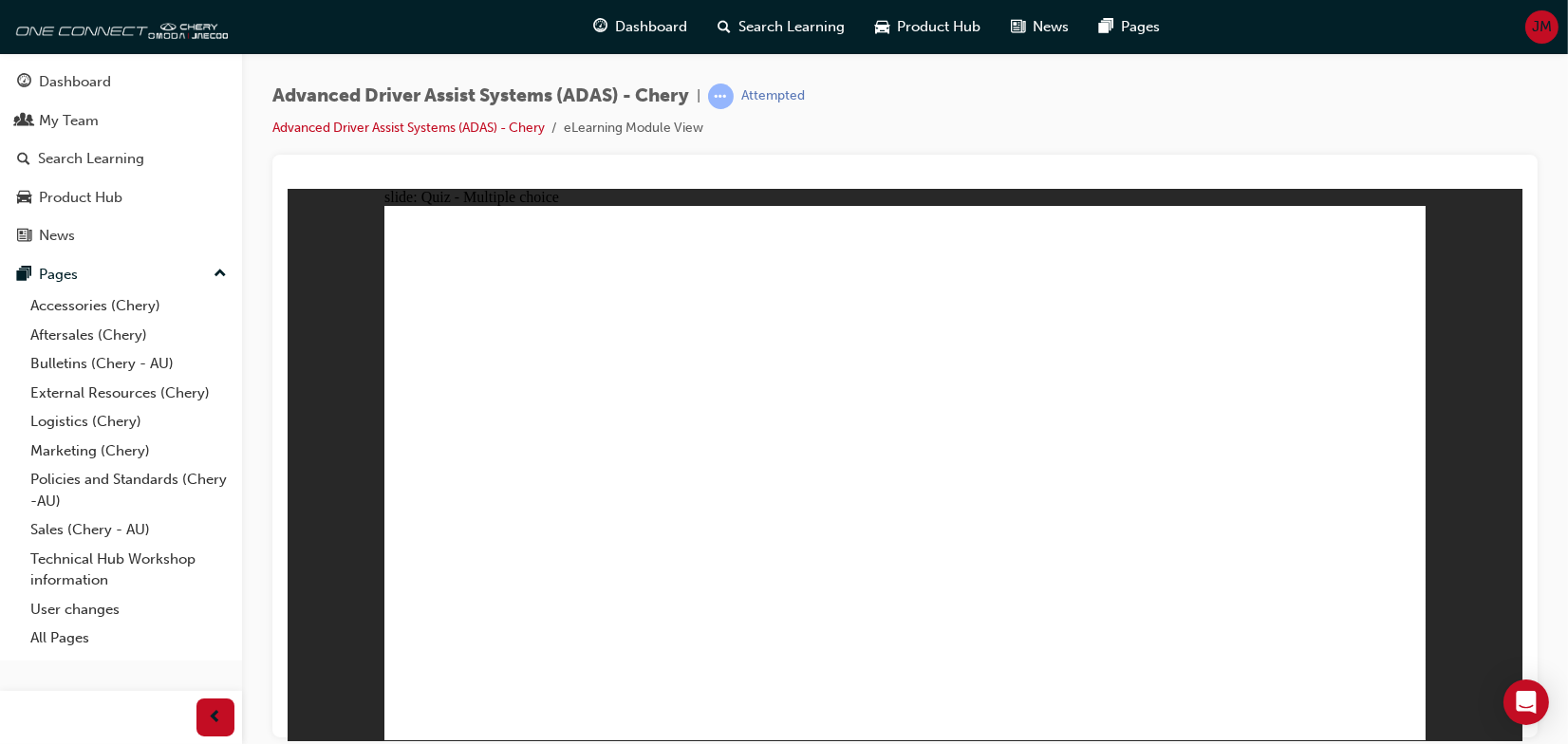
checkbox input "true"
drag, startPoint x: 897, startPoint y: 258, endPoint x: 900, endPoint y: 390, distance: 132.0
drag, startPoint x: 898, startPoint y: 300, endPoint x: 989, endPoint y: 548, distance: 264.2
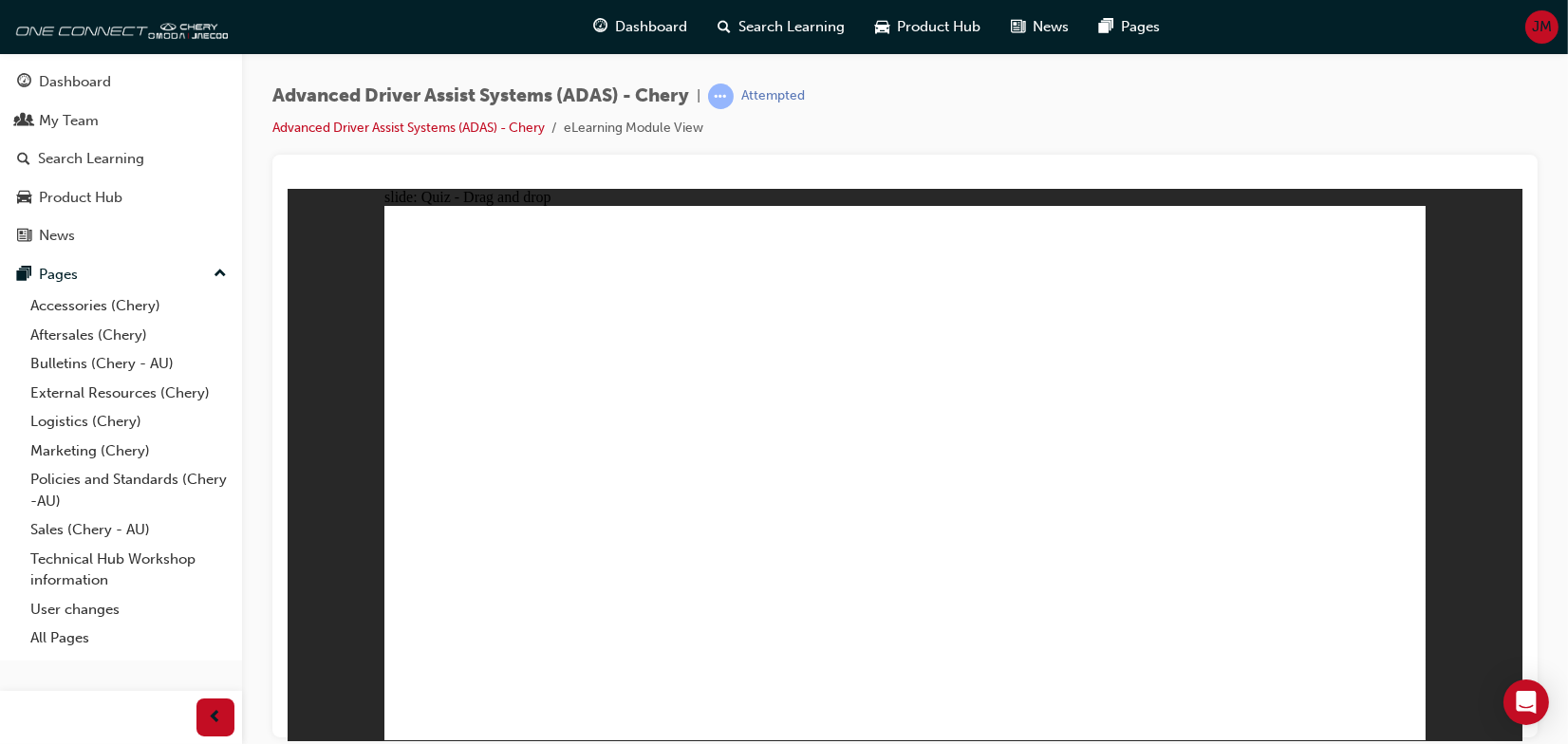
drag, startPoint x: 1202, startPoint y: 421, endPoint x: 1091, endPoint y: 559, distance: 177.1
drag, startPoint x: 619, startPoint y: 428, endPoint x: 440, endPoint y: 598, distance: 246.9
drag, startPoint x: 1072, startPoint y: 300, endPoint x: 886, endPoint y: 399, distance: 210.7
drag, startPoint x: 1022, startPoint y: 311, endPoint x: 626, endPoint y: 566, distance: 471.0
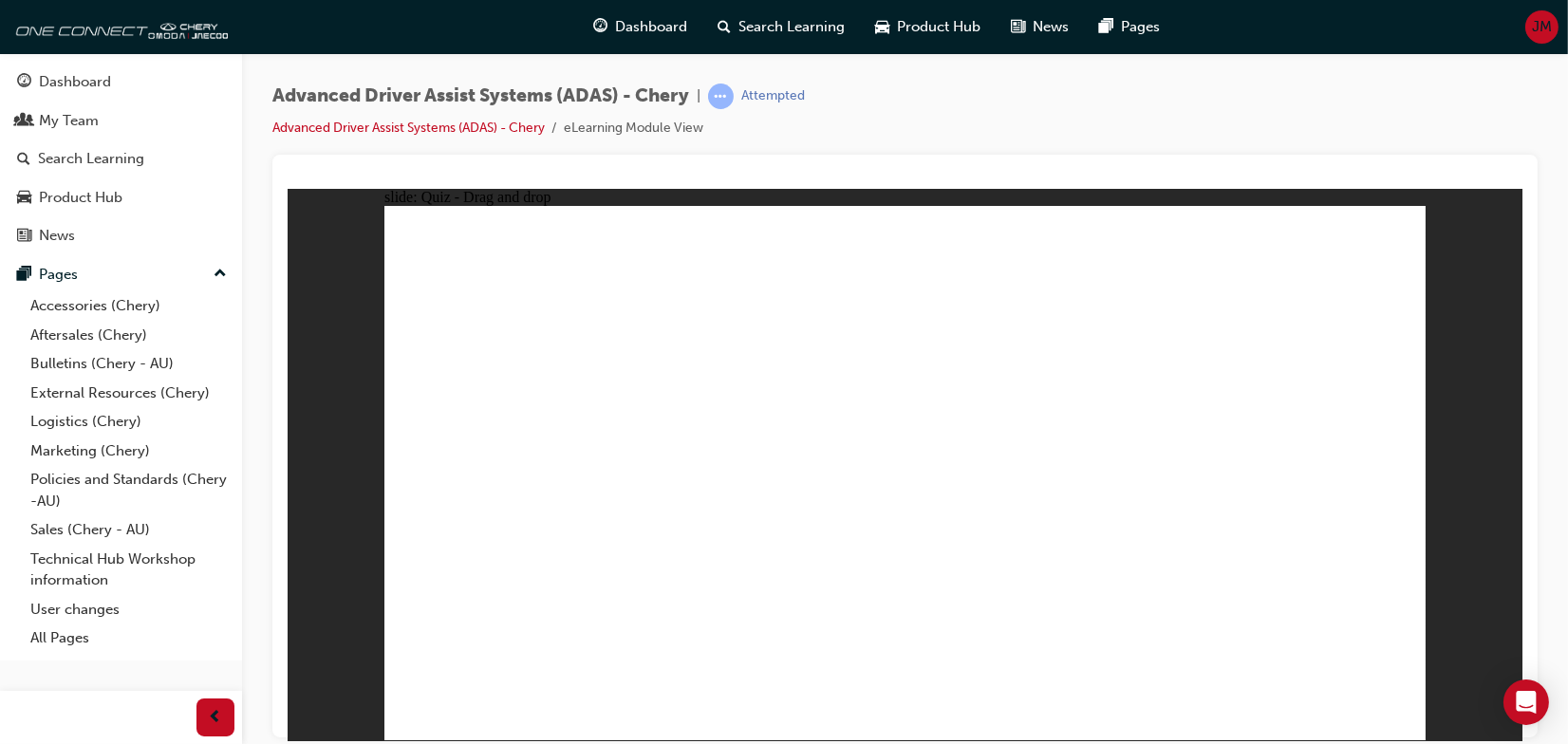
drag, startPoint x: 1109, startPoint y: 328, endPoint x: 713, endPoint y: 550, distance: 454.0
drag, startPoint x: 1155, startPoint y: 264, endPoint x: 780, endPoint y: 548, distance: 470.4
drag, startPoint x: 1274, startPoint y: 259, endPoint x: 666, endPoint y: 592, distance: 693.2
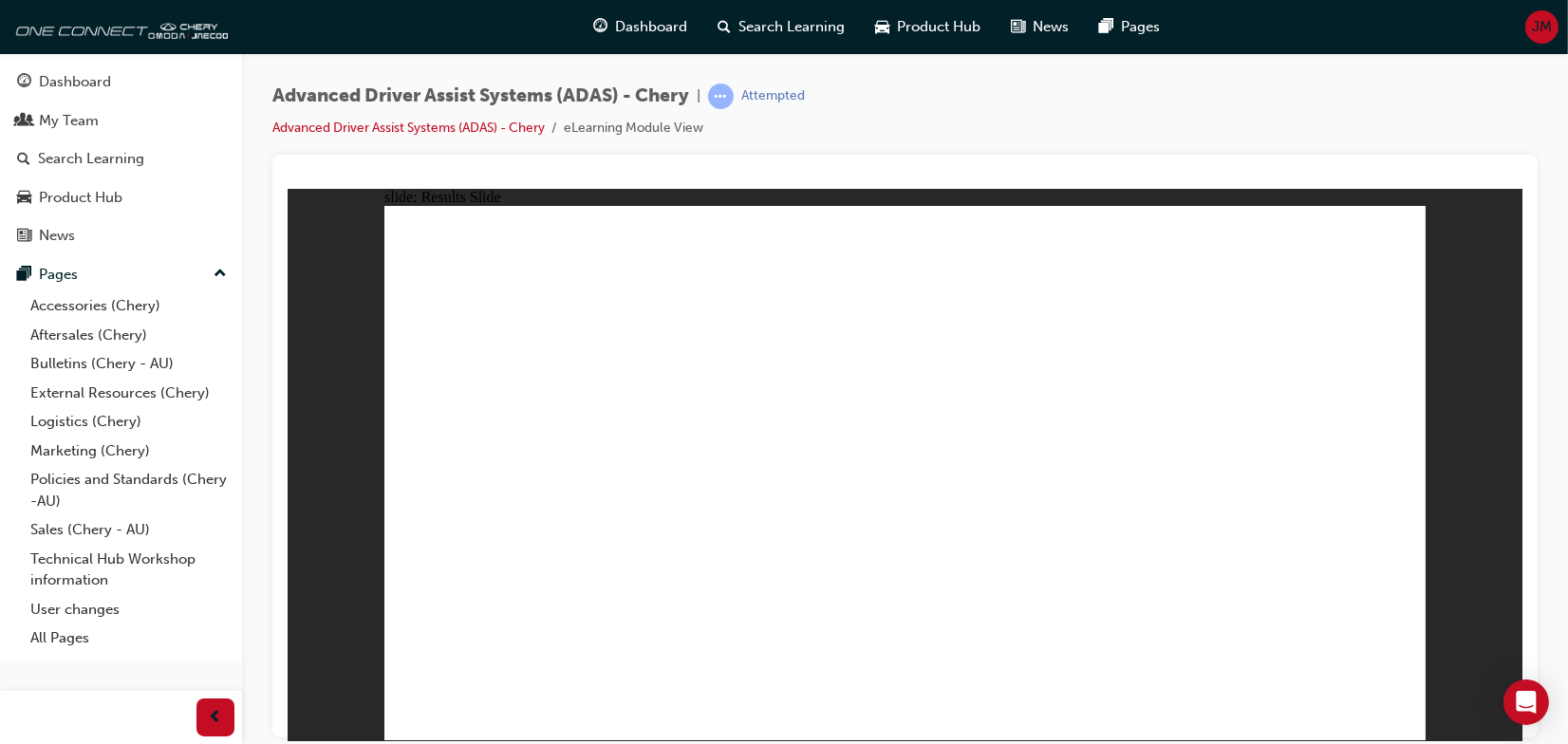
drag, startPoint x: 477, startPoint y: 624, endPoint x: 1051, endPoint y: 598, distance: 574.6
drag, startPoint x: 986, startPoint y: 641, endPoint x: 1175, endPoint y: 416, distance: 293.8
drag, startPoint x: 1161, startPoint y: 605, endPoint x: 1194, endPoint y: 367, distance: 240.3
drag, startPoint x: 847, startPoint y: 598, endPoint x: 915, endPoint y: 370, distance: 237.9
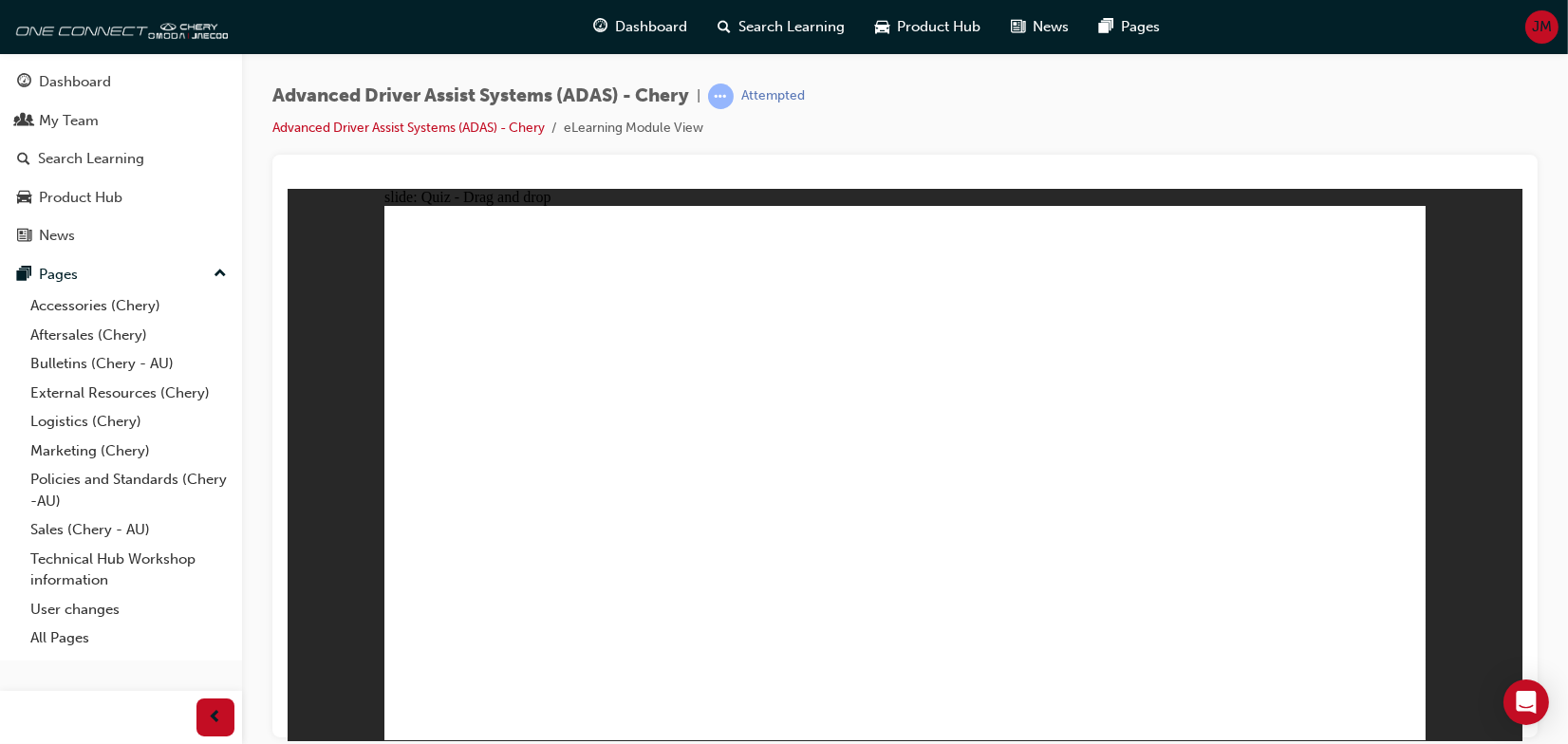
drag, startPoint x: 715, startPoint y: 619, endPoint x: 1019, endPoint y: 461, distance: 342.6
checkbox input "true"
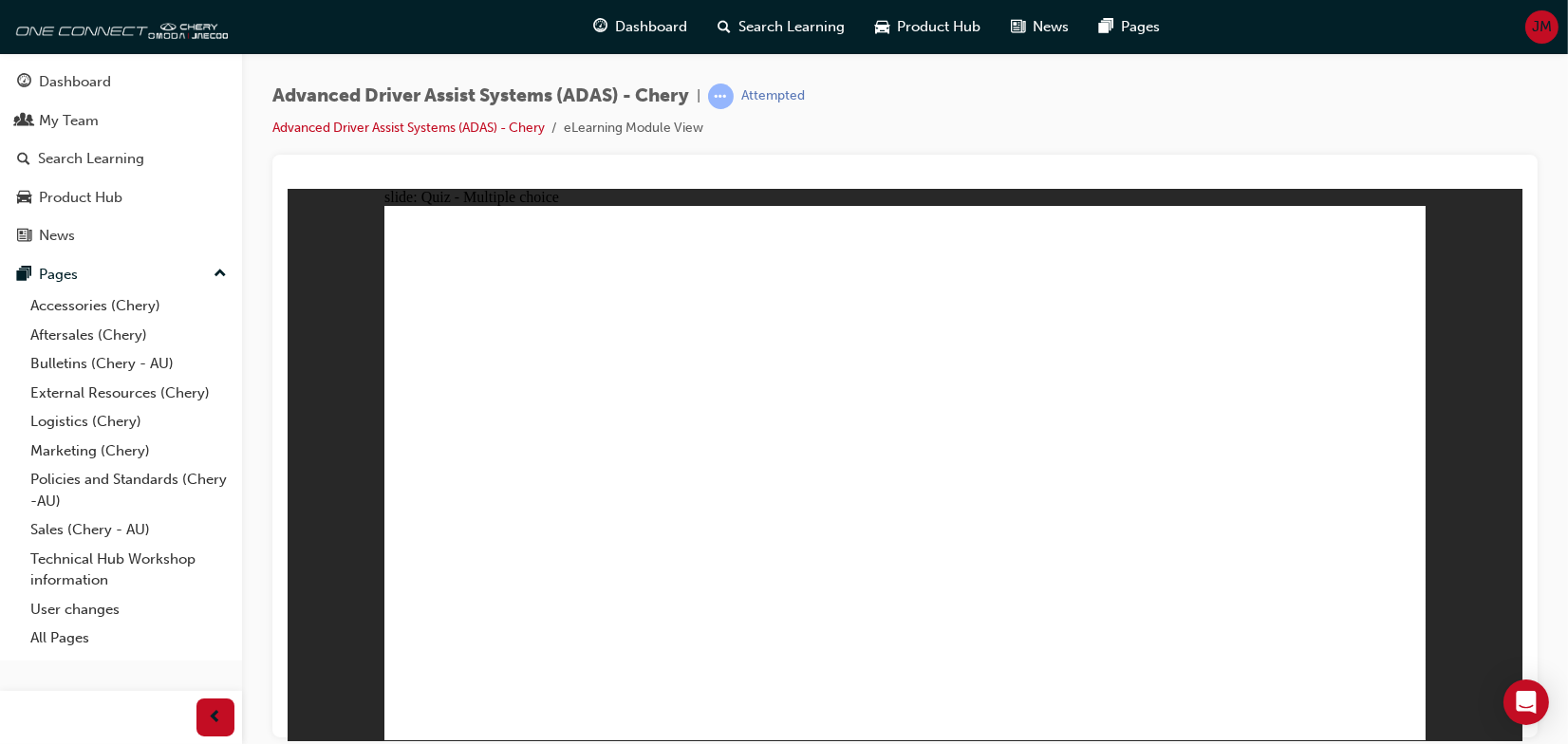
checkbox input "true"
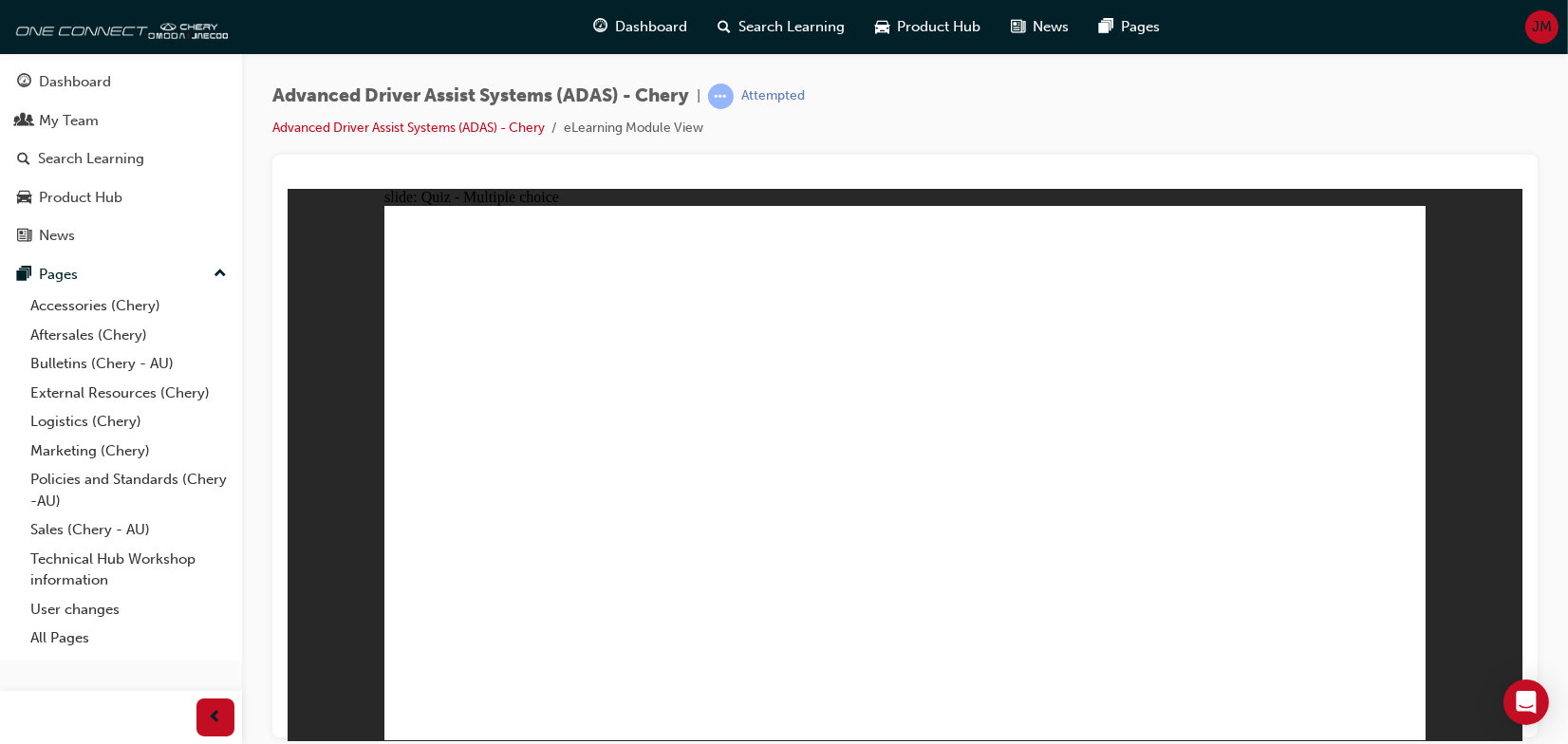
checkbox input "true"
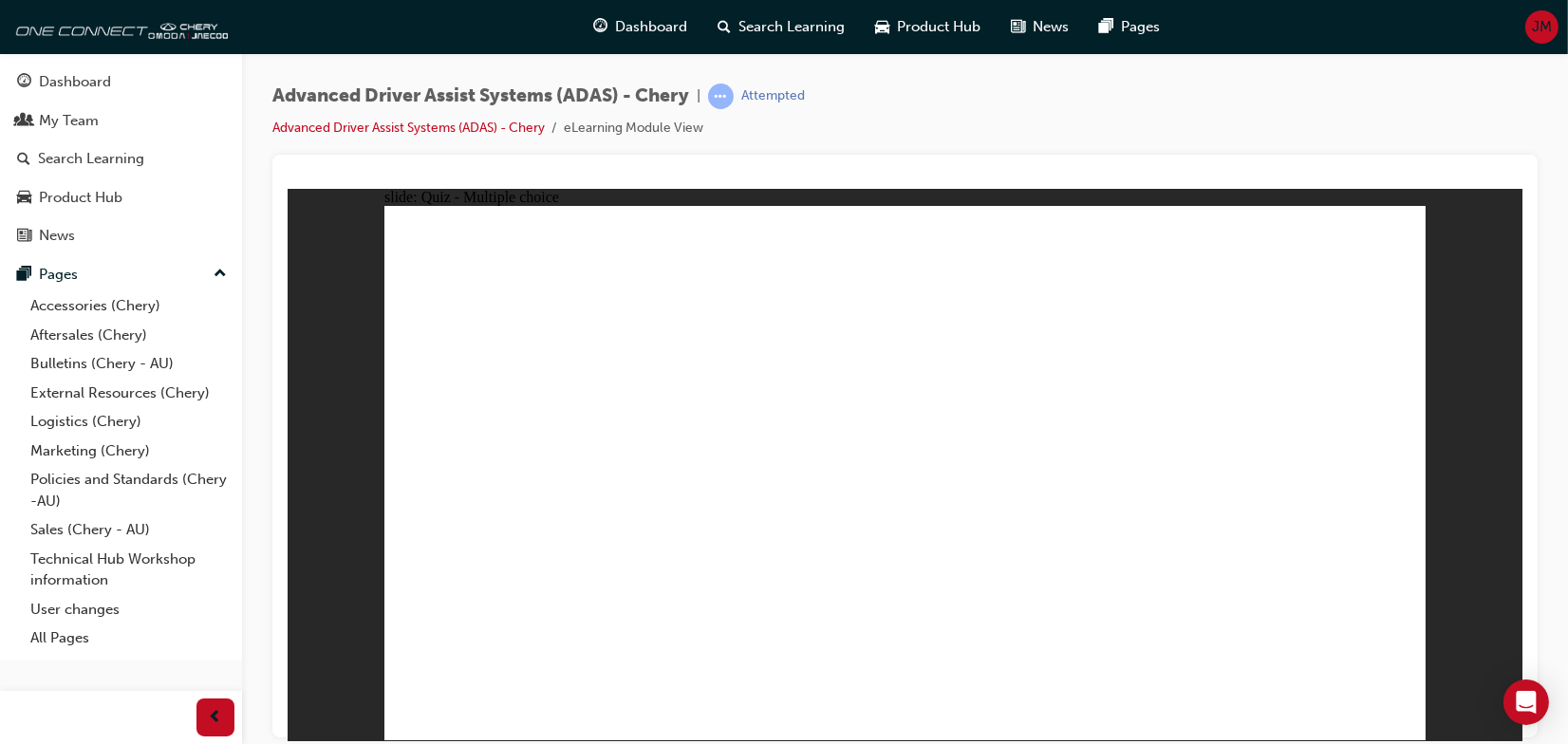
drag, startPoint x: 934, startPoint y: 259, endPoint x: 930, endPoint y: 513, distance: 254.0
drag, startPoint x: 903, startPoint y: 322, endPoint x: 960, endPoint y: 492, distance: 179.3
drag, startPoint x: 880, startPoint y: 307, endPoint x: 967, endPoint y: 532, distance: 241.2
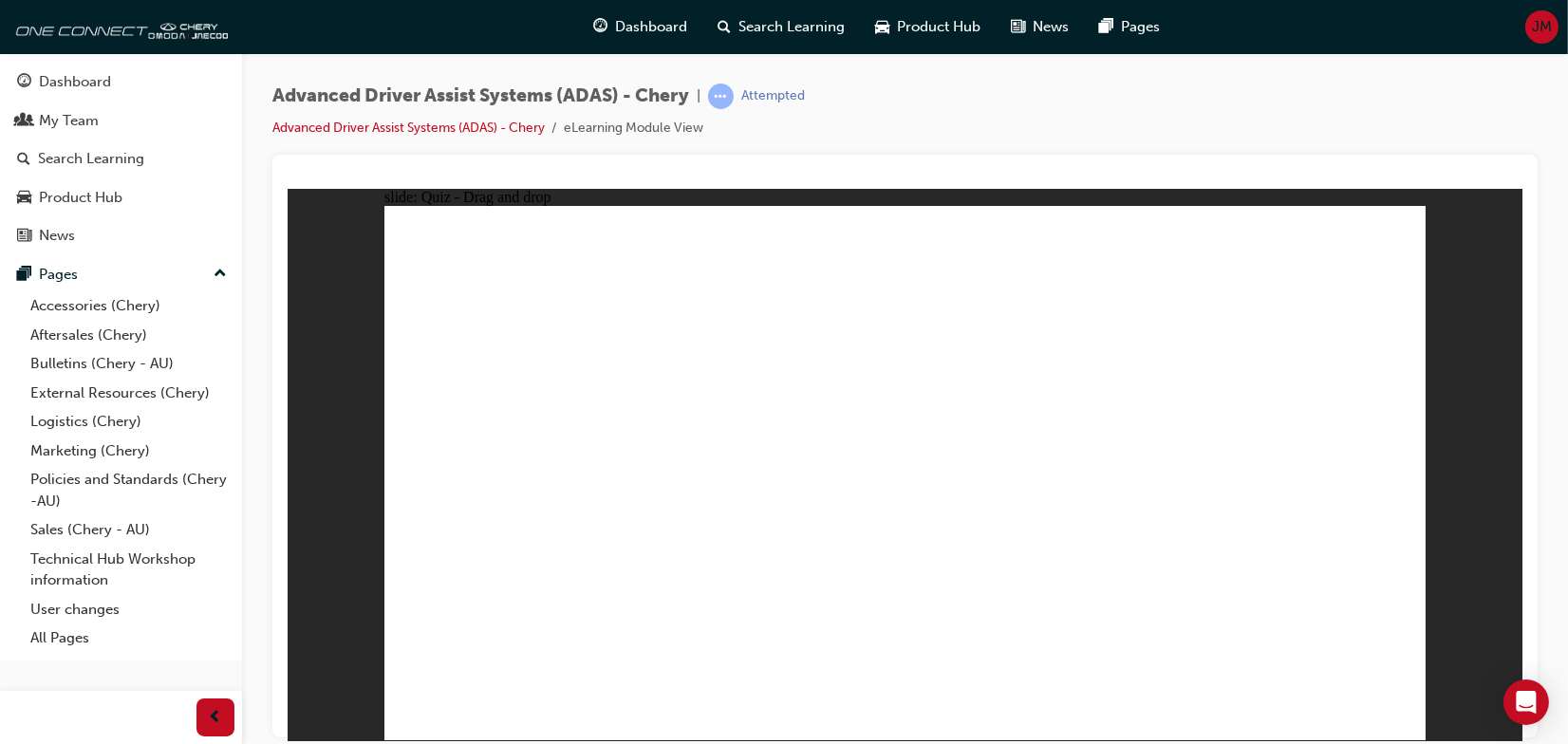
drag, startPoint x: 1240, startPoint y: 296, endPoint x: 1114, endPoint y: 534, distance: 269.3
drag, startPoint x: 1013, startPoint y: 255, endPoint x: 1136, endPoint y: 549, distance: 318.7
drag, startPoint x: 1011, startPoint y: 304, endPoint x: 495, endPoint y: 570, distance: 580.5
drag, startPoint x: 1123, startPoint y: 264, endPoint x: 746, endPoint y: 507, distance: 448.5
drag, startPoint x: 1246, startPoint y: 255, endPoint x: 677, endPoint y: 537, distance: 635.0
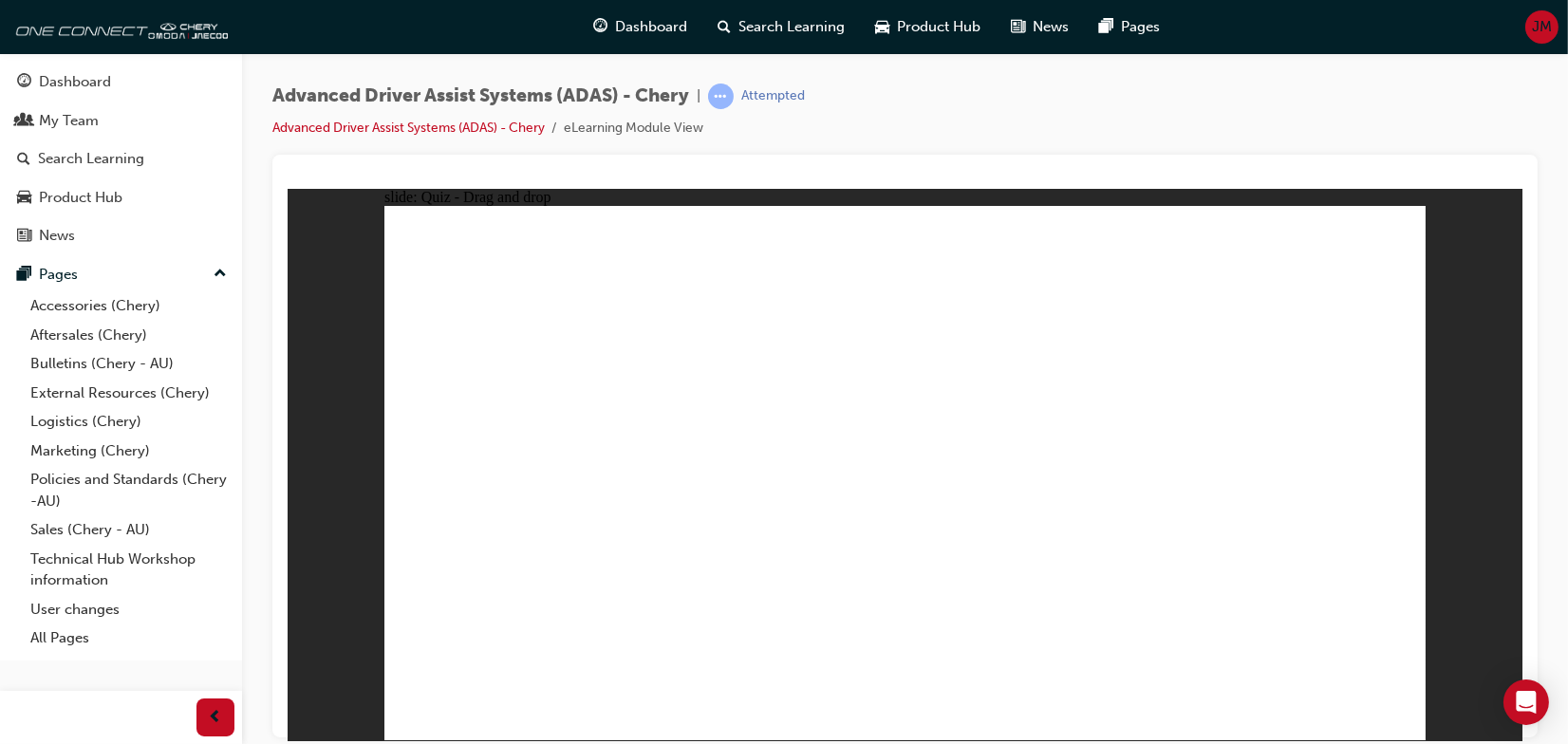
drag, startPoint x: 1106, startPoint y: 307, endPoint x: 743, endPoint y: 542, distance: 432.4
drag, startPoint x: 876, startPoint y: 579, endPoint x: 898, endPoint y: 554, distance: 33.3
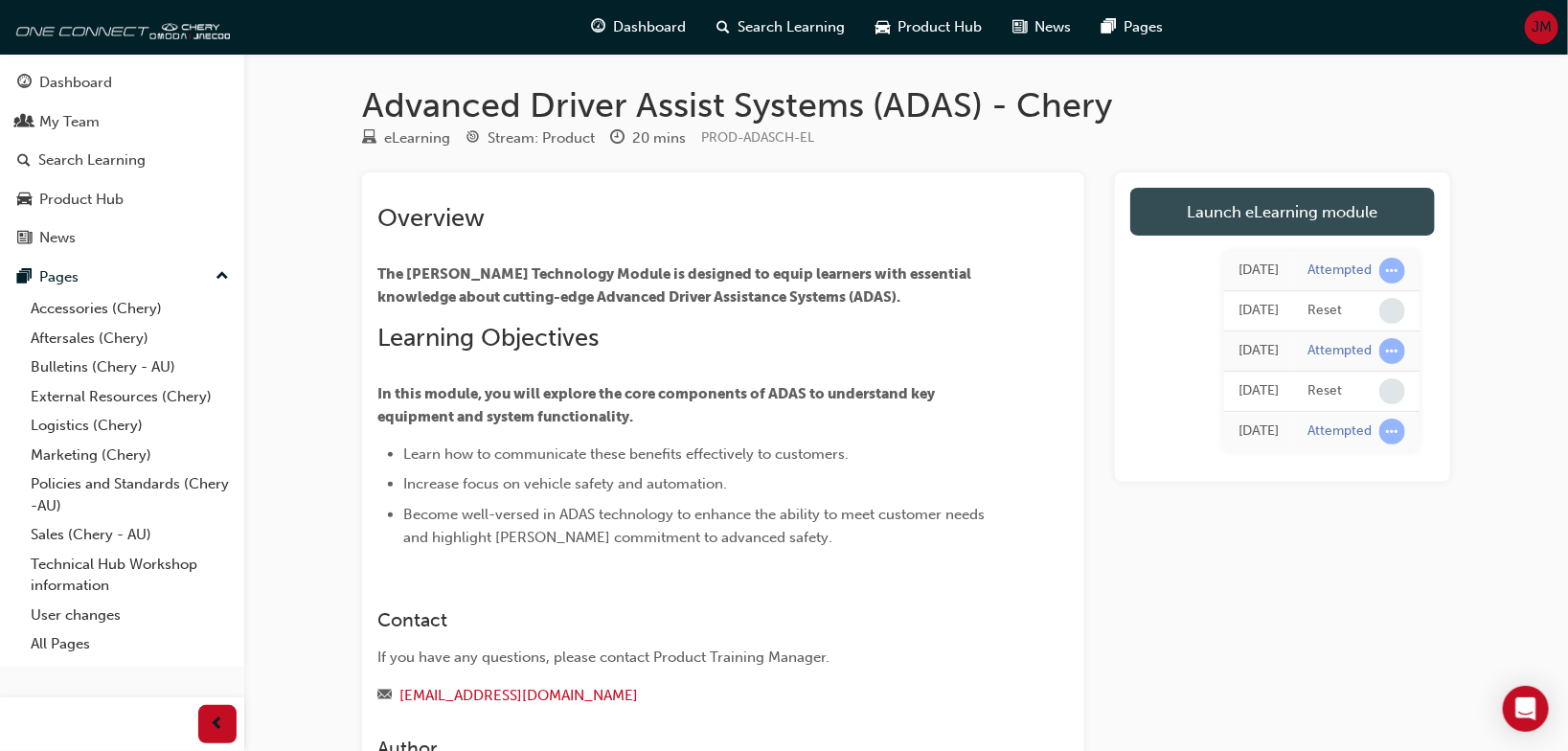
click at [1298, 207] on link "Launch eLearning module" at bounding box center [1282, 211] width 305 height 48
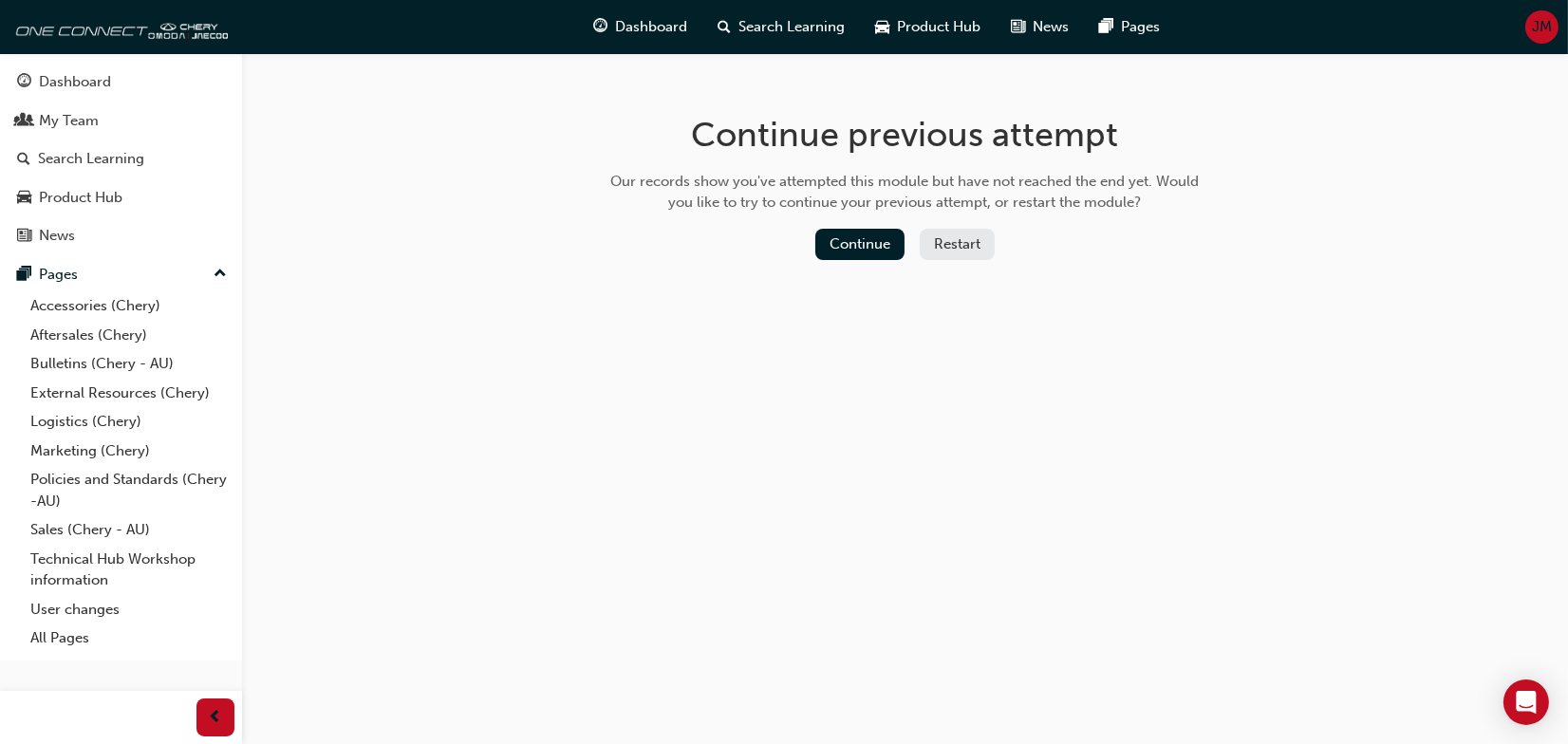
click at [955, 250] on button "Restart" at bounding box center [958, 244] width 75 height 31
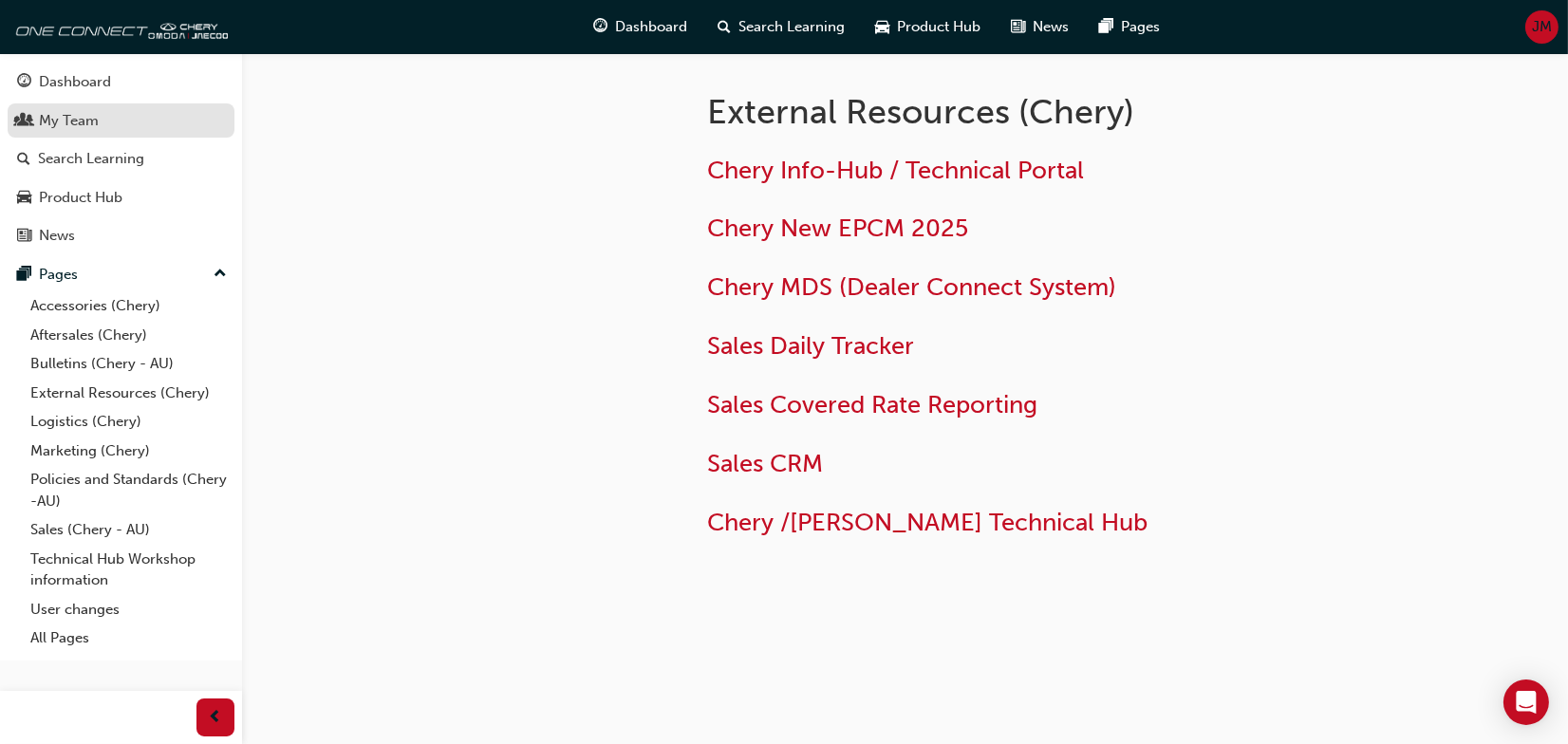
click at [71, 118] on div "My Team" at bounding box center [68, 120] width 60 height 22
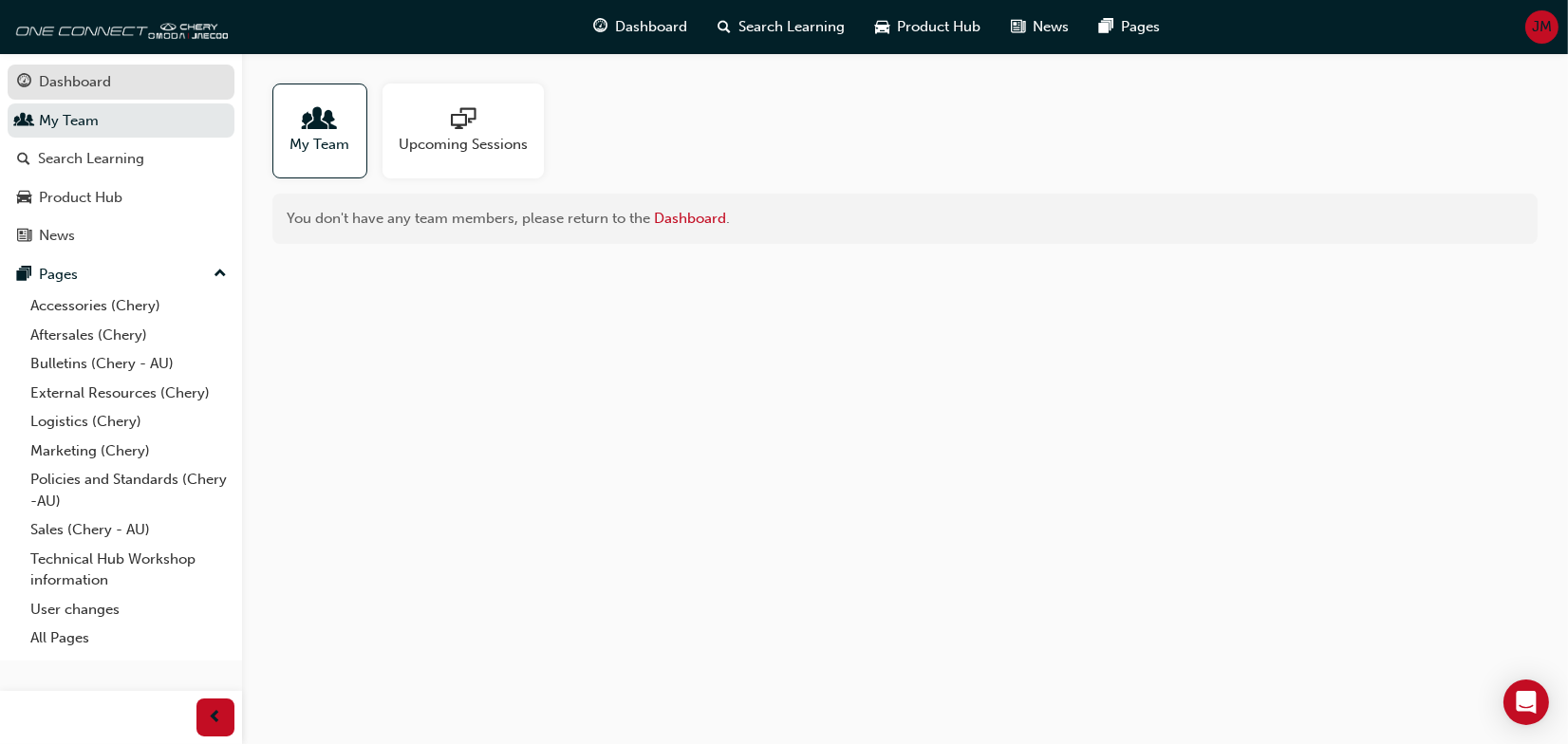
click at [75, 85] on div "Dashboard" at bounding box center [74, 82] width 72 height 22
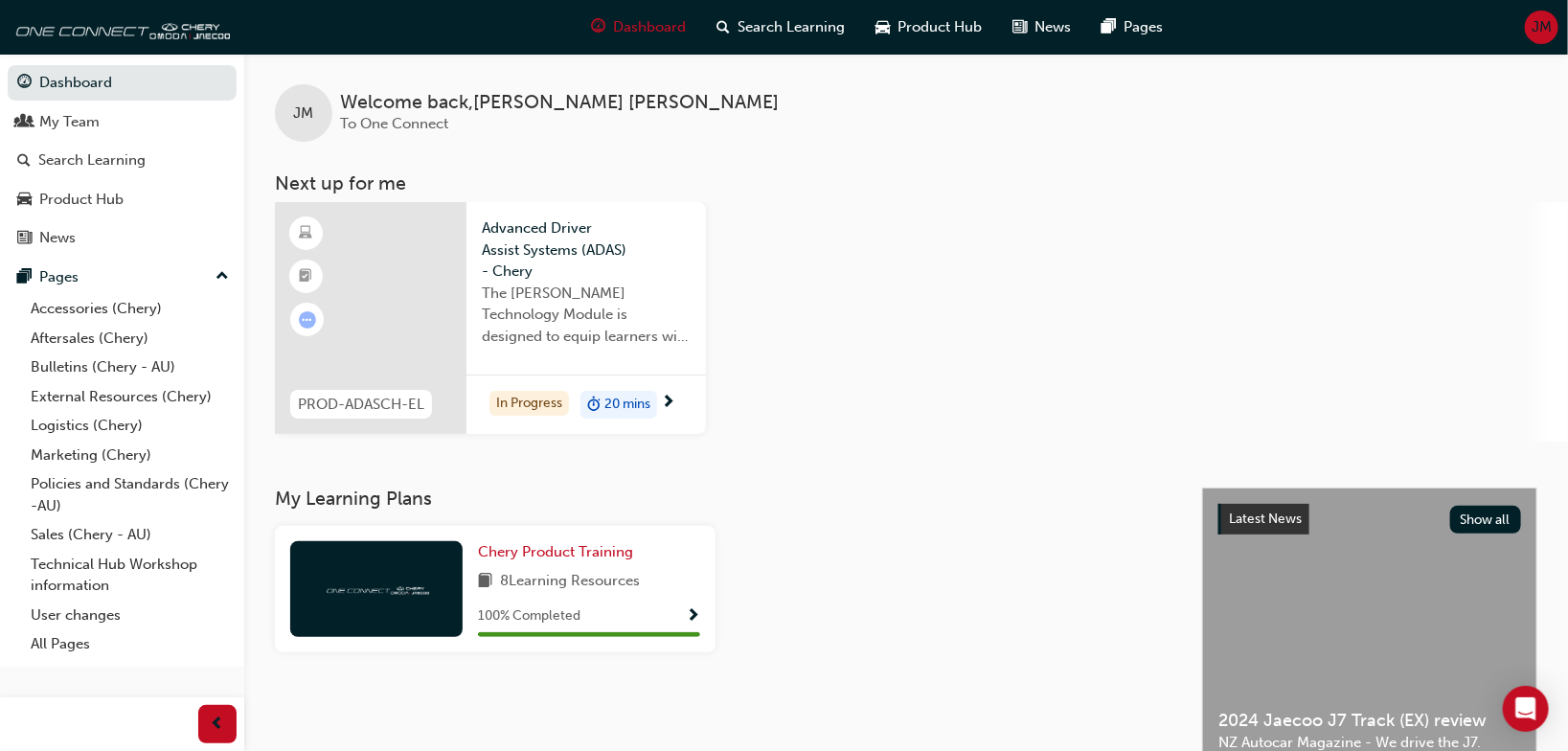
click at [604, 271] on span "Advanced Driver Assist Systems (ADAS) - Chery" at bounding box center [586, 249] width 209 height 65
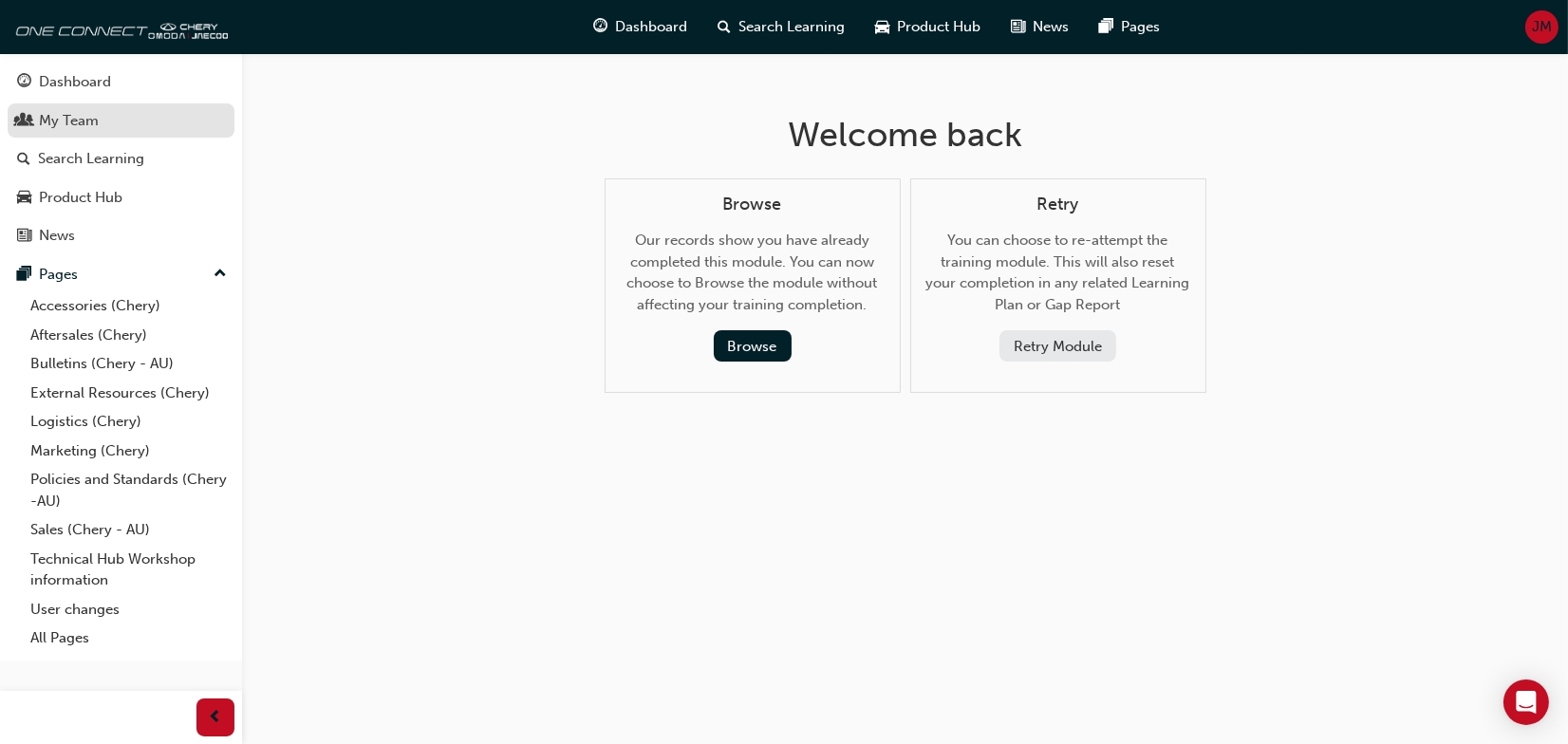
drag, startPoint x: 69, startPoint y: 83, endPoint x: 116, endPoint y: 114, distance: 56.3
click at [69, 83] on div "Dashboard" at bounding box center [74, 82] width 72 height 22
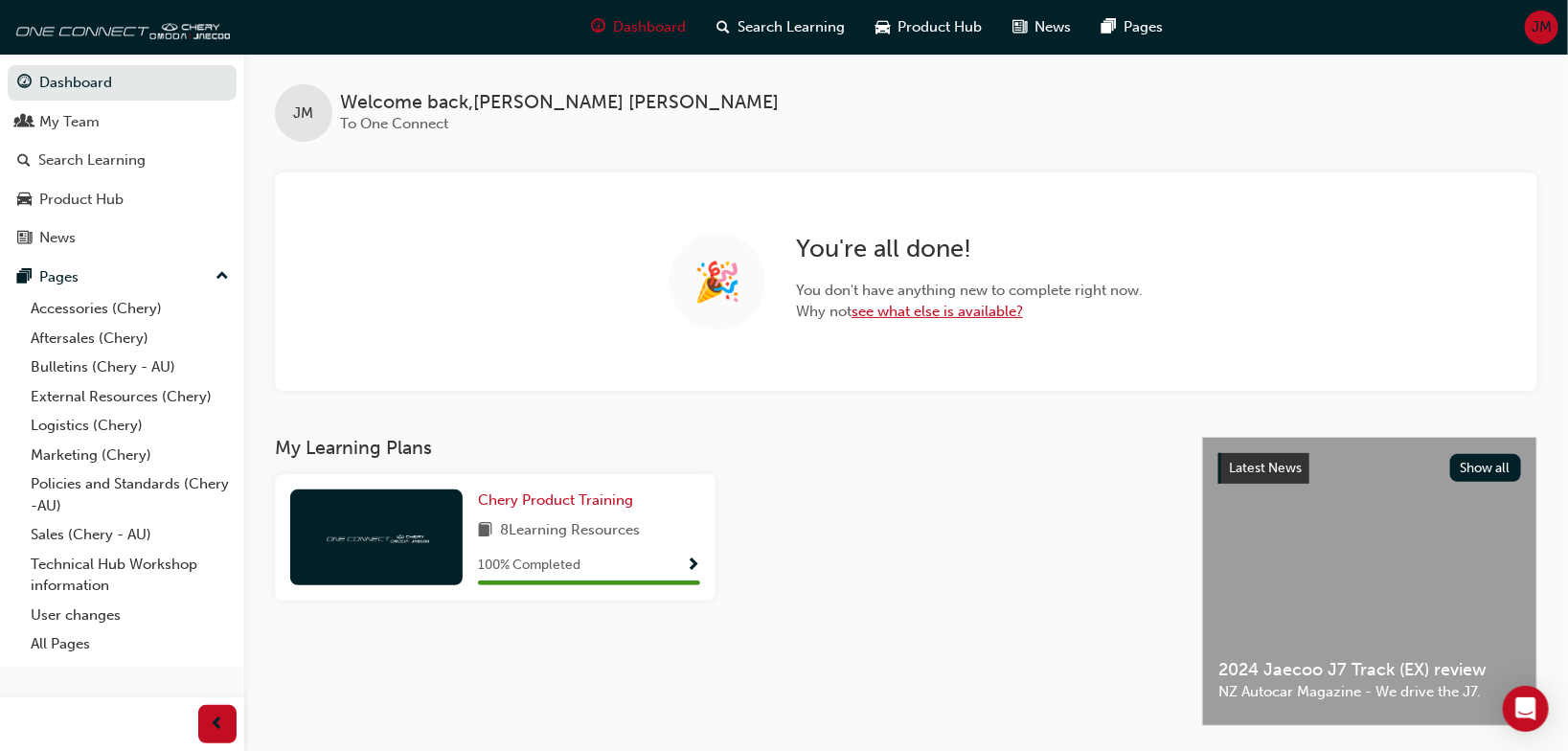
click at [892, 316] on link "see what else is available?" at bounding box center [937, 311] width 171 height 18
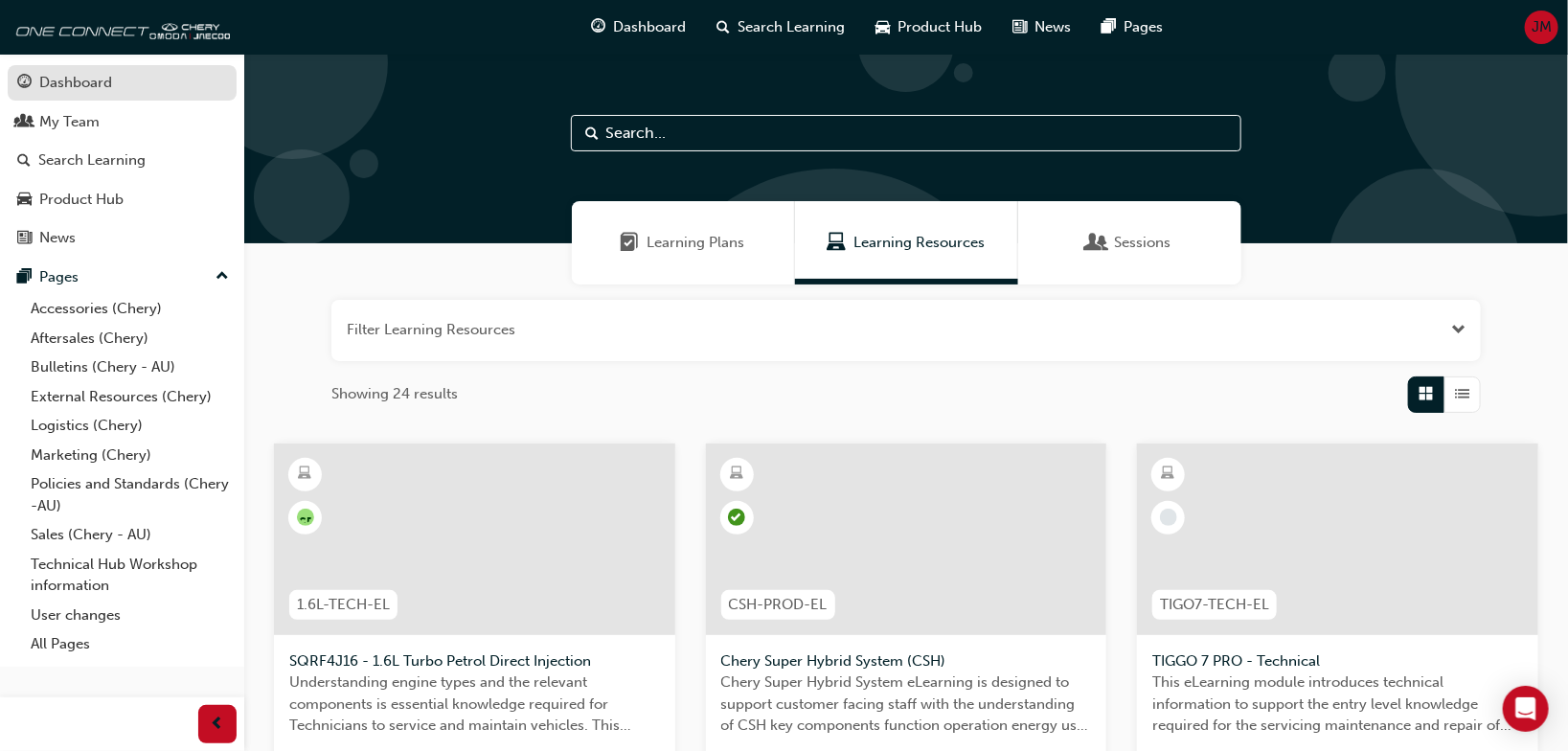
click at [83, 73] on div "Dashboard" at bounding box center [75, 83] width 73 height 22
